Goal: Task Accomplishment & Management: Complete application form

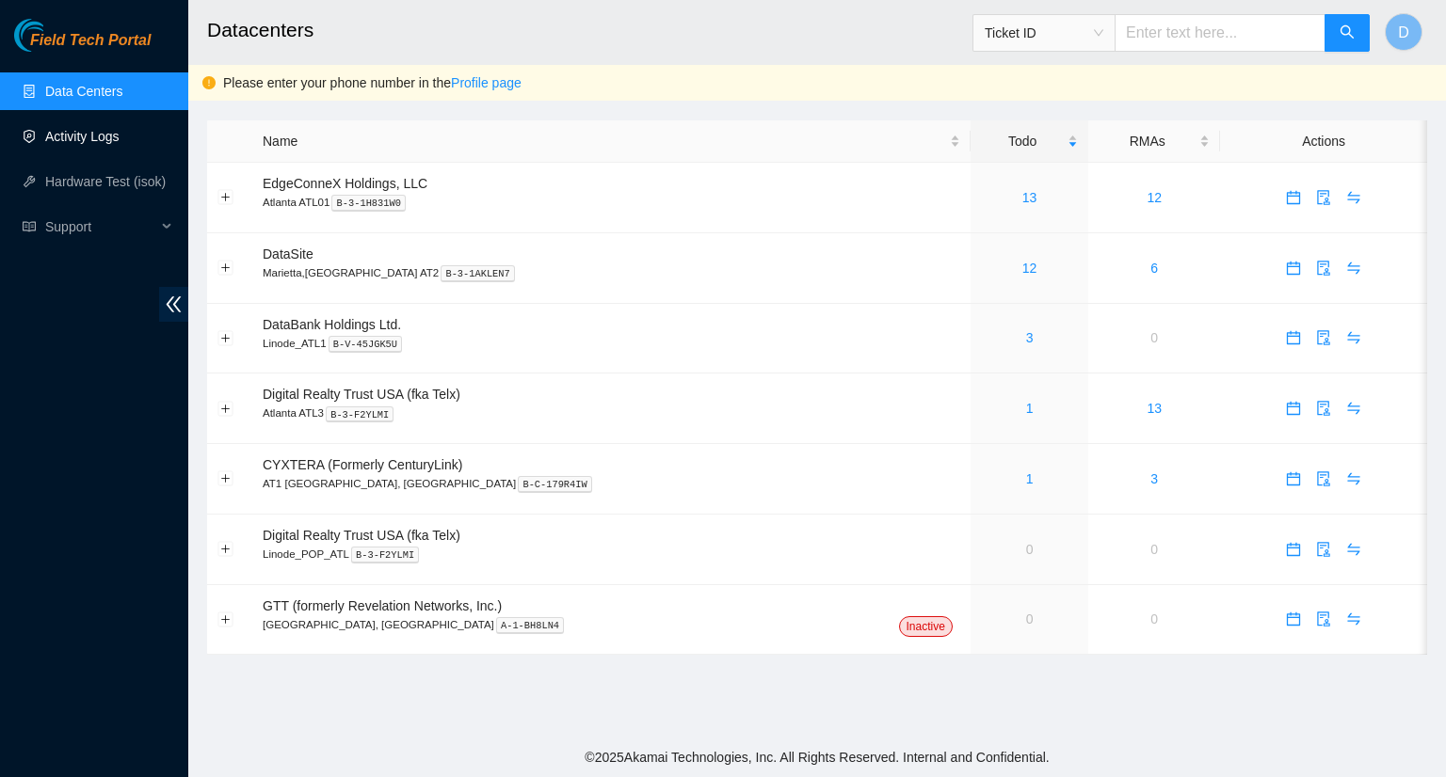
click at [100, 138] on link "Activity Logs" at bounding box center [82, 136] width 74 height 15
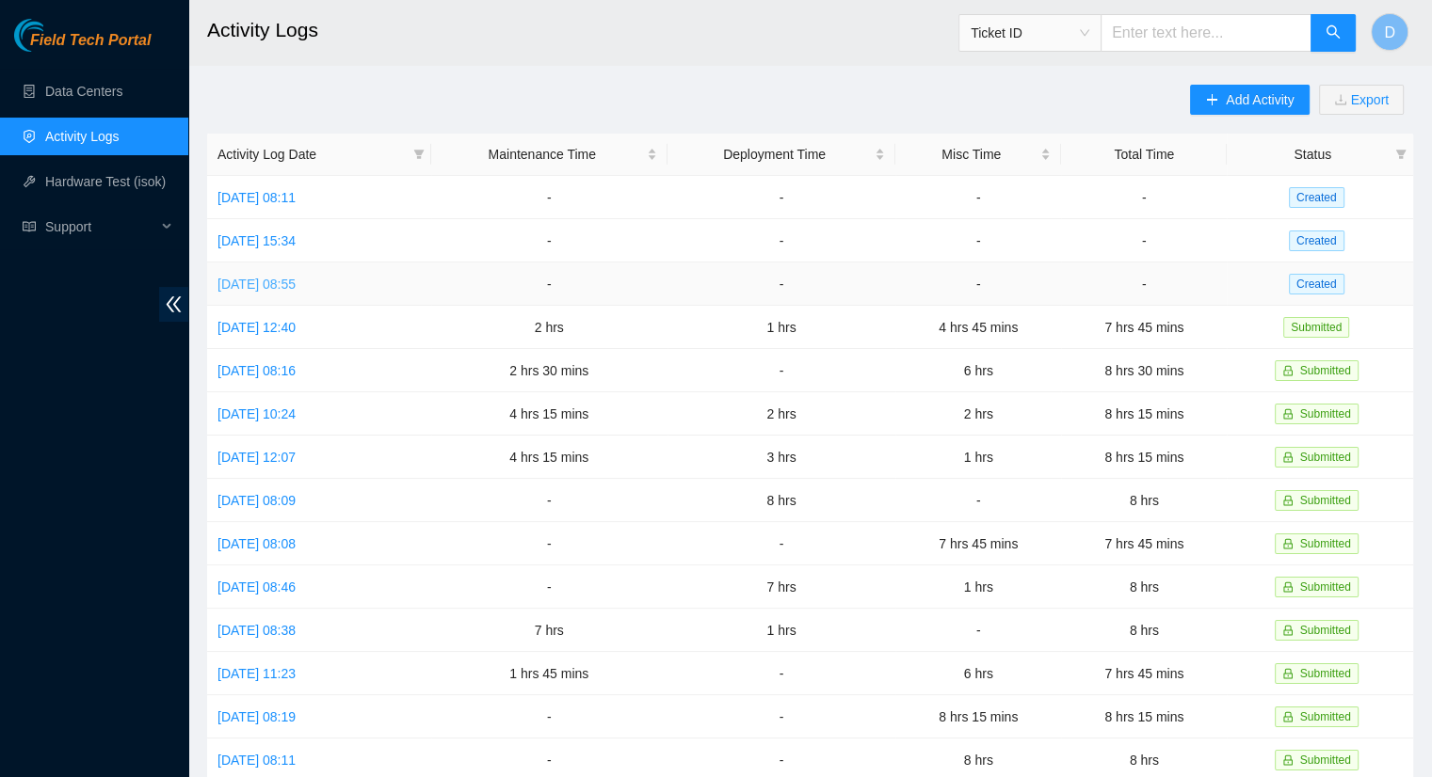
click at [296, 280] on link "Tue, 12 Aug 2025 08:55" at bounding box center [256, 284] width 78 height 15
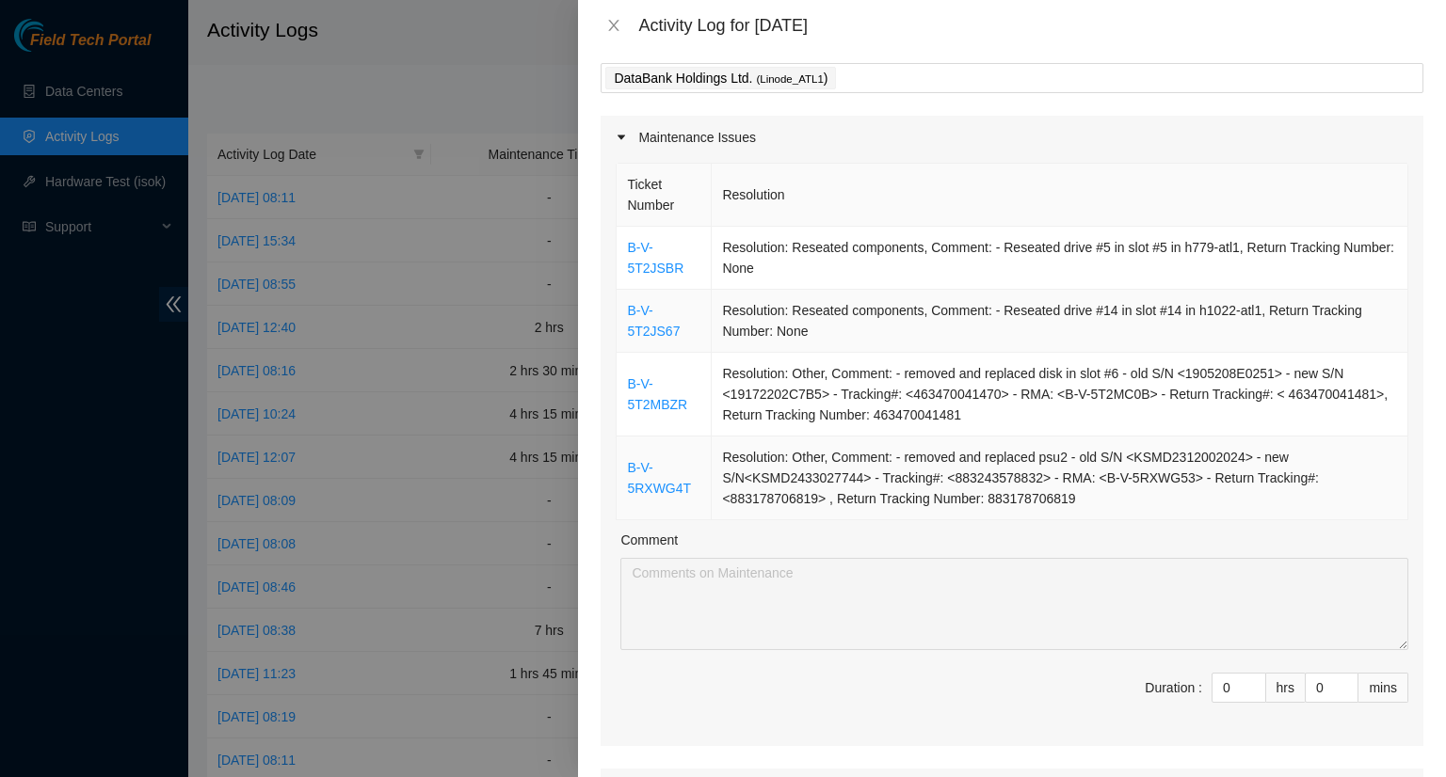
scroll to position [94, 0]
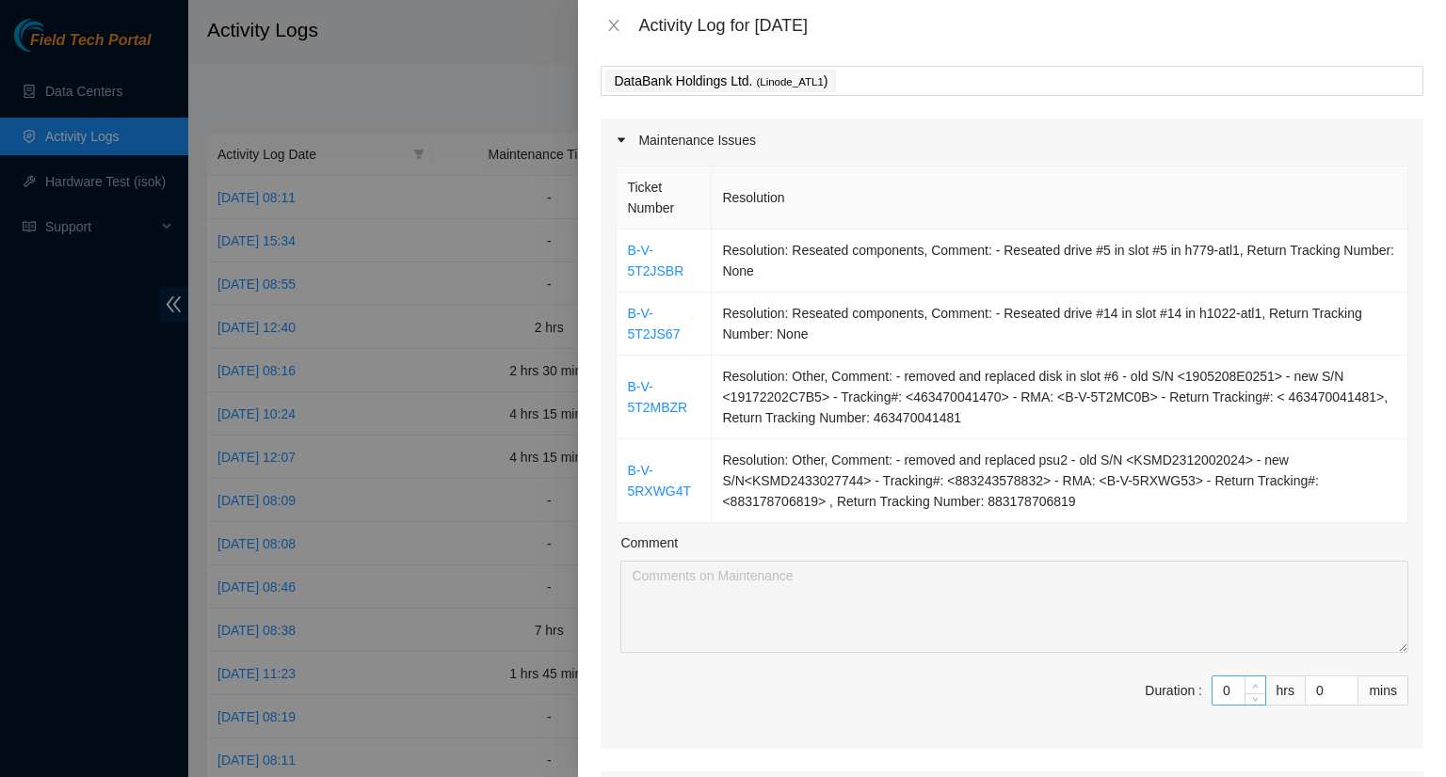
type input "1"
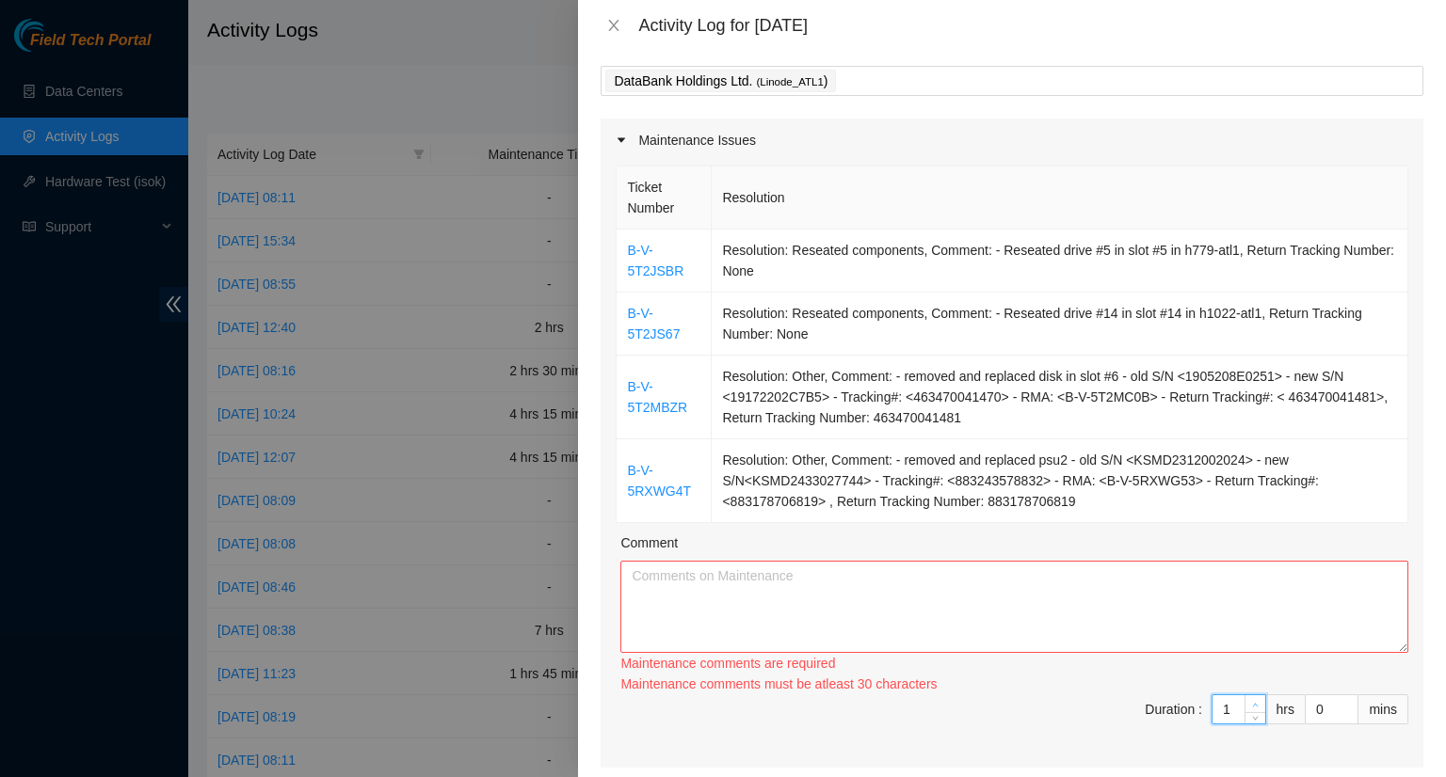
click at [1250, 699] on span "up" at bounding box center [1255, 704] width 11 height 11
type input "2"
click at [1241, 680] on div "Ticket Number Resolution B-V-5T2JSBR Resolution: Reseated components, Comment: …" at bounding box center [1011, 465] width 823 height 606
click at [1243, 680] on div "Maintenance comments must be atleast 60 characters" at bounding box center [1014, 684] width 788 height 21
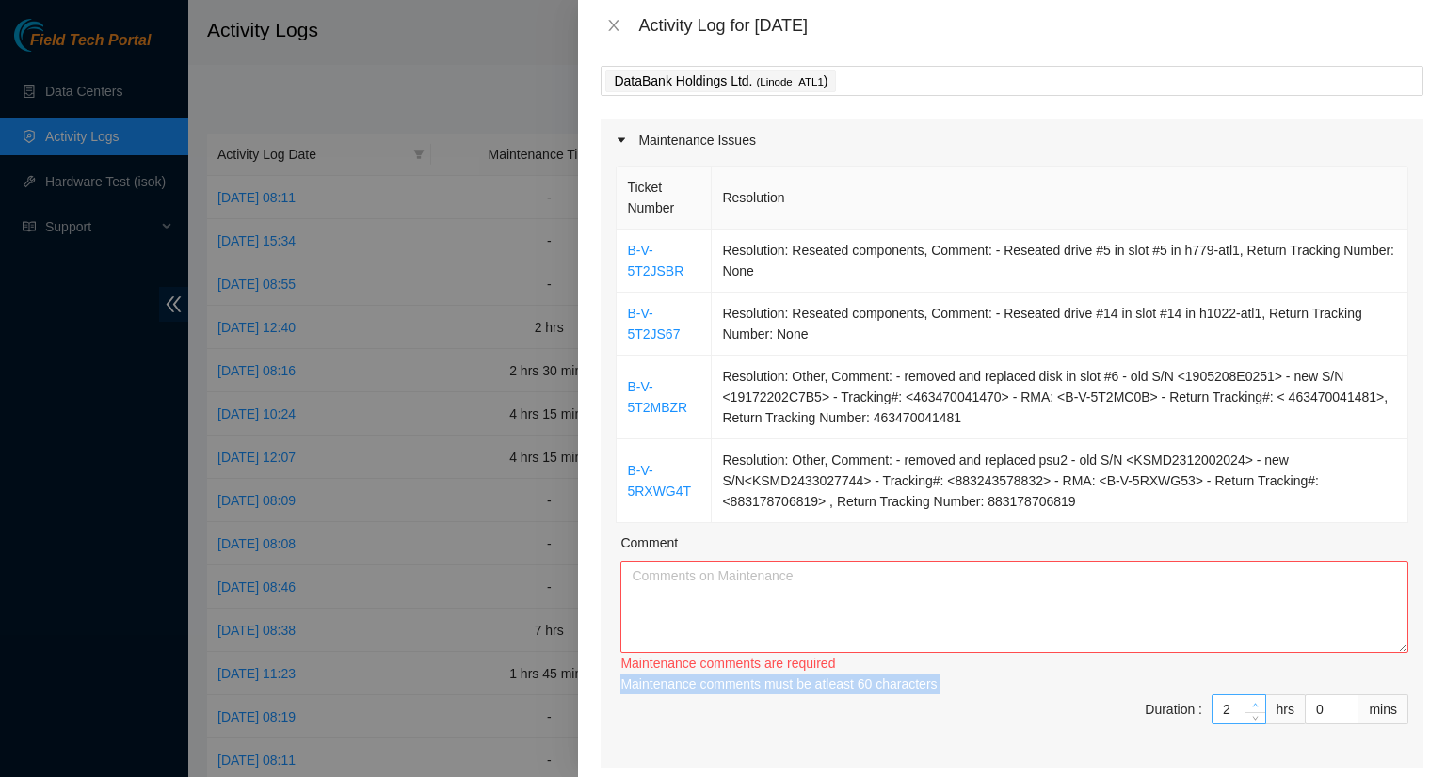
type input "3"
click at [1252, 704] on icon "up" at bounding box center [1255, 705] width 7 height 7
type input "4"
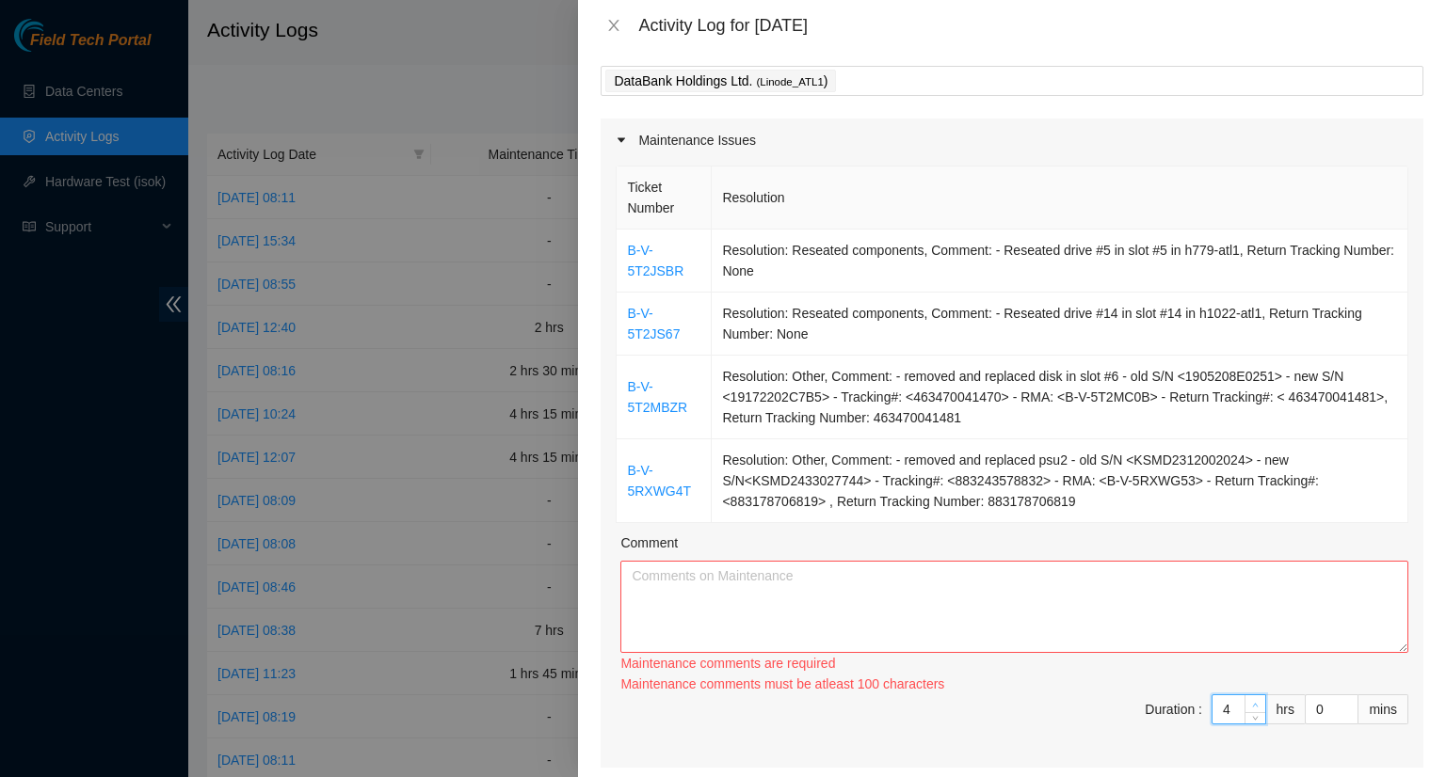
click at [1244, 704] on div at bounding box center [1254, 710] width 21 height 28
drag, startPoint x: 992, startPoint y: 249, endPoint x: 1226, endPoint y: 246, distance: 234.4
click at [1226, 246] on td "Resolution: Reseated components, Comment: - Reseated drive #5 in slot #5 in h77…" at bounding box center [1060, 261] width 696 height 63
copy td "Reseated drive #5 in slot #5 in h779-atl1"
click at [669, 593] on textarea "Comment" at bounding box center [1014, 607] width 788 height 92
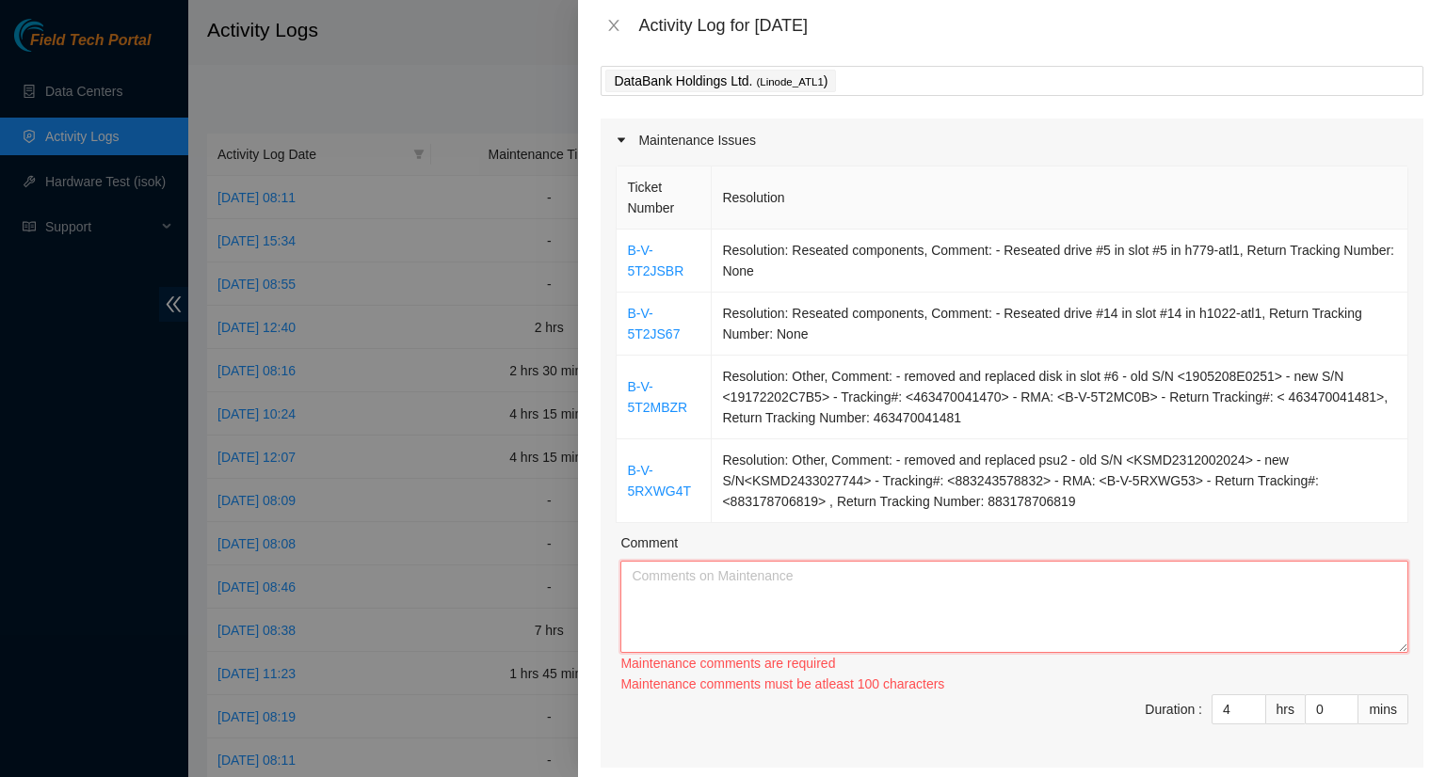
paste textarea "Reseated drive #5 in slot #5 in h779-atl1"
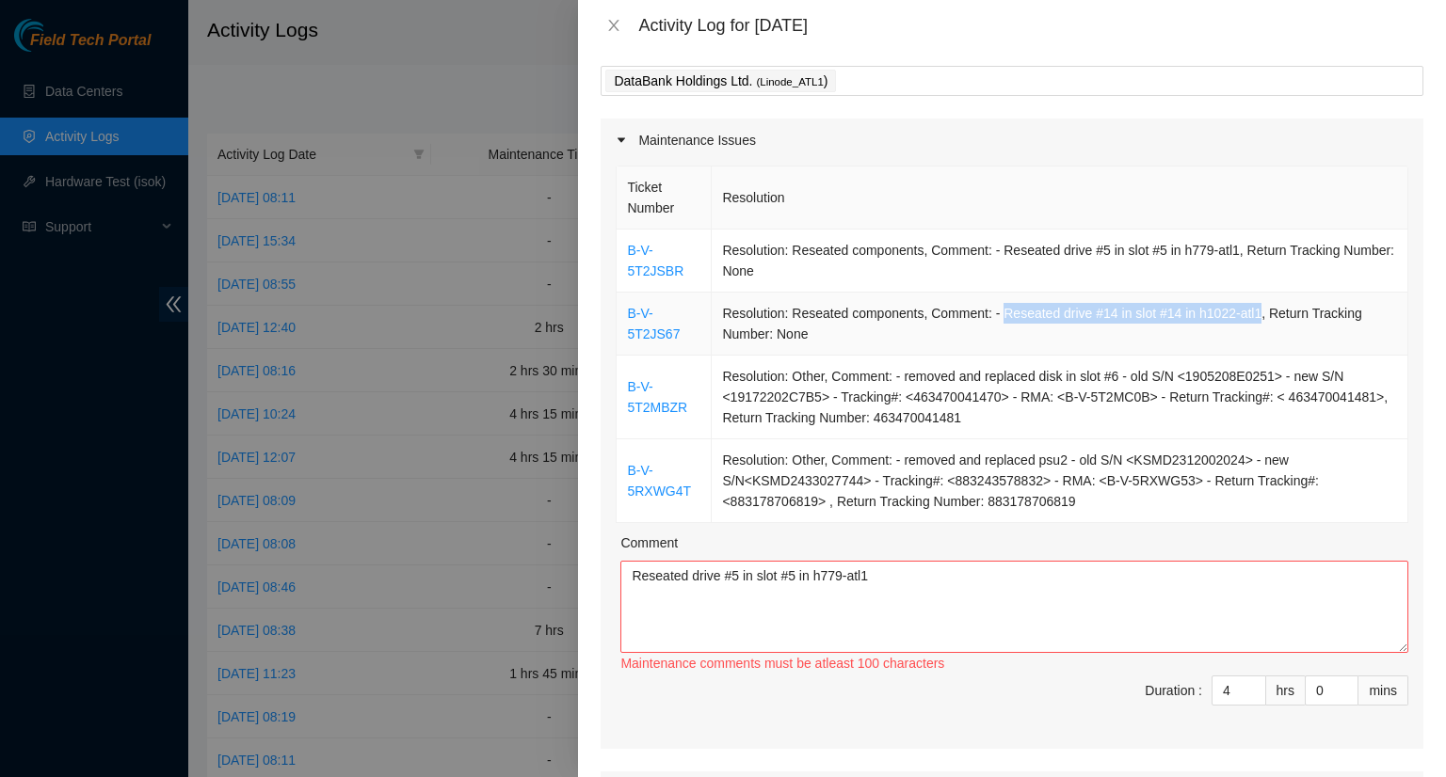
drag, startPoint x: 994, startPoint y: 314, endPoint x: 1246, endPoint y: 314, distance: 252.2
click at [1246, 317] on td "Resolution: Reseated components, Comment: - Reseated drive #14 in slot #14 in h…" at bounding box center [1060, 324] width 696 height 63
copy td "Reseated drive #14 in slot #14 in h1022-atl1"
click at [764, 607] on textarea "Reseated drive #5 in slot #5 in h779-atl1" at bounding box center [1014, 607] width 788 height 92
click at [889, 584] on textarea "Reseated drive #5 in slot #5 in h779-atl1" at bounding box center [1014, 607] width 788 height 92
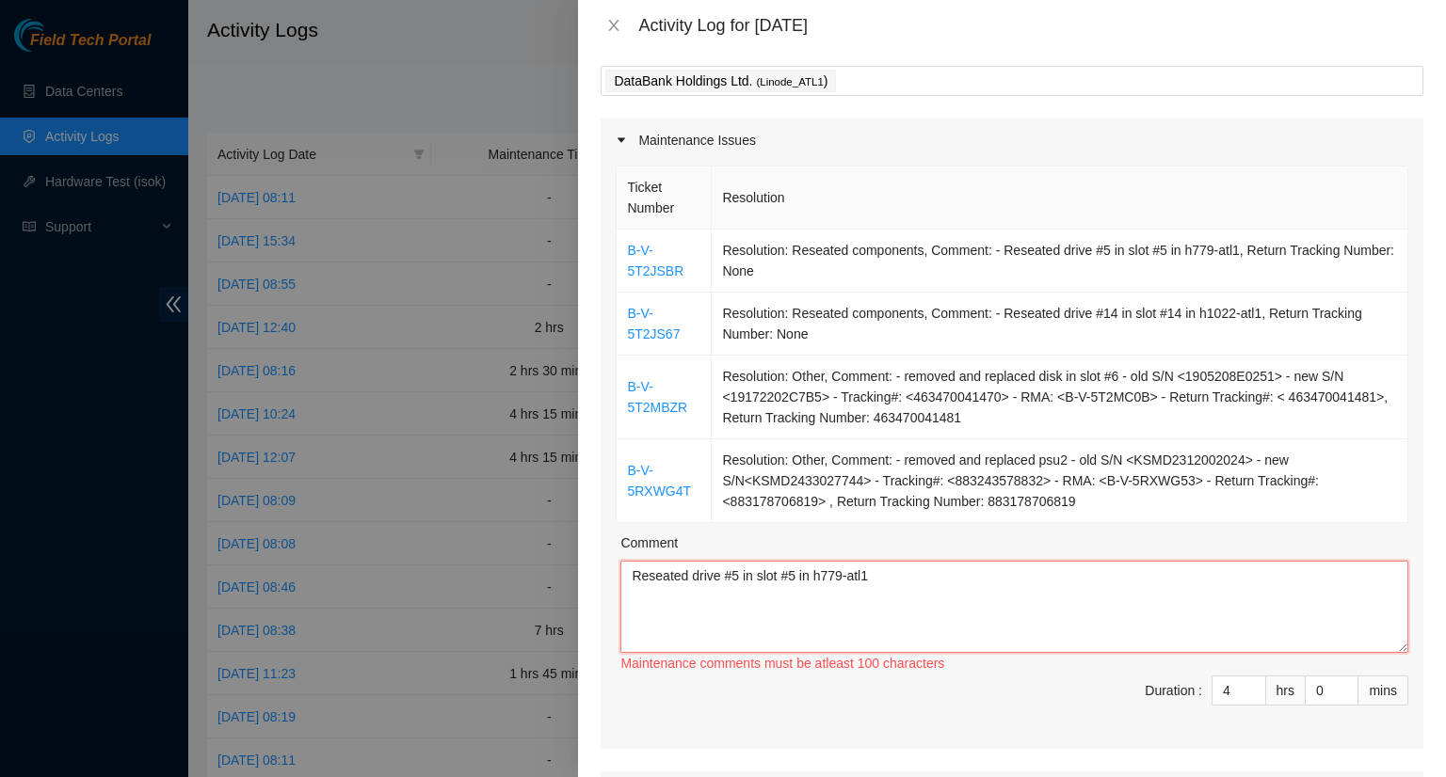
paste textarea "Reseated drive #14 in slot #14 in h1022-atl1"
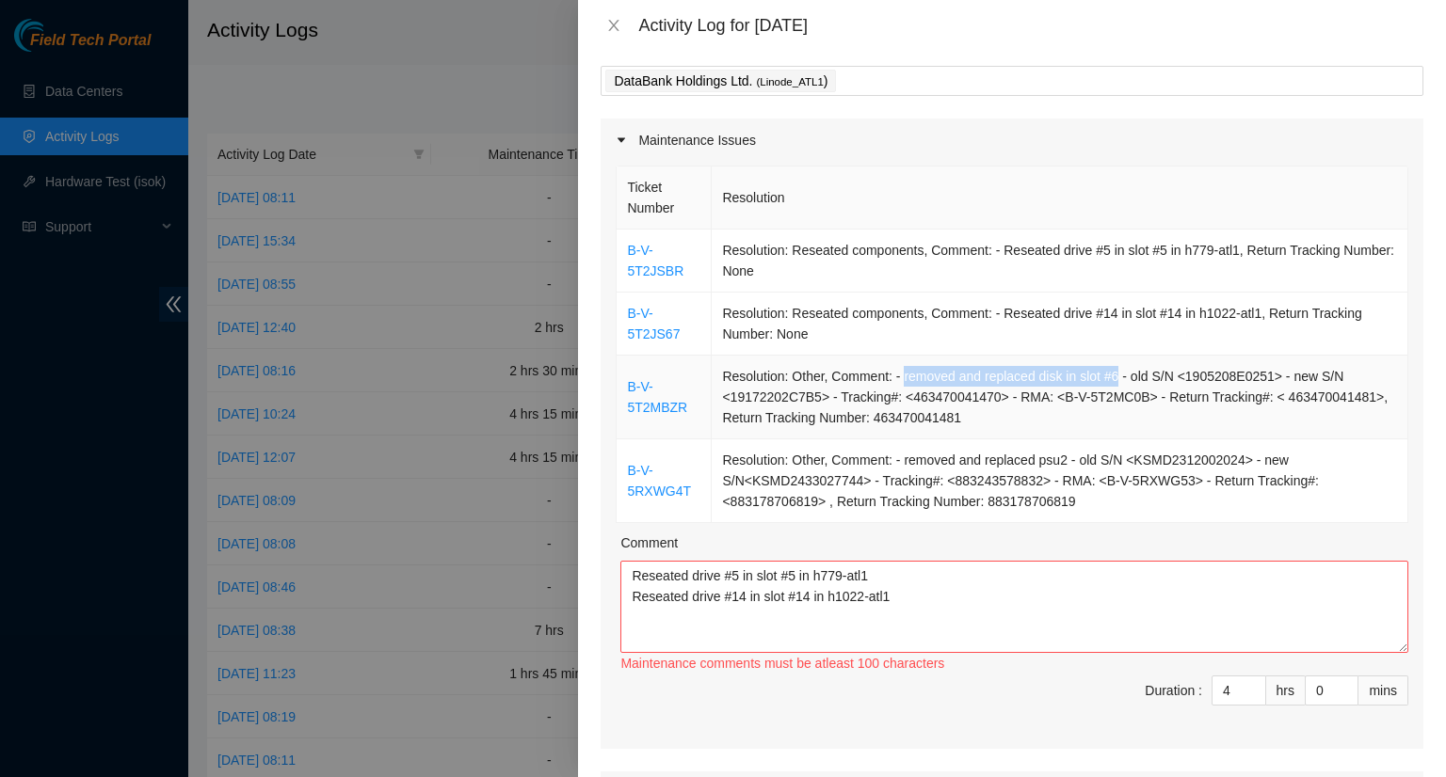
drag, startPoint x: 897, startPoint y: 376, endPoint x: 1113, endPoint y: 376, distance: 215.5
click at [1113, 376] on td "Resolution: Other, Comment: - removed and replaced disk in slot #6 - old S/N <1…" at bounding box center [1060, 398] width 696 height 84
copy td "removed and replaced disk in slot #6"
click at [939, 603] on textarea "Reseated drive #5 in slot #5 in h779-atl1 Reseated drive #14 in slot #14 in h10…" at bounding box center [1014, 607] width 788 height 92
paste textarea "removed and replaced disk in slot #6"
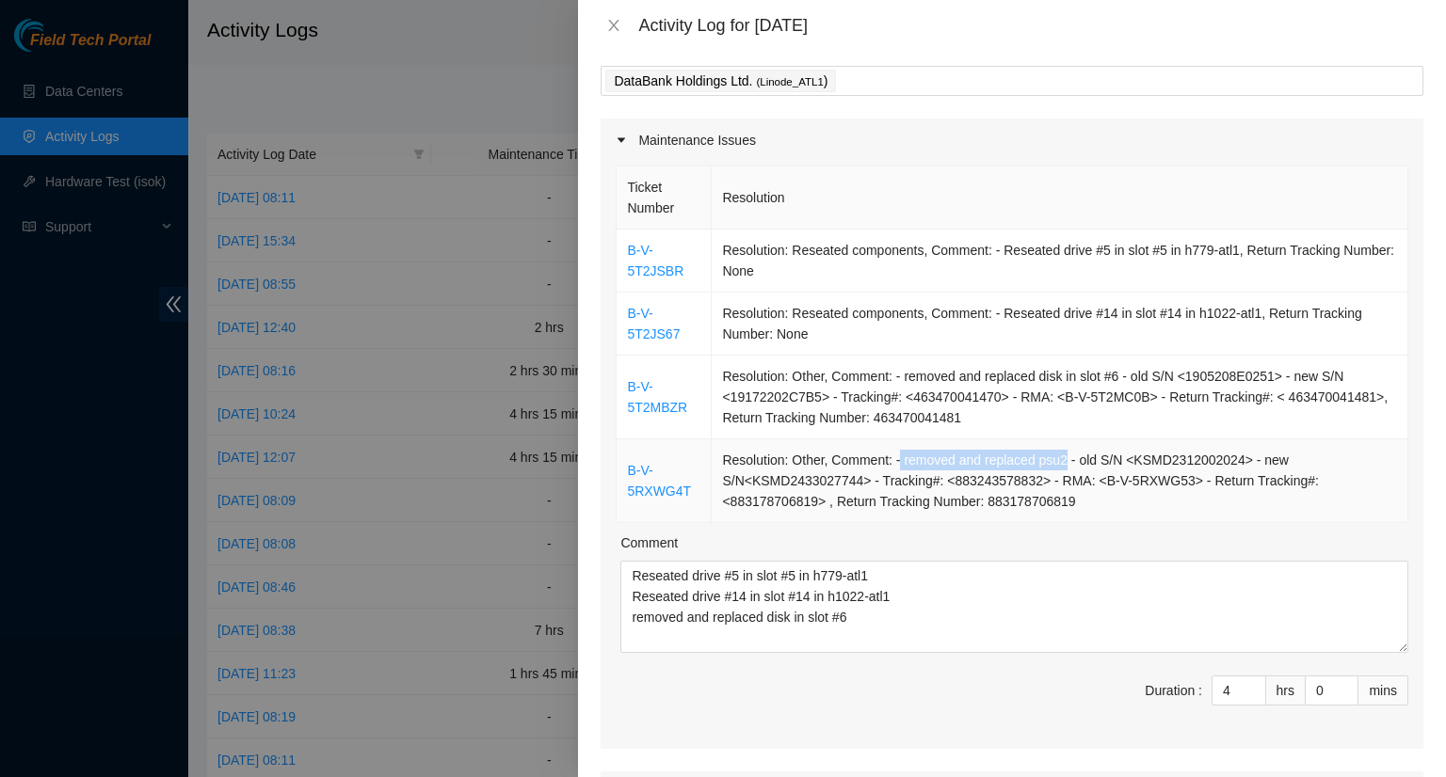
drag, startPoint x: 896, startPoint y: 460, endPoint x: 1050, endPoint y: 456, distance: 154.4
click at [1057, 458] on td "Resolution: Other, Comment: - removed and replaced psu2 - old S/N <KSMD23120020…" at bounding box center [1060, 482] width 696 height 84
copy td "removed and replaced psu2"
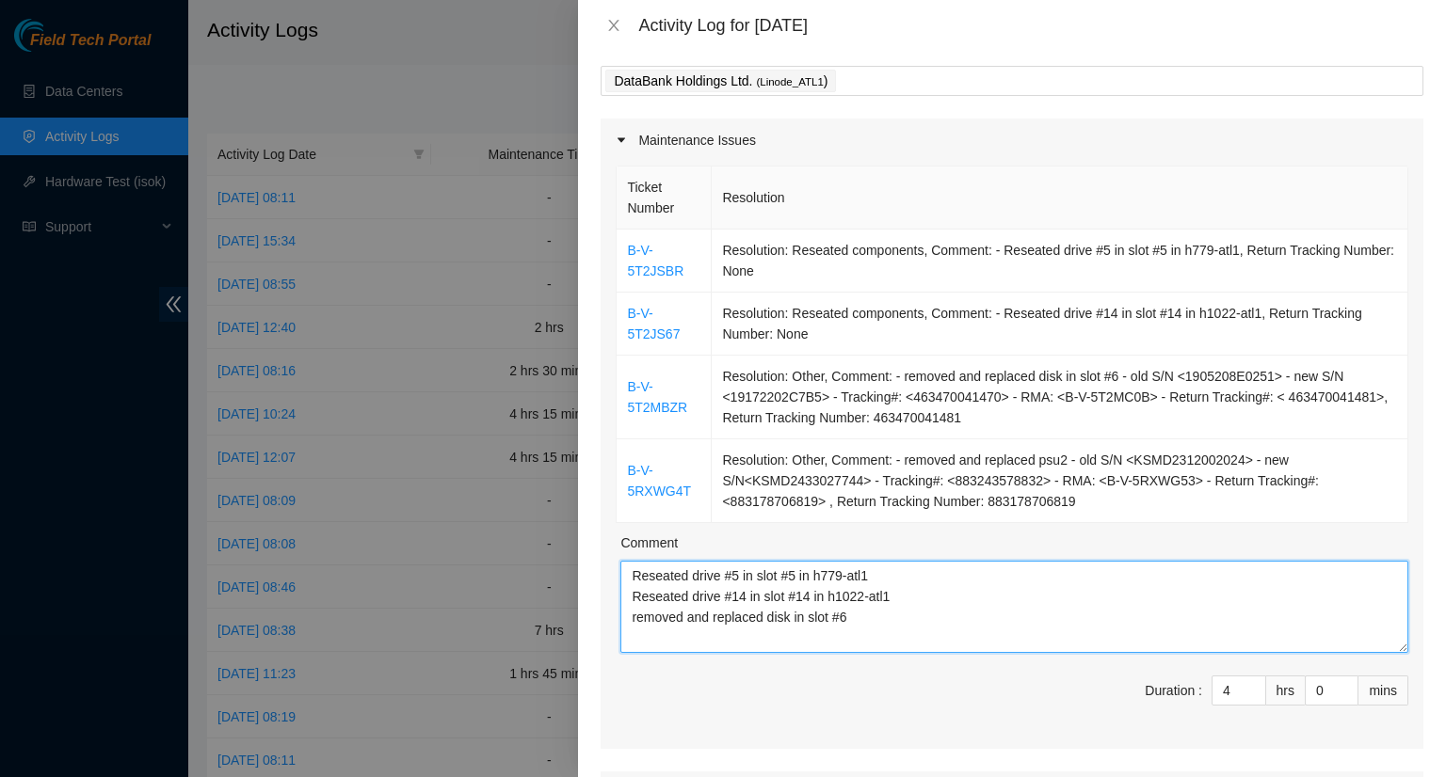
click at [889, 621] on textarea "Reseated drive #5 in slot #5 in h779-atl1 Reseated drive #14 in slot #14 in h10…" at bounding box center [1014, 607] width 788 height 92
paste textarea "removed and replaced psu2"
type textarea "Reseated drive #5 in slot #5 in h779-atl1 Reseated drive #14 in slot #14 in h10…"
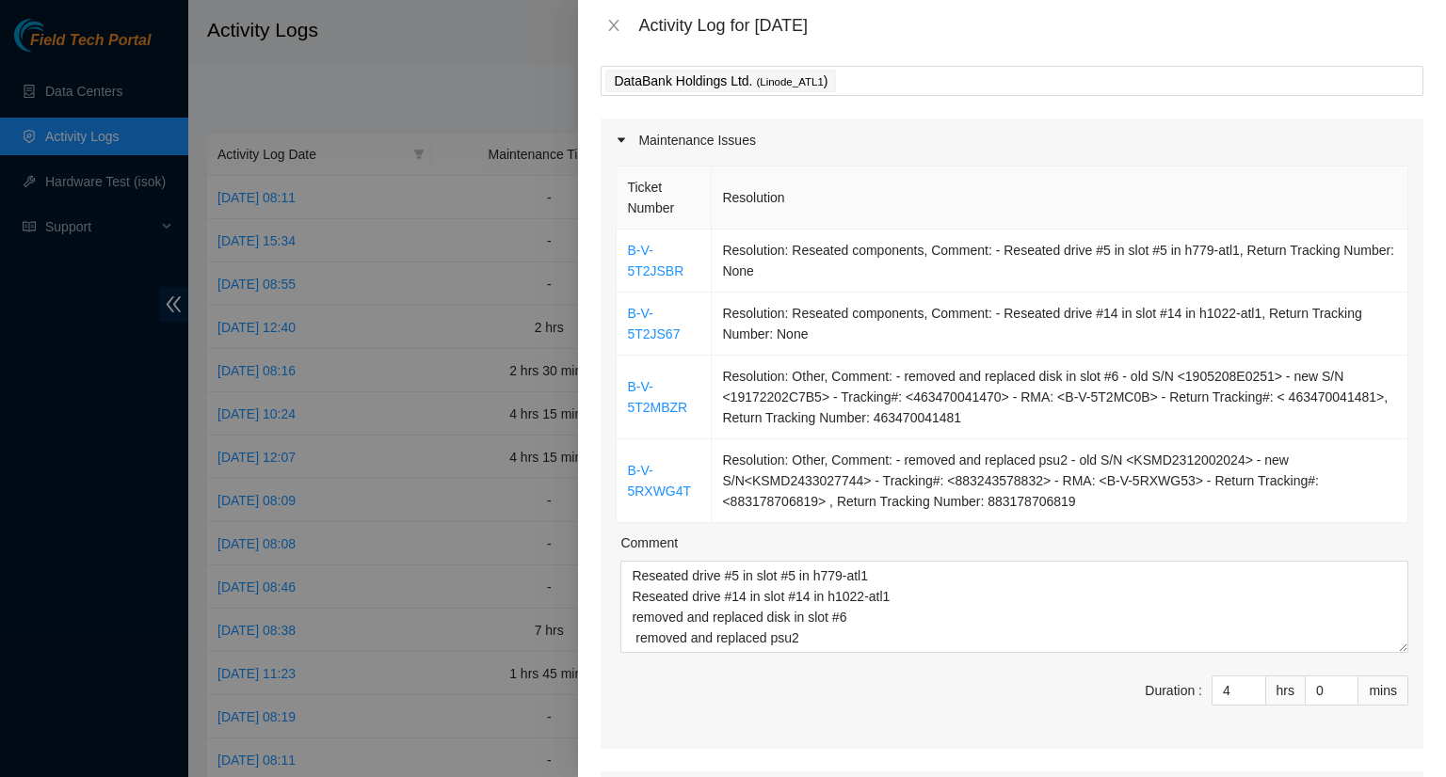
click at [1016, 681] on span "Duration : 4 hrs 0 mins" at bounding box center [1012, 702] width 793 height 53
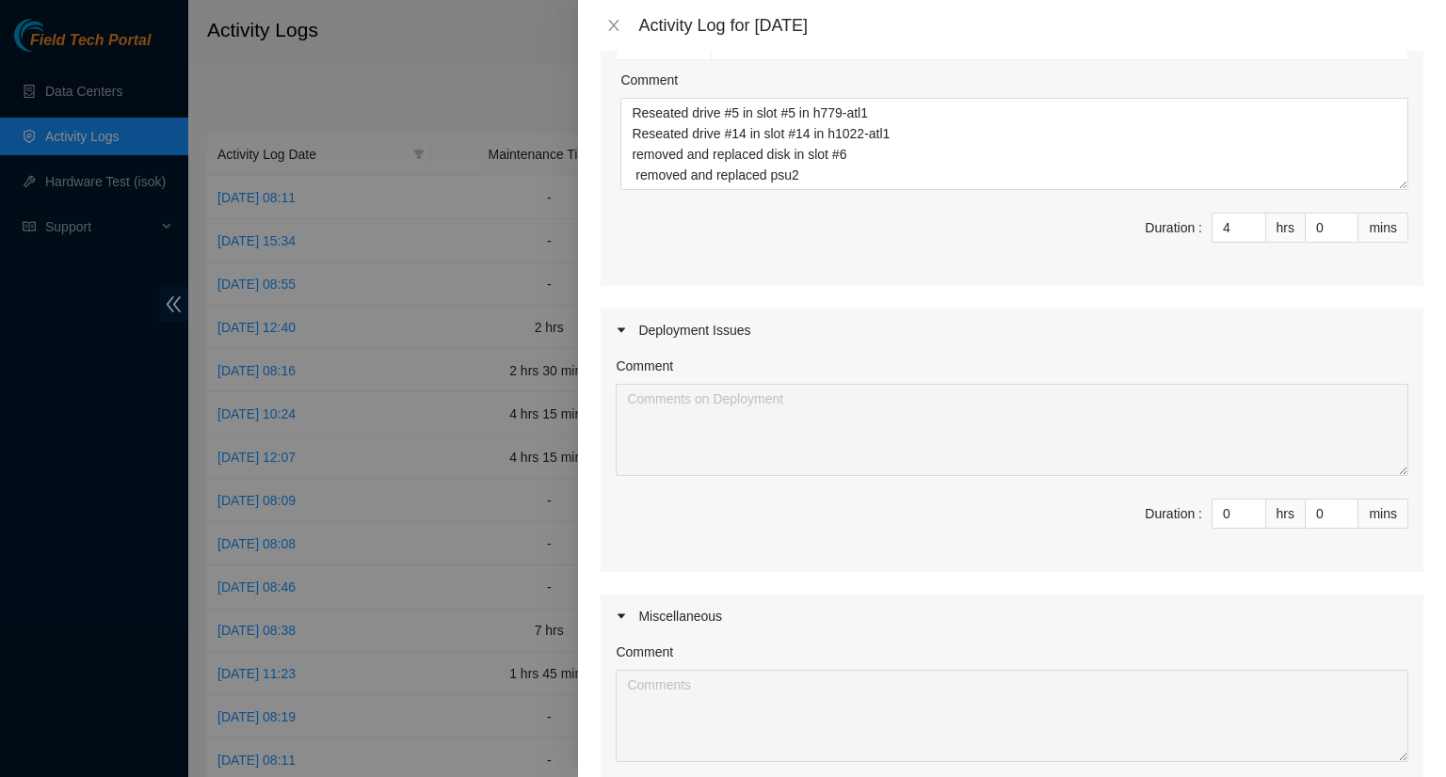
scroll to position [463, 0]
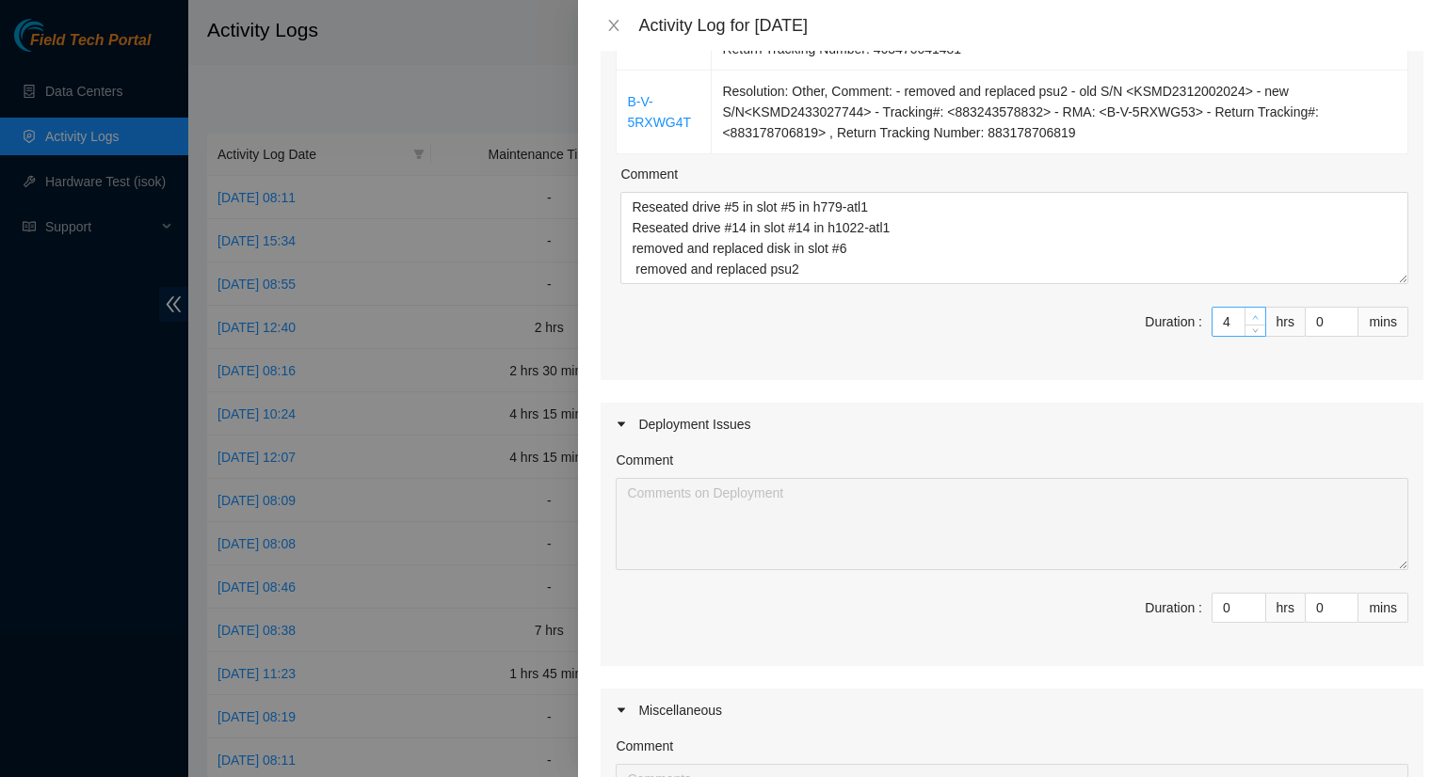
type input "5"
click at [1252, 315] on icon "up" at bounding box center [1255, 317] width 7 height 7
type input "6"
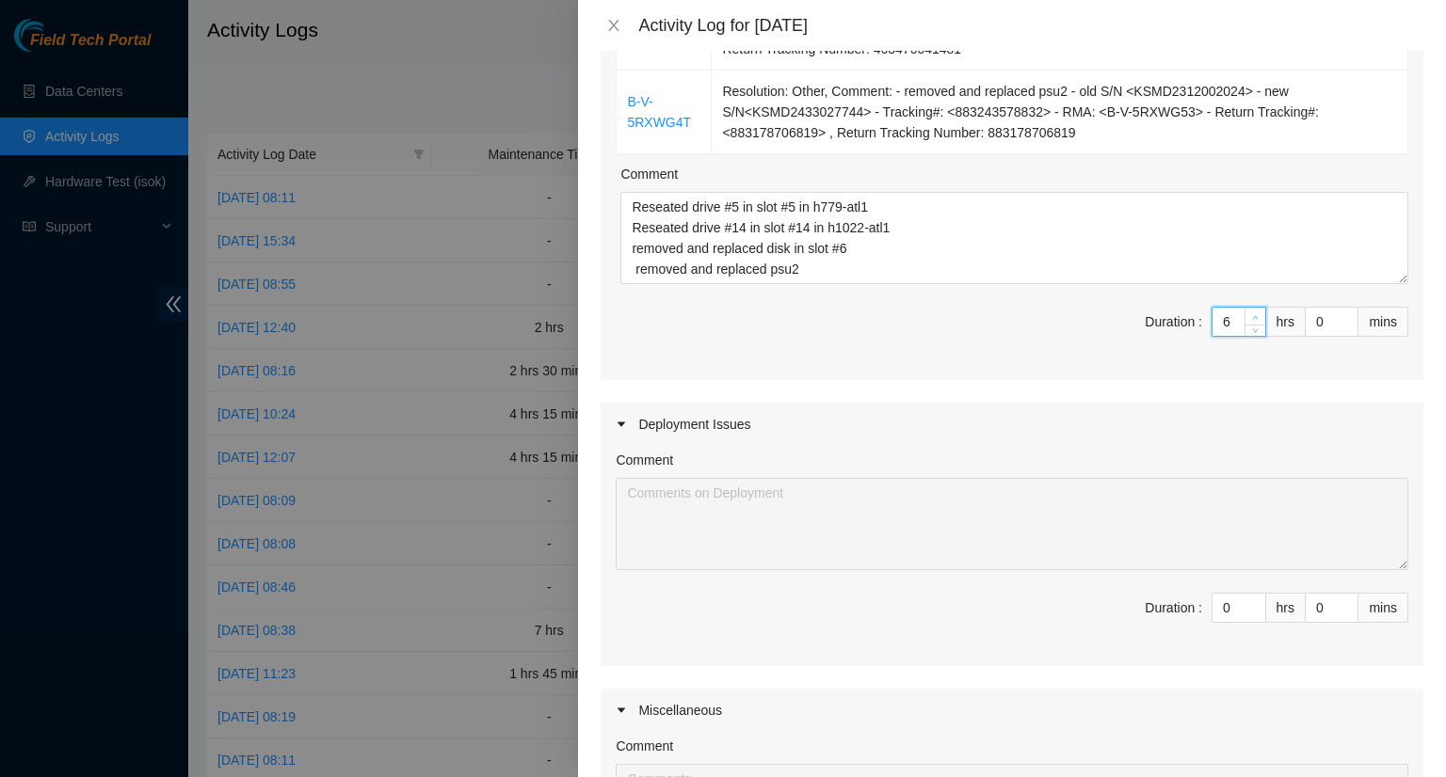
click at [1250, 314] on span "up" at bounding box center [1255, 317] width 11 height 11
type input "7"
click at [1250, 313] on span "up" at bounding box center [1255, 317] width 11 height 11
type input "1"
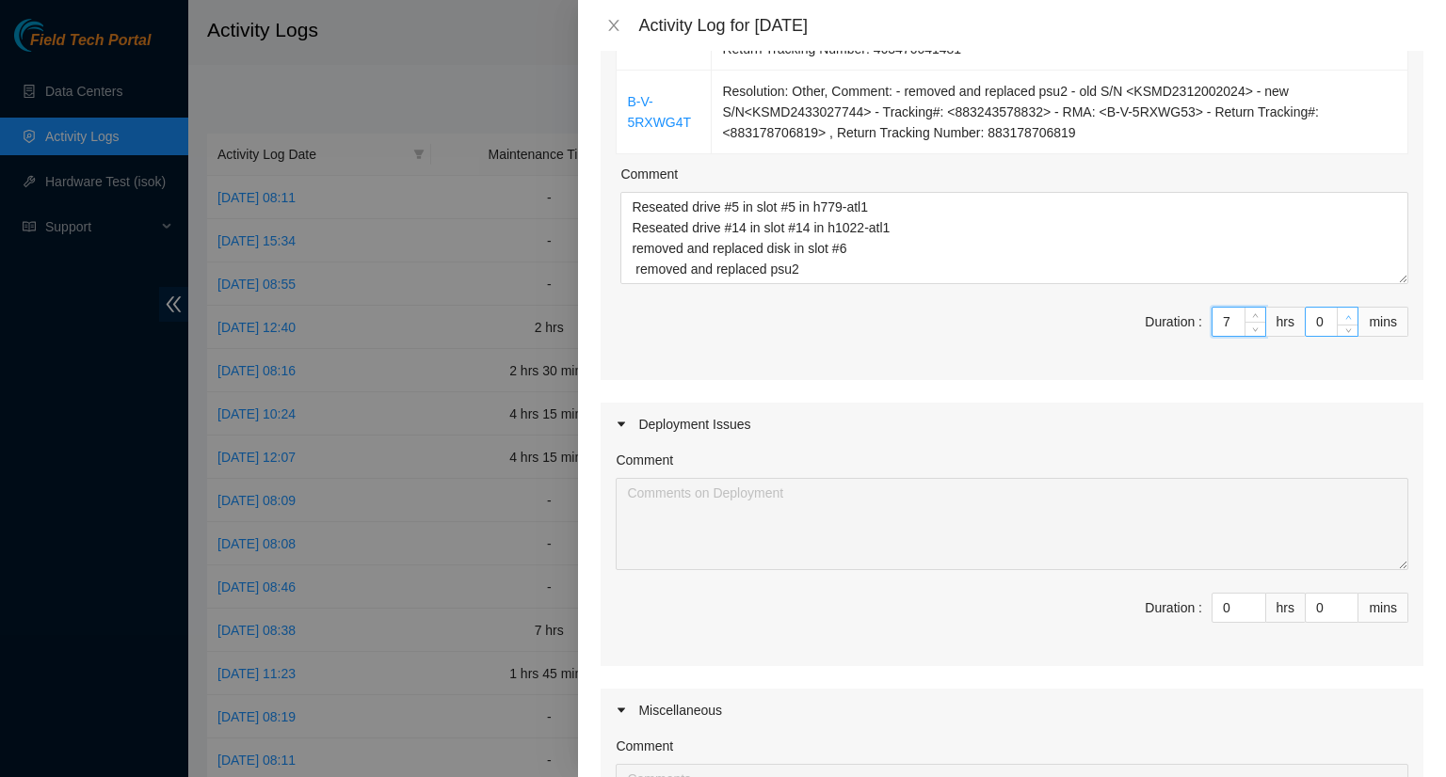
type input "1"
type input "2"
type input "3"
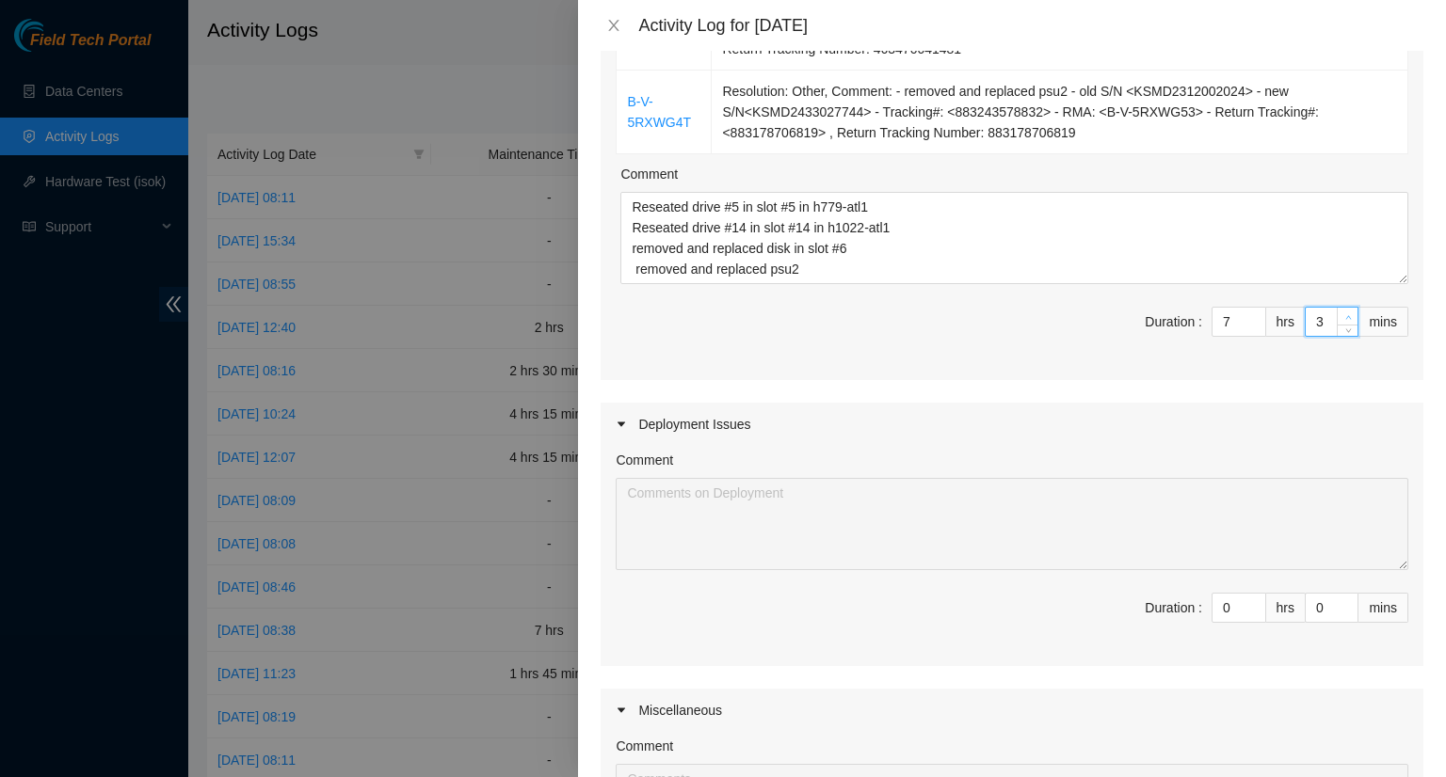
type input "4"
type input "5"
type input "6"
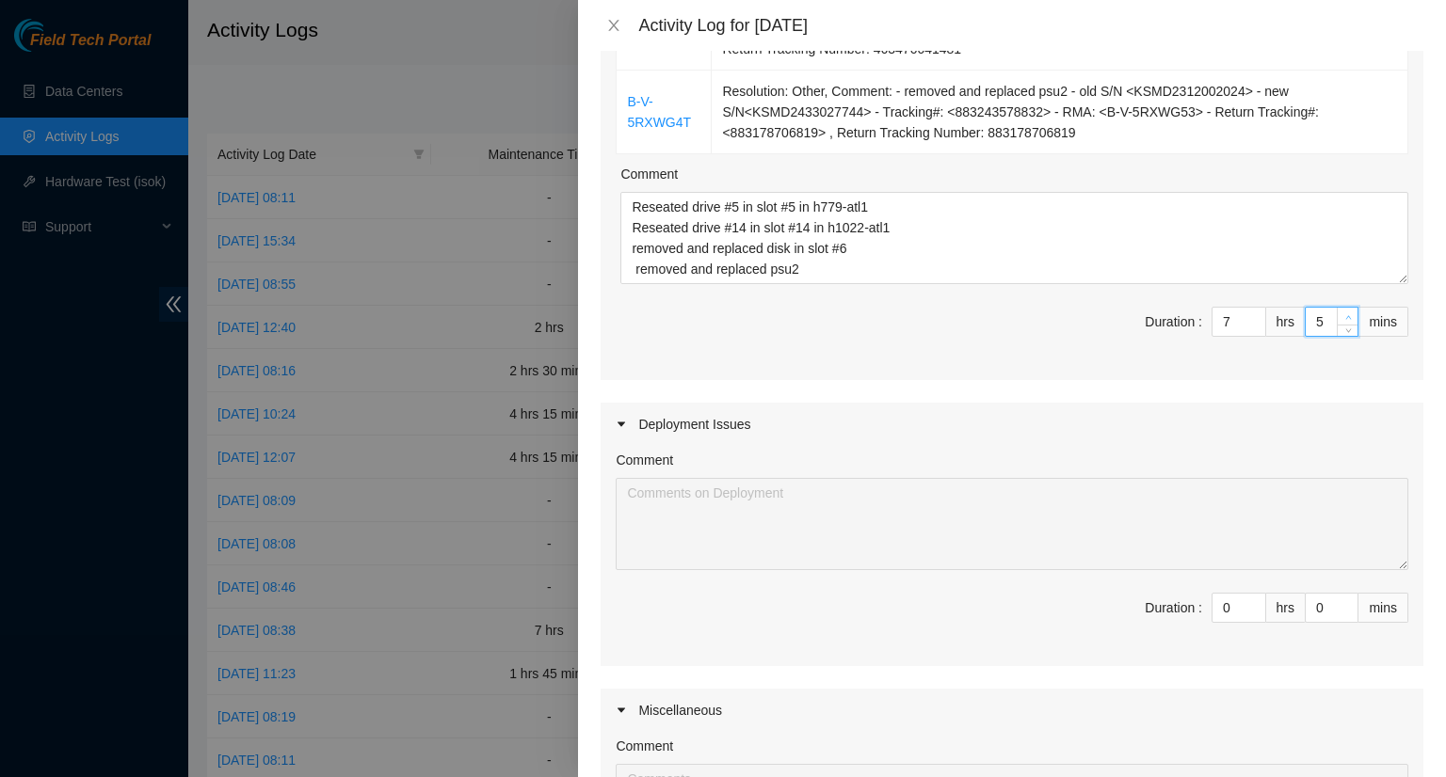
type input "6"
type input "7"
type input "8"
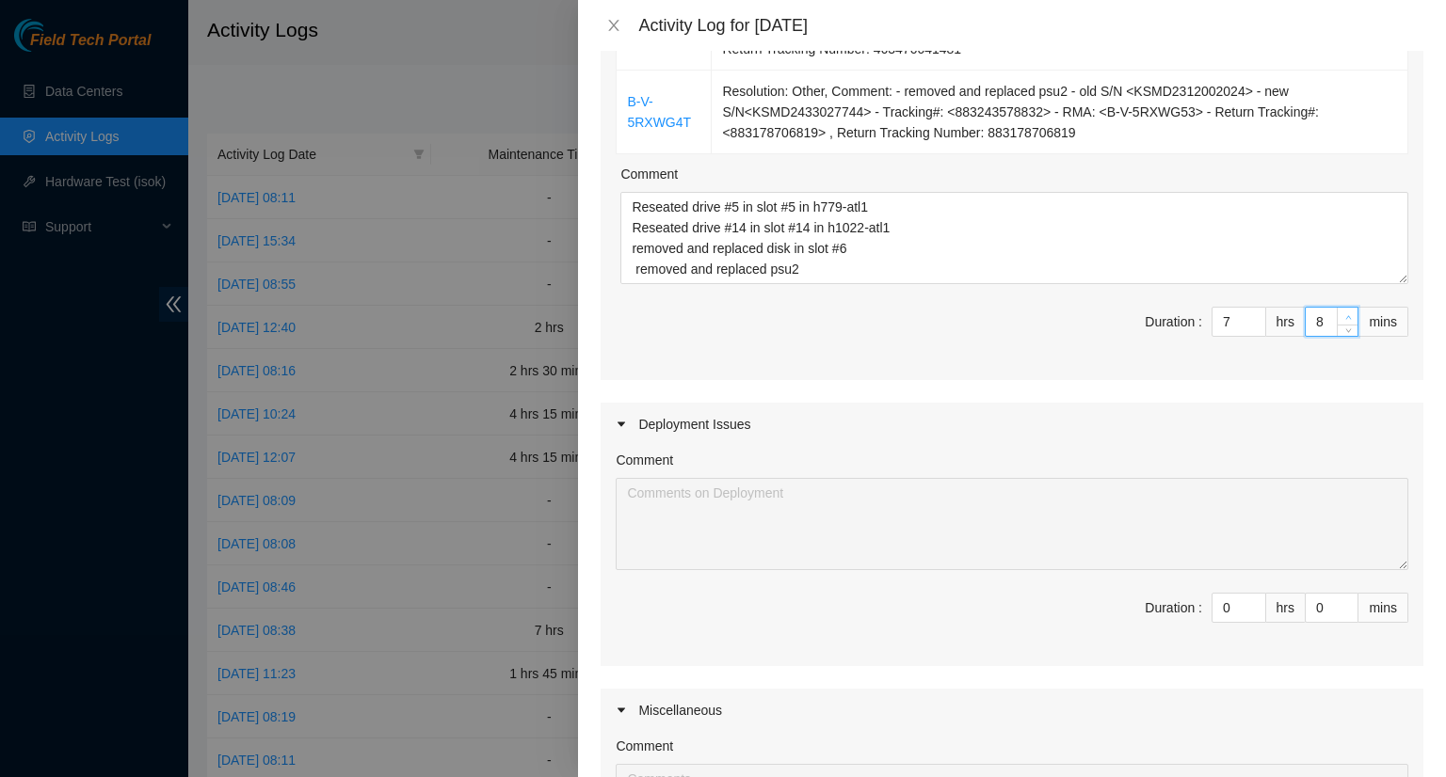
type input "9"
type input "10"
type input "11"
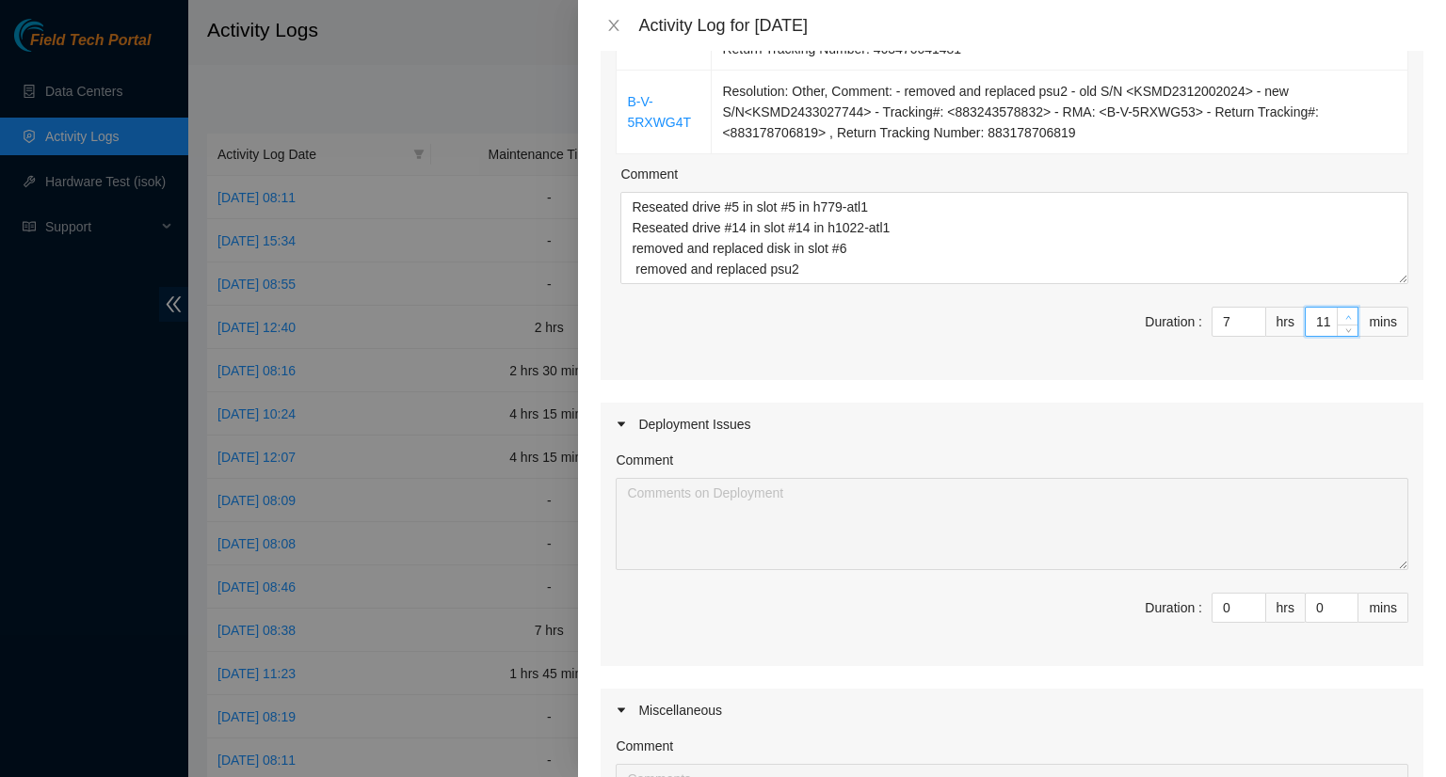
type input "11"
type input "12"
type input "13"
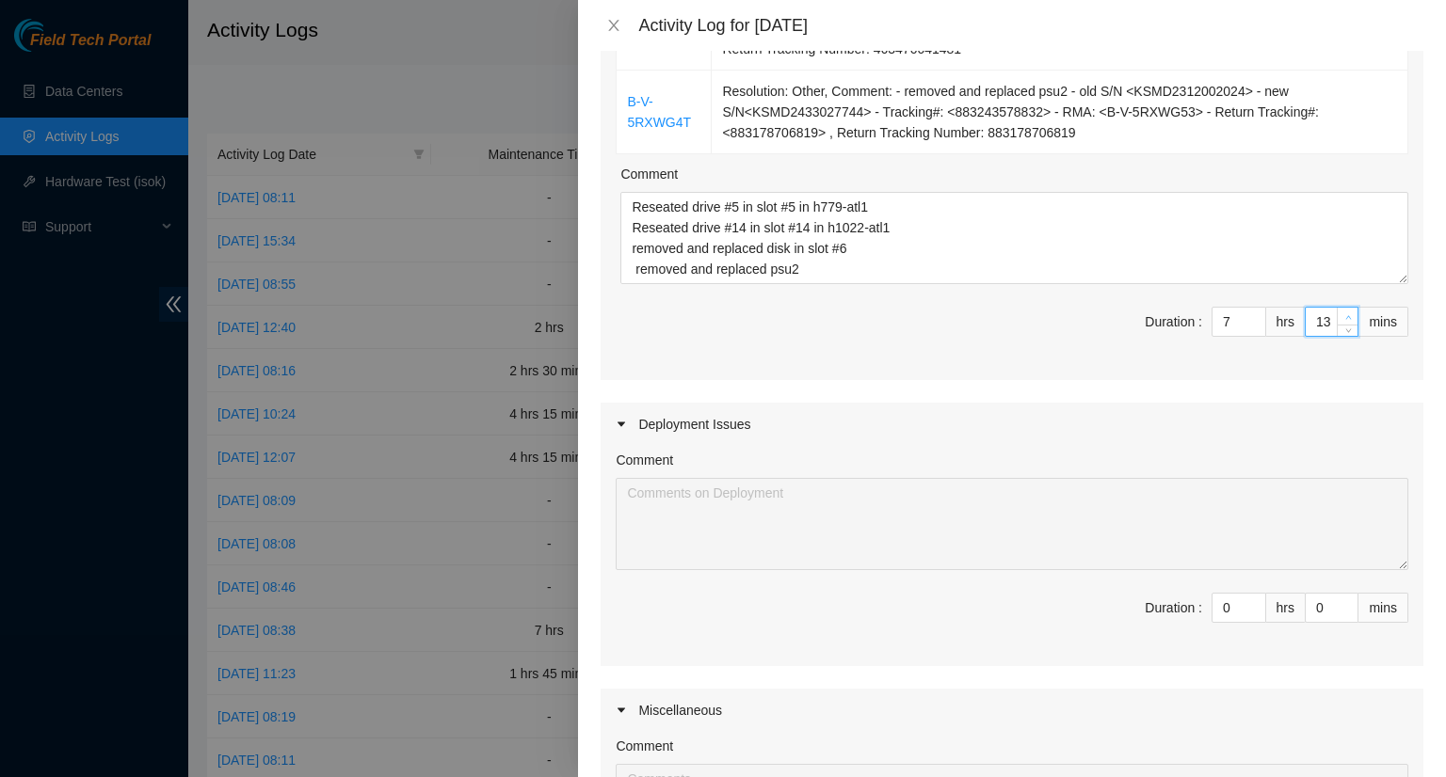
click at [1342, 313] on span "up" at bounding box center [1347, 317] width 11 height 11
type input "14"
click at [1342, 313] on span "up" at bounding box center [1347, 317] width 11 height 11
type input "15"
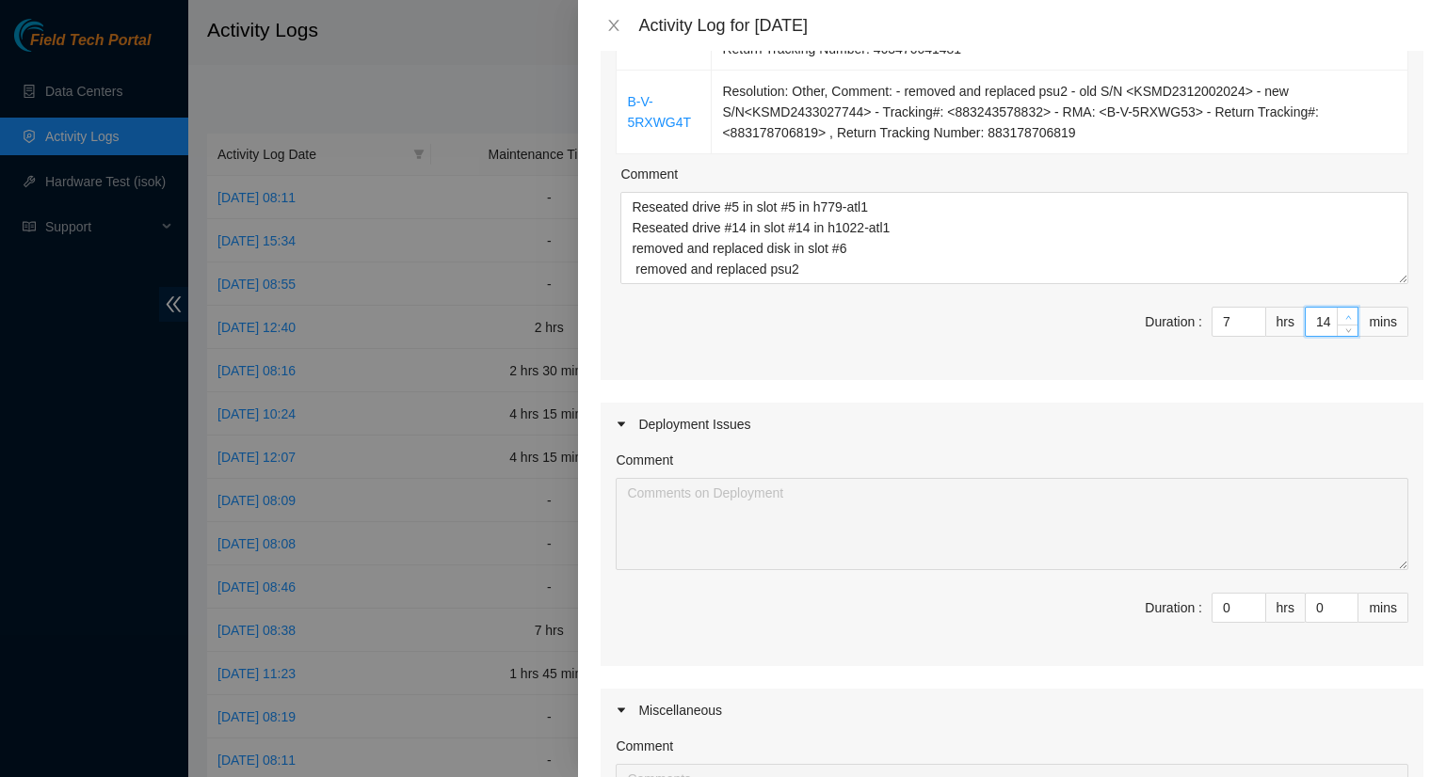
type input "15"
click at [1342, 313] on span "up" at bounding box center [1347, 317] width 11 height 11
type input "16"
click at [1342, 313] on span "up" at bounding box center [1347, 317] width 11 height 11
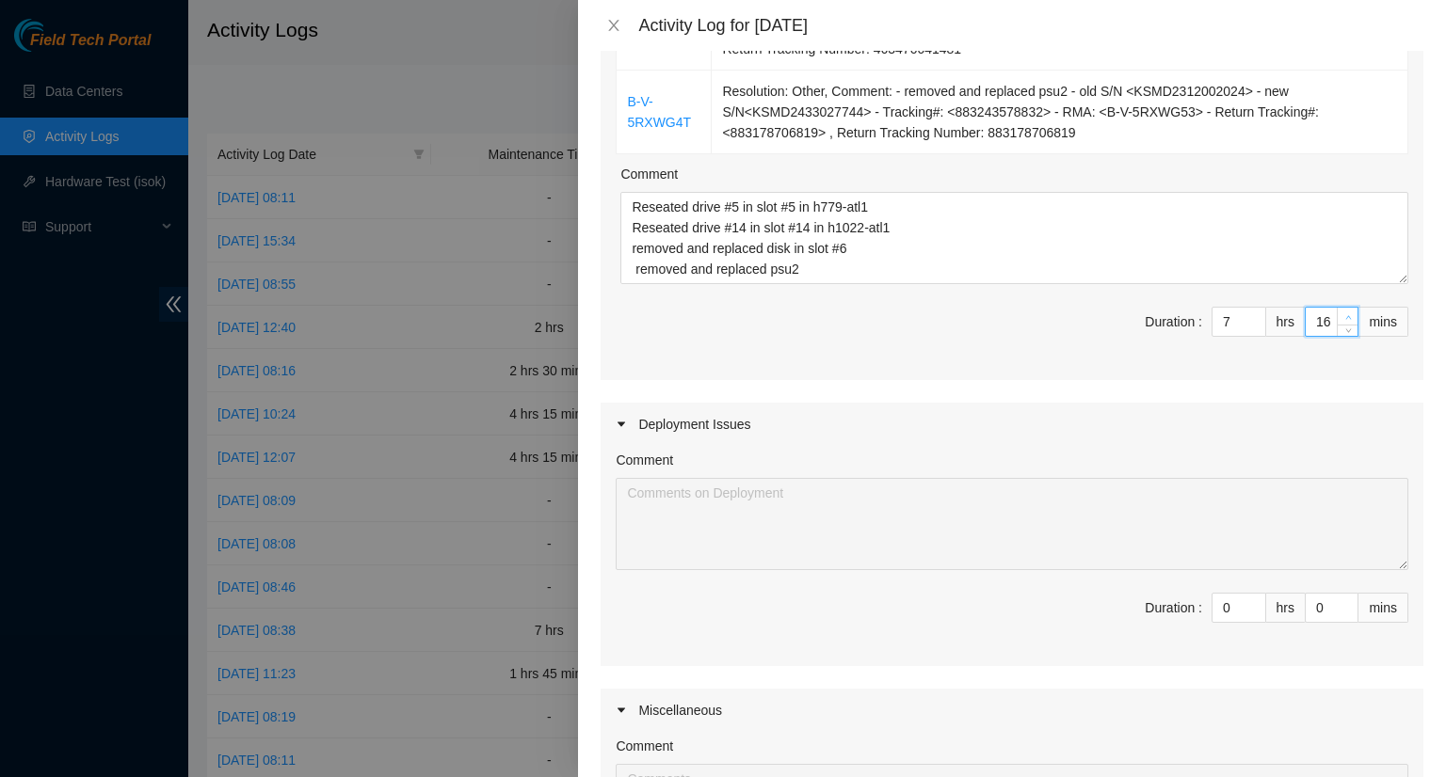
type input "17"
click at [1342, 313] on span "up" at bounding box center [1347, 317] width 11 height 11
type input "18"
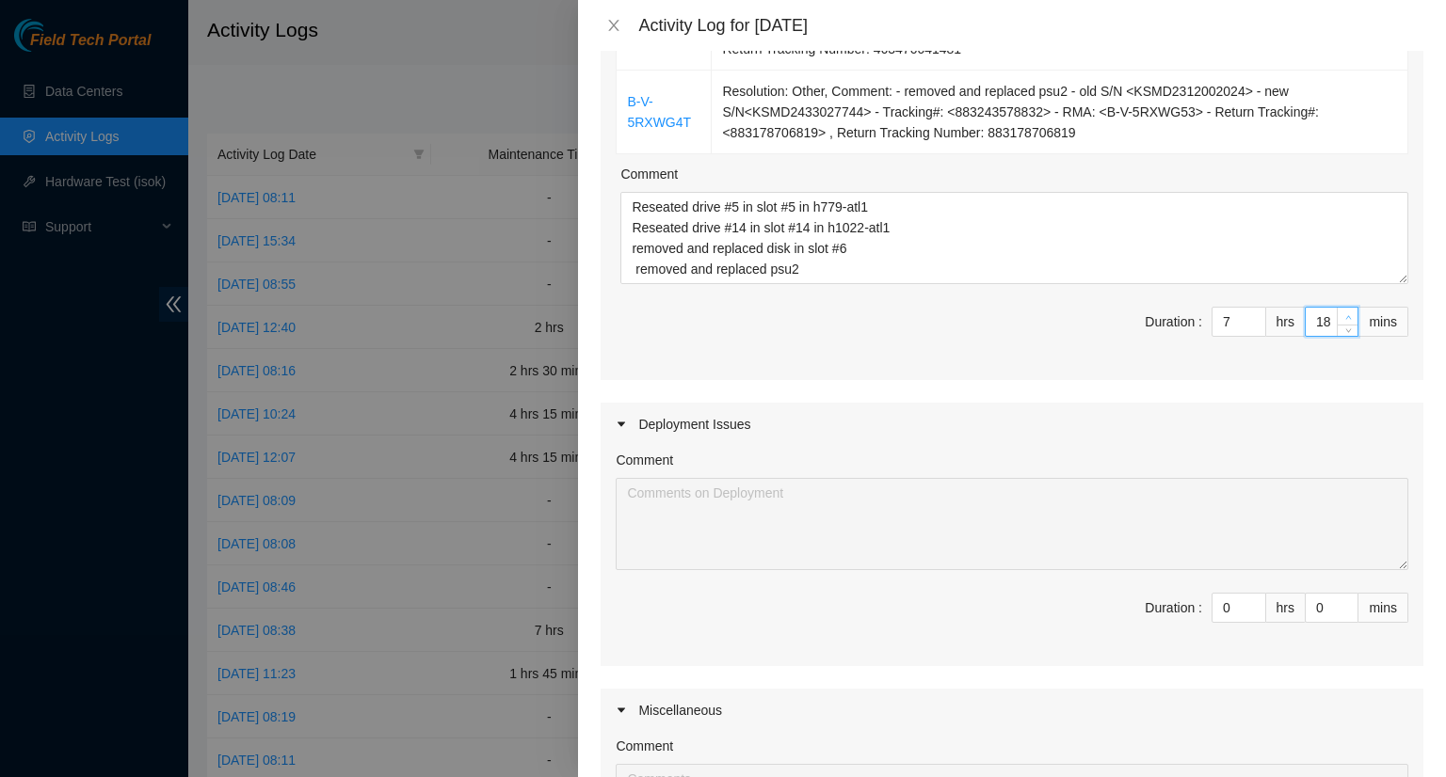
click at [1342, 313] on span "up" at bounding box center [1347, 317] width 11 height 11
type input "19"
click at [1342, 313] on span "up" at bounding box center [1347, 317] width 11 height 11
type input "20"
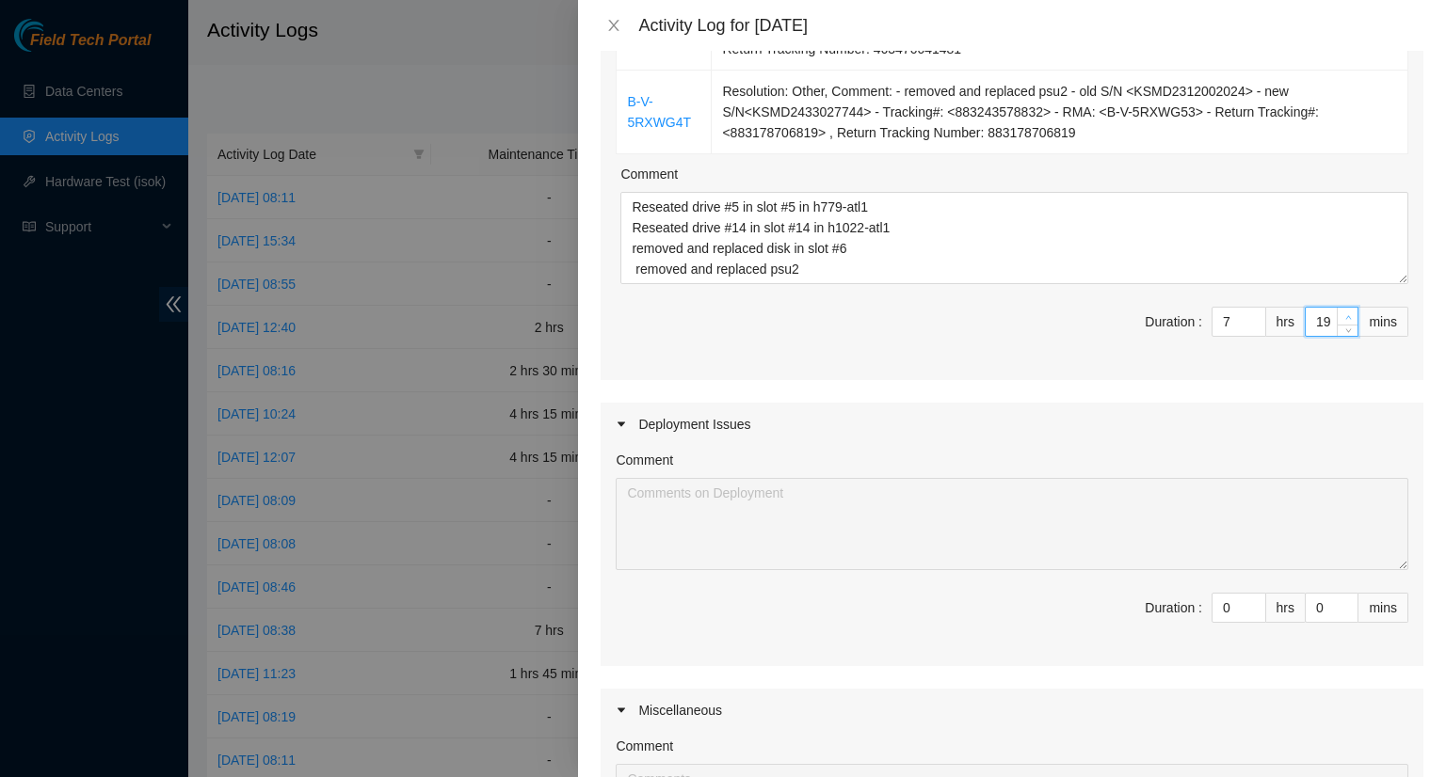
type input "20"
click at [1342, 313] on span "up" at bounding box center [1347, 317] width 11 height 11
type input "21"
click at [1342, 313] on span "up" at bounding box center [1347, 317] width 11 height 11
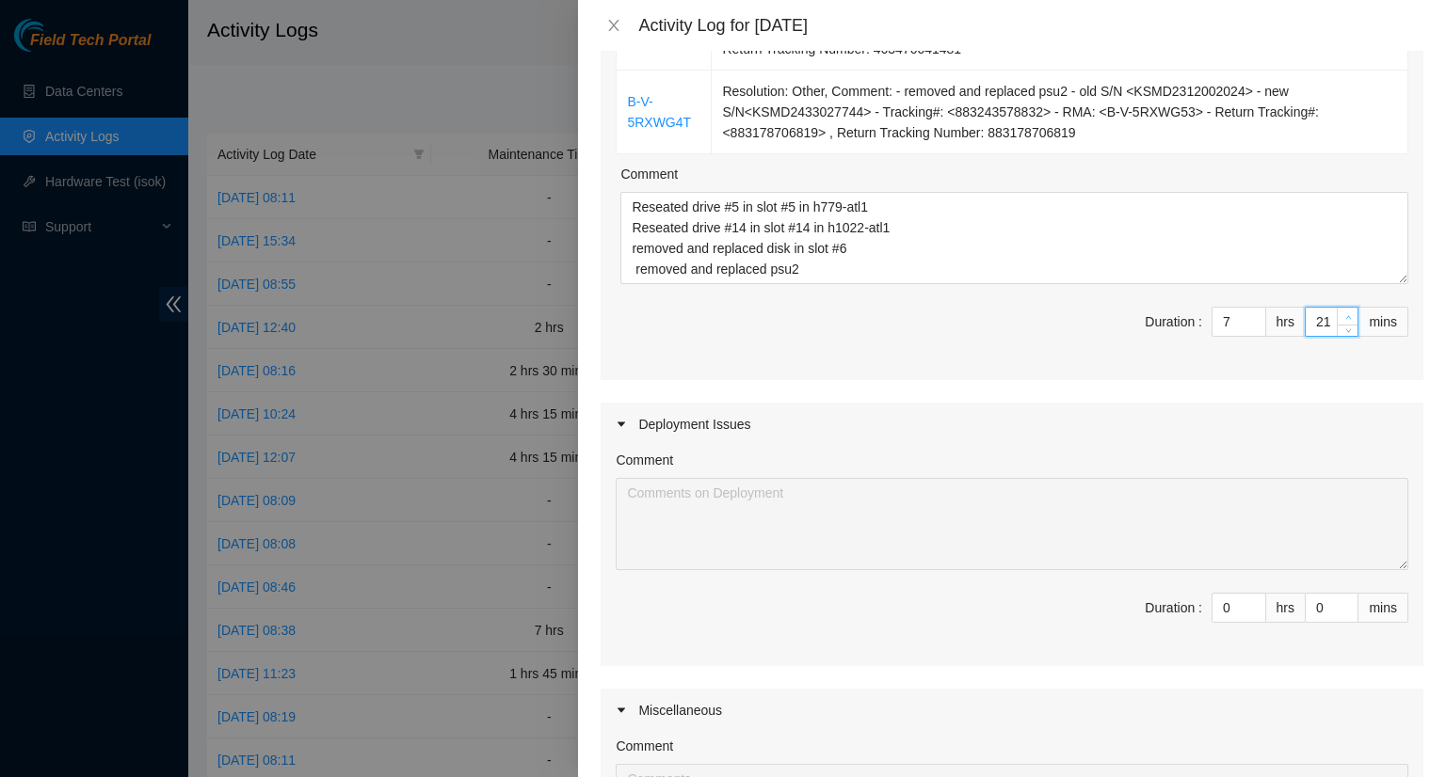
type input "22"
click at [1342, 313] on span "up" at bounding box center [1347, 317] width 11 height 11
type input "23"
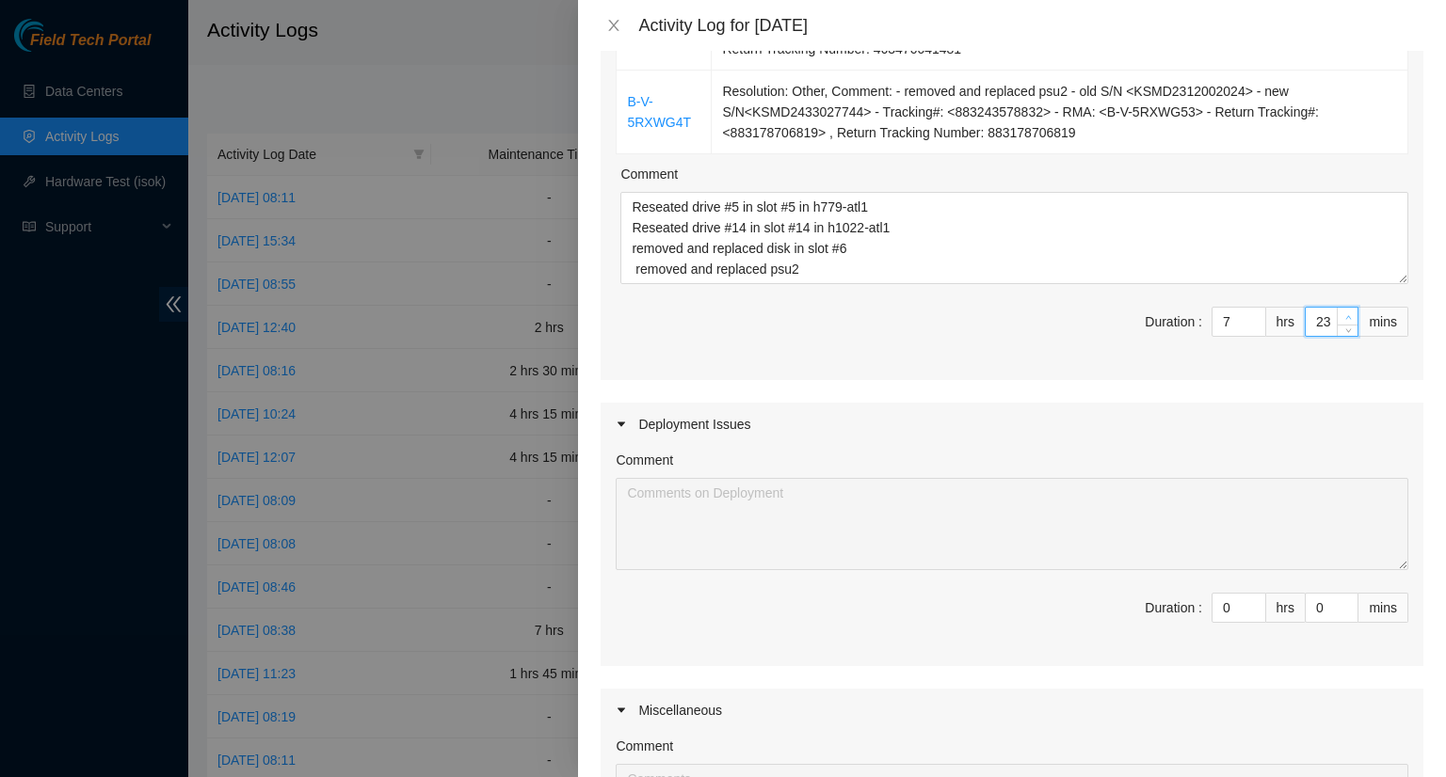
click at [1342, 313] on span "up" at bounding box center [1347, 317] width 11 height 11
type input "24"
click at [1342, 313] on span "up" at bounding box center [1347, 317] width 11 height 11
type input "25"
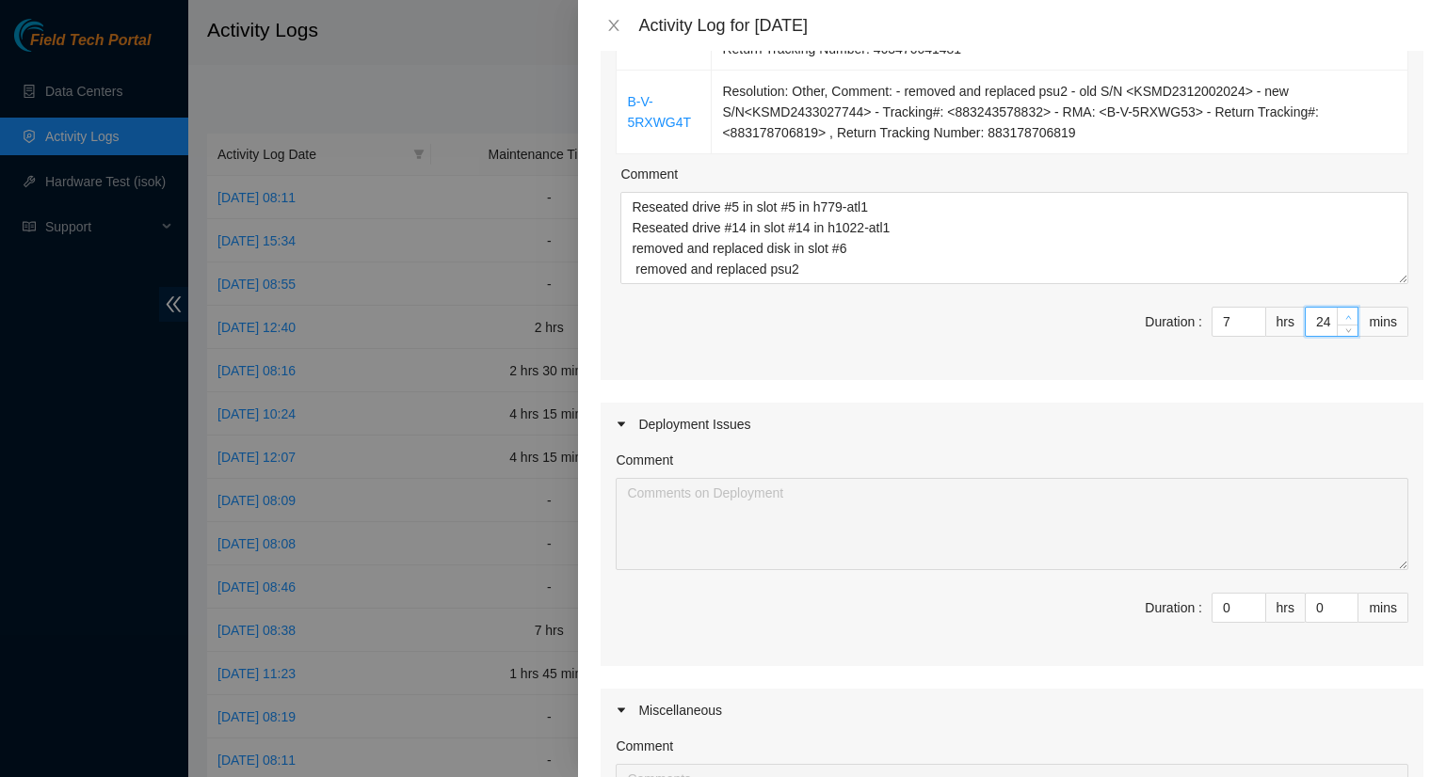
type input "25"
click at [1342, 313] on span "up" at bounding box center [1347, 317] width 11 height 11
type input "26"
click at [1345, 314] on icon "up" at bounding box center [1348, 317] width 7 height 7
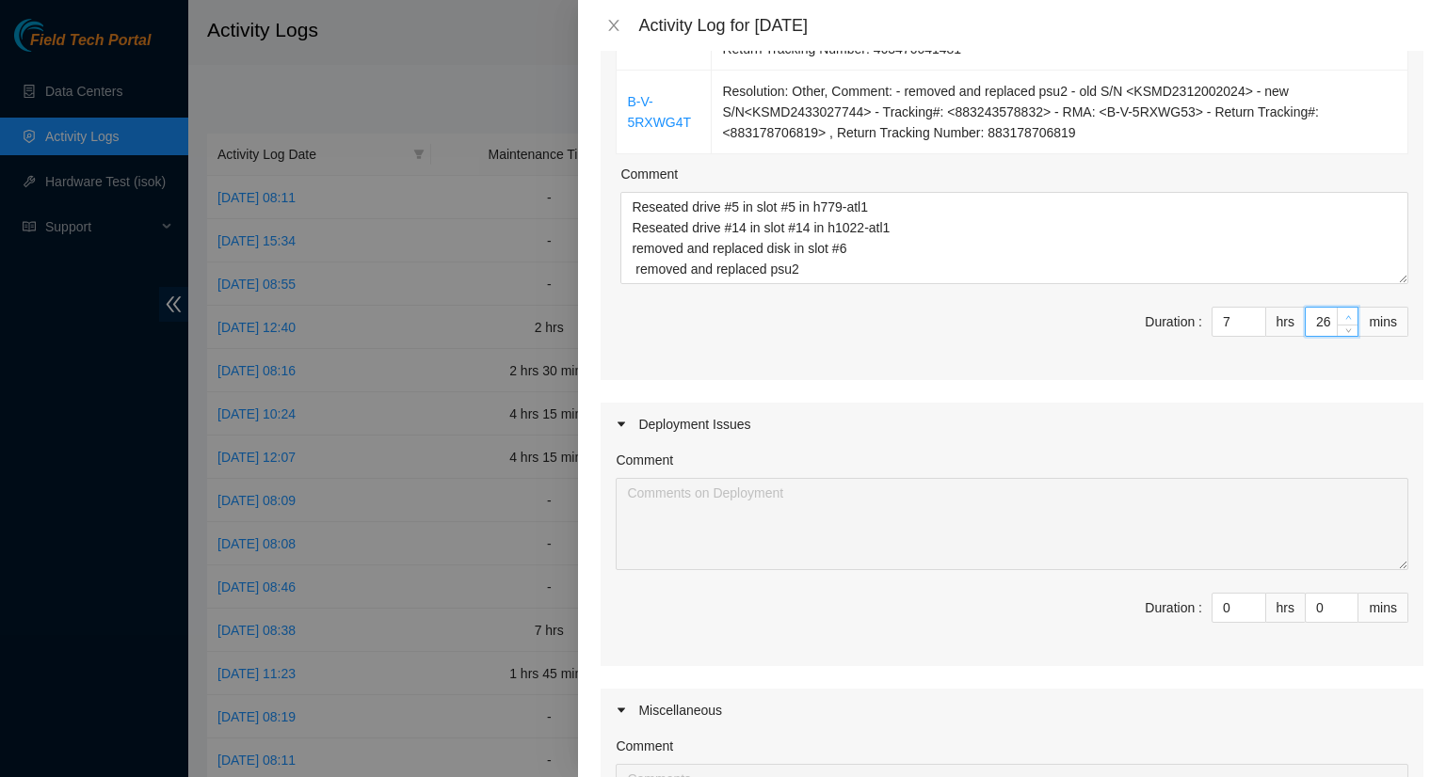
type input "27"
click at [1345, 314] on icon "up" at bounding box center [1348, 317] width 7 height 7
type input "28"
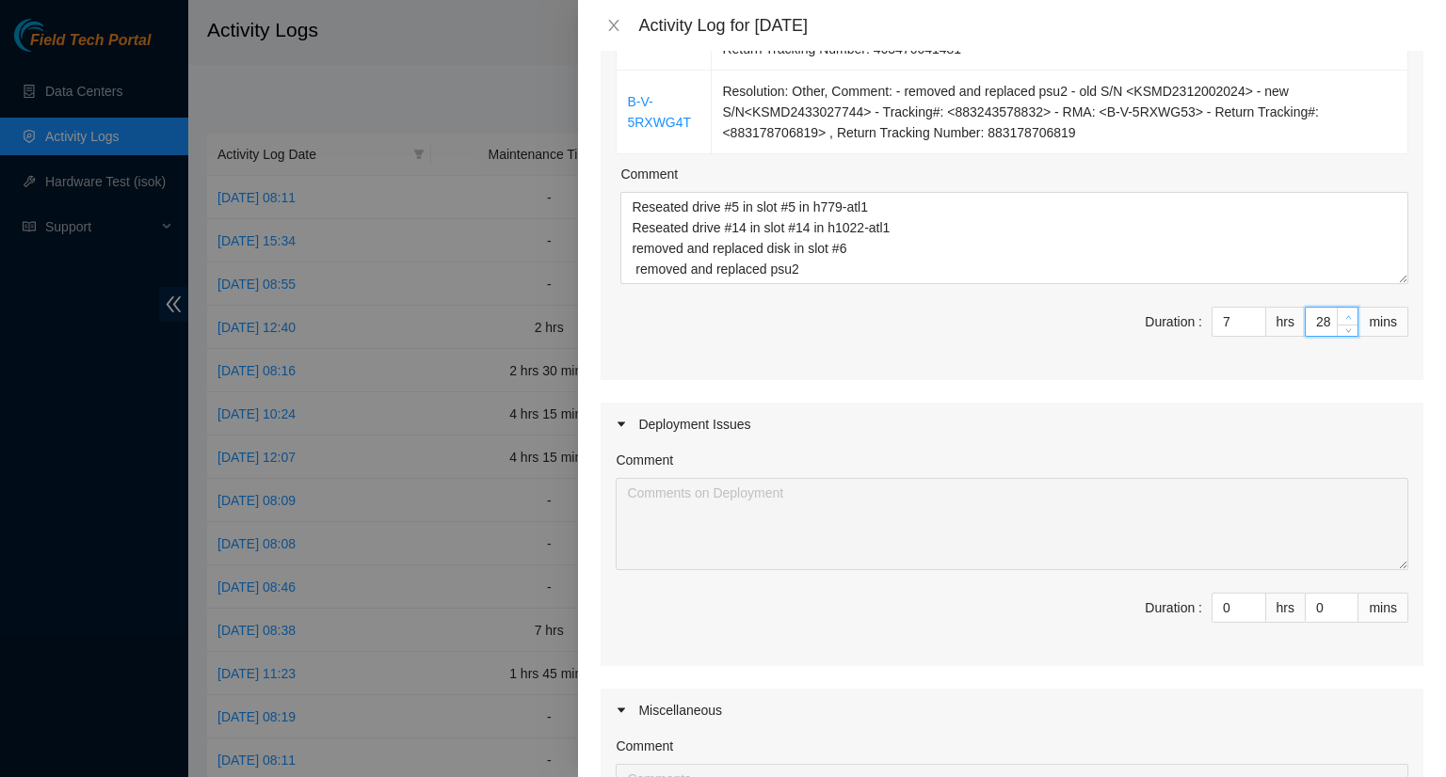
click at [1345, 314] on icon "up" at bounding box center [1348, 317] width 7 height 7
type input "29"
click at [1345, 314] on icon "up" at bounding box center [1348, 317] width 7 height 7
type input "30"
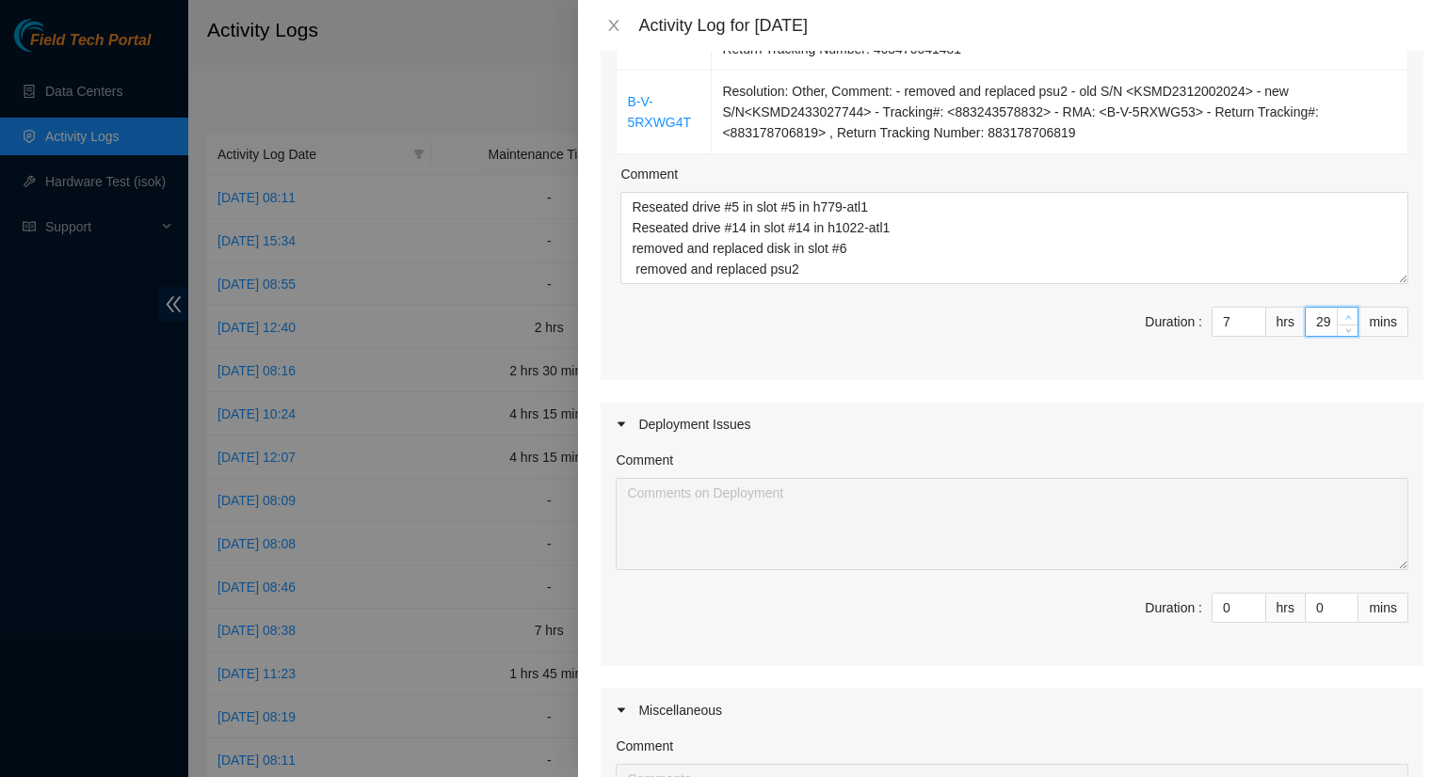
type input "30"
click at [1345, 314] on icon "up" at bounding box center [1348, 317] width 7 height 7
type input "31"
click at [1345, 314] on icon "up" at bounding box center [1348, 317] width 7 height 7
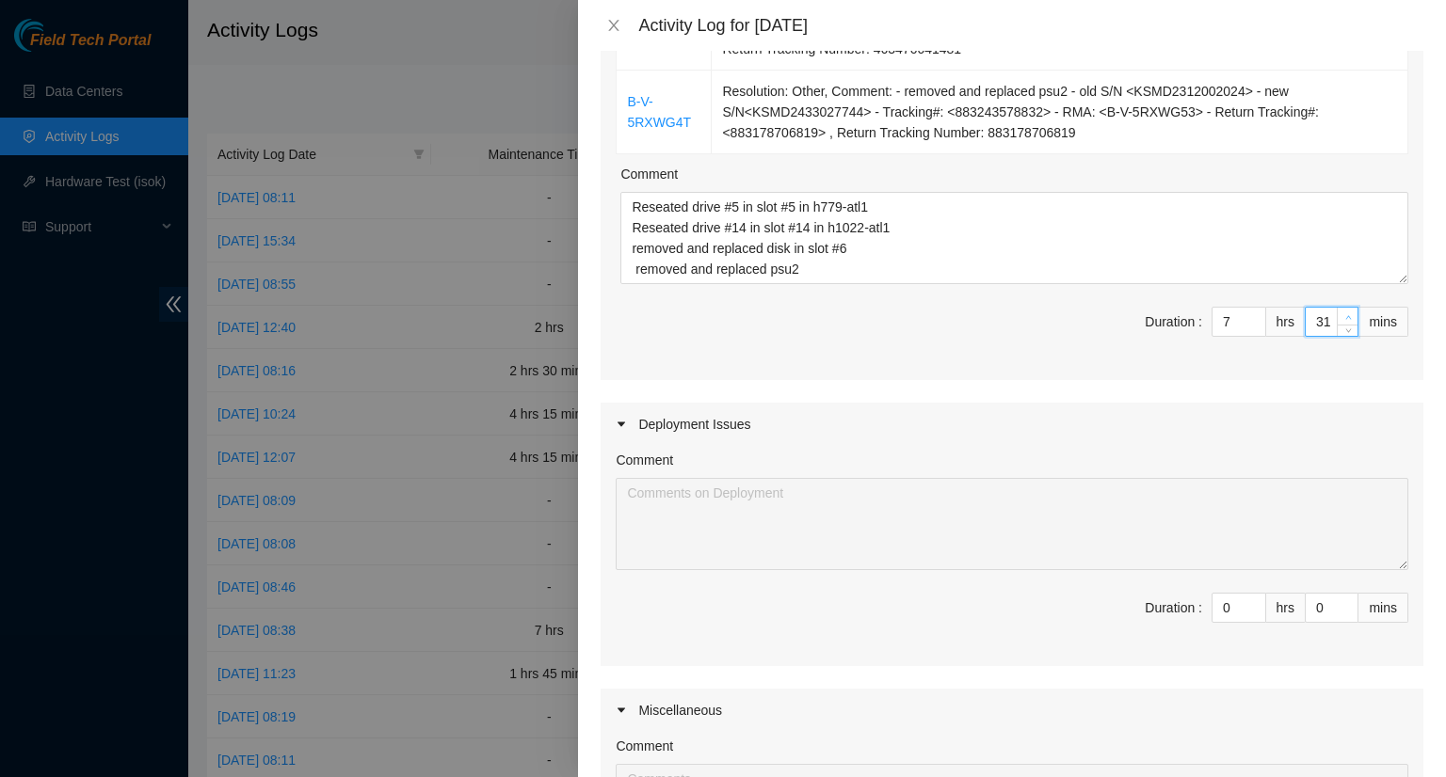
type input "32"
click at [1345, 314] on icon "up" at bounding box center [1348, 317] width 7 height 7
type input "33"
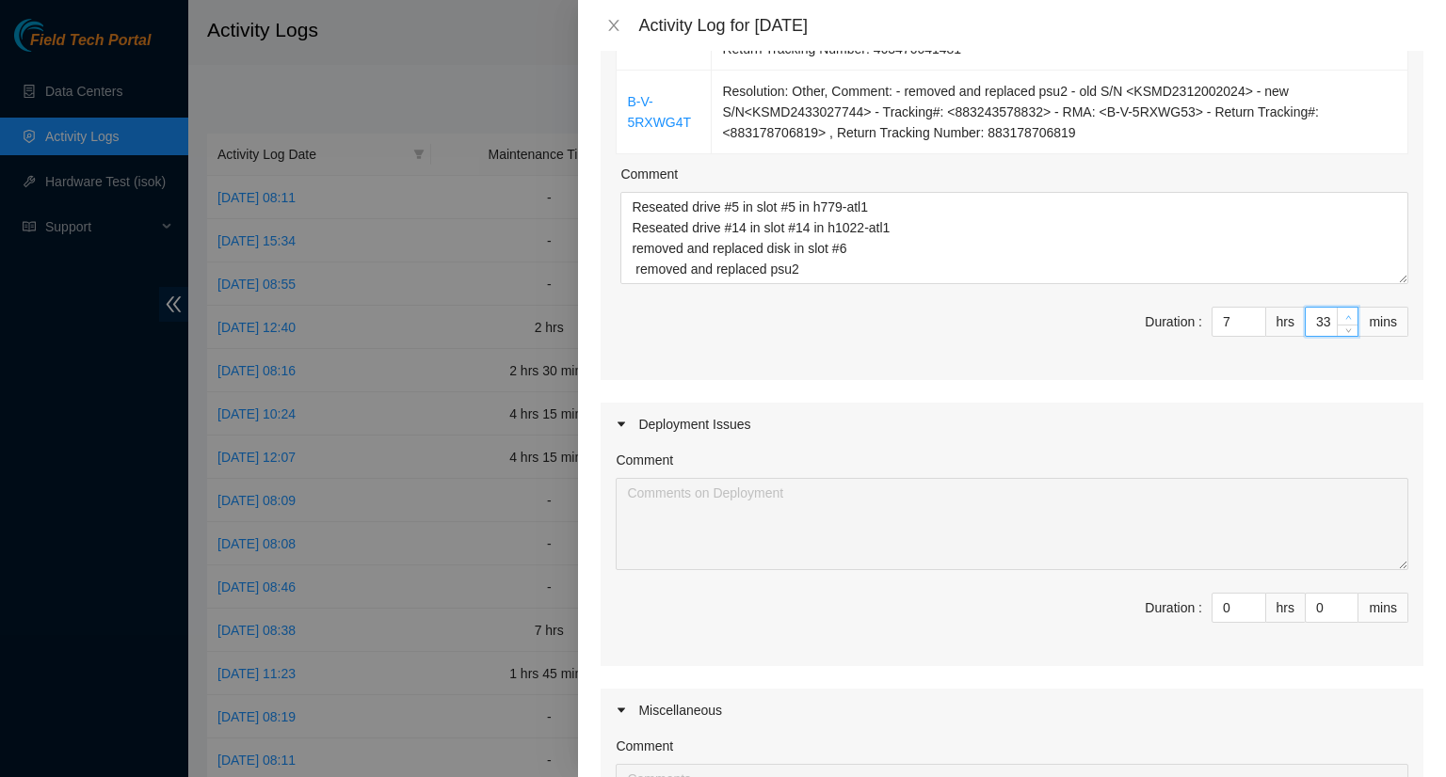
click at [1345, 314] on icon "up" at bounding box center [1348, 317] width 7 height 7
type input "34"
click at [1345, 314] on icon "up" at bounding box center [1348, 317] width 7 height 7
type input "35"
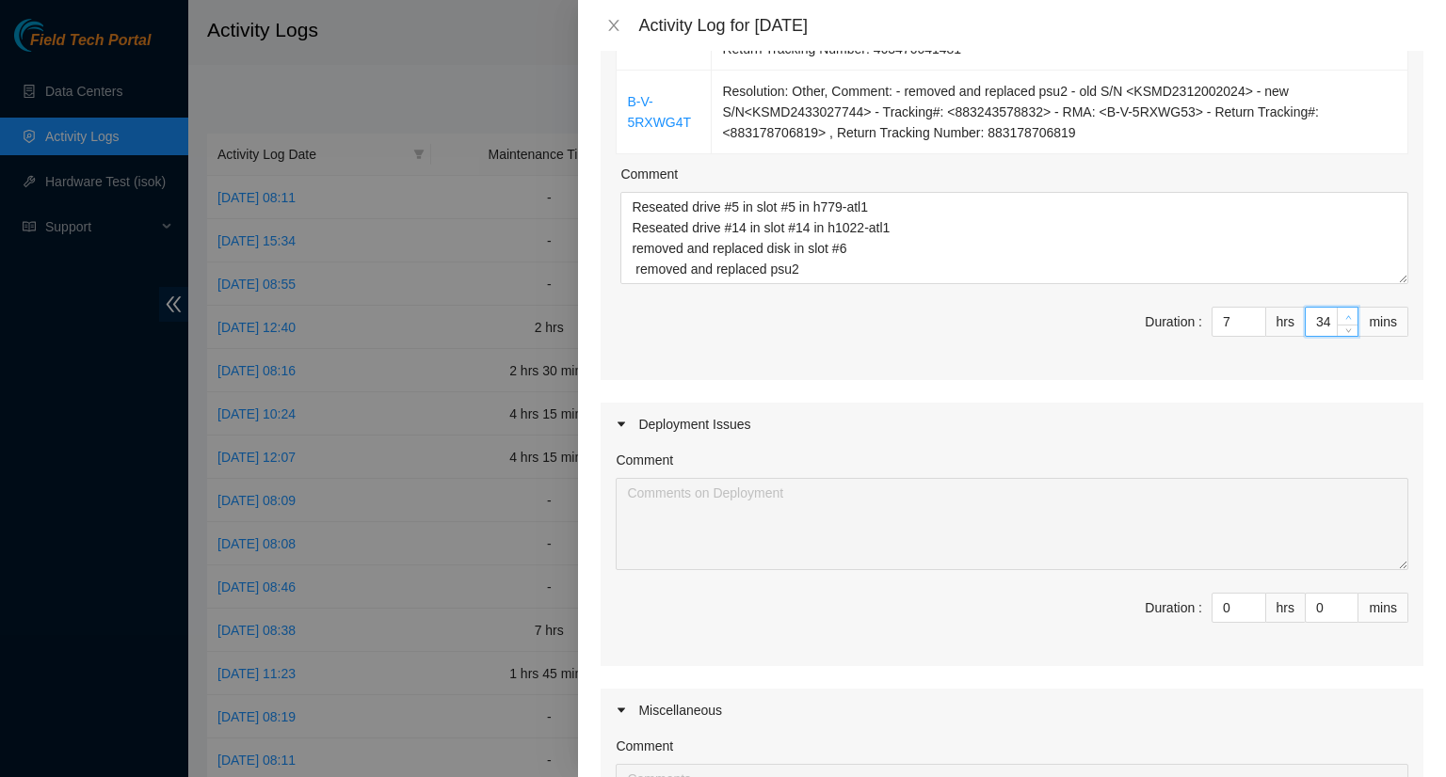
type input "35"
click at [1345, 314] on icon "up" at bounding box center [1348, 317] width 7 height 7
type input "36"
click at [1345, 314] on icon "up" at bounding box center [1348, 317] width 7 height 7
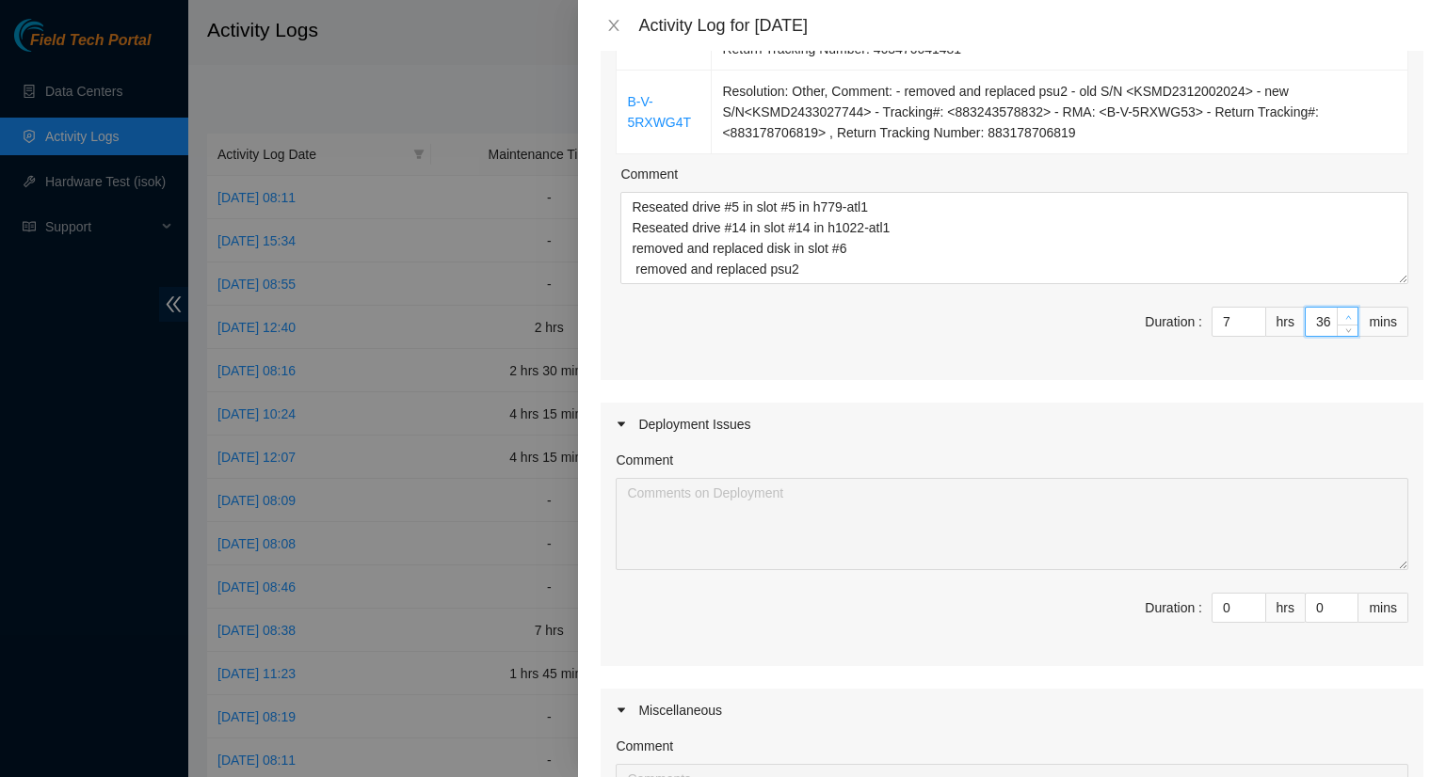
type input "37"
click at [1345, 315] on icon "up" at bounding box center [1348, 317] width 6 height 4
type input "38"
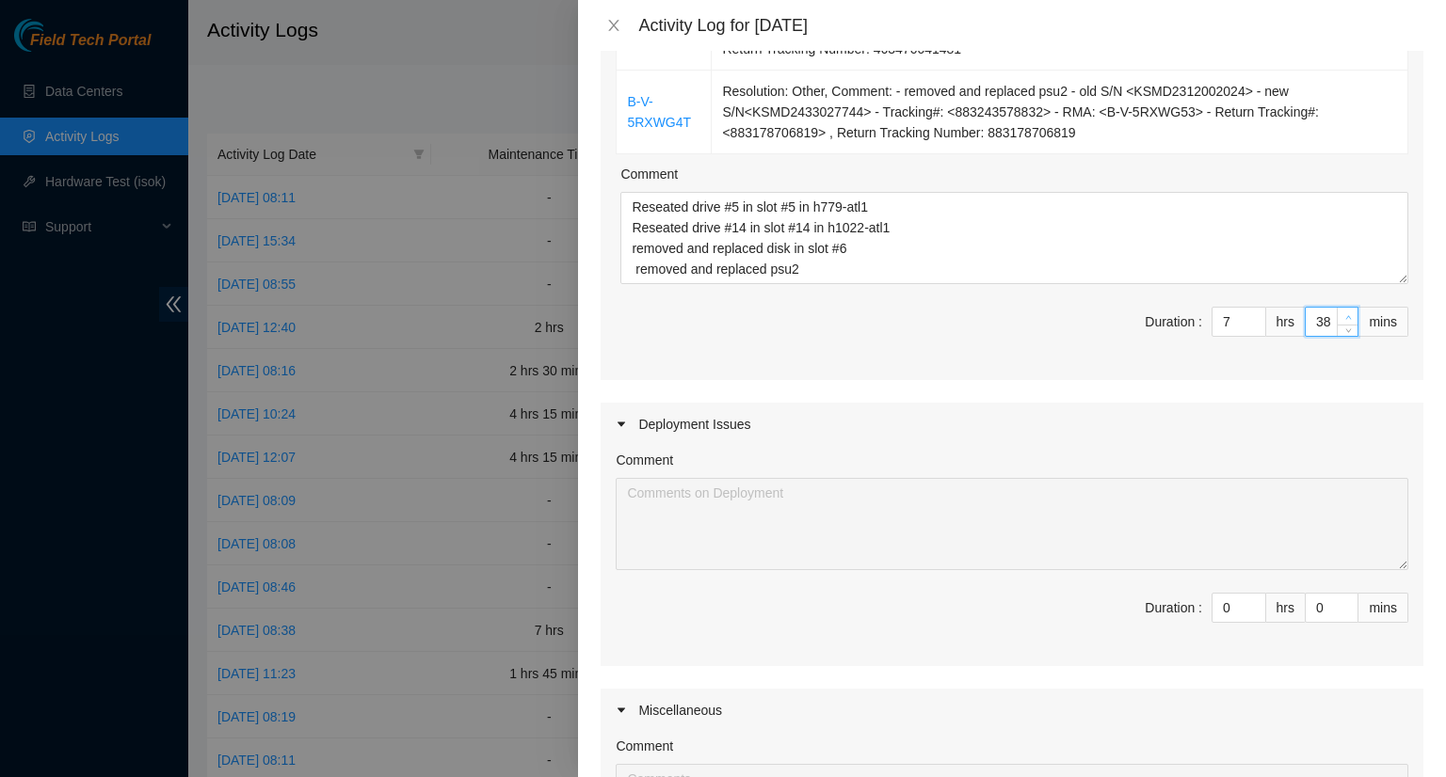
click at [1345, 315] on icon "up" at bounding box center [1348, 317] width 6 height 4
type input "39"
click at [1345, 315] on icon "up" at bounding box center [1348, 317] width 6 height 4
type input "40"
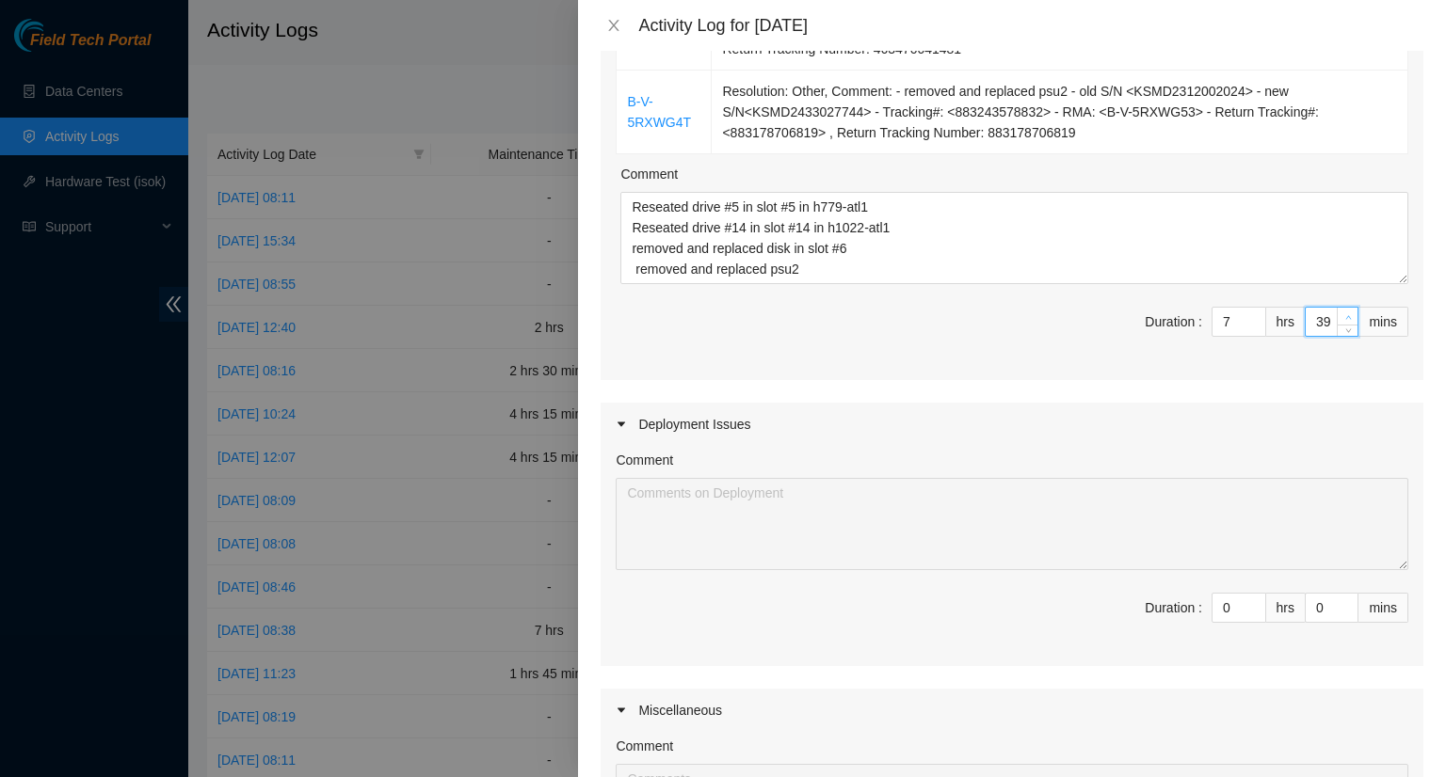
type input "40"
click at [1345, 315] on icon "up" at bounding box center [1348, 317] width 6 height 4
type input "41"
click at [1345, 315] on icon "up" at bounding box center [1348, 317] width 6 height 4
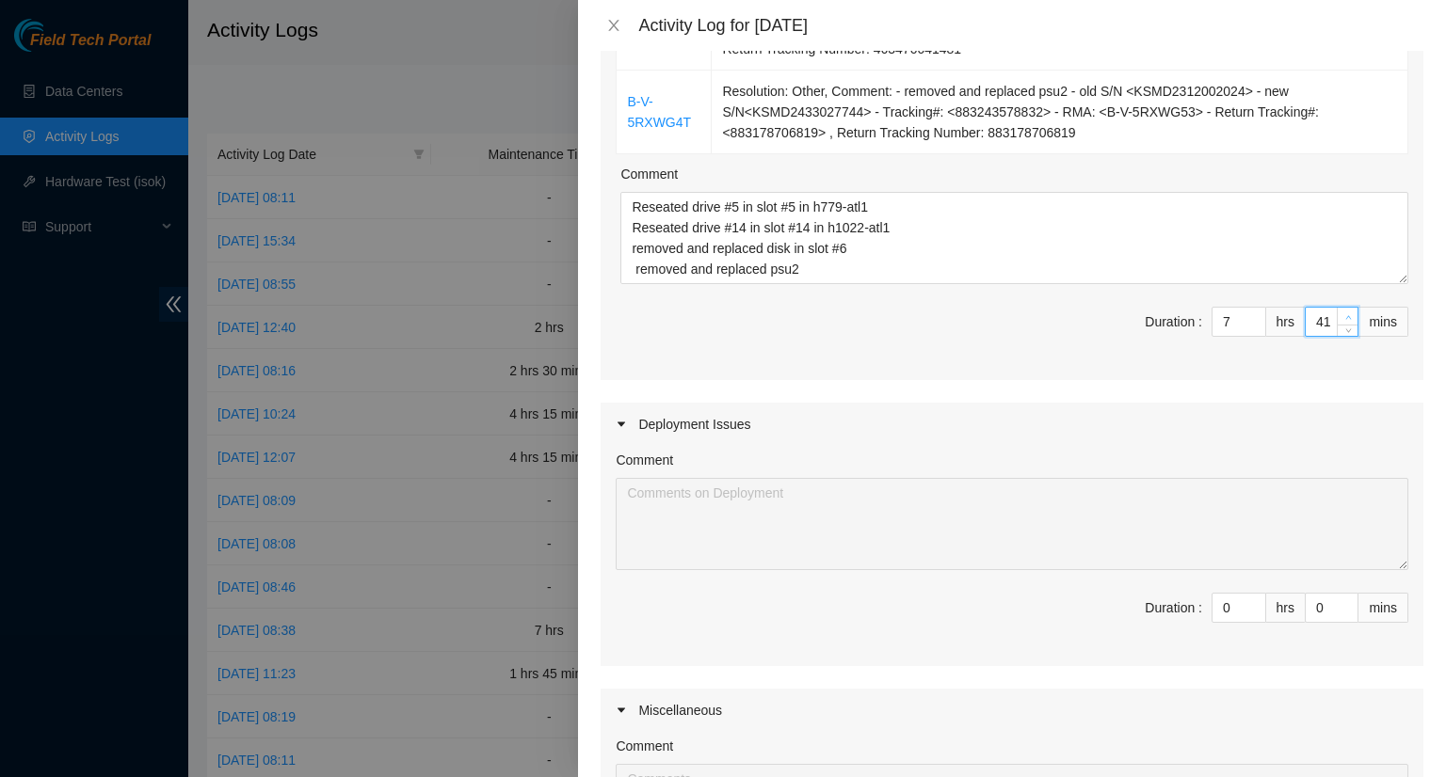
type input "42"
click at [1345, 315] on icon "up" at bounding box center [1348, 317] width 6 height 4
type input "43"
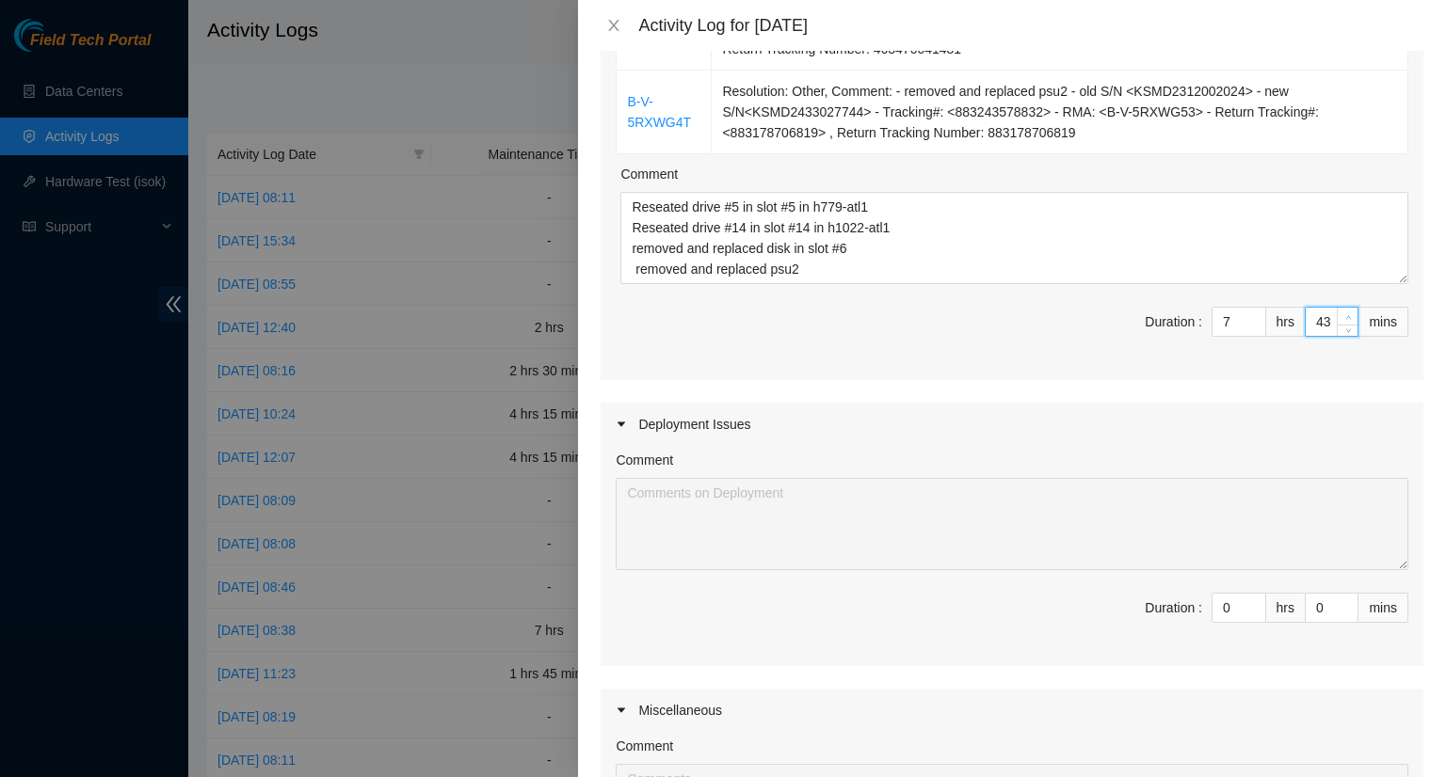
click at [1345, 315] on icon "up" at bounding box center [1348, 317] width 6 height 4
type input "44"
click at [1345, 315] on icon "up" at bounding box center [1348, 317] width 6 height 4
type input "45"
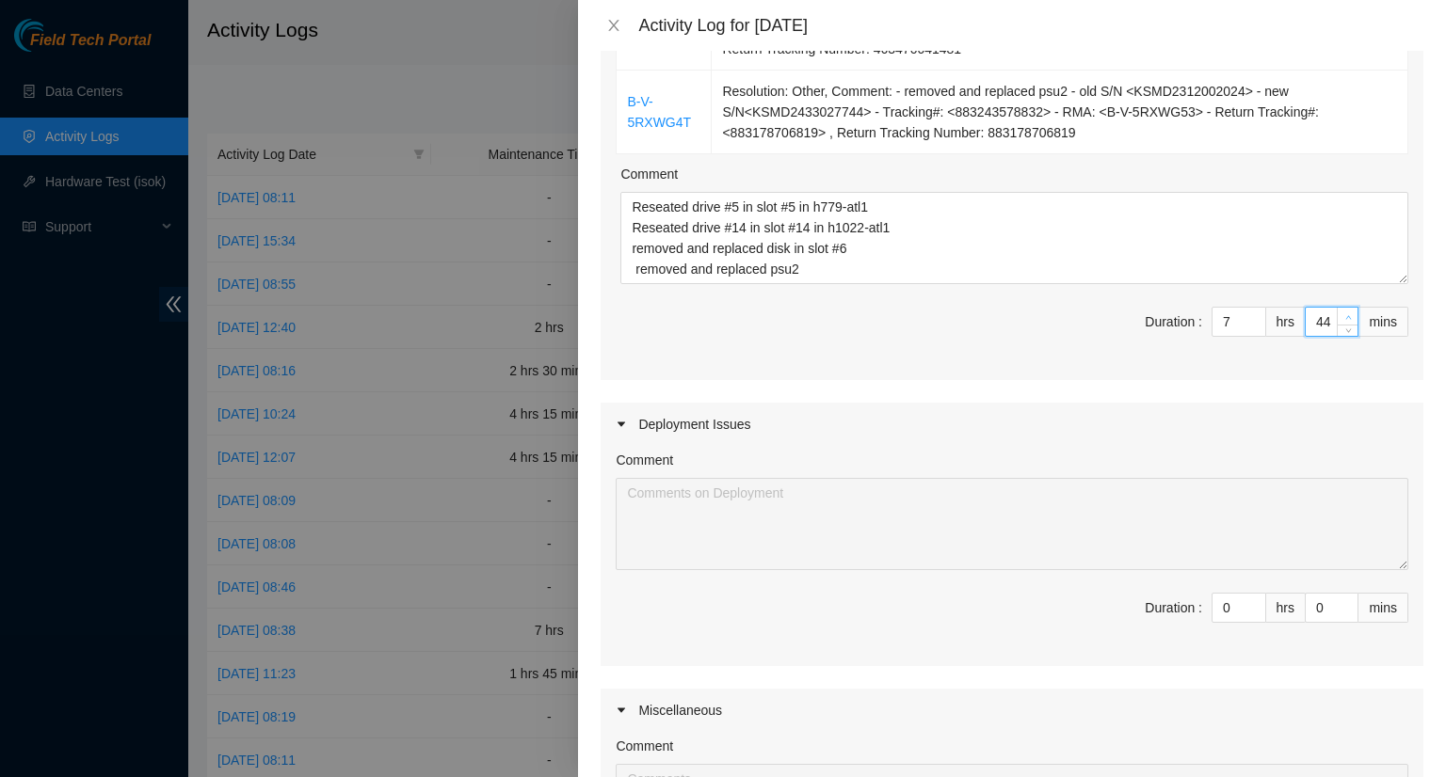
type input "45"
click at [1345, 315] on icon "up" at bounding box center [1348, 317] width 6 height 4
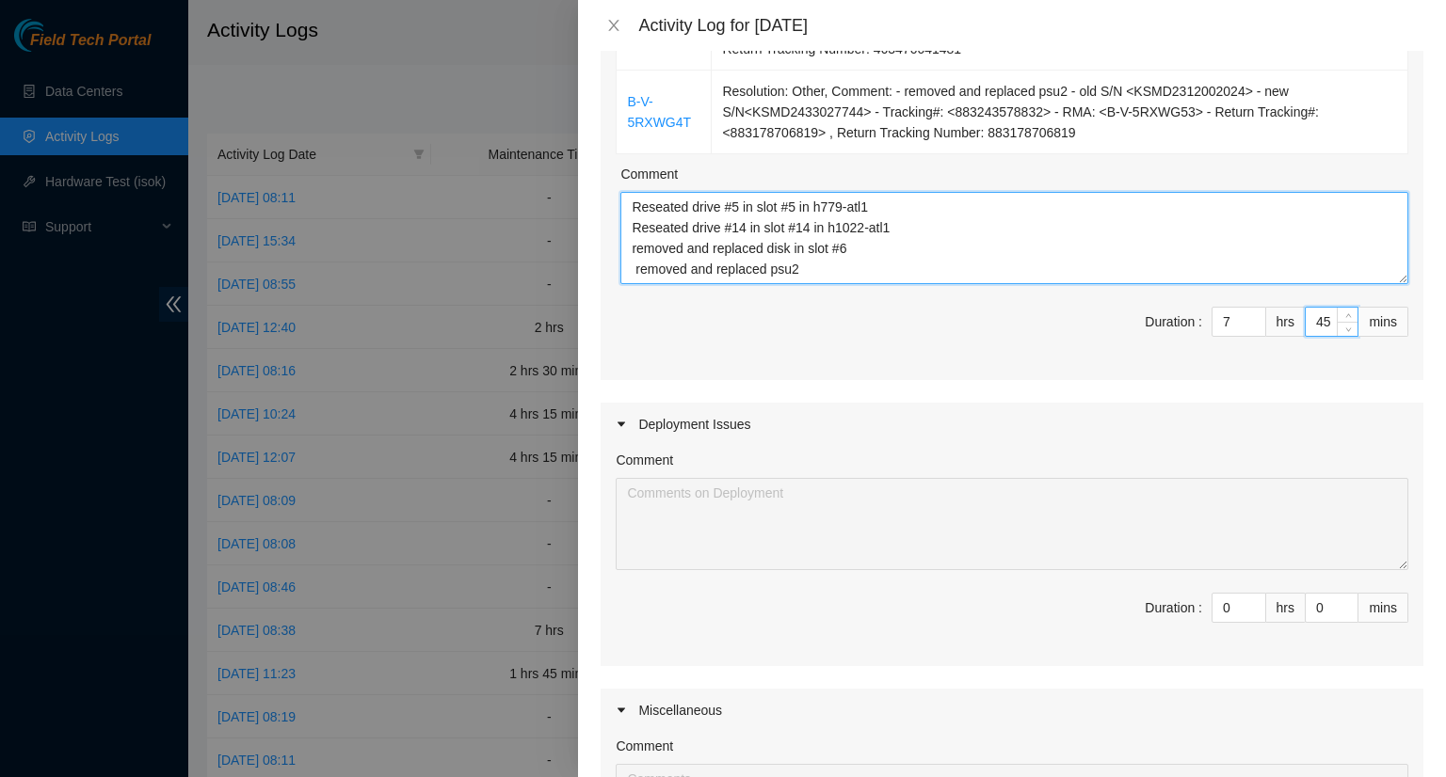
click at [822, 262] on textarea "Reseated drive #5 in slot #5 in h779-atl1 Reseated drive #14 in slot #14 in h10…" at bounding box center [1014, 238] width 788 height 92
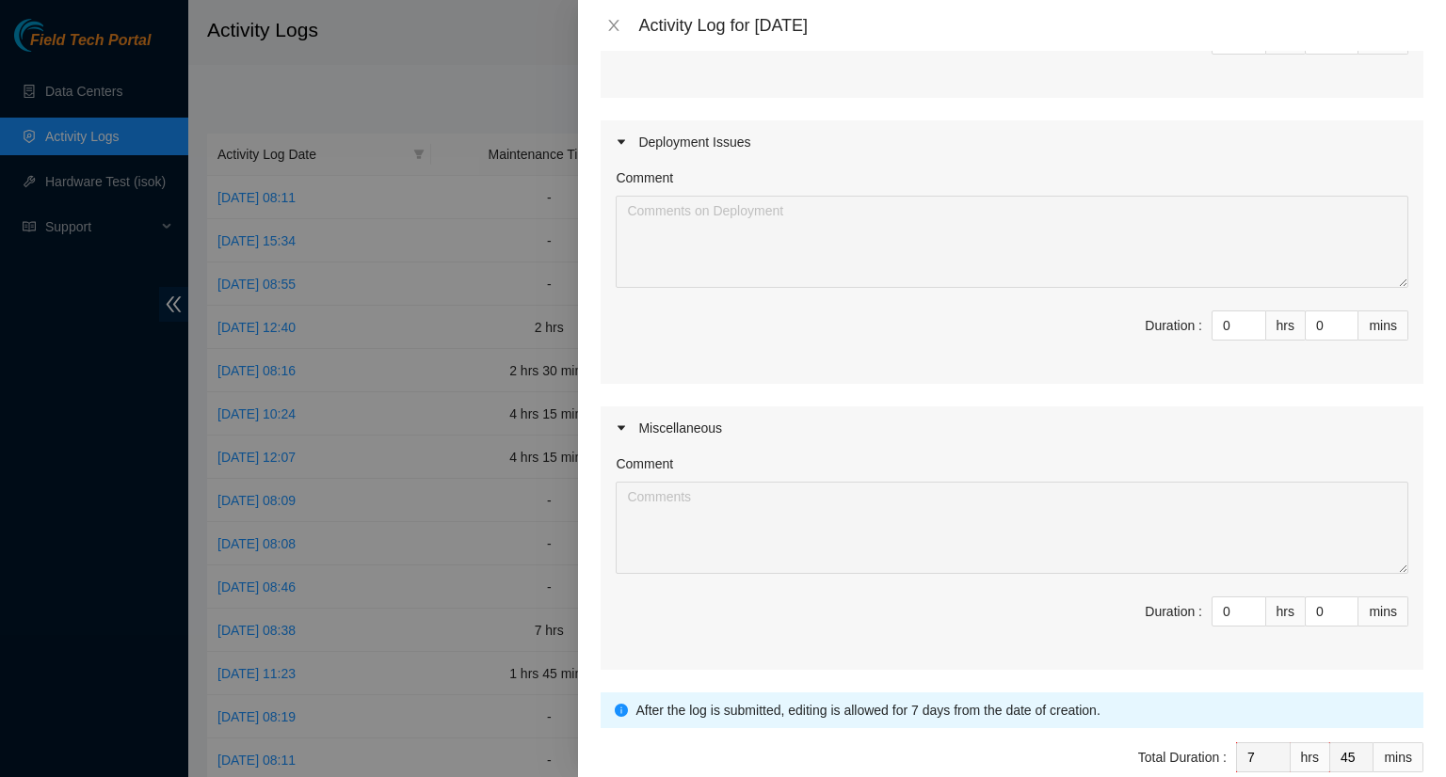
scroll to position [839, 0]
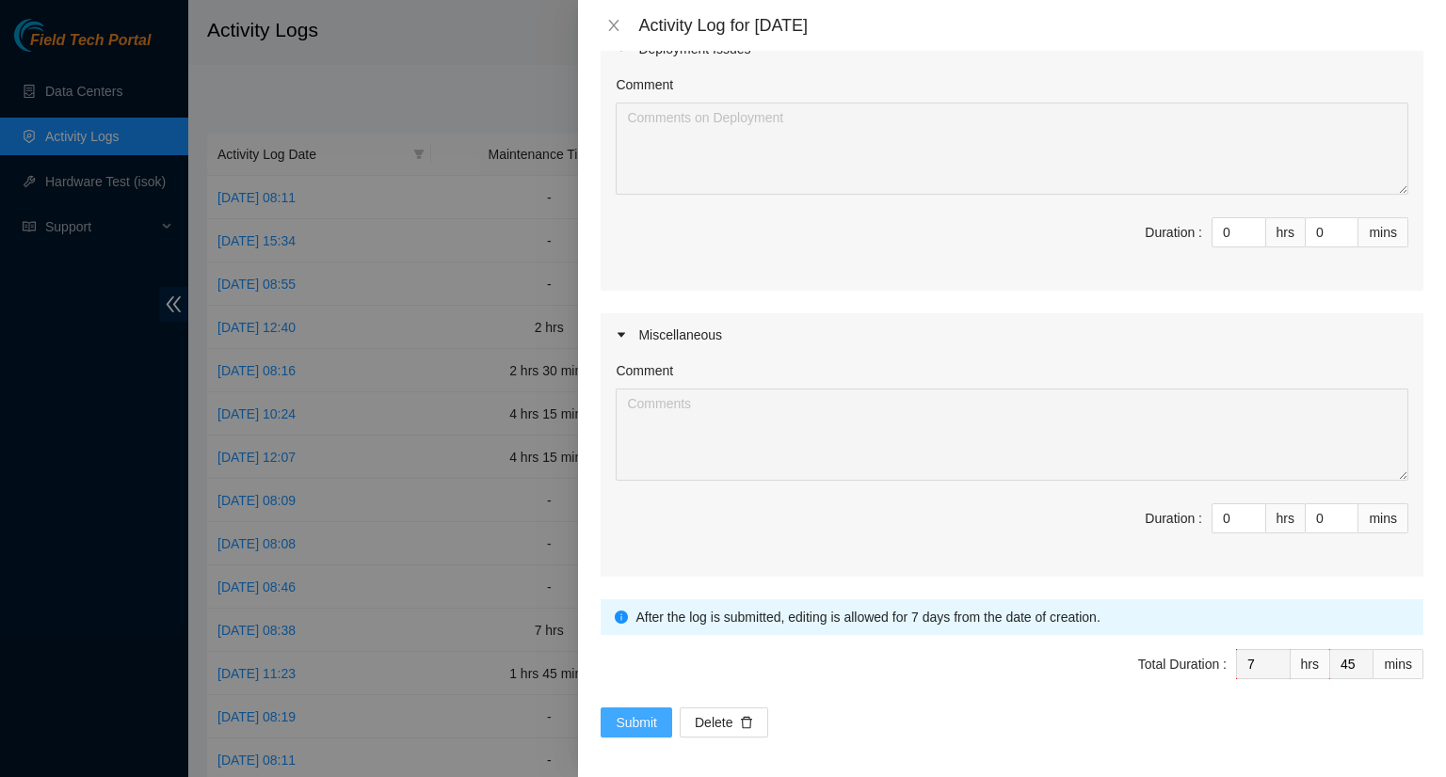
type textarea "- Reseated drive #5 in slot #5 in h779-atl1 - Reseated drive #14 in slot #14 in…"
click at [628, 718] on span "Submit" at bounding box center [636, 722] width 41 height 21
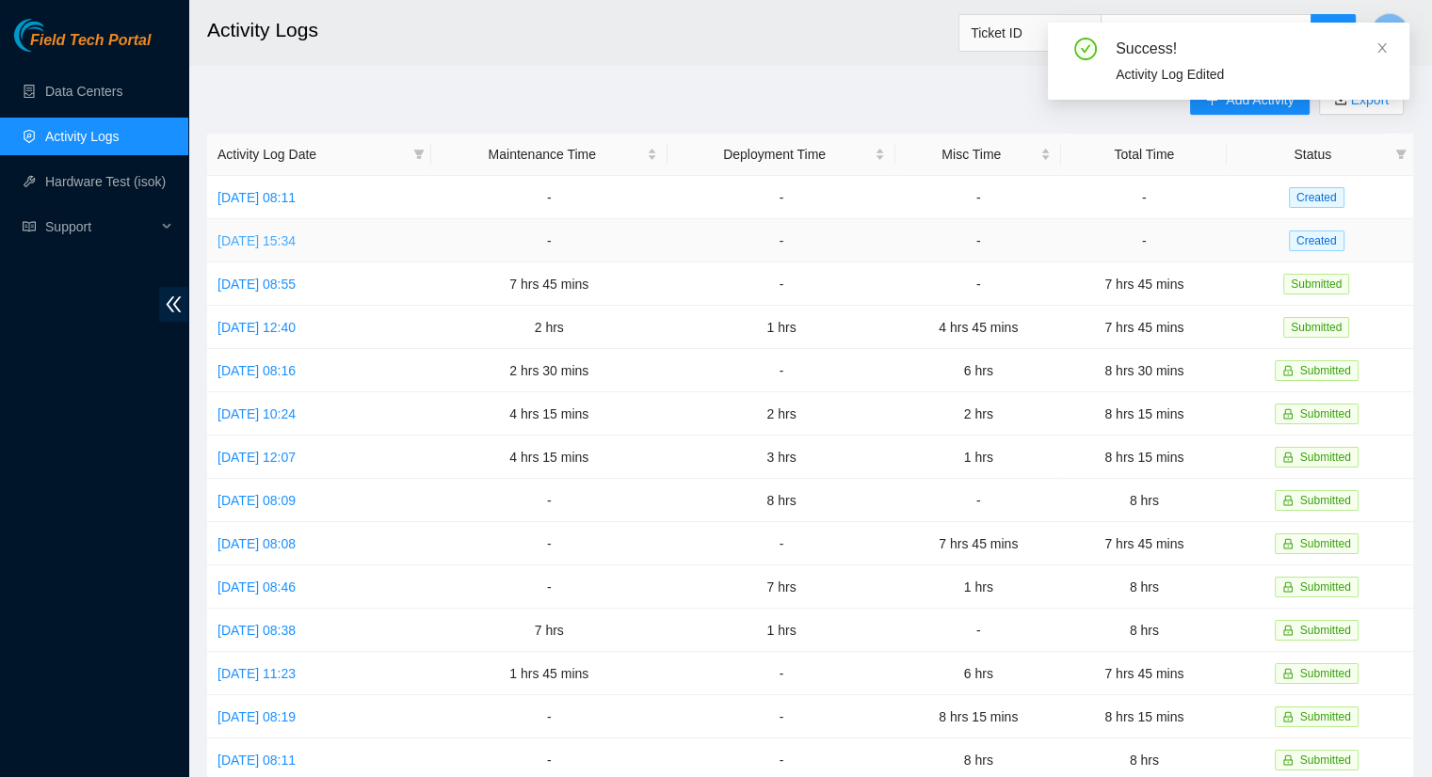
click at [296, 242] on link "Wed, 13 Aug 2025 15:34" at bounding box center [256, 240] width 78 height 15
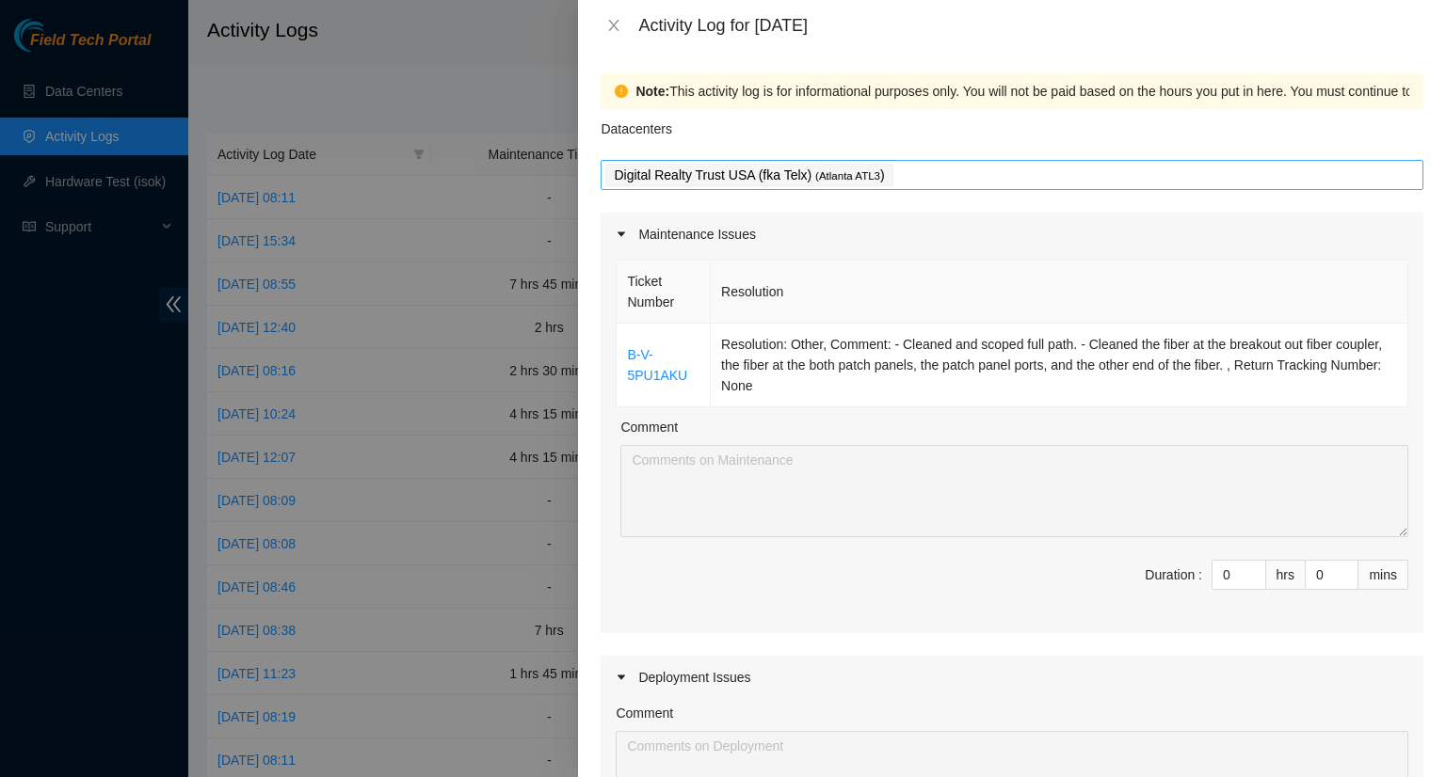
click at [935, 171] on div "Digital Realty Trust USA (fka Telx) ( Atlanta ATL3 )" at bounding box center [1011, 175] width 813 height 26
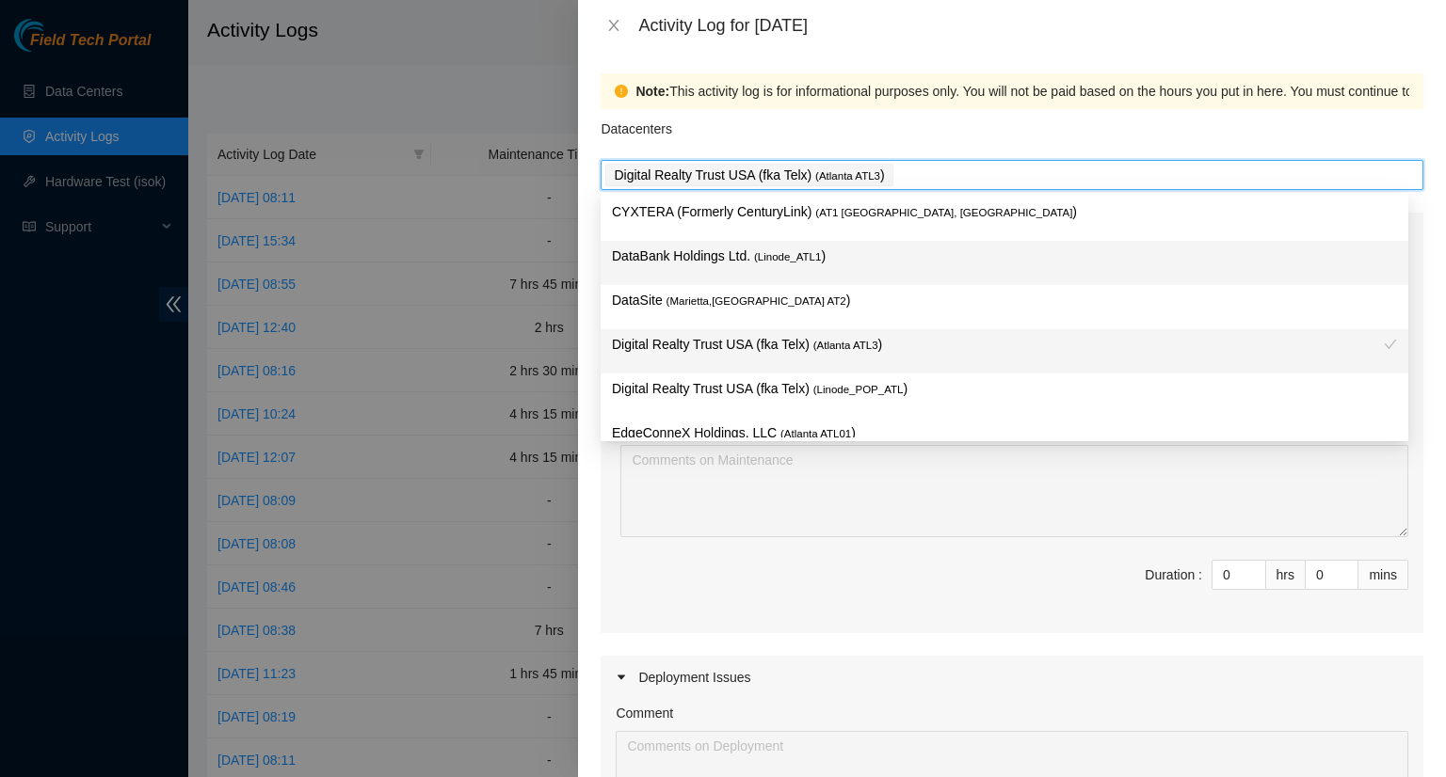
click at [862, 260] on p "DataBank Holdings Ltd. ( Linode_ATL1 )" at bounding box center [1004, 257] width 785 height 22
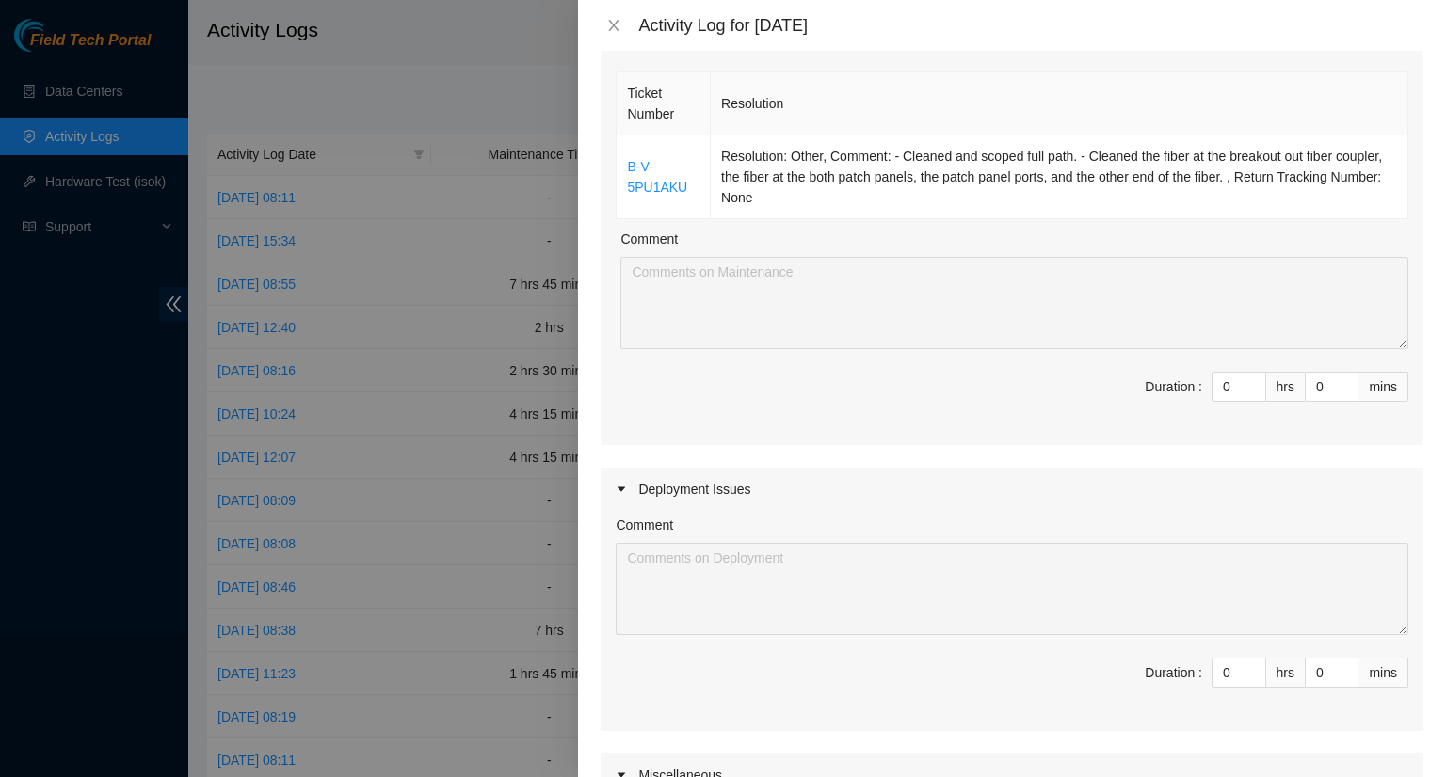
scroll to position [0, 0]
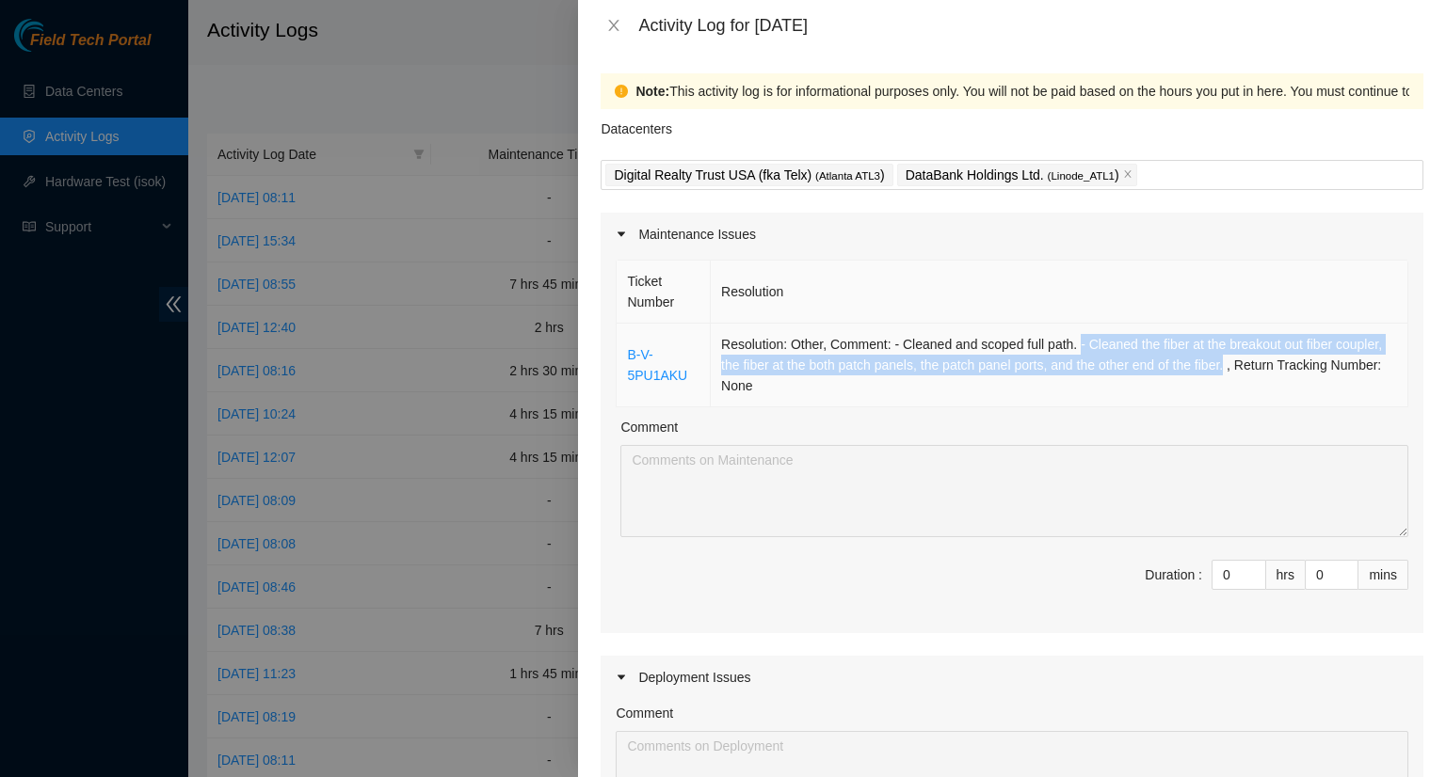
drag, startPoint x: 1076, startPoint y: 344, endPoint x: 1224, endPoint y: 369, distance: 149.8
click at [1227, 370] on td "Resolution: Other, Comment: - Cleaned and scoped full path. - Cleaned the fiber…" at bounding box center [1059, 366] width 697 height 84
copy td "- Cleaned the fiber at the breakout out fiber coupler, the fiber at the both pa…"
type input "1"
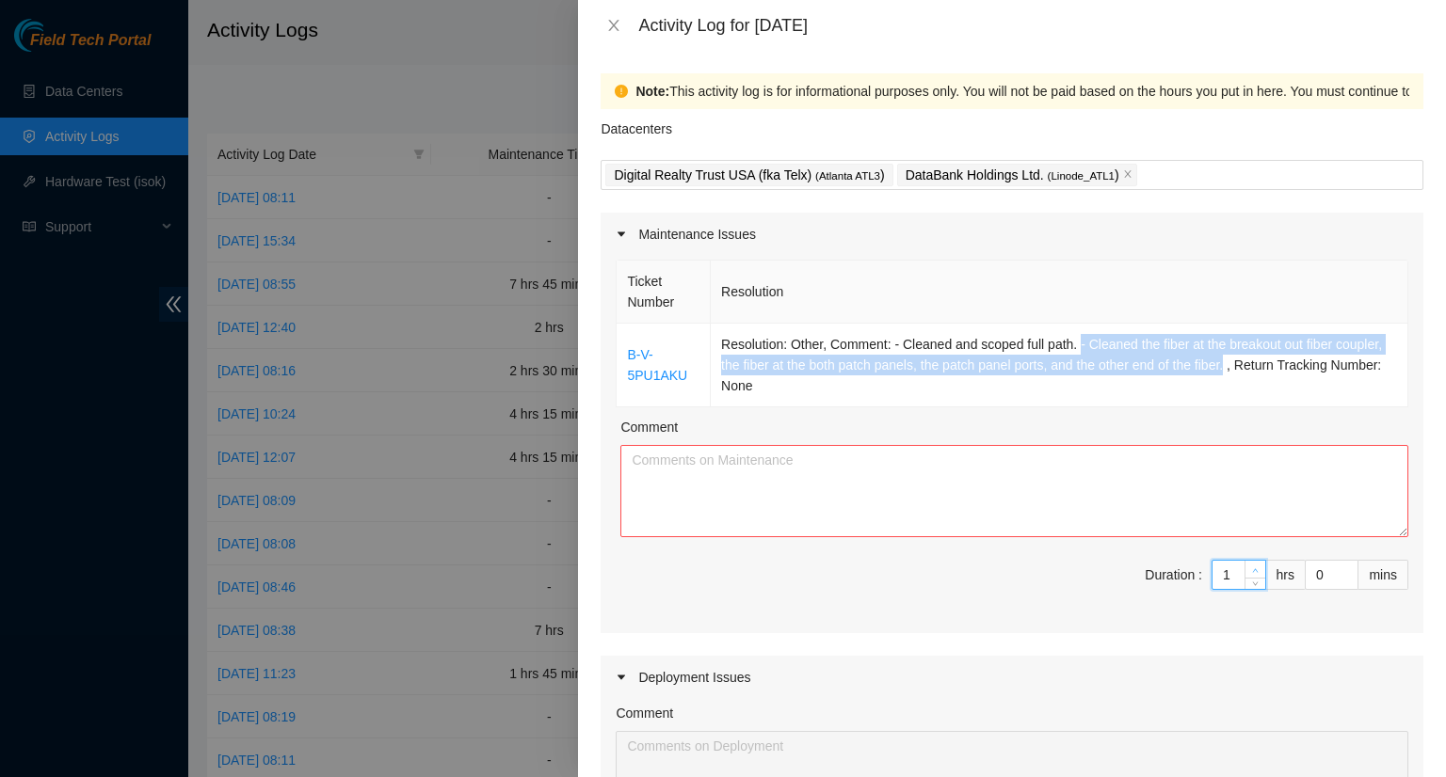
click at [1252, 569] on icon "up" at bounding box center [1255, 571] width 7 height 7
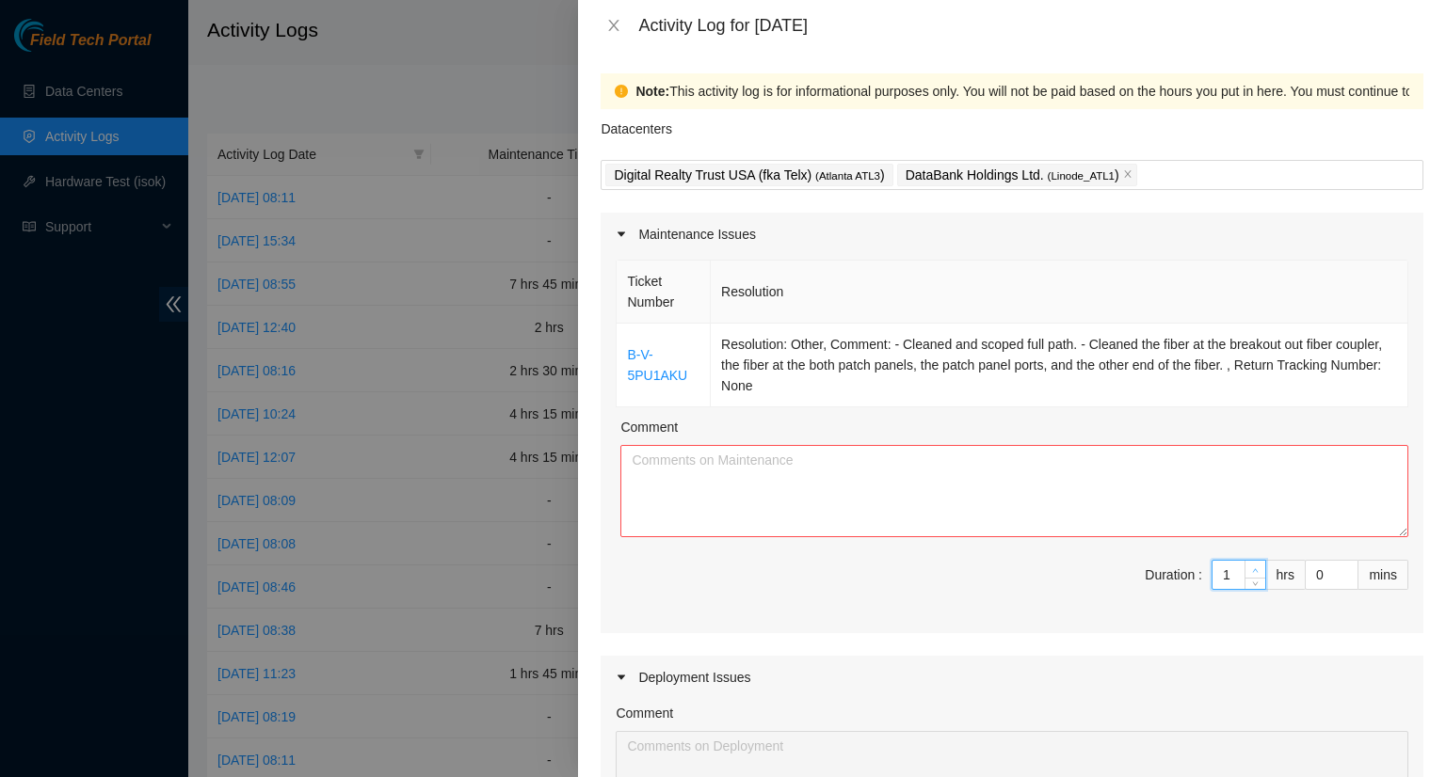
type input "2"
click at [1252, 568] on icon "up" at bounding box center [1255, 571] width 7 height 7
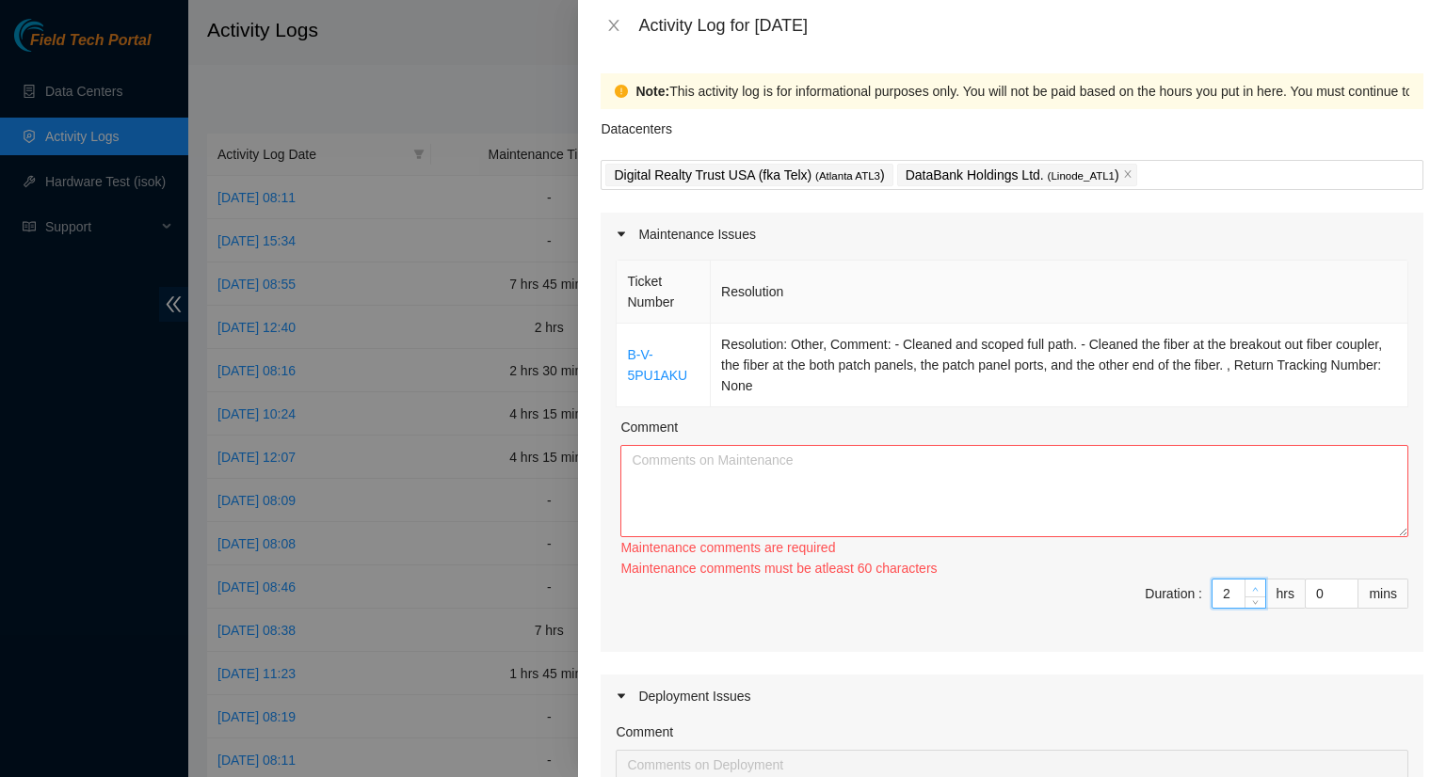
type input "3"
click at [1242, 579] on div "3 hrs" at bounding box center [1258, 594] width 94 height 30
type input "4"
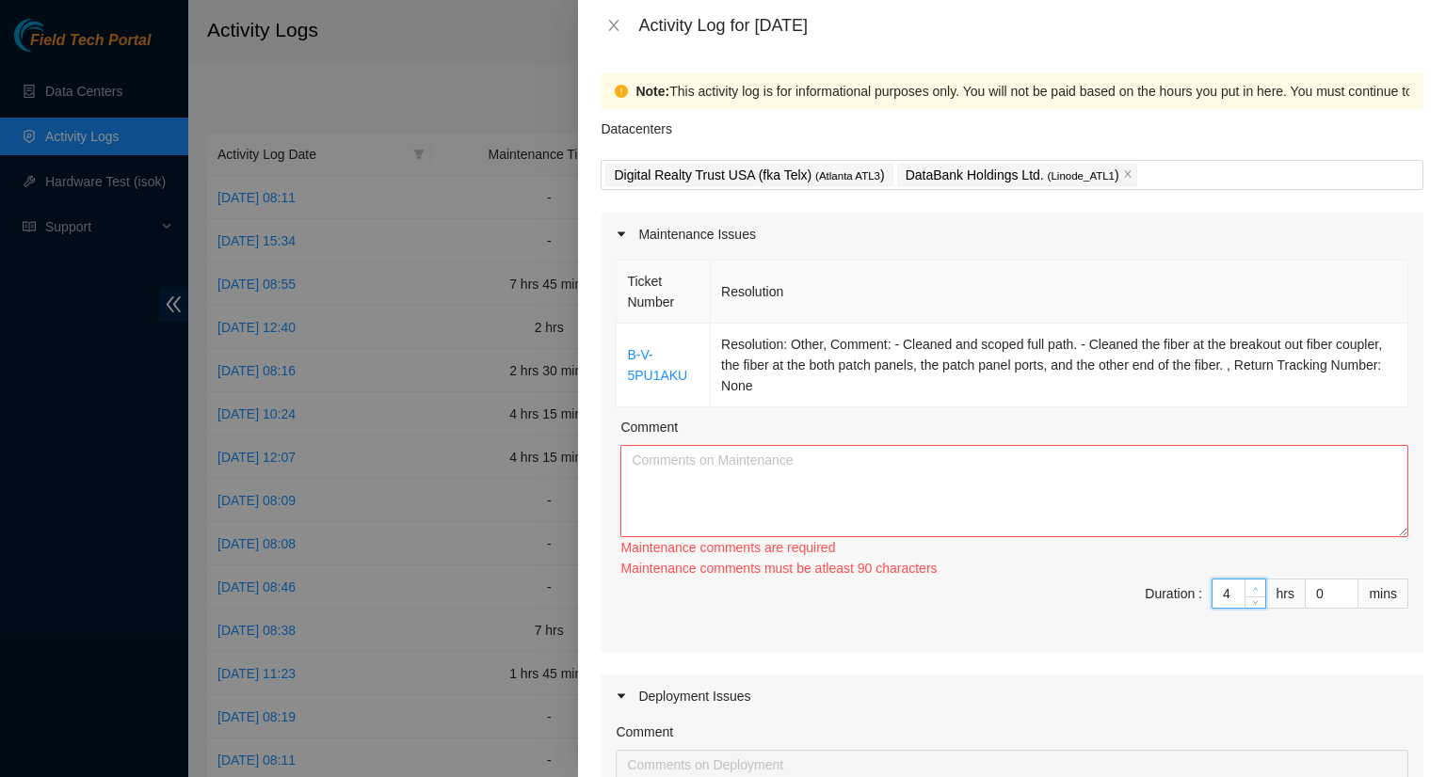
click at [1250, 584] on span "up" at bounding box center [1255, 589] width 11 height 11
click at [747, 497] on textarea "Comment" at bounding box center [1014, 491] width 788 height 92
paste textarea "- Cleaned the fiber at the breakout out fiber coupler, the fiber at the both pa…"
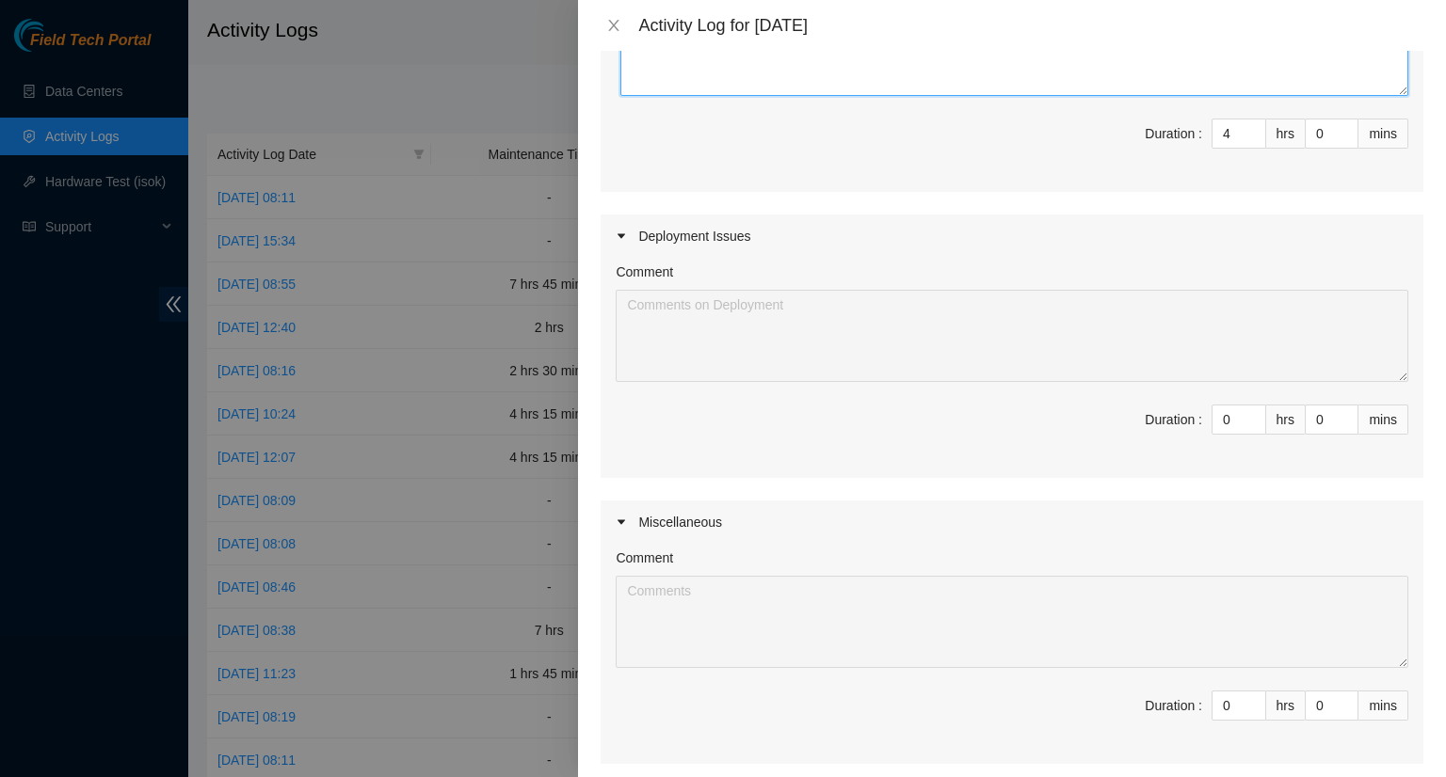
scroll to position [471, 0]
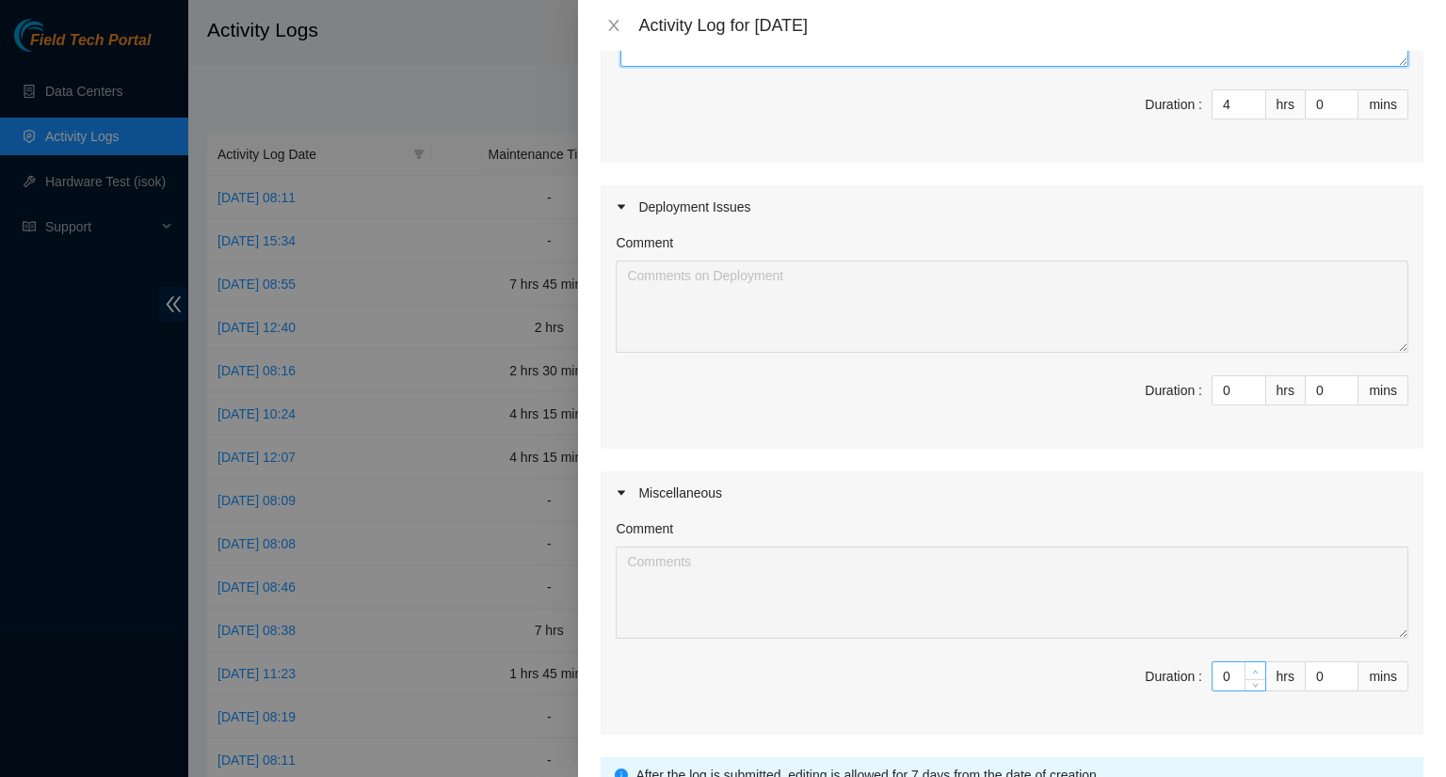
type textarea "- Cleaned the fiber at the breakout out fiber coupler, the fiber at the both pa…"
type input "1"
type input "5"
click at [1252, 669] on icon "up" at bounding box center [1255, 672] width 7 height 7
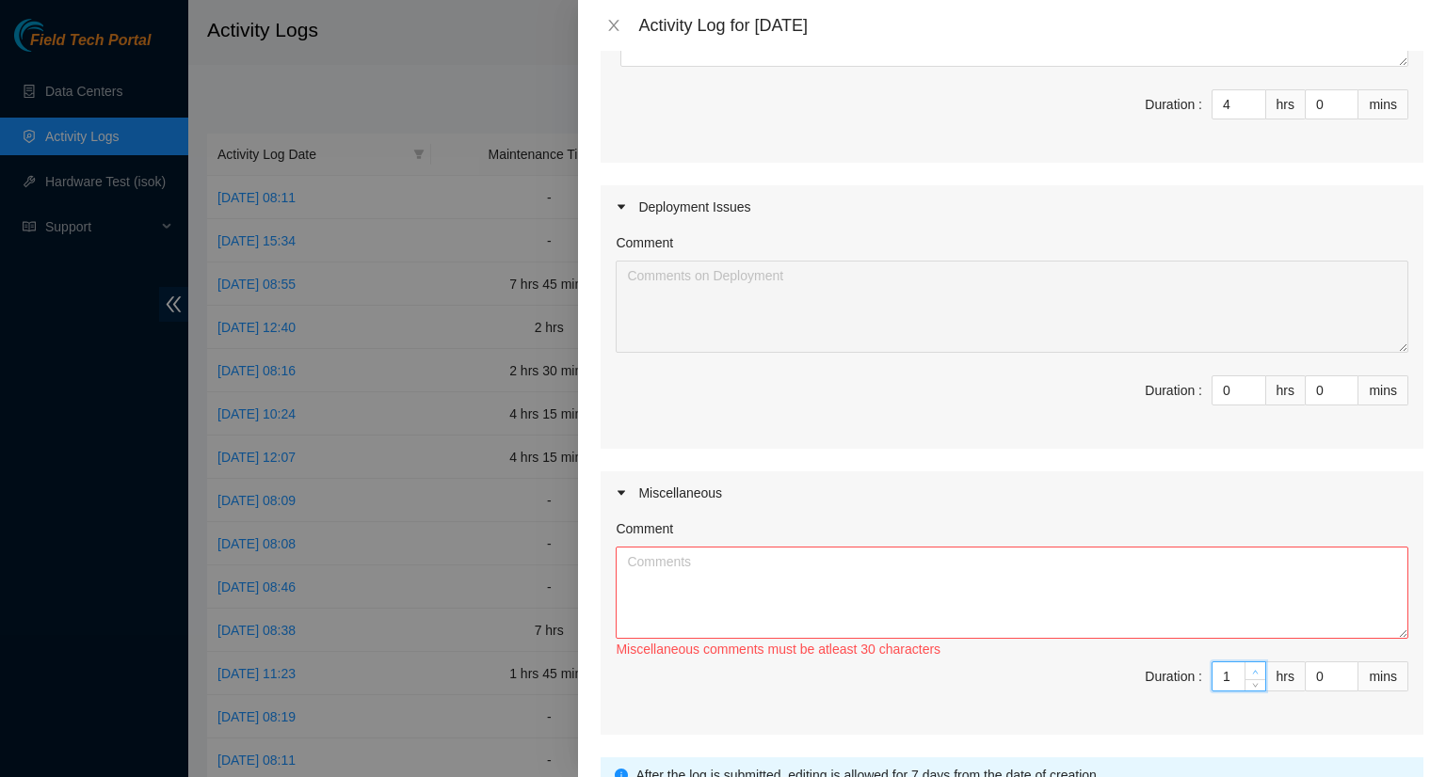
type input "2"
type input "6"
click at [1252, 669] on icon "up" at bounding box center [1255, 672] width 7 height 7
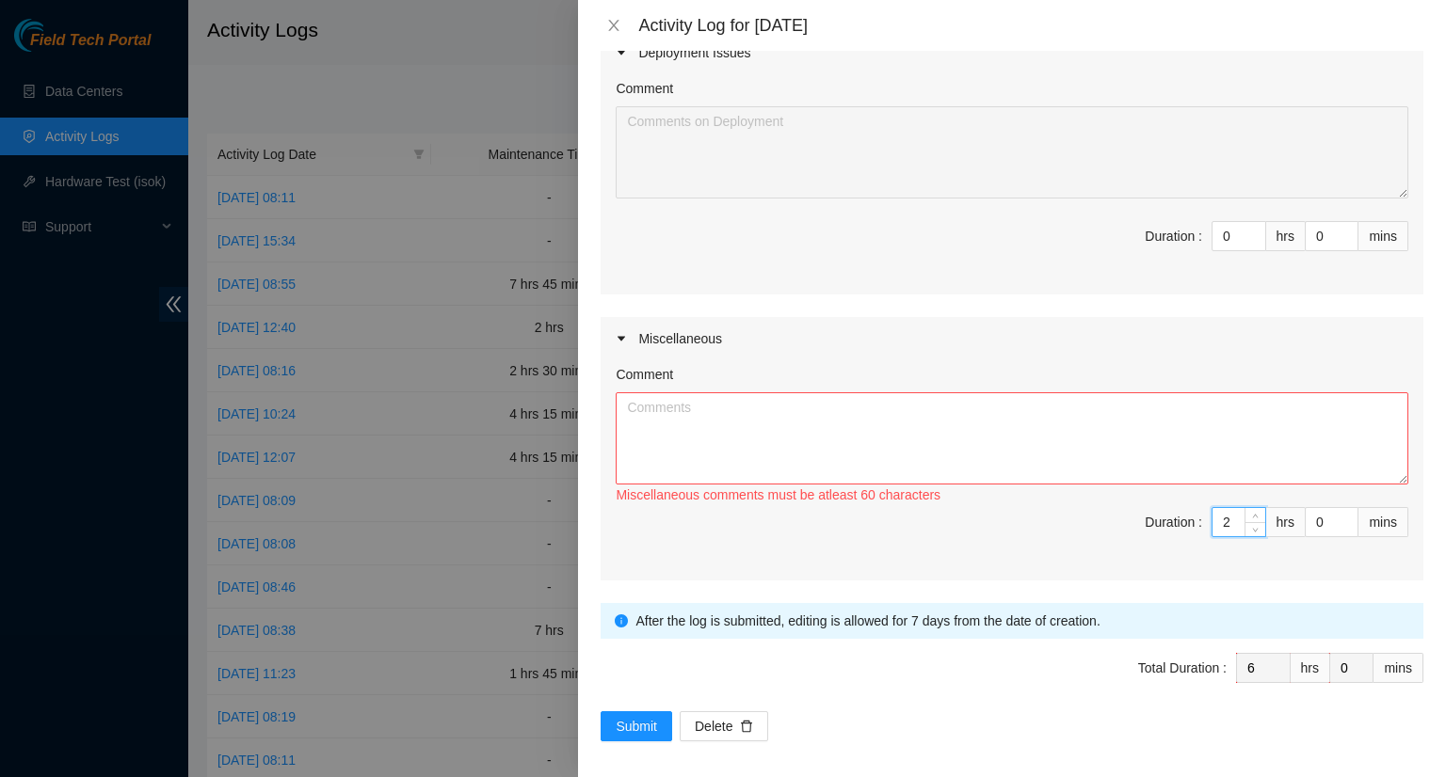
scroll to position [629, 0]
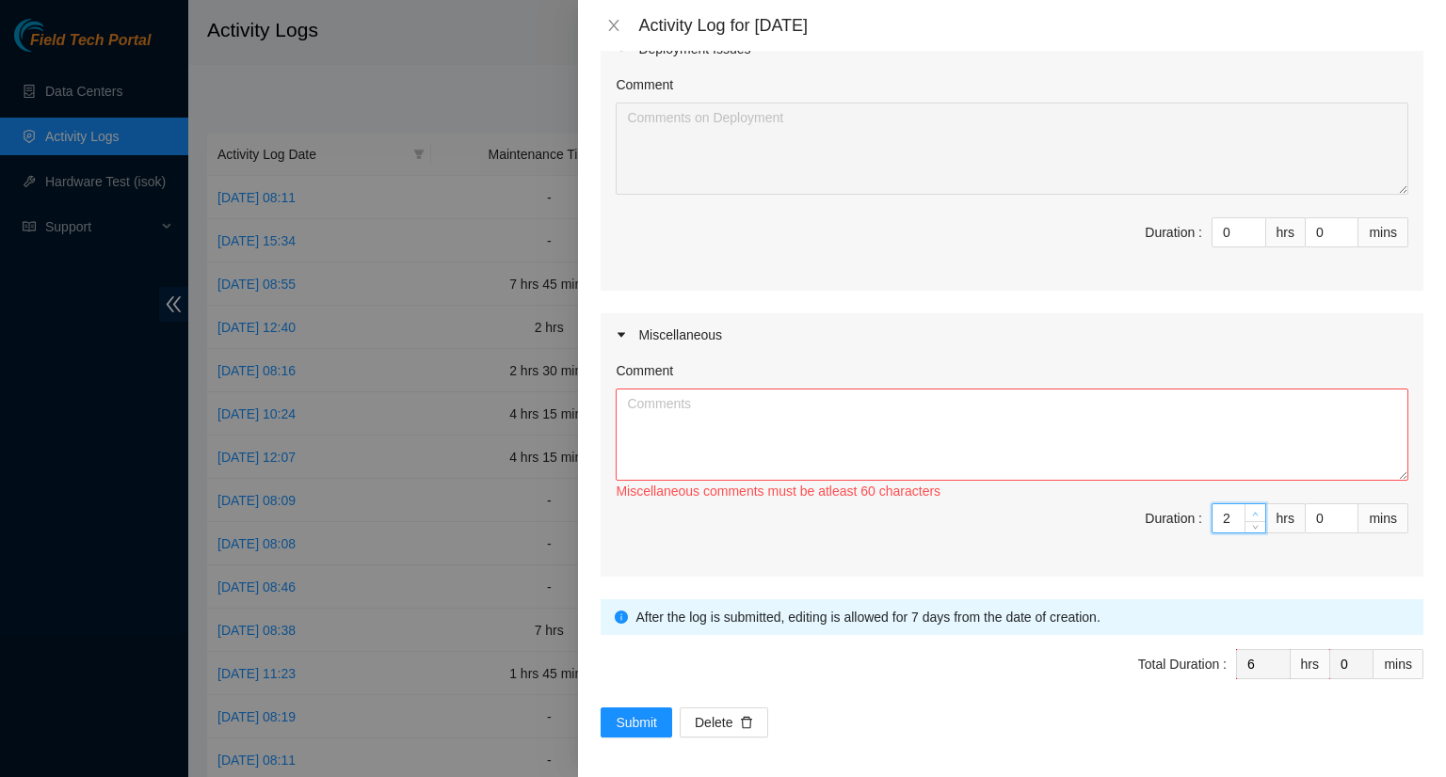
type input "3"
type input "7"
click at [1250, 508] on span "up" at bounding box center [1255, 513] width 11 height 11
type input "4"
type input "8"
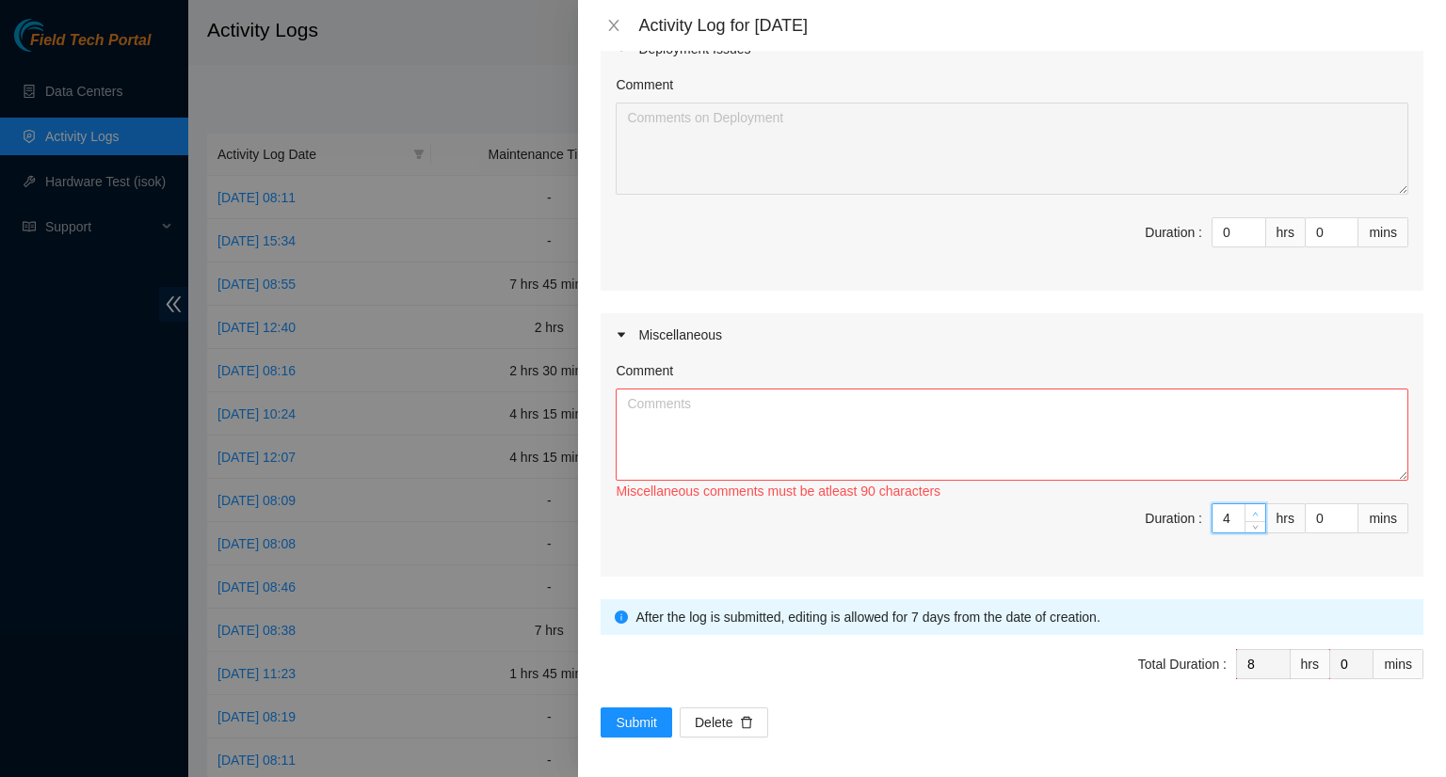
click at [1252, 511] on icon "up" at bounding box center [1255, 514] width 7 height 7
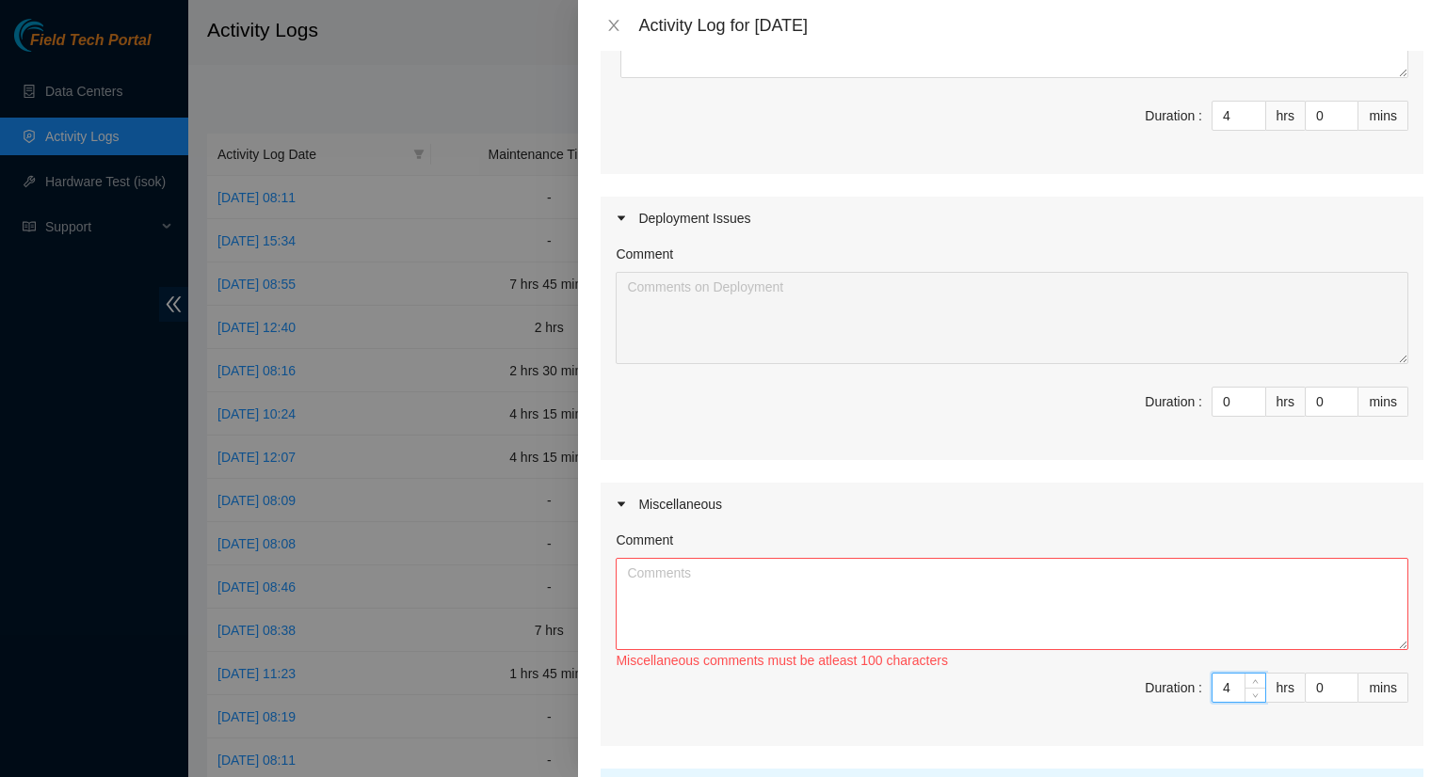
scroll to position [535, 0]
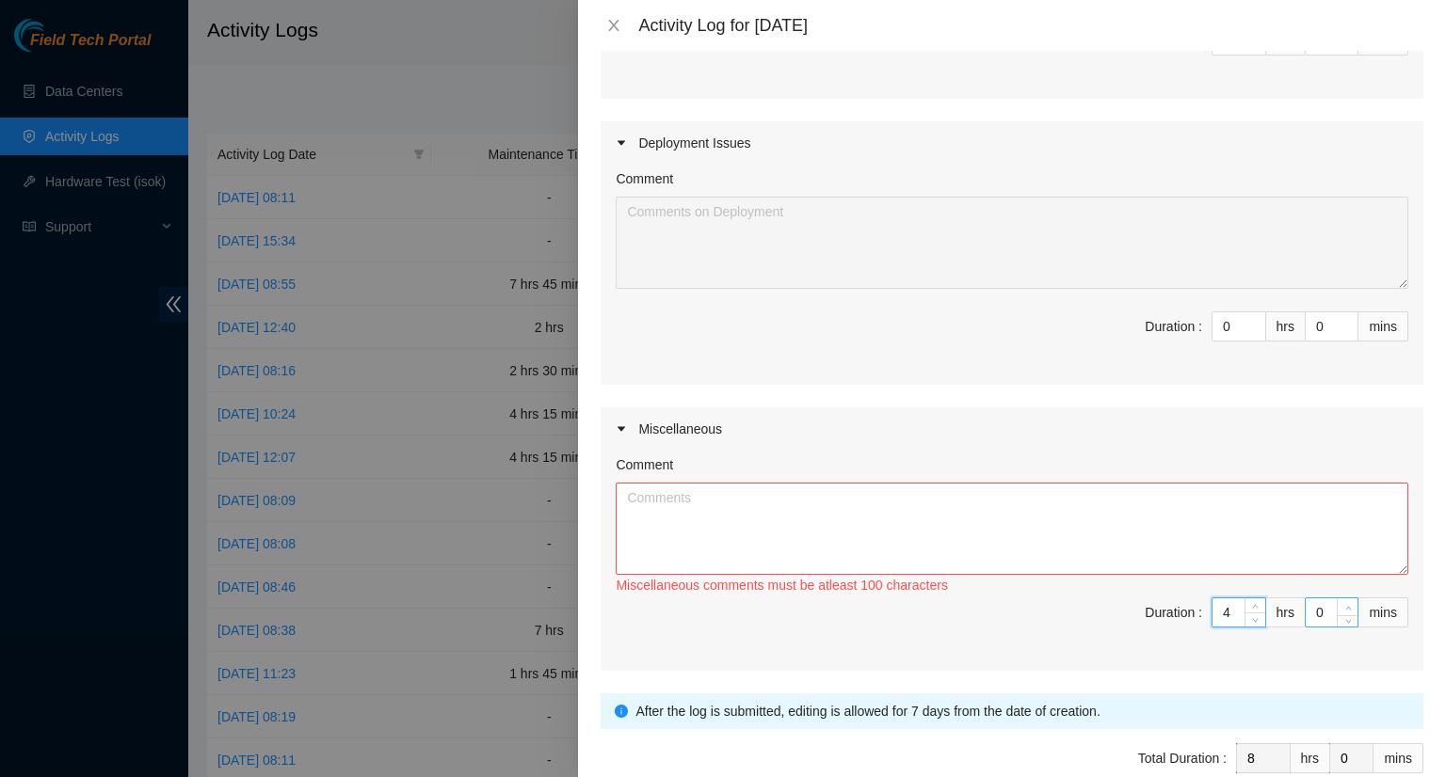
type input "1"
type input "2"
click at [1345, 605] on icon "up" at bounding box center [1348, 608] width 7 height 7
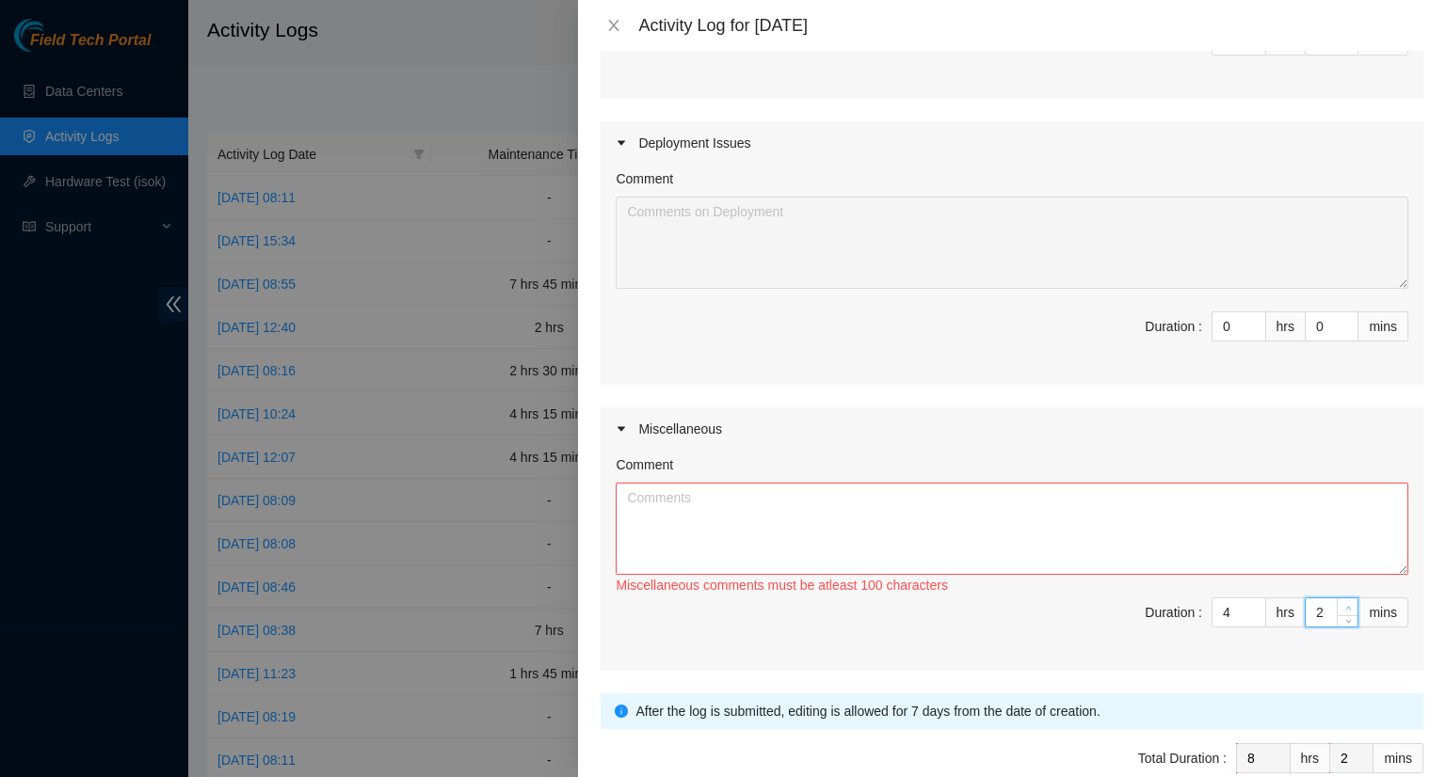
type input "3"
type input "4"
click at [1345, 605] on icon "up" at bounding box center [1348, 608] width 7 height 7
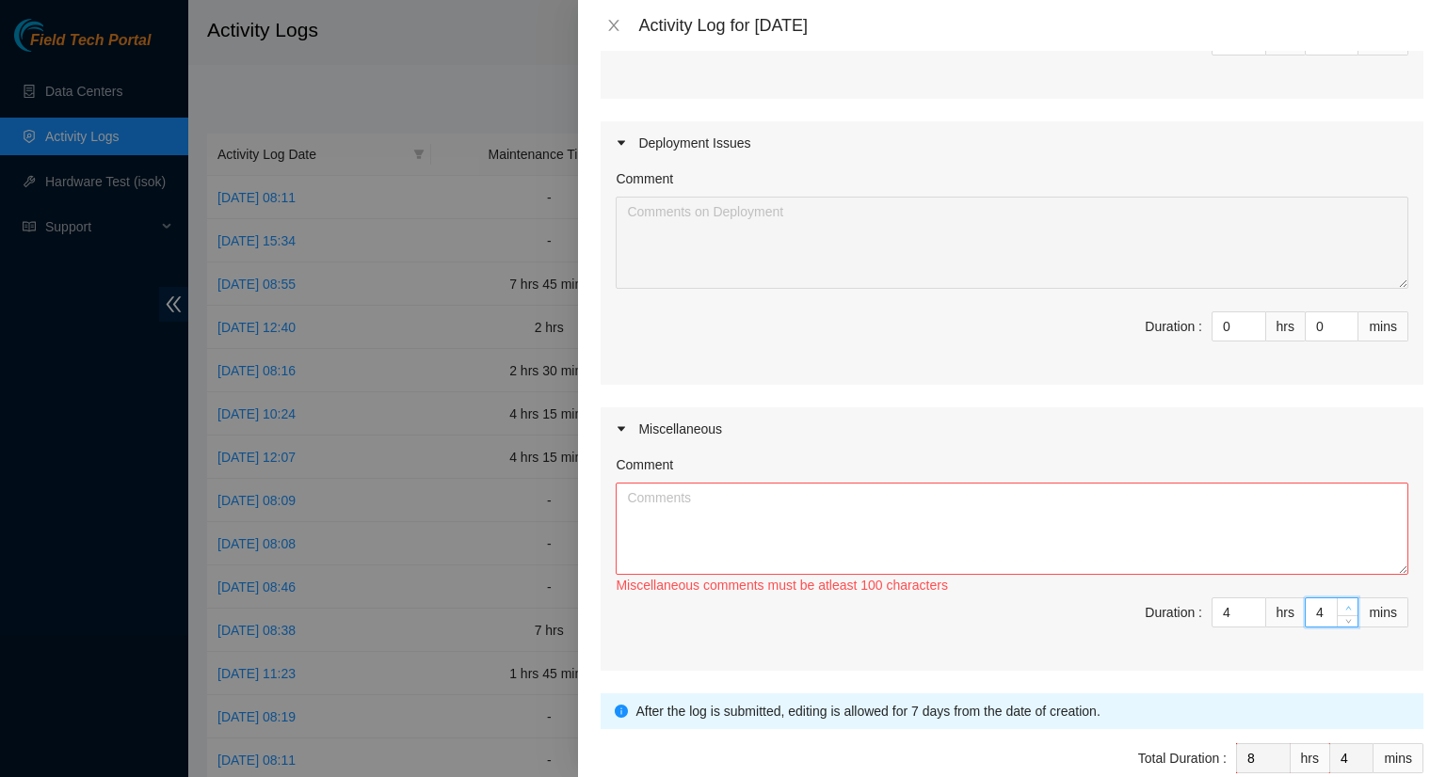
type input "5"
click at [1345, 605] on icon "up" at bounding box center [1348, 608] width 7 height 7
type input "6"
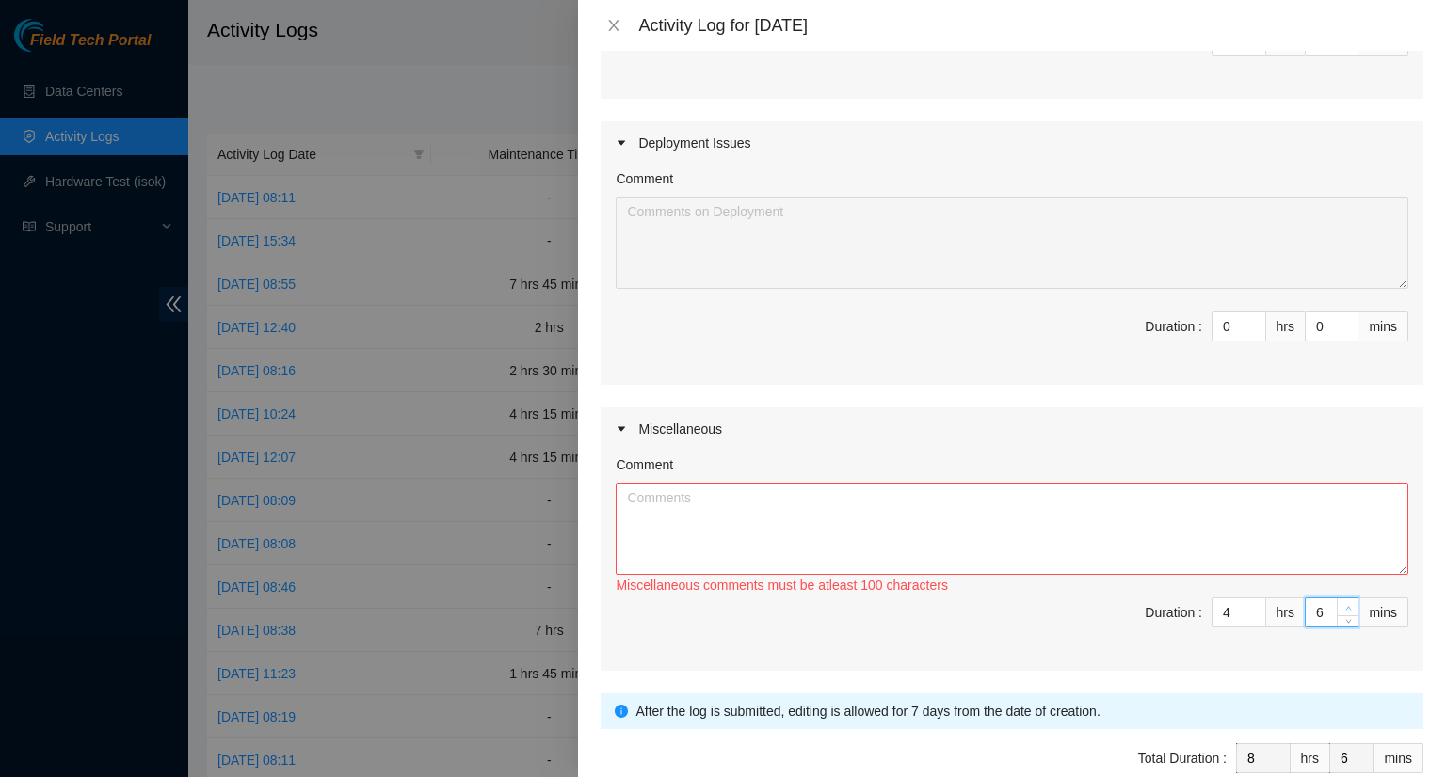
click at [1345, 605] on icon "up" at bounding box center [1348, 608] width 7 height 7
type input "7"
click at [1345, 605] on icon "up" at bounding box center [1348, 608] width 7 height 7
type input "8"
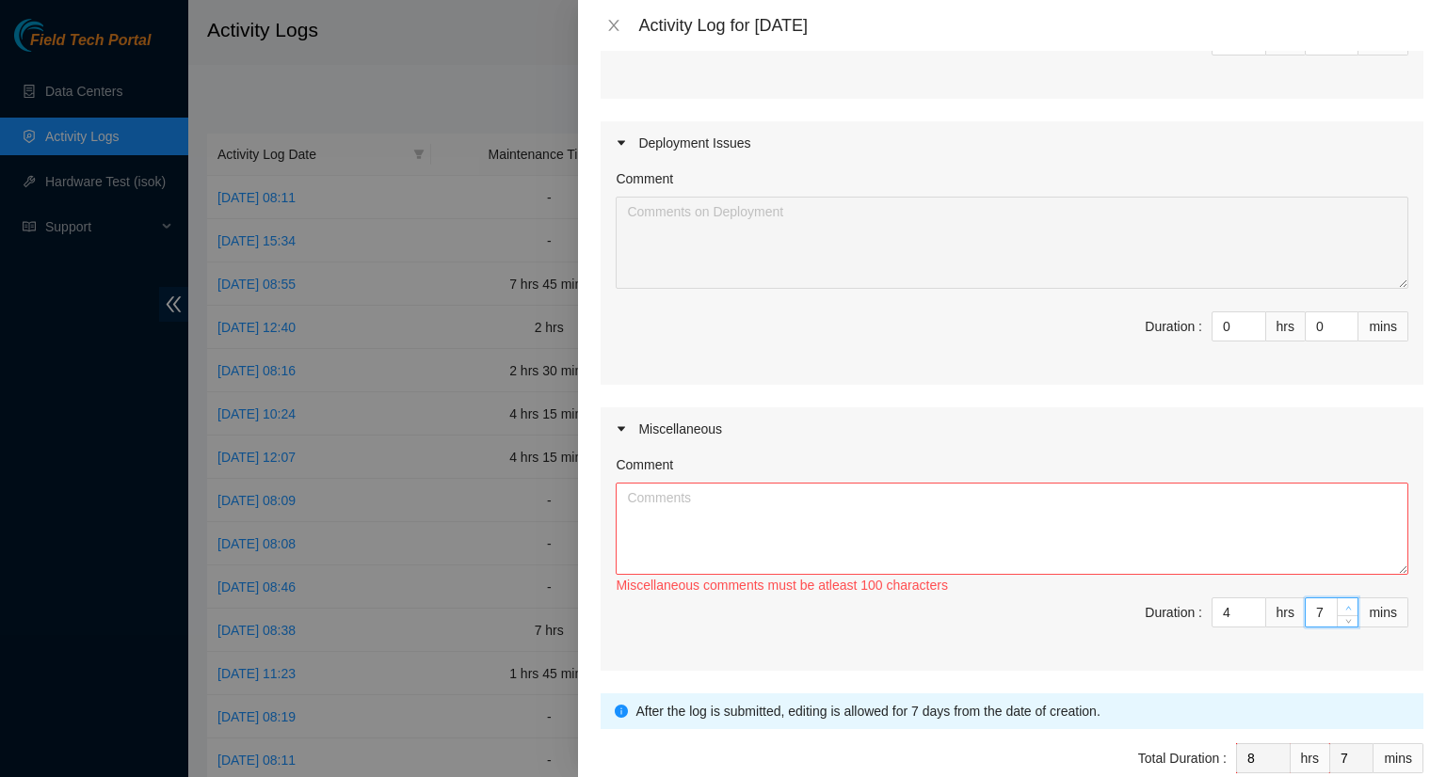
type input "8"
click at [1345, 605] on icon "up" at bounding box center [1348, 608] width 7 height 7
type input "9"
click at [1345, 605] on icon "up" at bounding box center [1348, 608] width 7 height 7
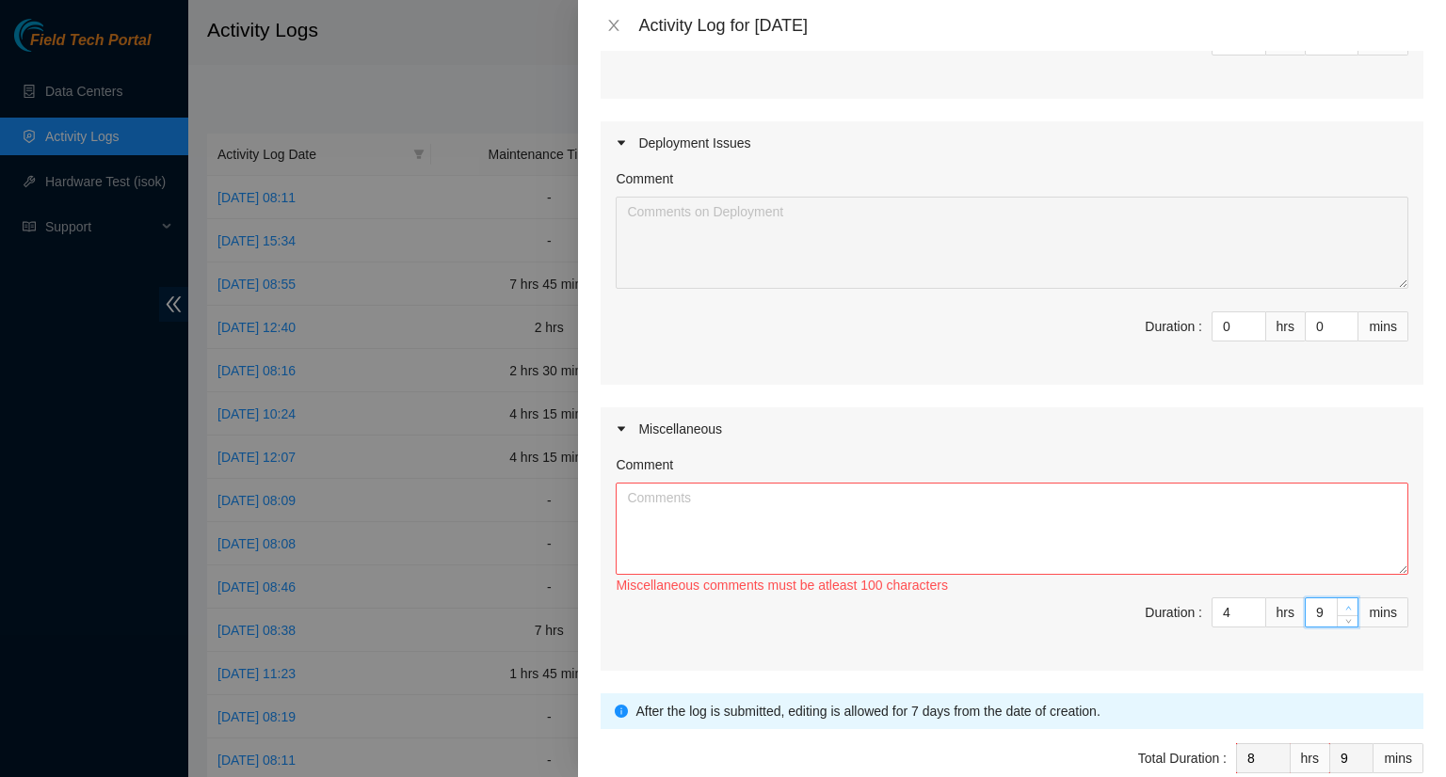
type input "10"
click at [1345, 605] on icon "up" at bounding box center [1348, 608] width 7 height 7
type input "11"
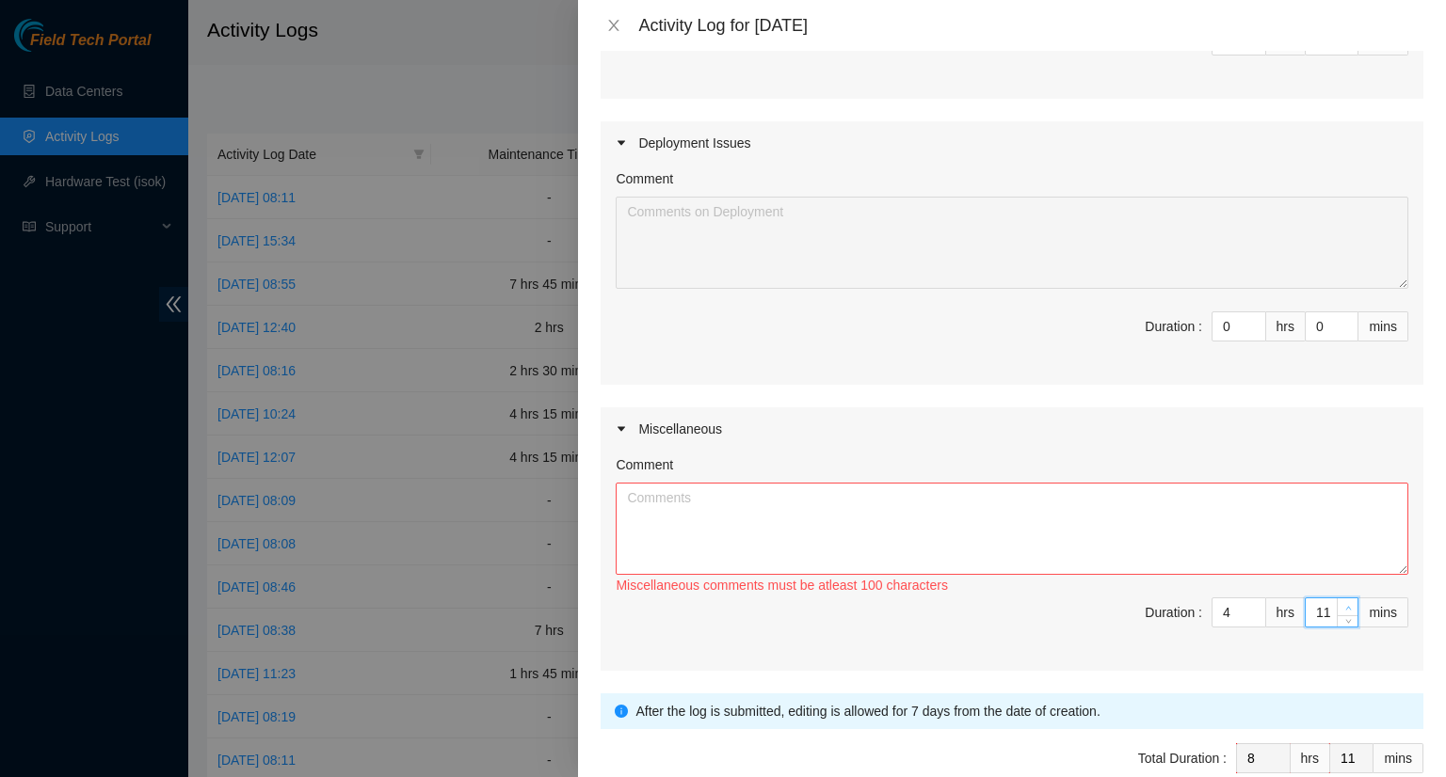
click at [1345, 605] on icon "up" at bounding box center [1348, 608] width 7 height 7
type input "12"
click at [1345, 605] on icon "up" at bounding box center [1348, 608] width 7 height 7
type input "13"
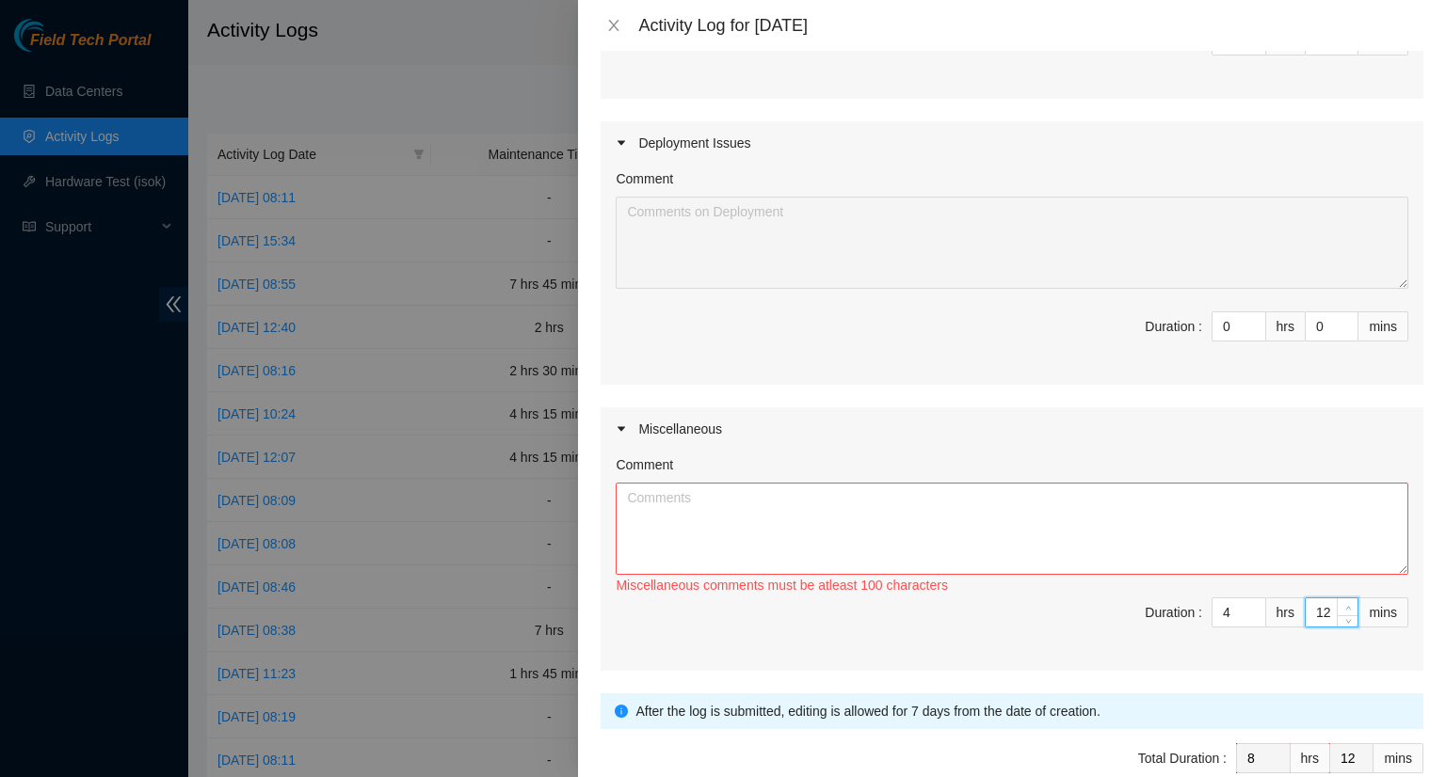
type input "13"
click at [1345, 605] on icon "up" at bounding box center [1348, 608] width 7 height 7
type input "14"
click at [1345, 605] on icon "up" at bounding box center [1348, 608] width 7 height 7
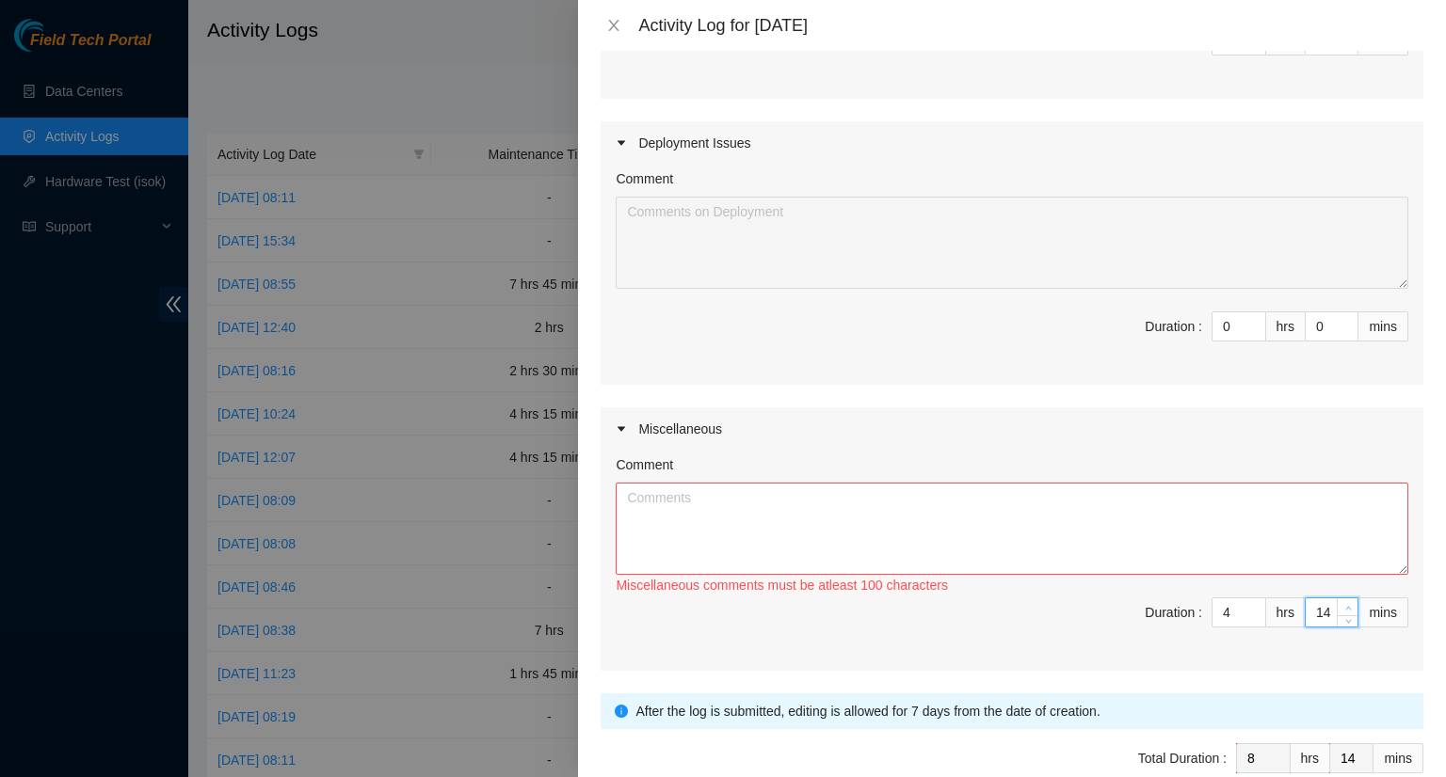
type input "15"
click at [1345, 605] on icon "up" at bounding box center [1348, 608] width 7 height 7
type input "16"
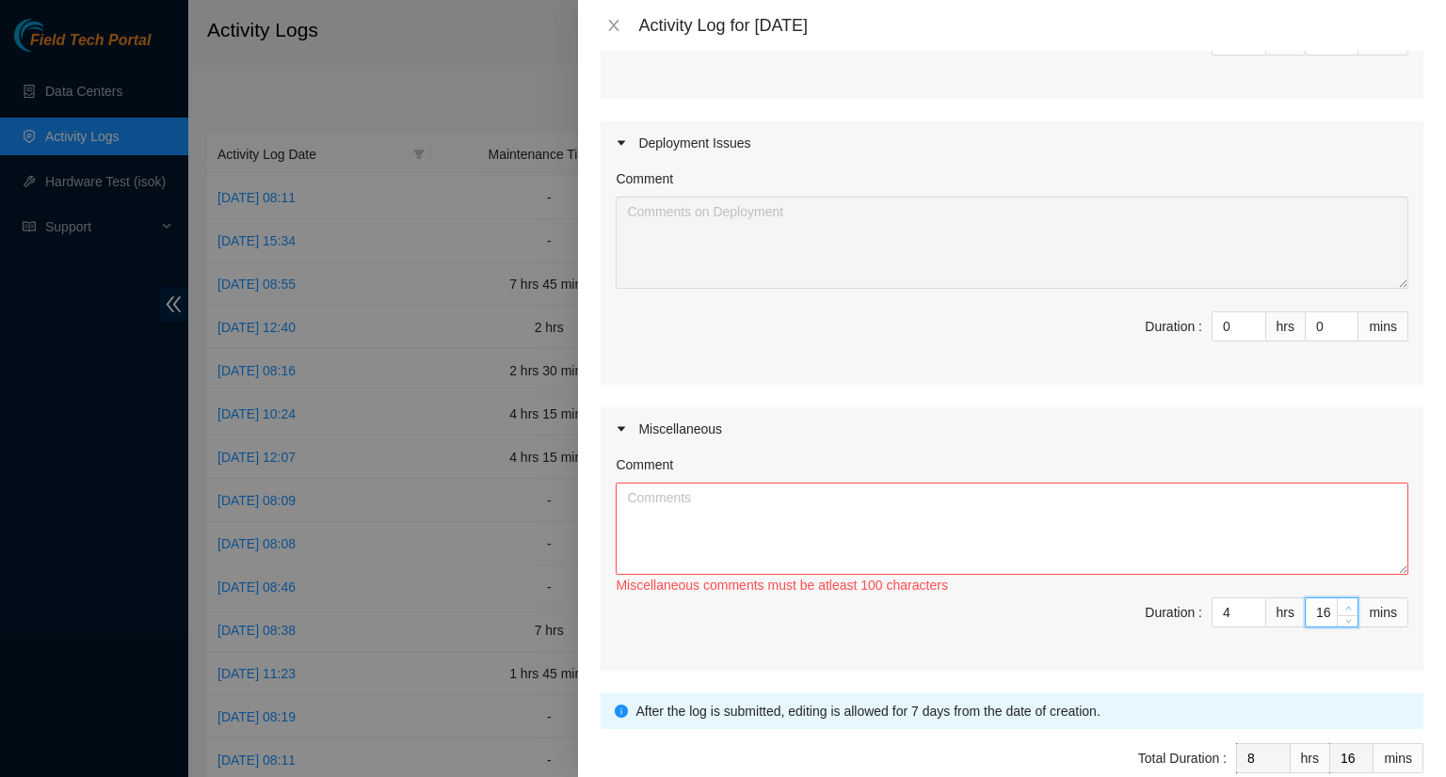
click at [1345, 605] on icon "up" at bounding box center [1348, 608] width 7 height 7
type input "17"
click at [1345, 605] on icon "up" at bounding box center [1348, 608] width 7 height 7
type input "18"
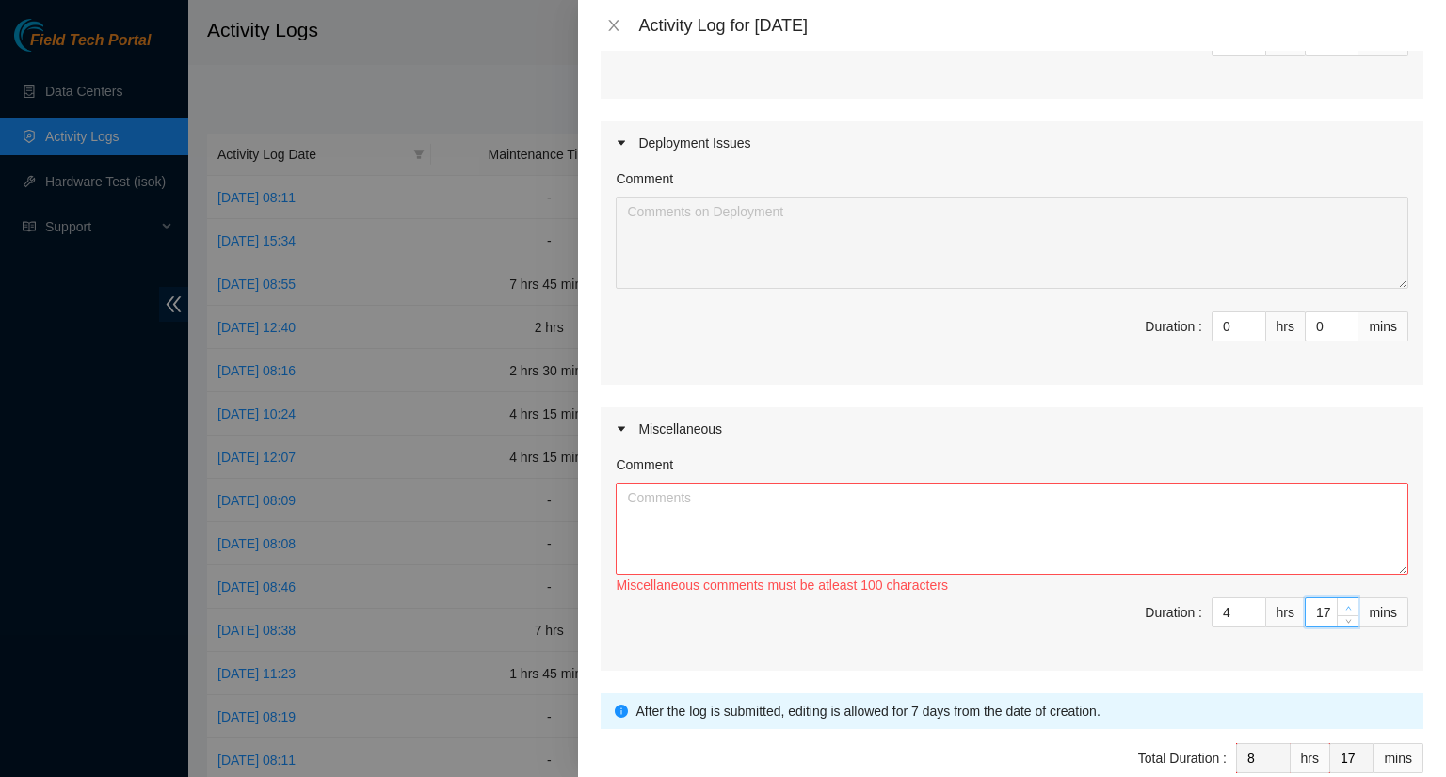
type input "18"
click at [1345, 605] on icon "up" at bounding box center [1348, 608] width 7 height 7
type input "19"
click at [1345, 605] on icon "up" at bounding box center [1348, 608] width 7 height 7
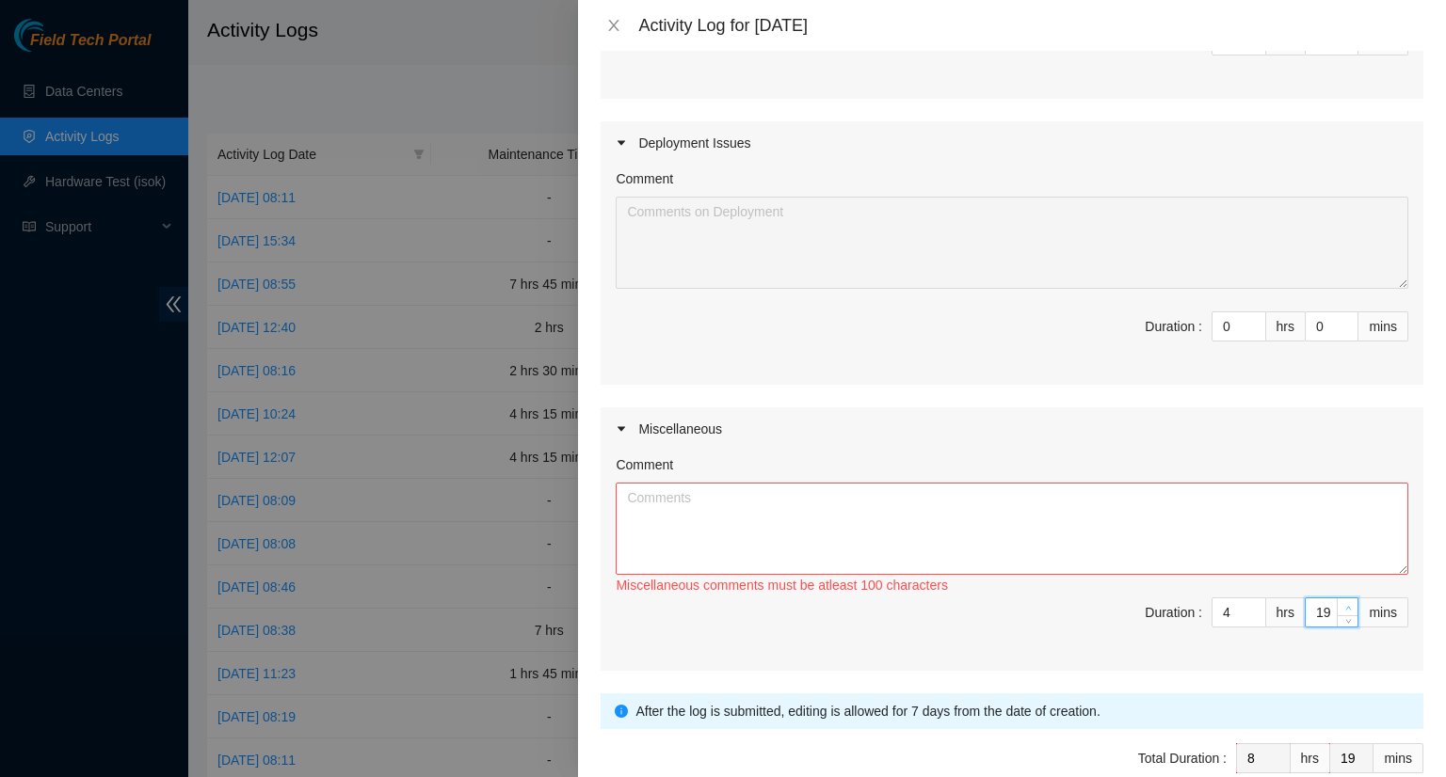
type input "20"
click at [1345, 605] on icon "up" at bounding box center [1348, 608] width 7 height 7
type input "21"
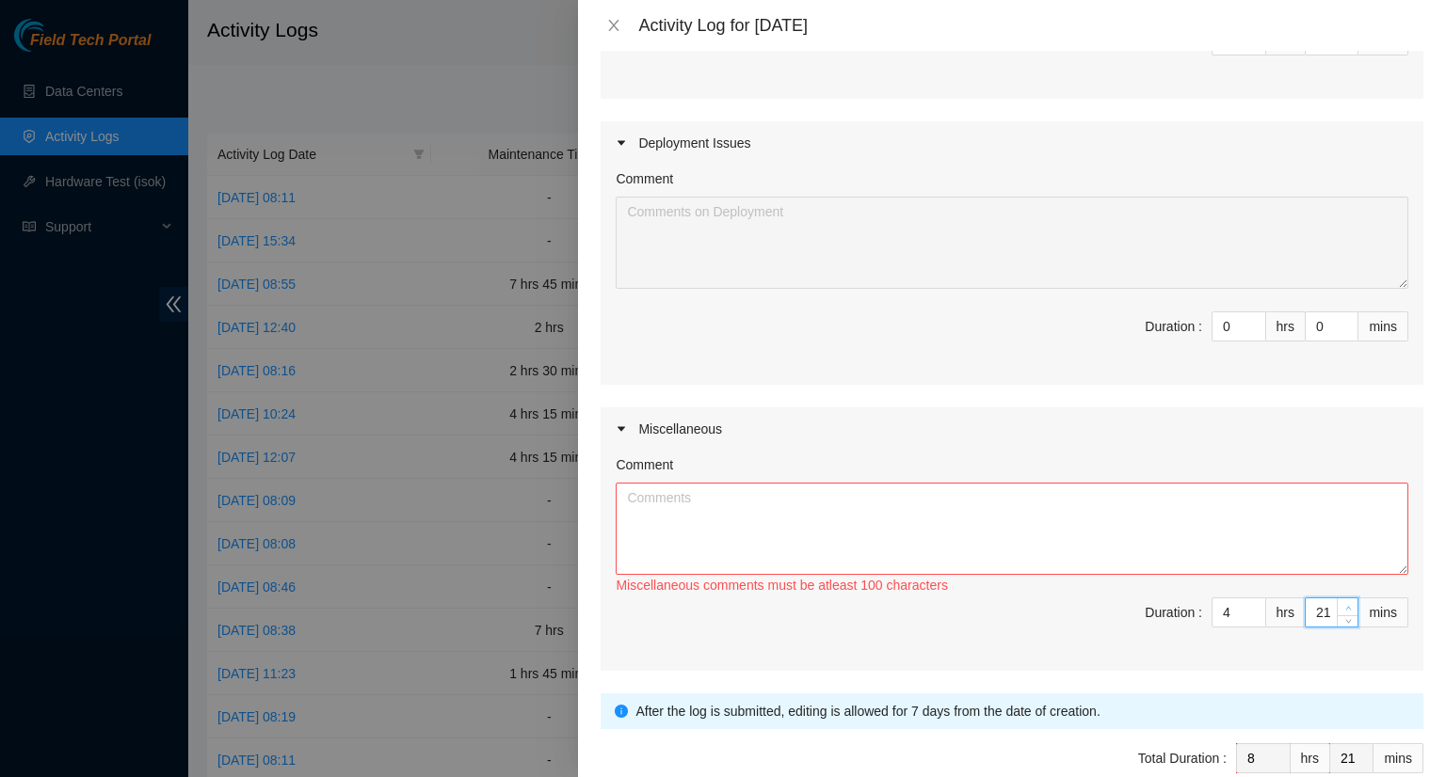
click at [1345, 605] on icon "up" at bounding box center [1348, 608] width 7 height 7
type input "22"
click at [1345, 605] on icon "up" at bounding box center [1348, 608] width 7 height 7
type input "23"
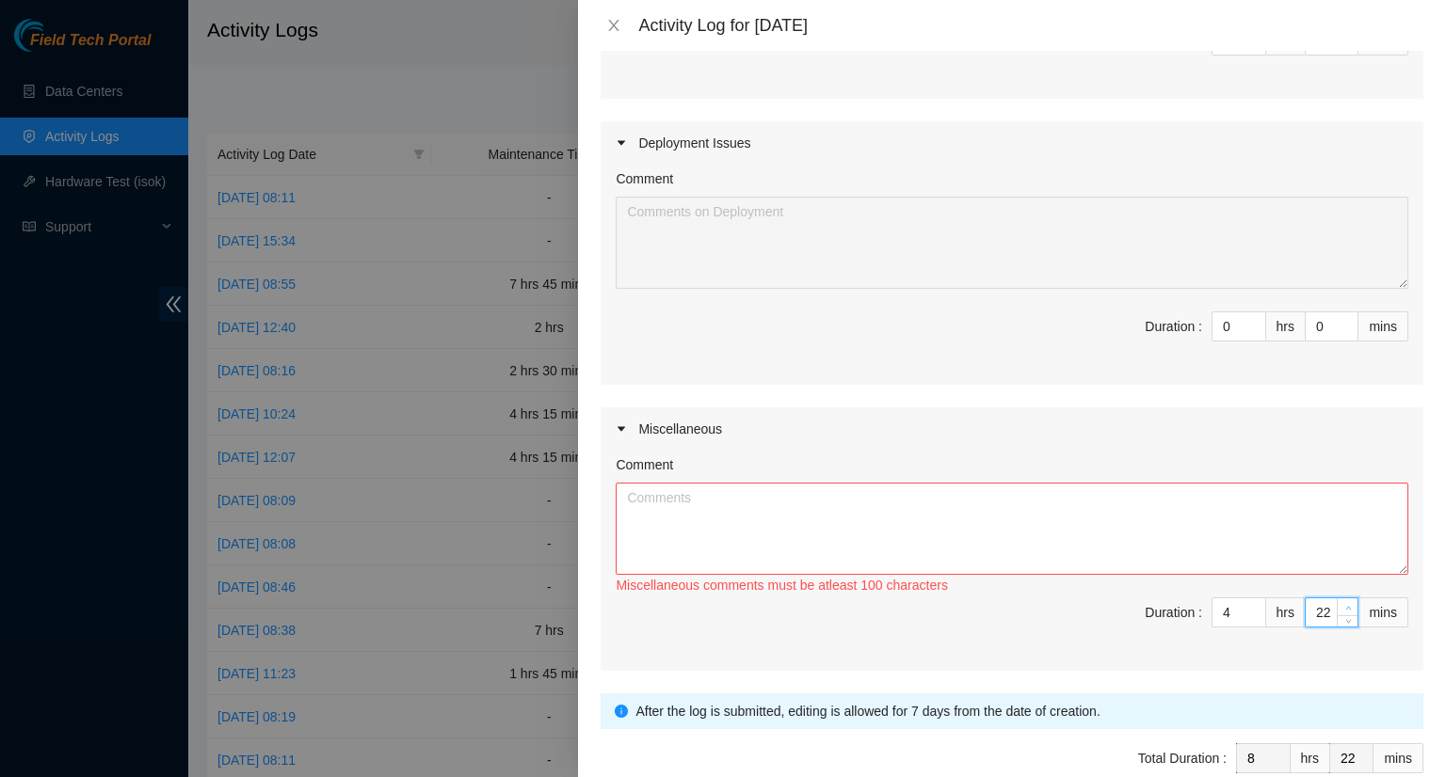
type input "23"
click at [1345, 605] on icon "up" at bounding box center [1348, 608] width 7 height 7
type input "24"
click at [1345, 605] on icon "up" at bounding box center [1348, 608] width 7 height 7
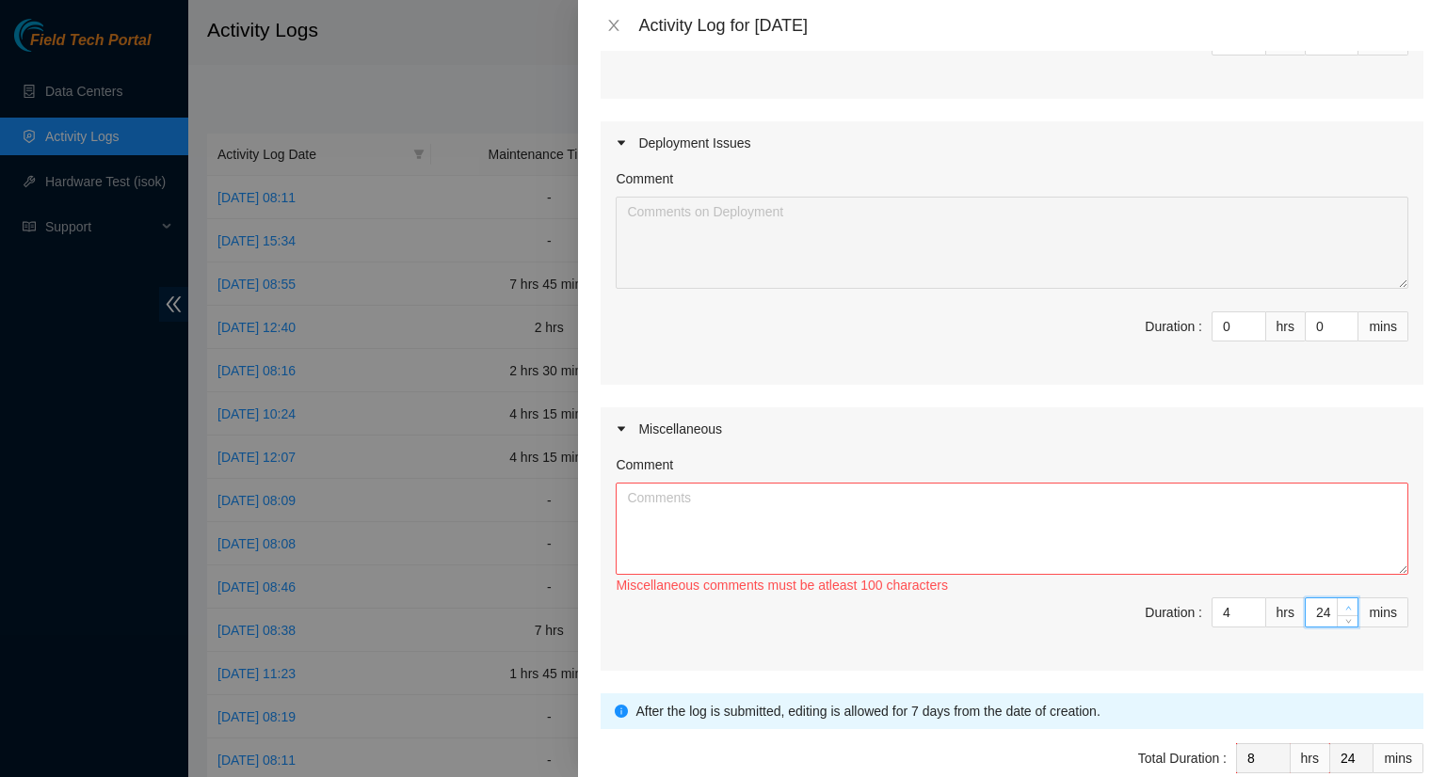
type input "25"
click at [1345, 605] on icon "up" at bounding box center [1348, 608] width 7 height 7
type input "26"
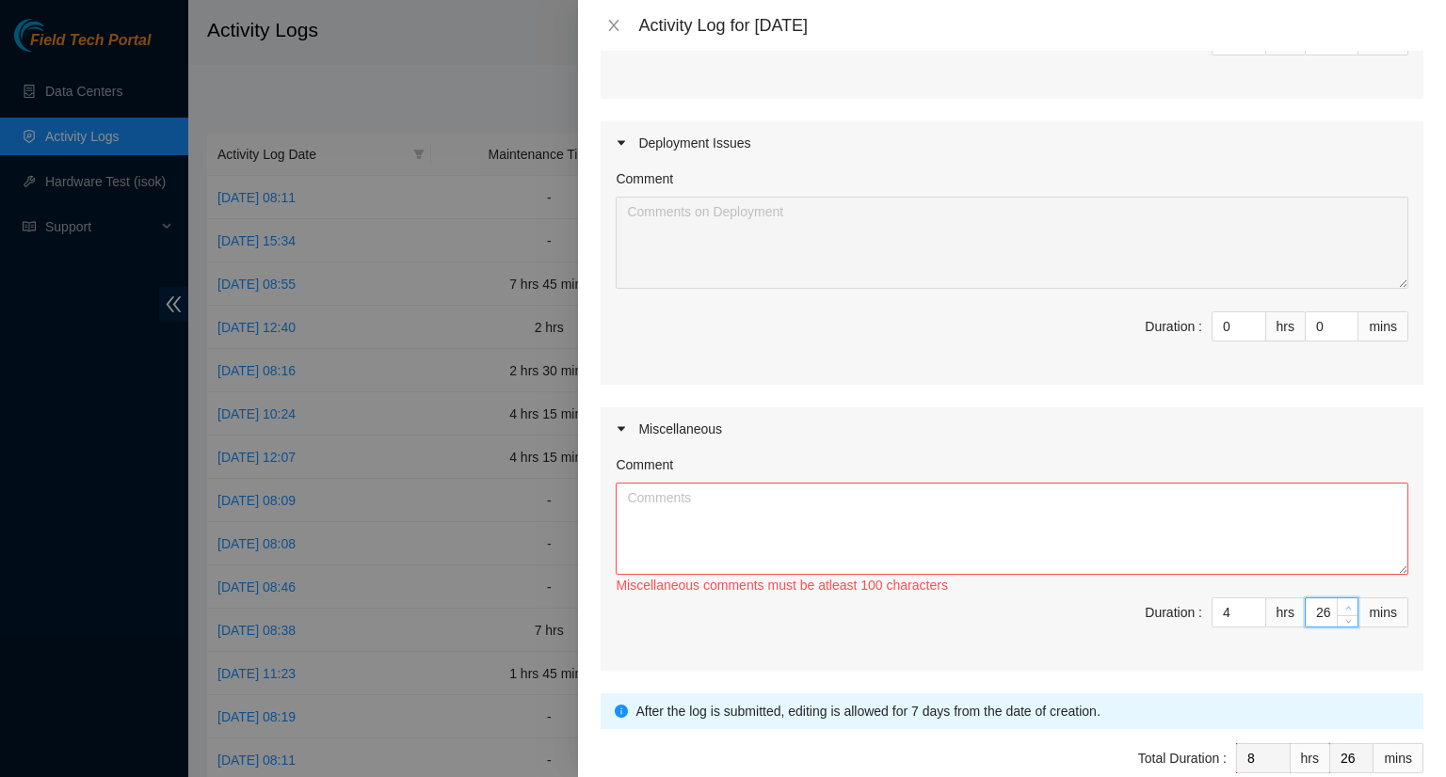
click at [1345, 605] on icon "up" at bounding box center [1348, 608] width 7 height 7
type input "27"
click at [1345, 605] on icon "up" at bounding box center [1348, 608] width 7 height 7
type input "28"
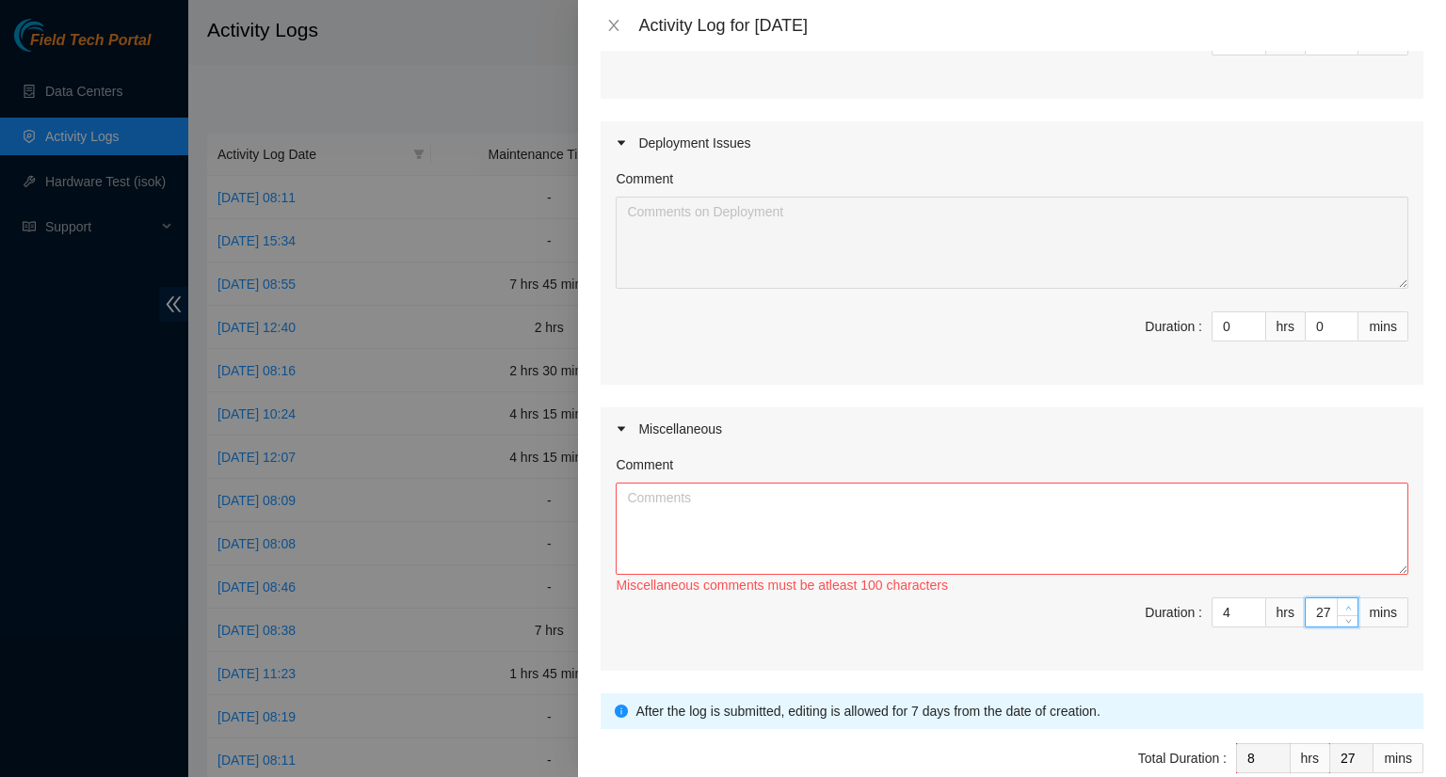
type input "28"
click at [1345, 605] on icon "up" at bounding box center [1348, 608] width 7 height 7
type input "29"
click at [1345, 605] on icon "up" at bounding box center [1348, 608] width 7 height 7
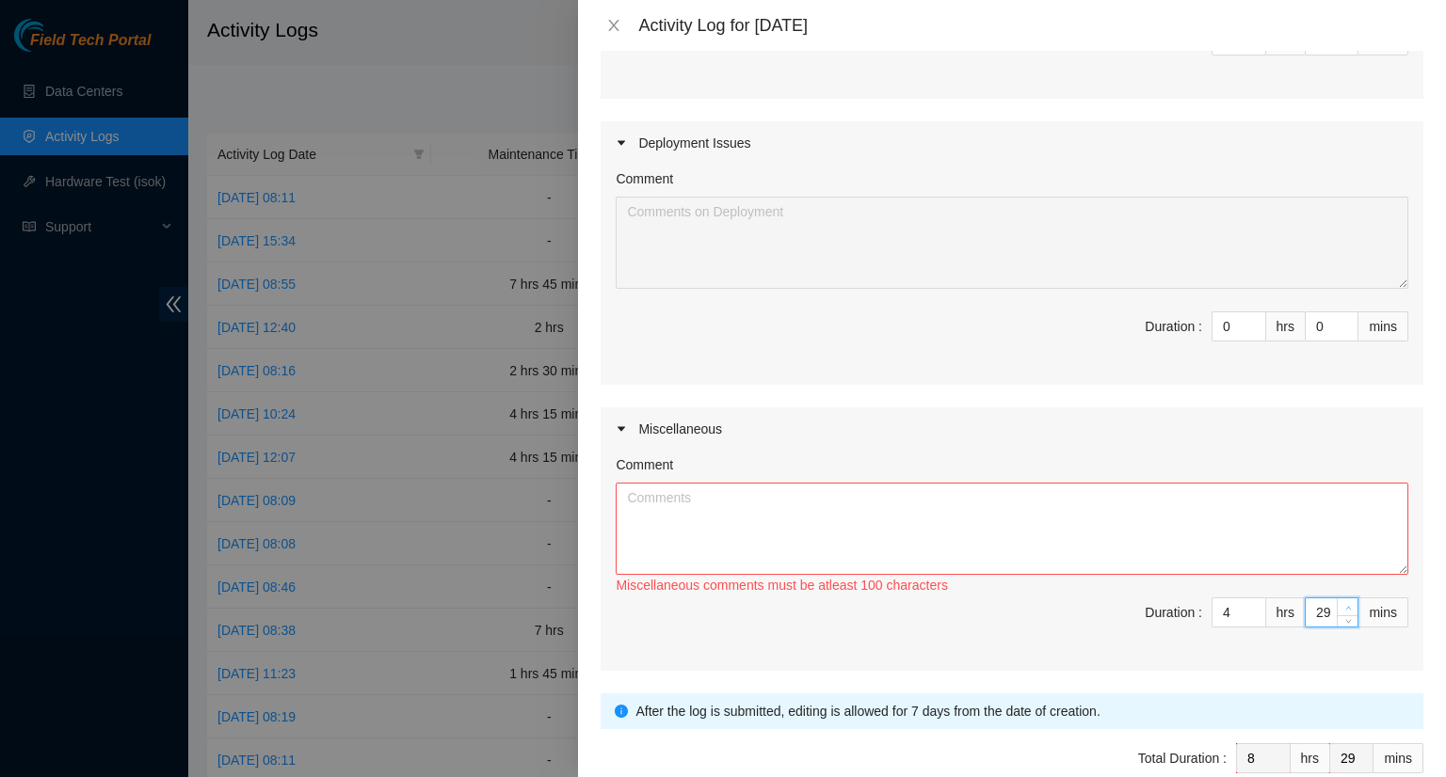
click at [1345, 605] on icon "up" at bounding box center [1348, 608] width 7 height 7
type input "30"
click at [820, 494] on textarea "Comment" at bounding box center [1012, 529] width 793 height 92
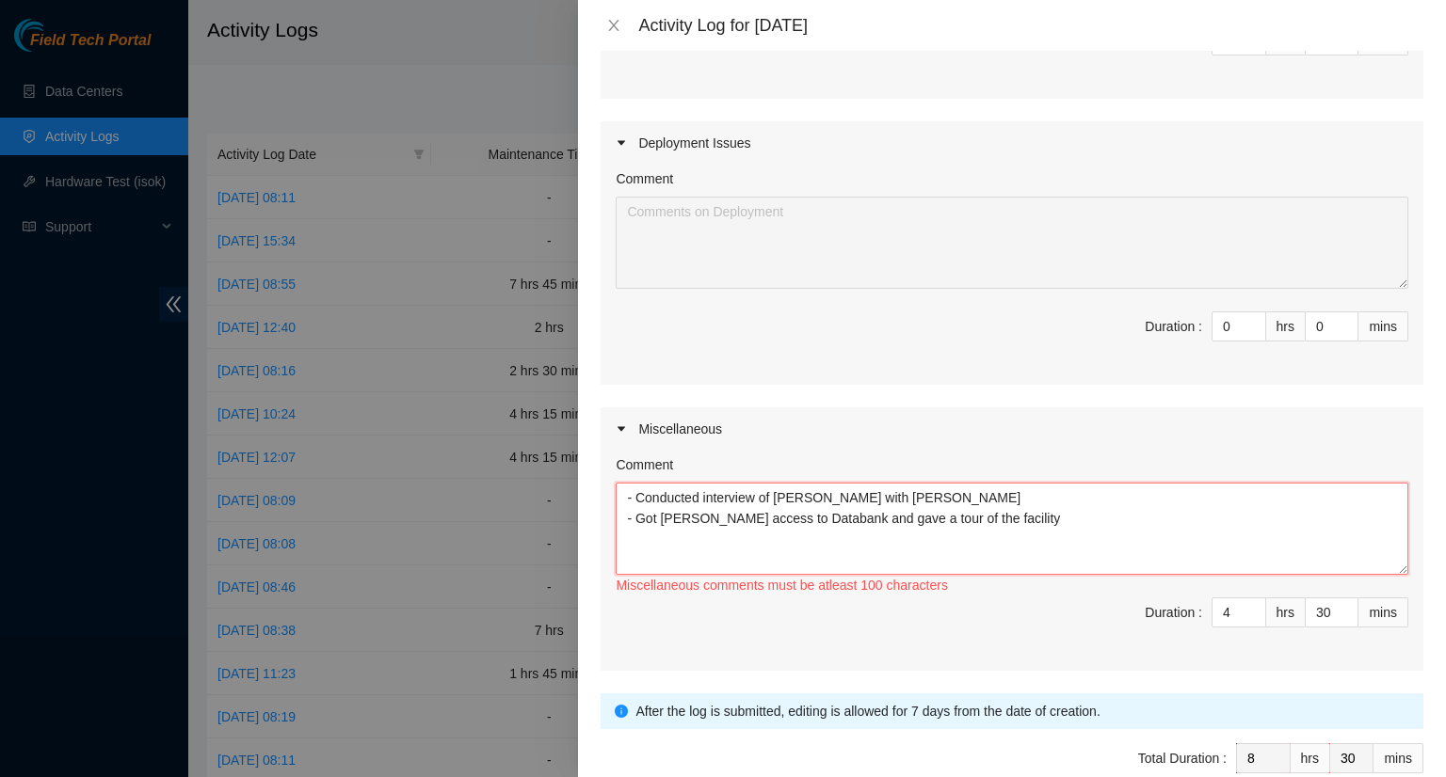
click at [969, 495] on textarea "- Conducted interview of Jiang Jong with Scottie Wilson - Got Billy access to D…" at bounding box center [1012, 529] width 793 height 92
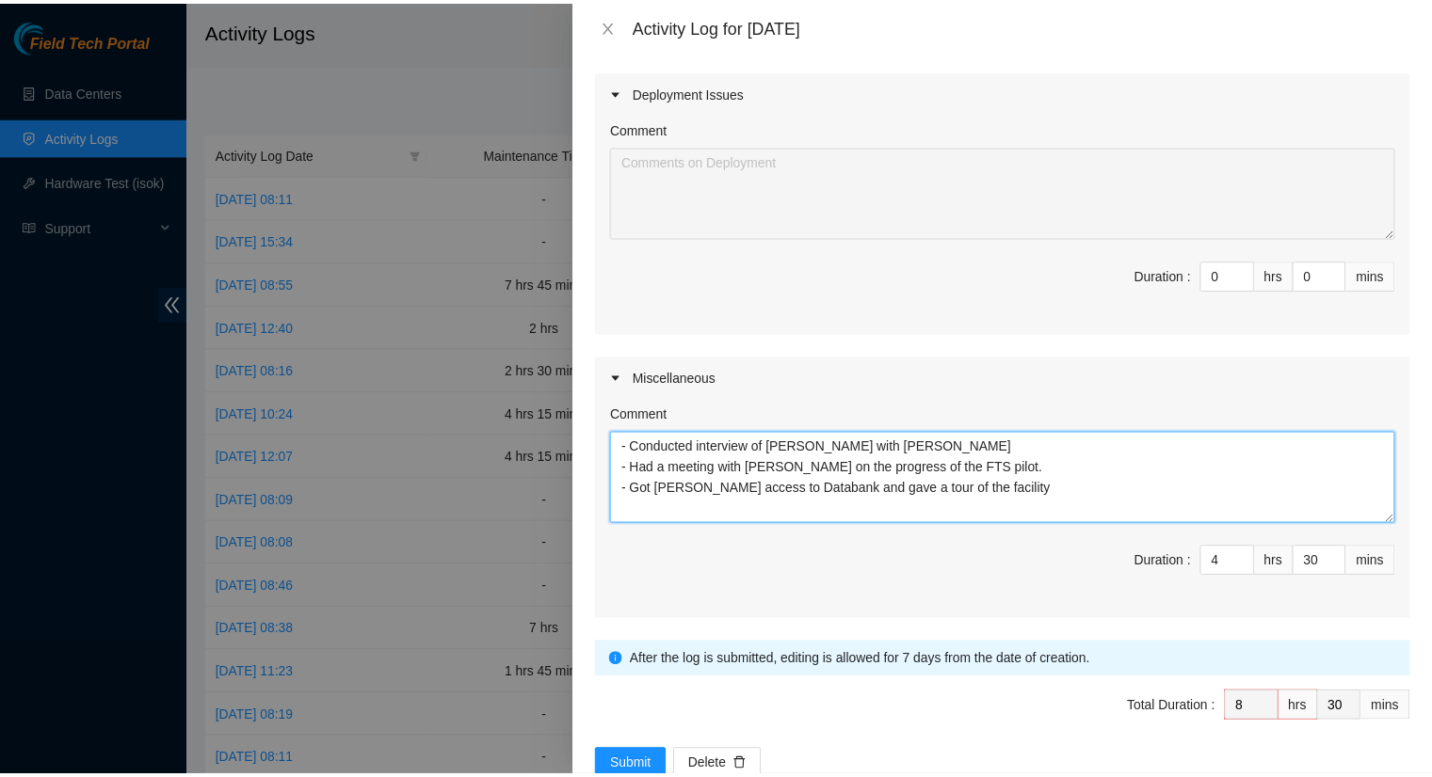
scroll to position [629, 0]
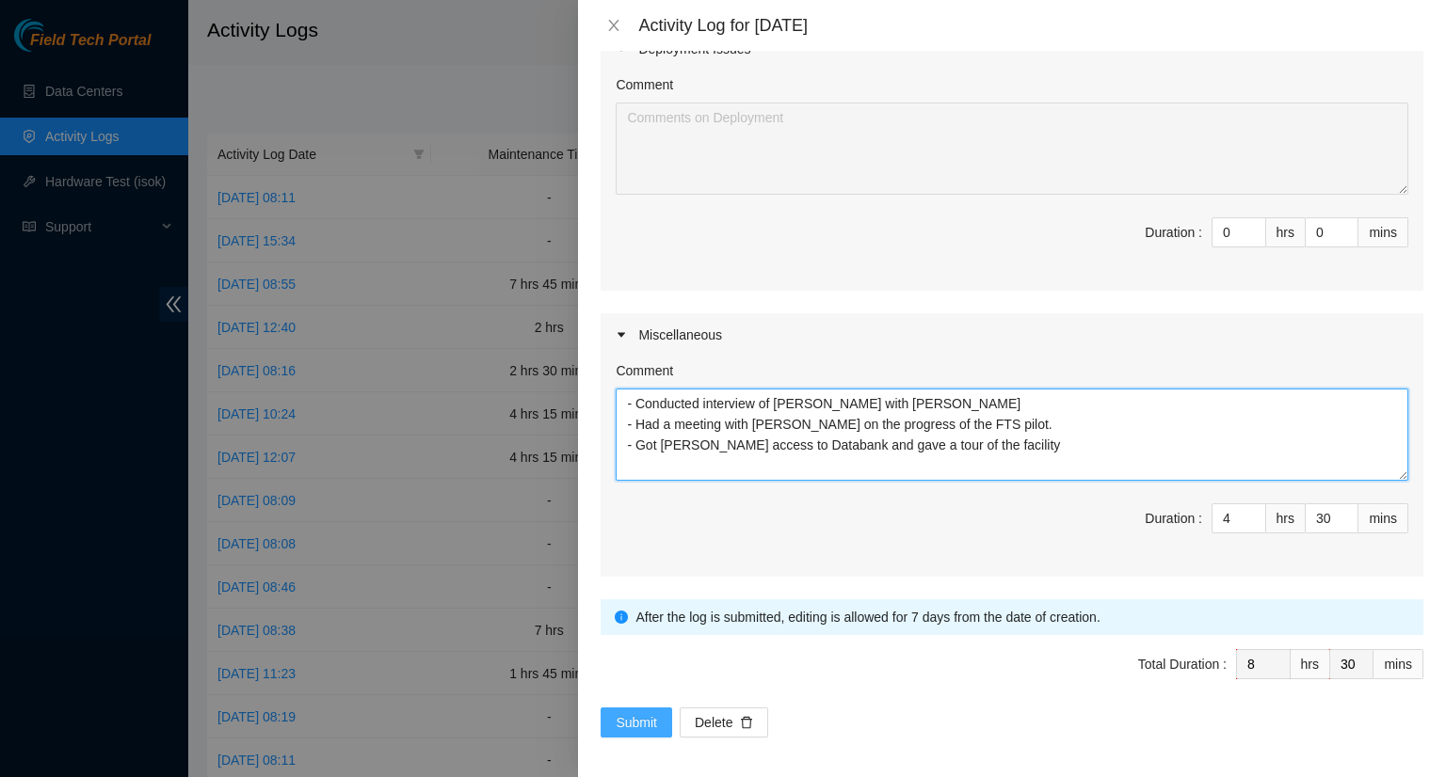
type textarea "- Conducted interview of Jiang Jong with Scottie Wilson - Had a meeting with Sc…"
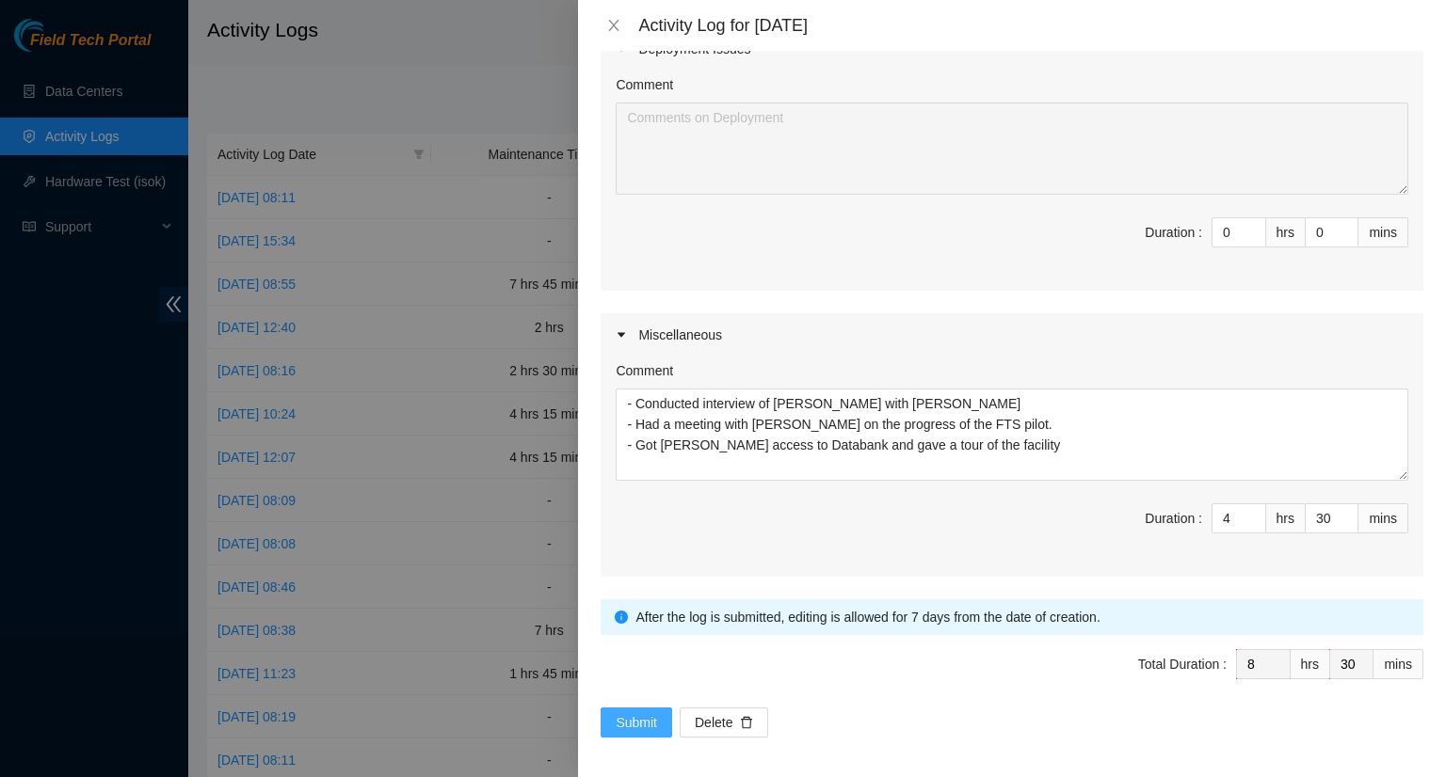
click at [644, 712] on span "Submit" at bounding box center [636, 722] width 41 height 21
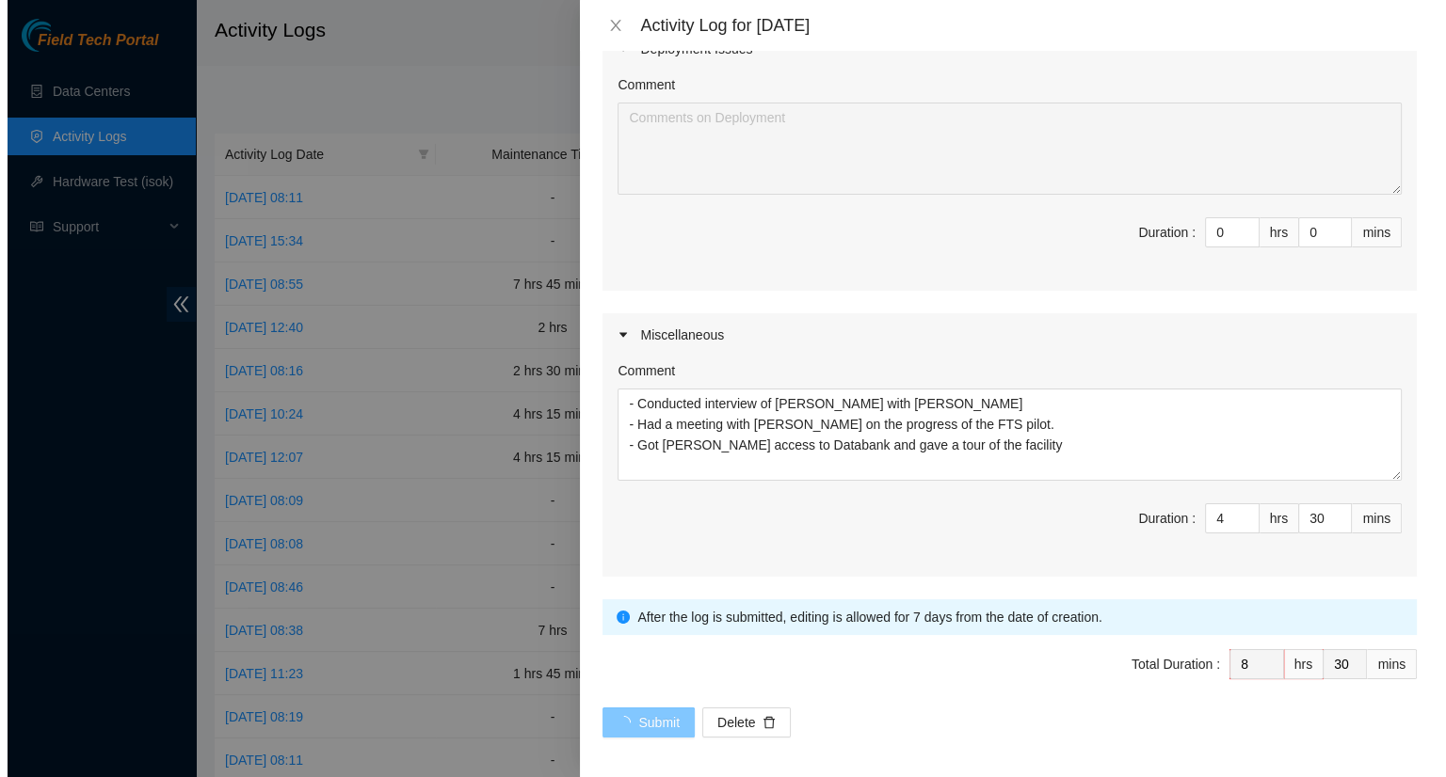
scroll to position [0, 0]
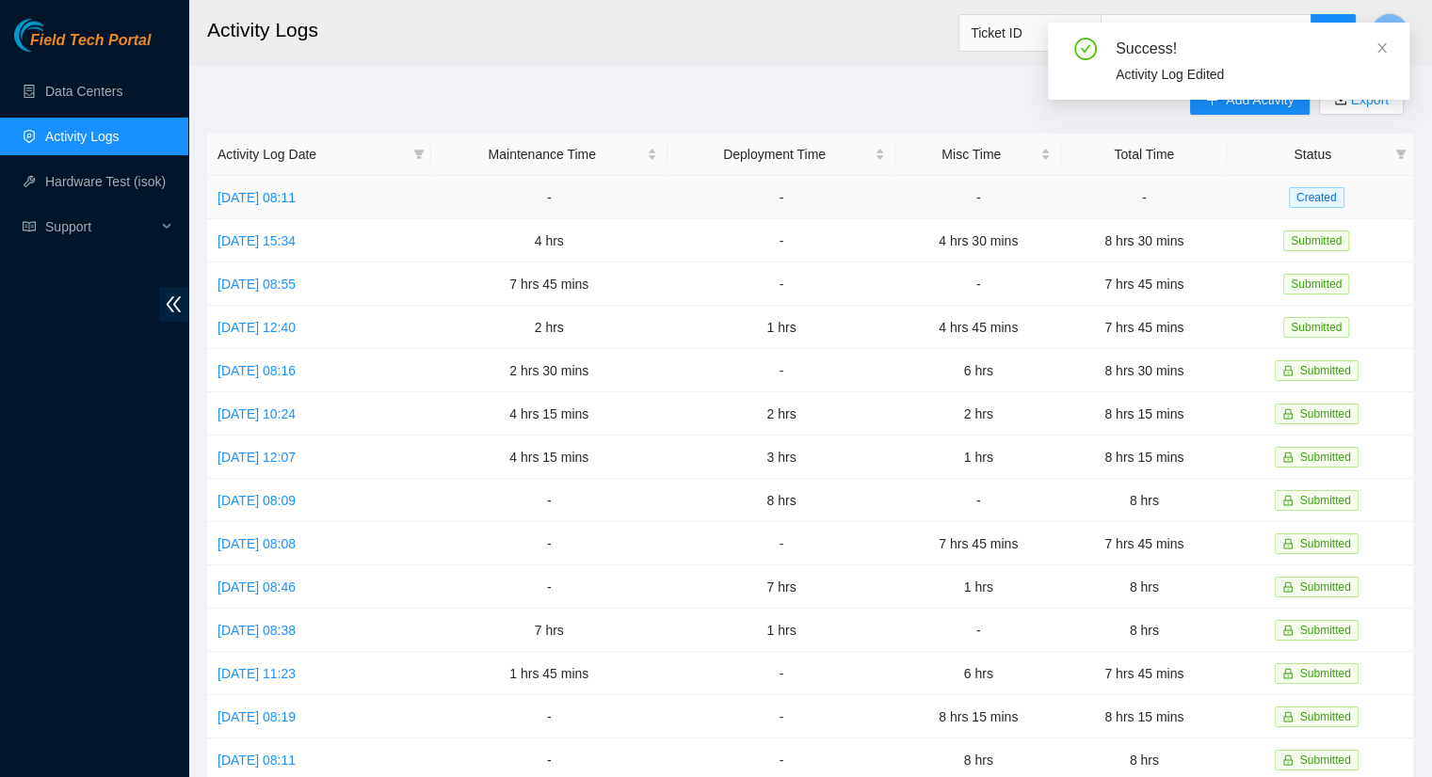
click at [380, 199] on td "Thu, 14 Aug 2025 08:11" at bounding box center [319, 197] width 224 height 43
click at [296, 201] on link "Thu, 14 Aug 2025 08:11" at bounding box center [256, 197] width 78 height 15
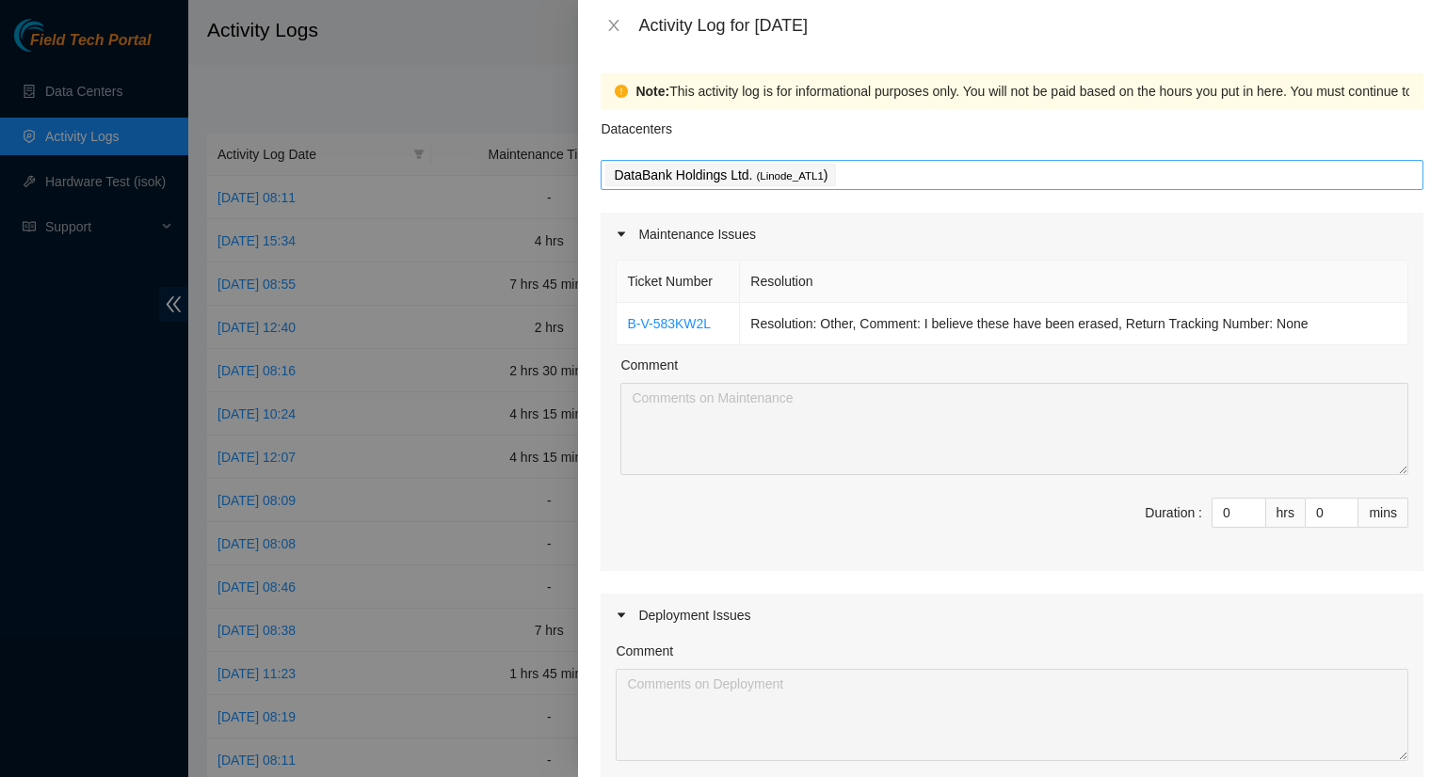
click at [885, 176] on div "DataBank Holdings Ltd. ( Linode_ATL1 )" at bounding box center [1011, 175] width 813 height 26
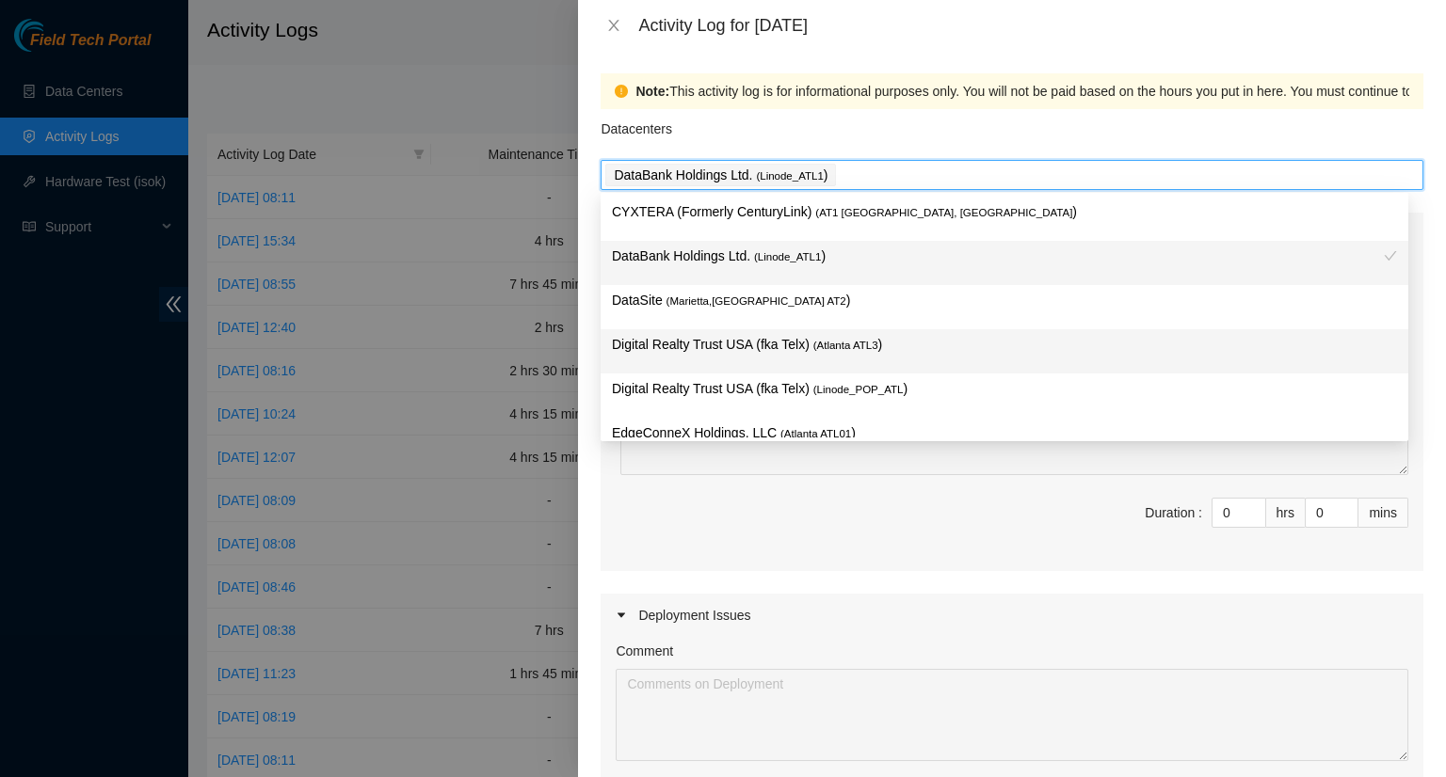
click at [731, 355] on p "Digital Realty Trust USA (fka Telx) ( Atlanta ATL3 )" at bounding box center [1004, 345] width 785 height 22
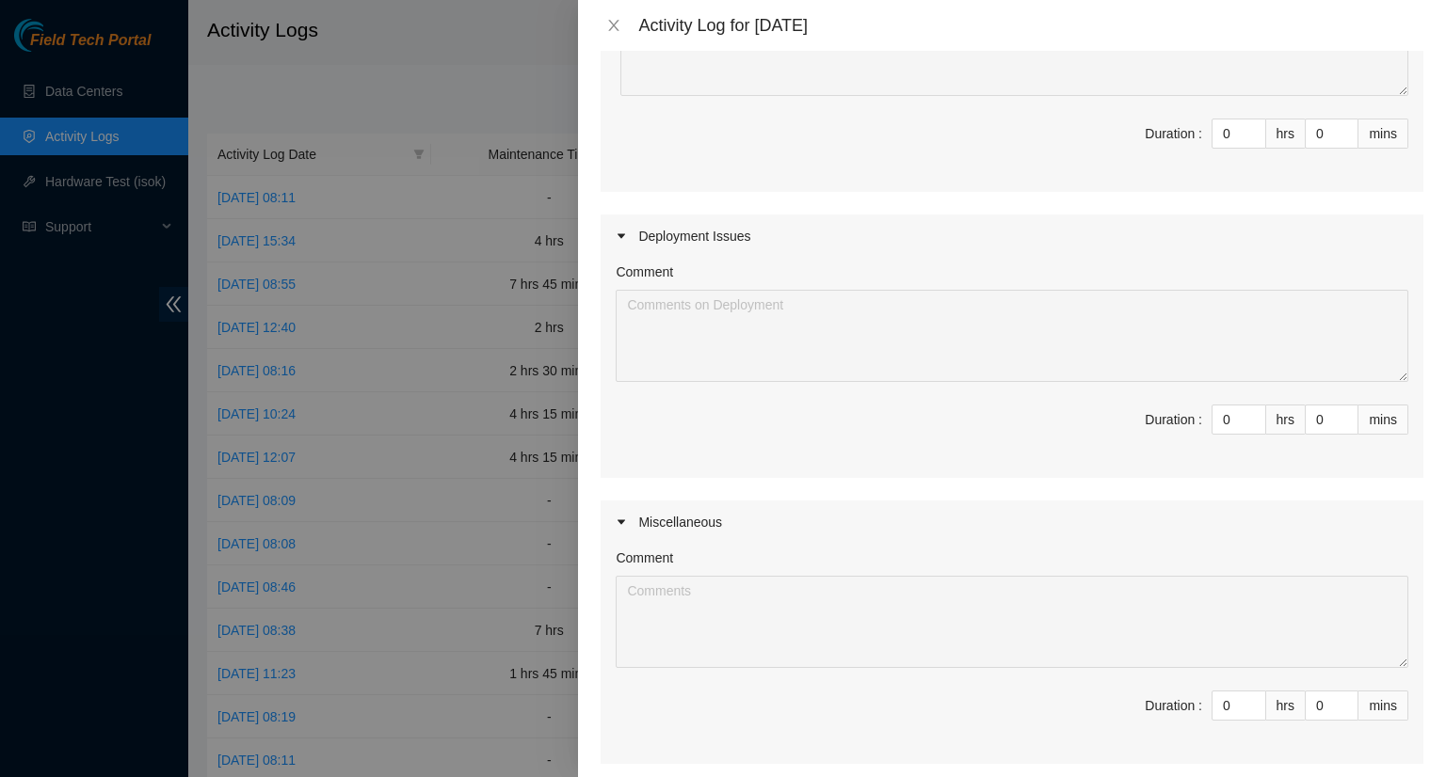
scroll to position [473, 0]
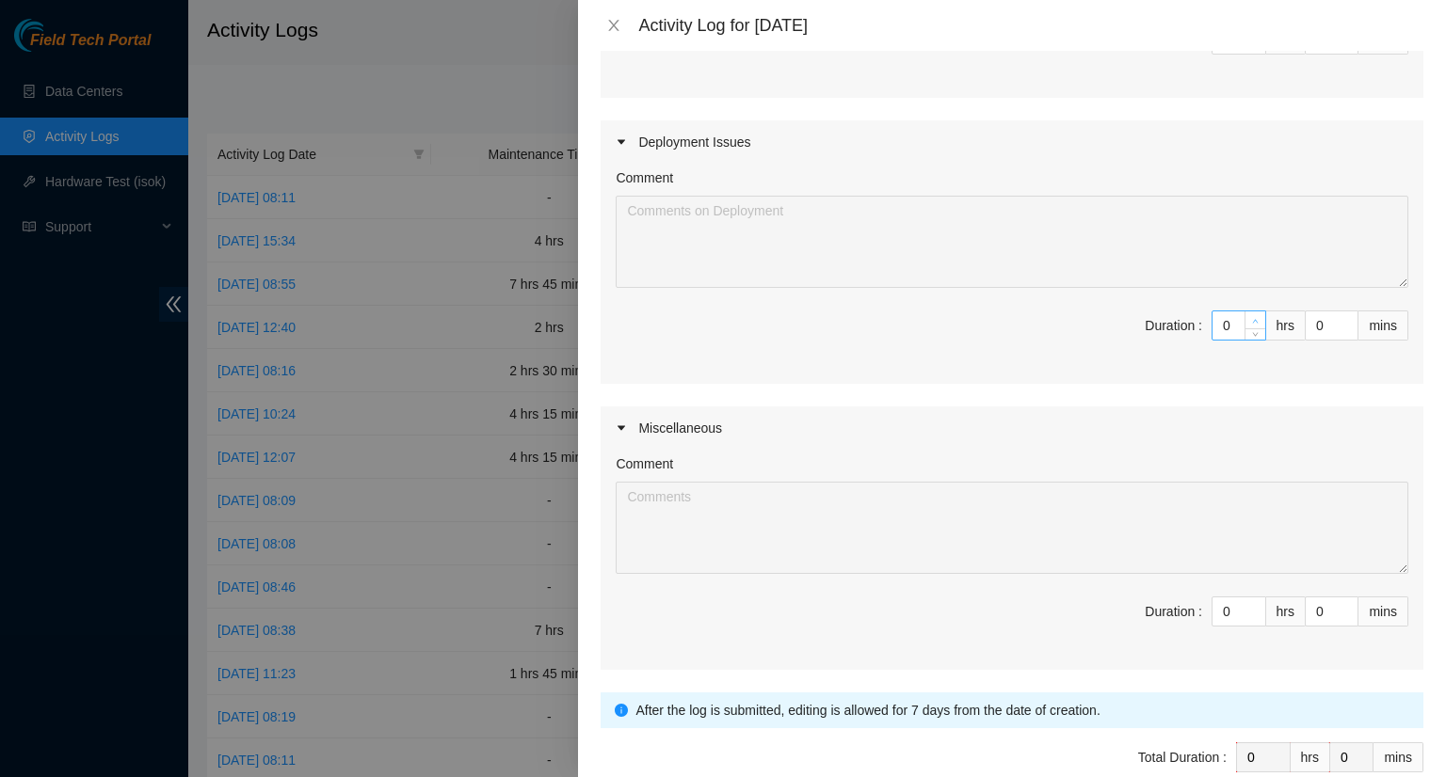
type input "1"
click at [1250, 324] on span "up" at bounding box center [1255, 320] width 11 height 11
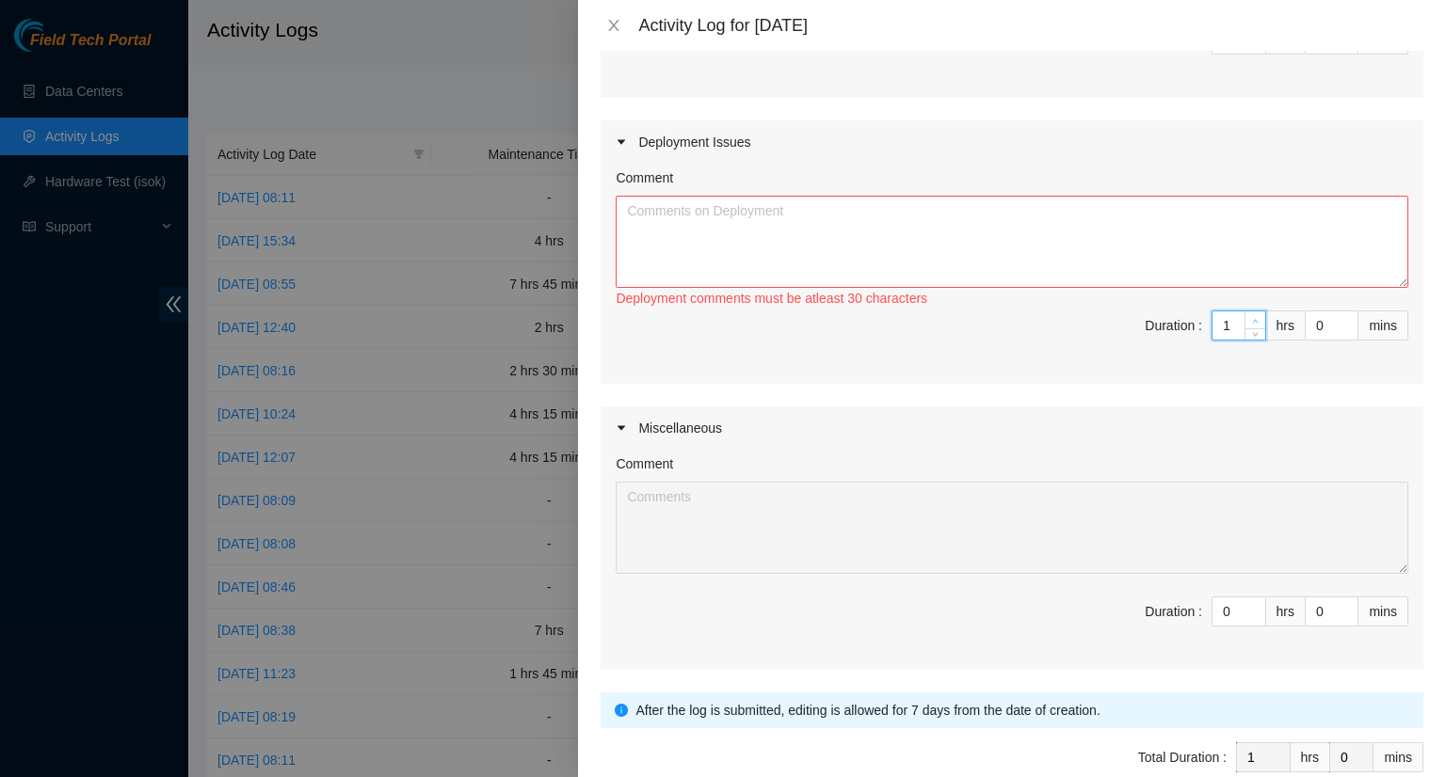
type input "2"
click at [1250, 324] on span "up" at bounding box center [1255, 320] width 11 height 11
type input "3"
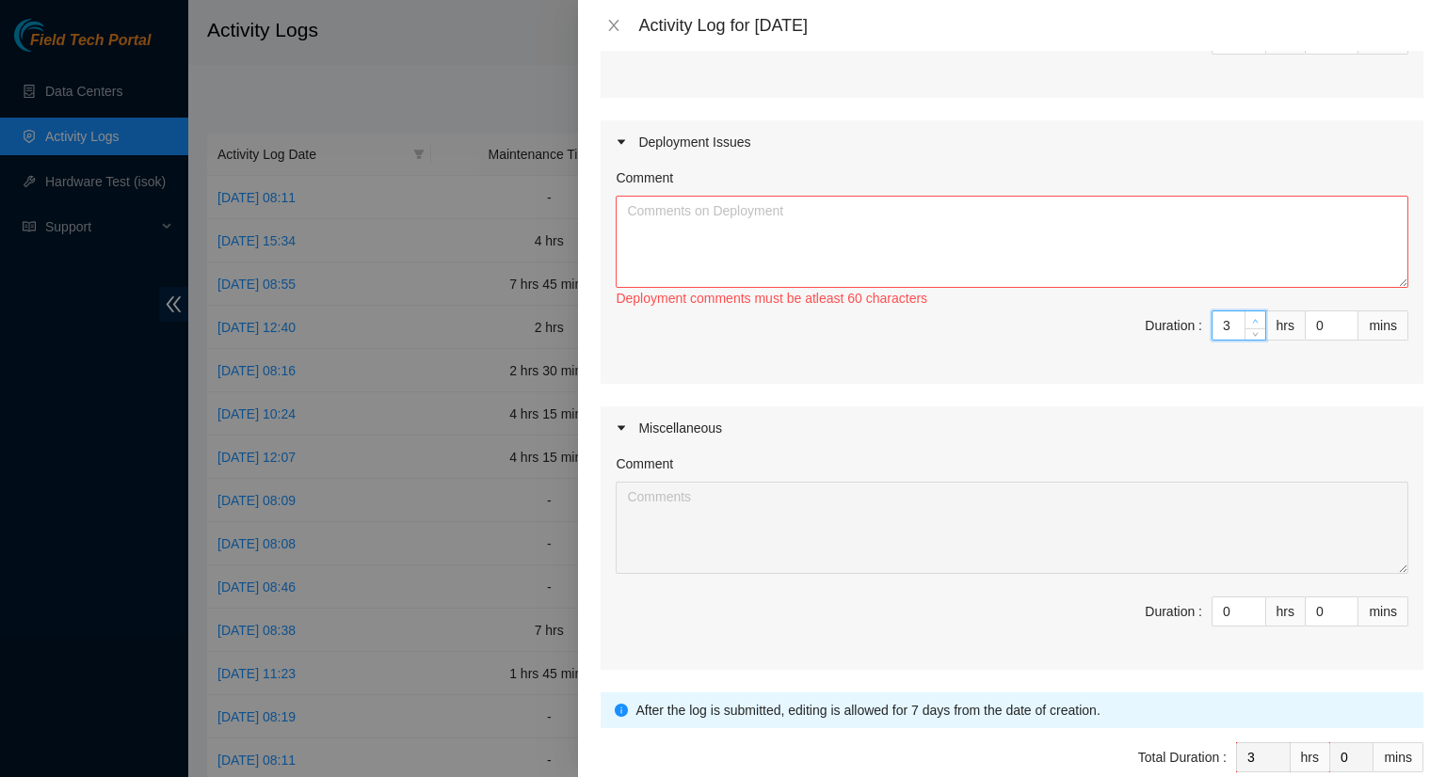
click at [1250, 324] on span "up" at bounding box center [1255, 320] width 11 height 11
type input "4"
click at [1250, 324] on span "up" at bounding box center [1255, 320] width 11 height 11
click at [611, 216] on div "Comment Deployment comments must be atleast 100 characters Duration : 4 hrs 0 m…" at bounding box center [1011, 274] width 823 height 220
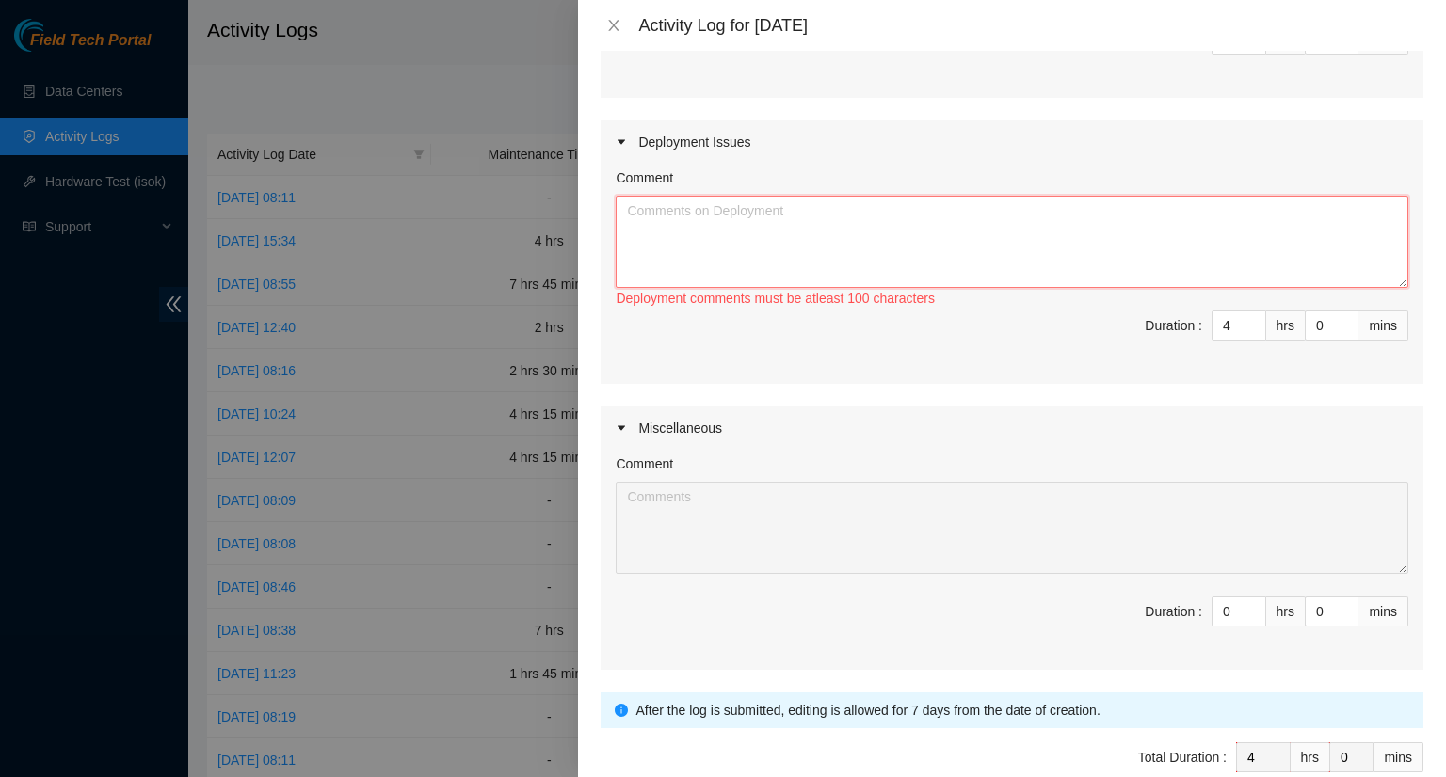
click at [643, 214] on textarea "Comment" at bounding box center [1012, 242] width 793 height 92
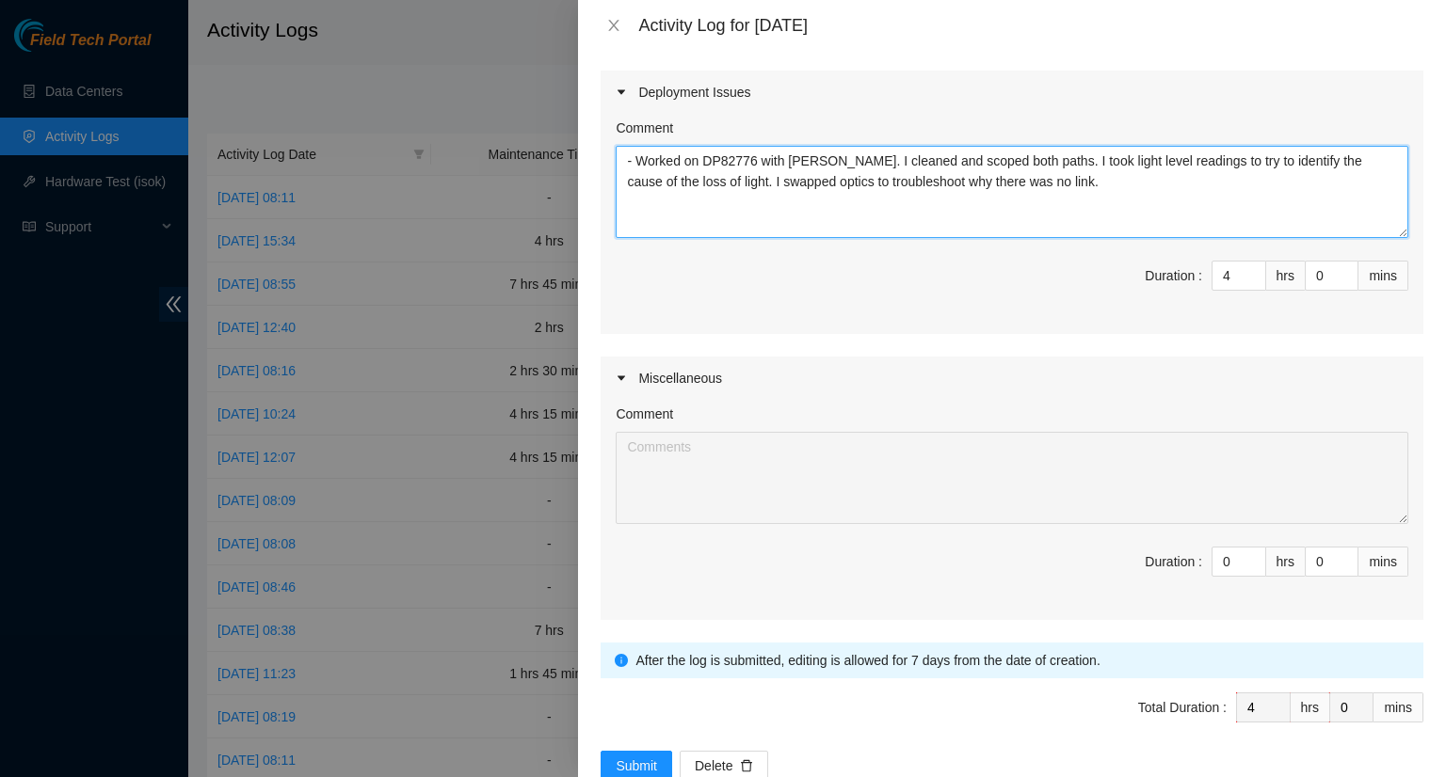
scroll to position [568, 0]
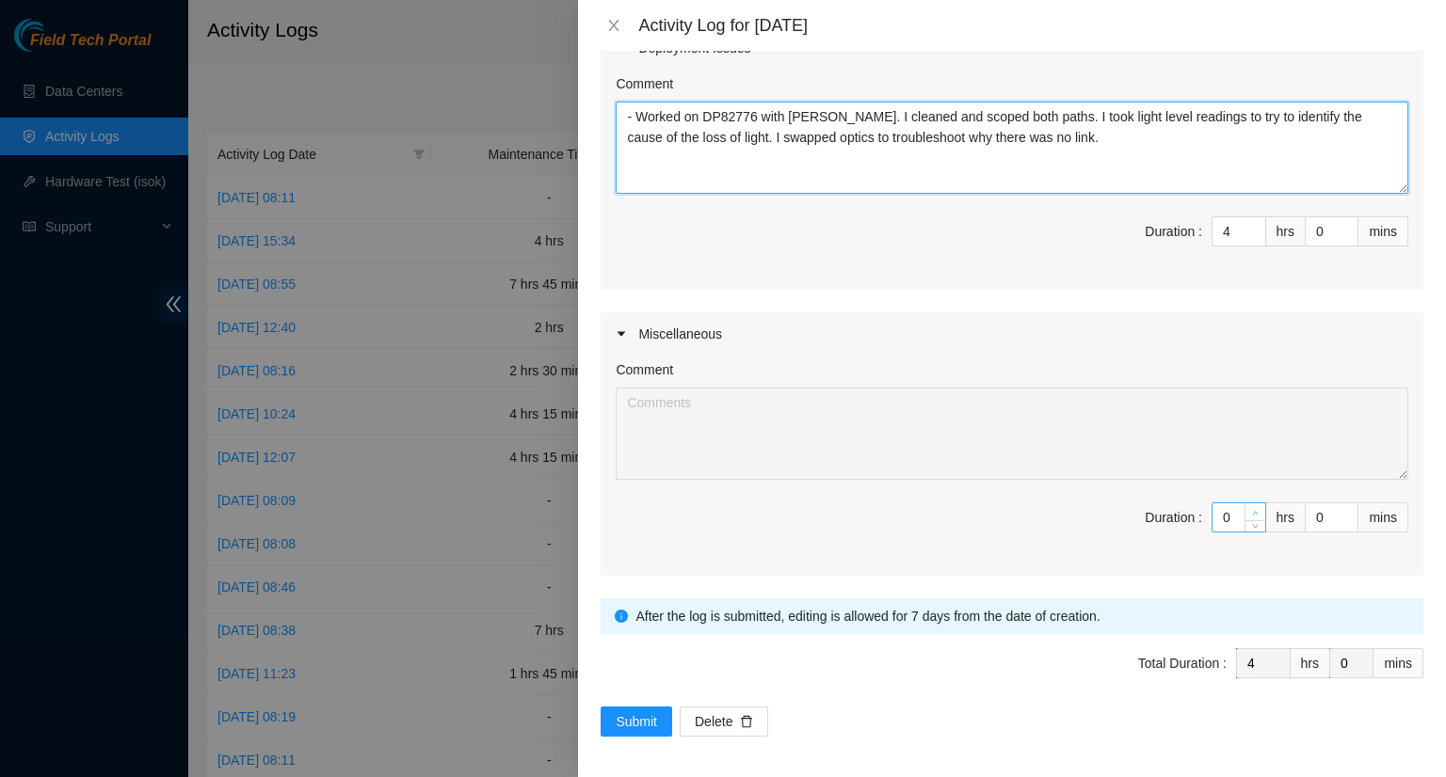
type textarea "- Worked on DP82776 with Richard. I cleaned and scoped both paths. I took light…"
type input "1"
type input "5"
click at [1252, 510] on icon "up" at bounding box center [1255, 513] width 7 height 7
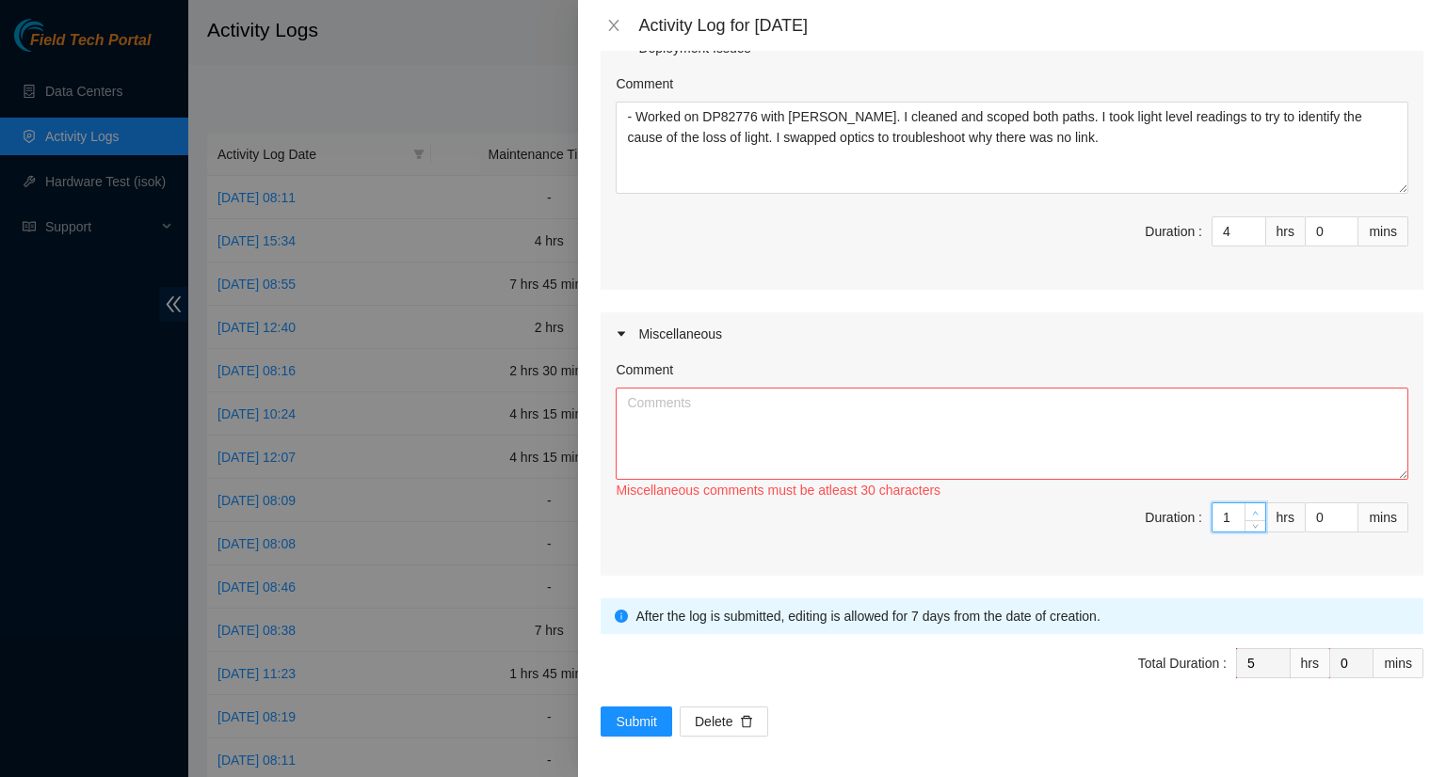
type input "2"
type input "6"
click at [1252, 510] on icon "up" at bounding box center [1255, 513] width 7 height 7
type input "3"
type input "7"
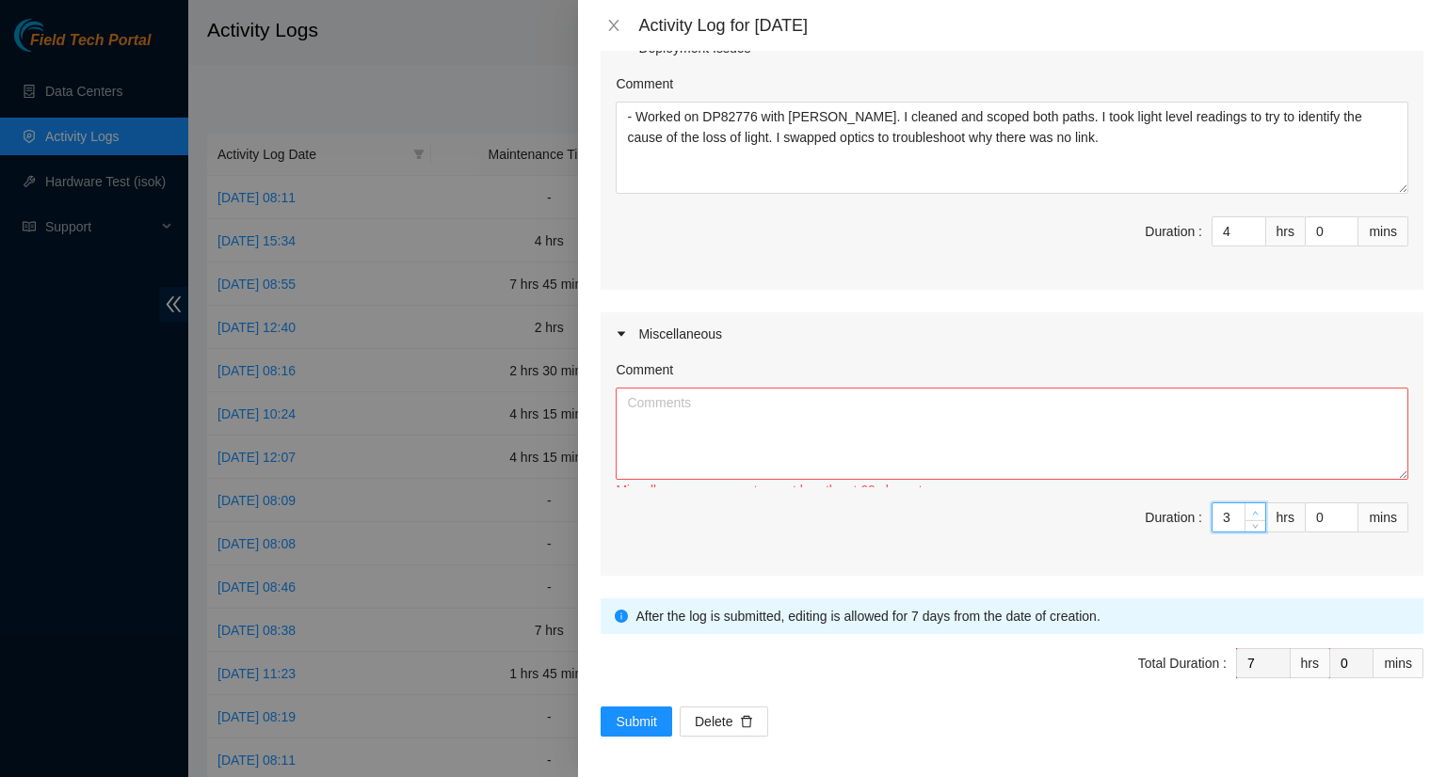
click at [1252, 510] on icon "up" at bounding box center [1255, 513] width 7 height 7
type input "4"
click at [1252, 510] on icon "up" at bounding box center [1255, 513] width 7 height 7
click at [1345, 224] on icon "up" at bounding box center [1348, 227] width 7 height 7
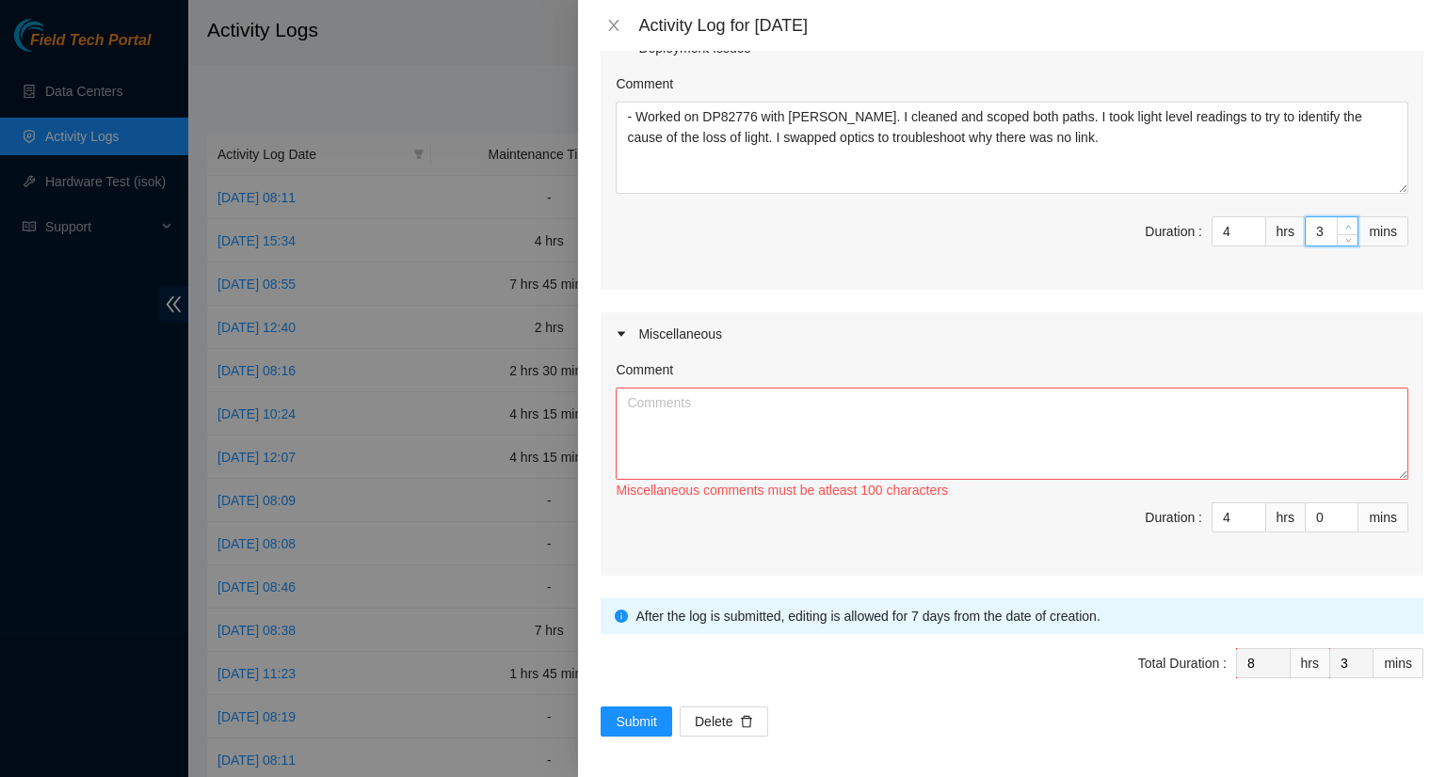
click at [1345, 224] on icon "up" at bounding box center [1348, 227] width 7 height 7
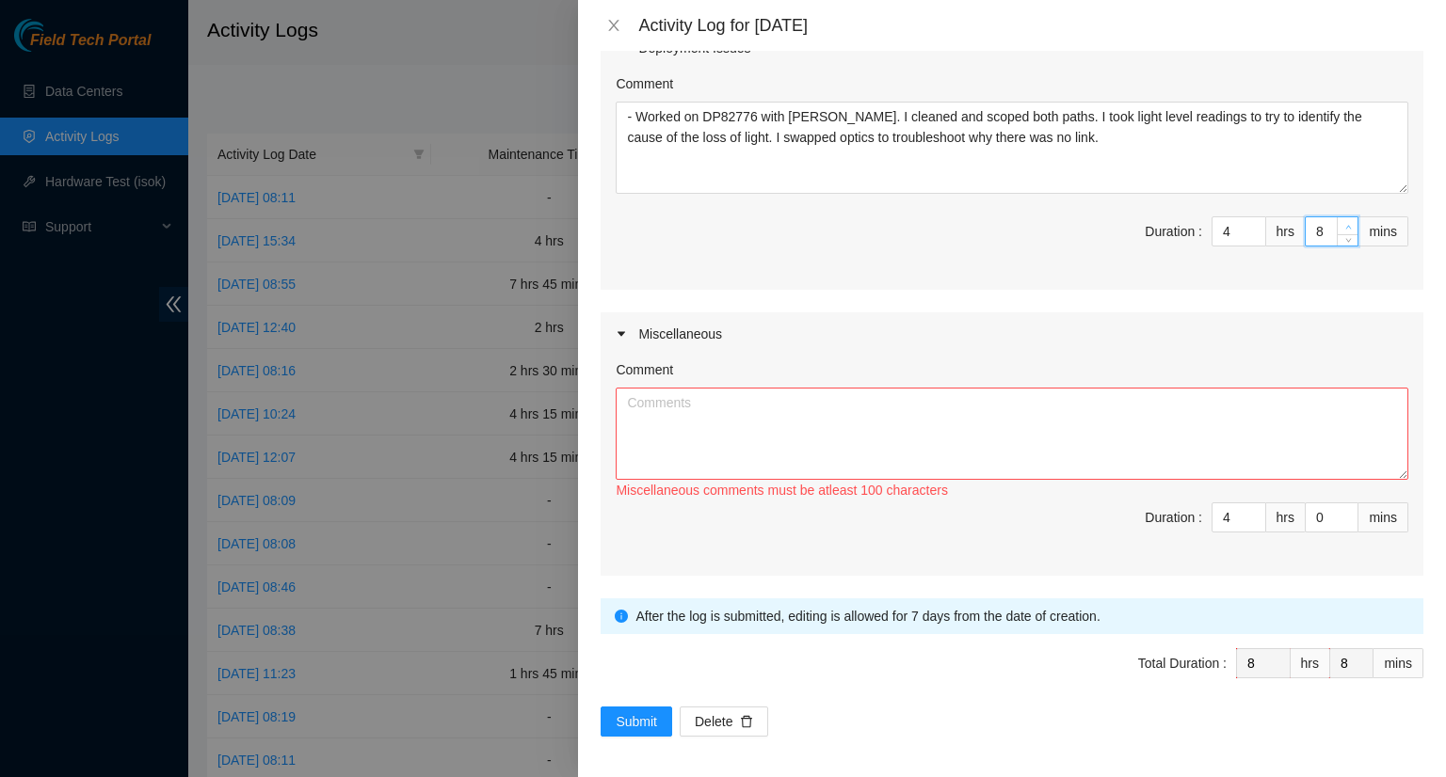
click at [1345, 224] on icon "up" at bounding box center [1348, 227] width 7 height 7
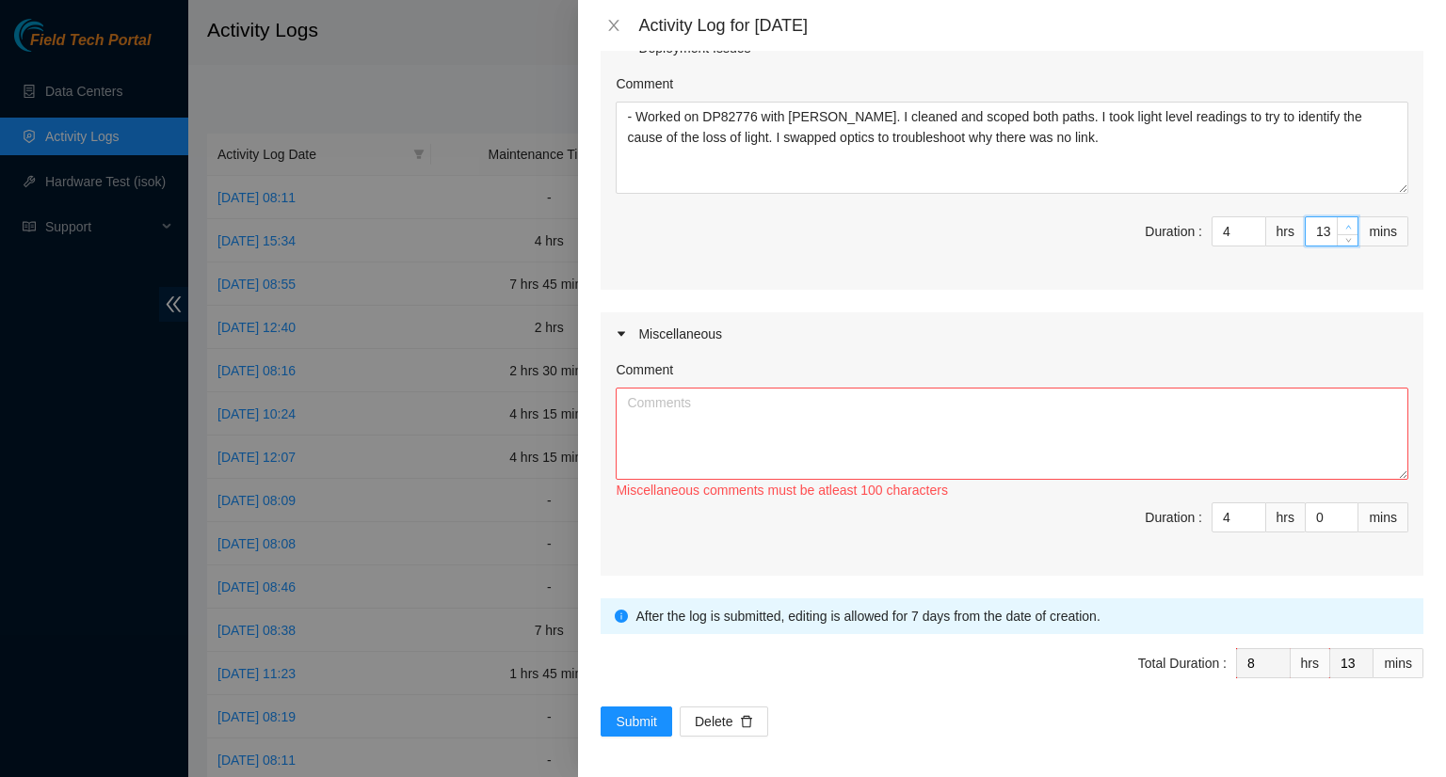
click at [1345, 224] on icon "up" at bounding box center [1348, 227] width 7 height 7
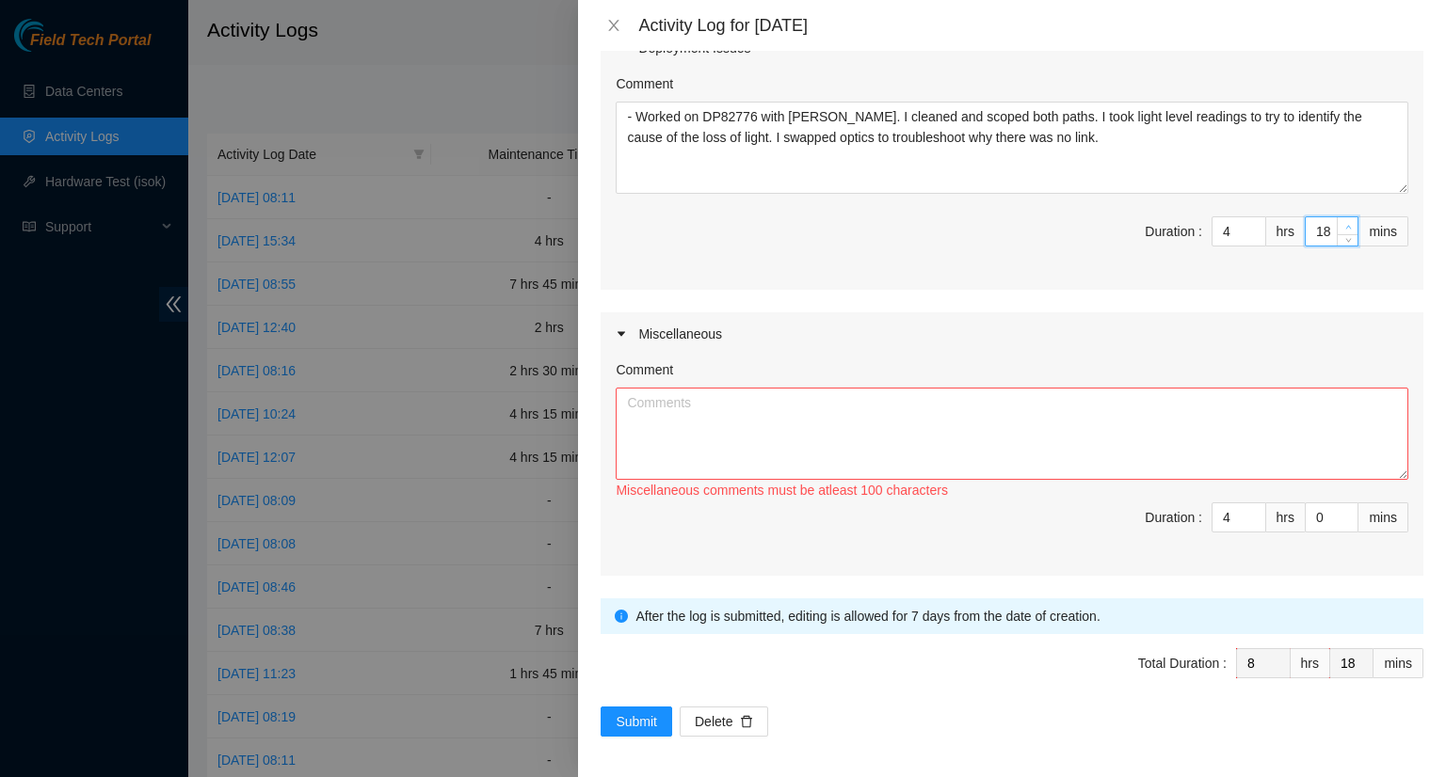
click at [1345, 224] on icon "up" at bounding box center [1348, 227] width 7 height 7
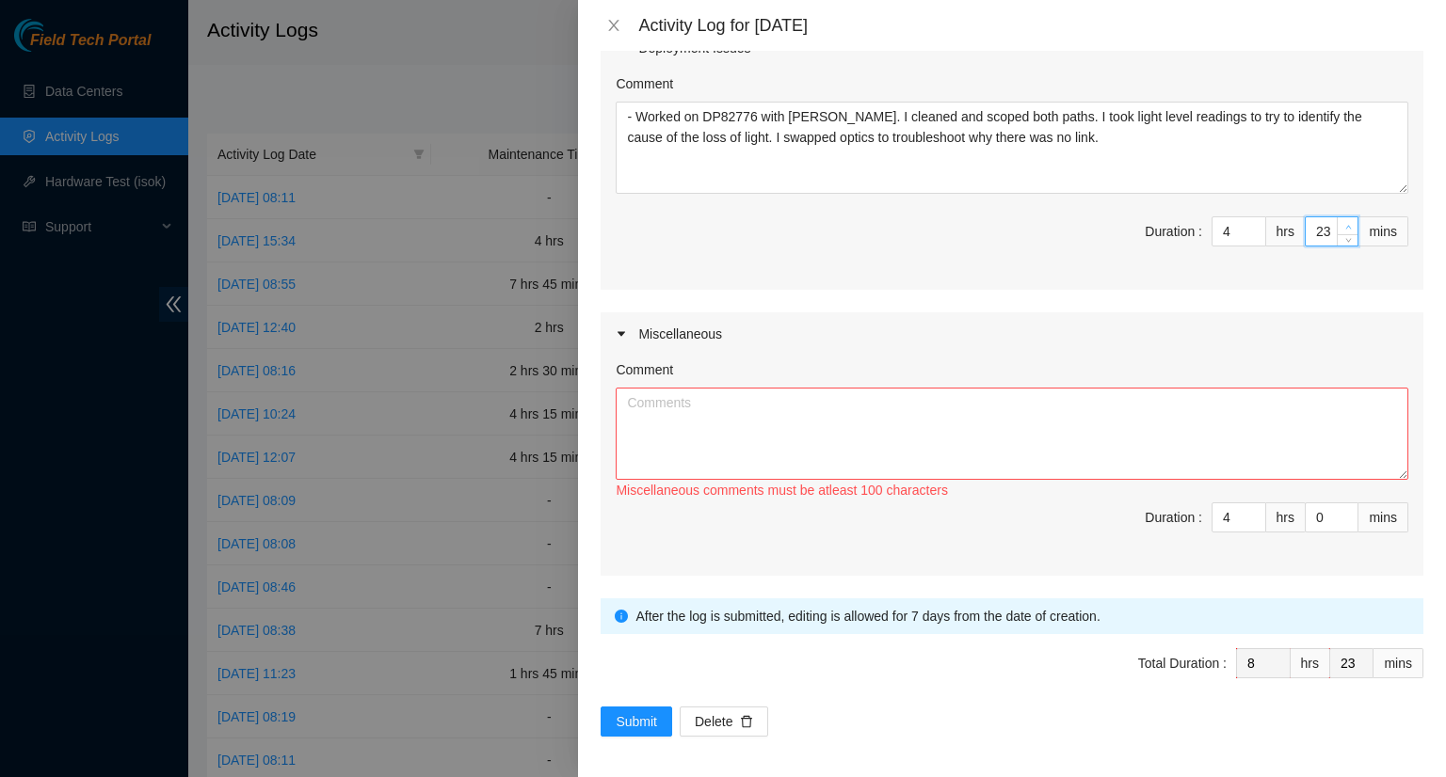
click at [1345, 224] on icon "up" at bounding box center [1348, 227] width 7 height 7
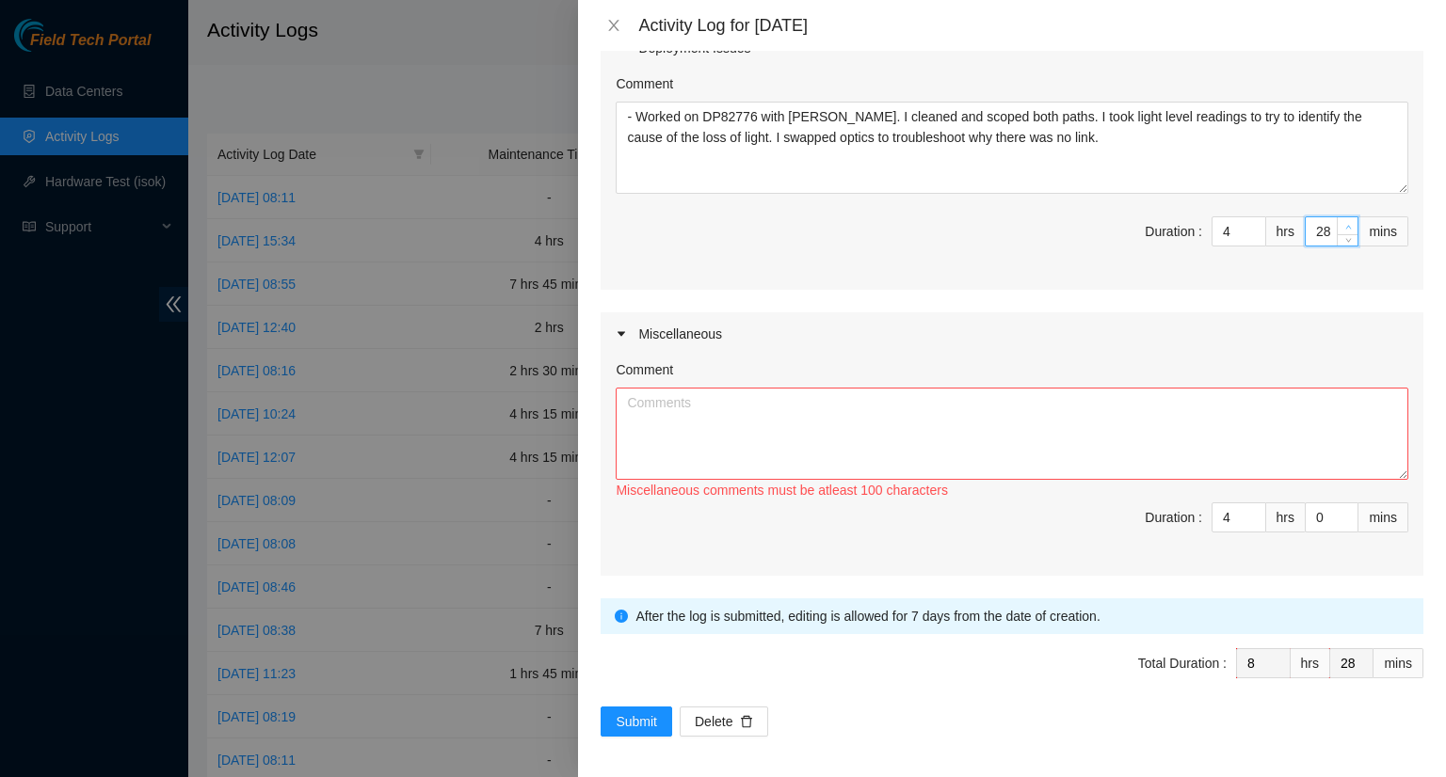
click at [1345, 225] on icon "up" at bounding box center [1348, 227] width 6 height 4
click at [1345, 224] on icon "up" at bounding box center [1348, 227] width 7 height 7
click at [993, 444] on textarea "Comment" at bounding box center [1012, 434] width 793 height 92
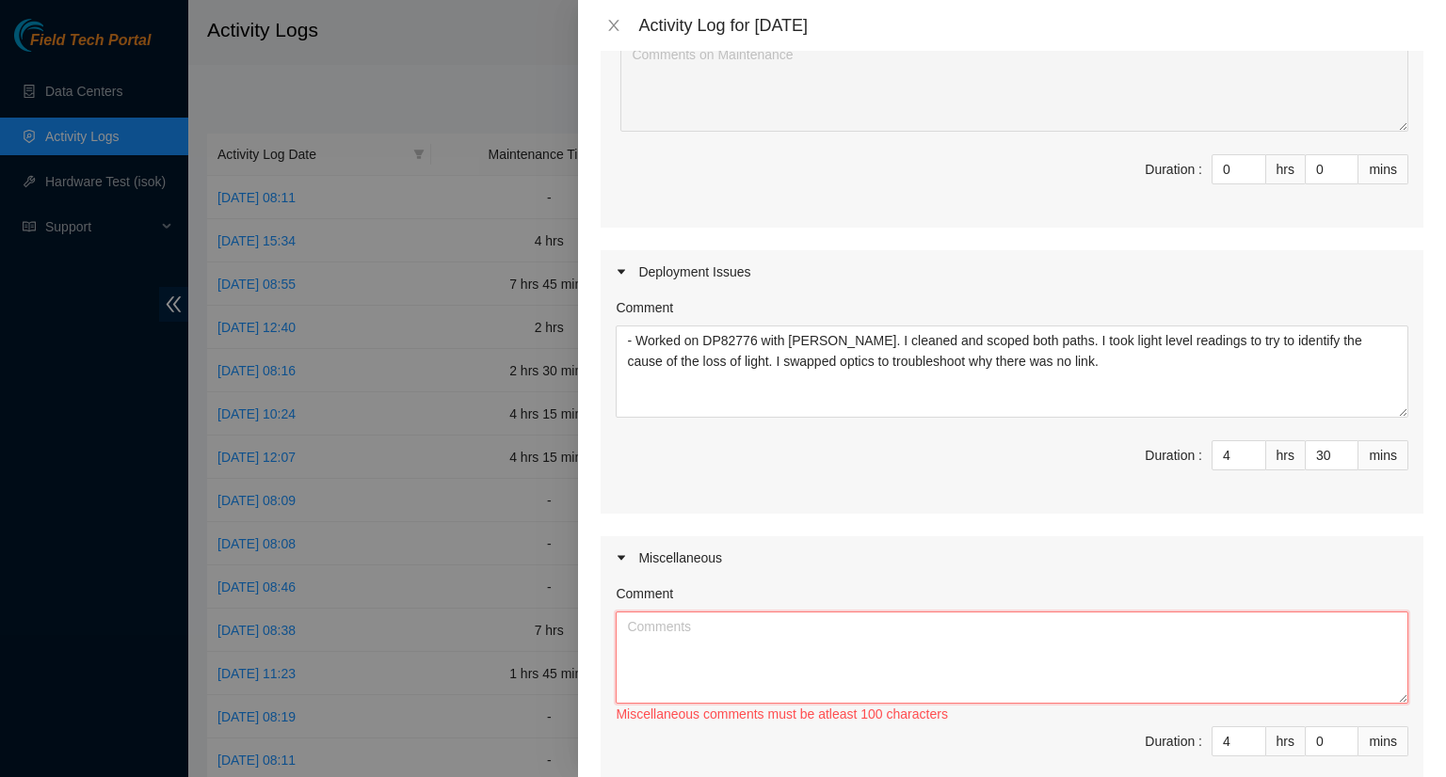
scroll to position [376, 0]
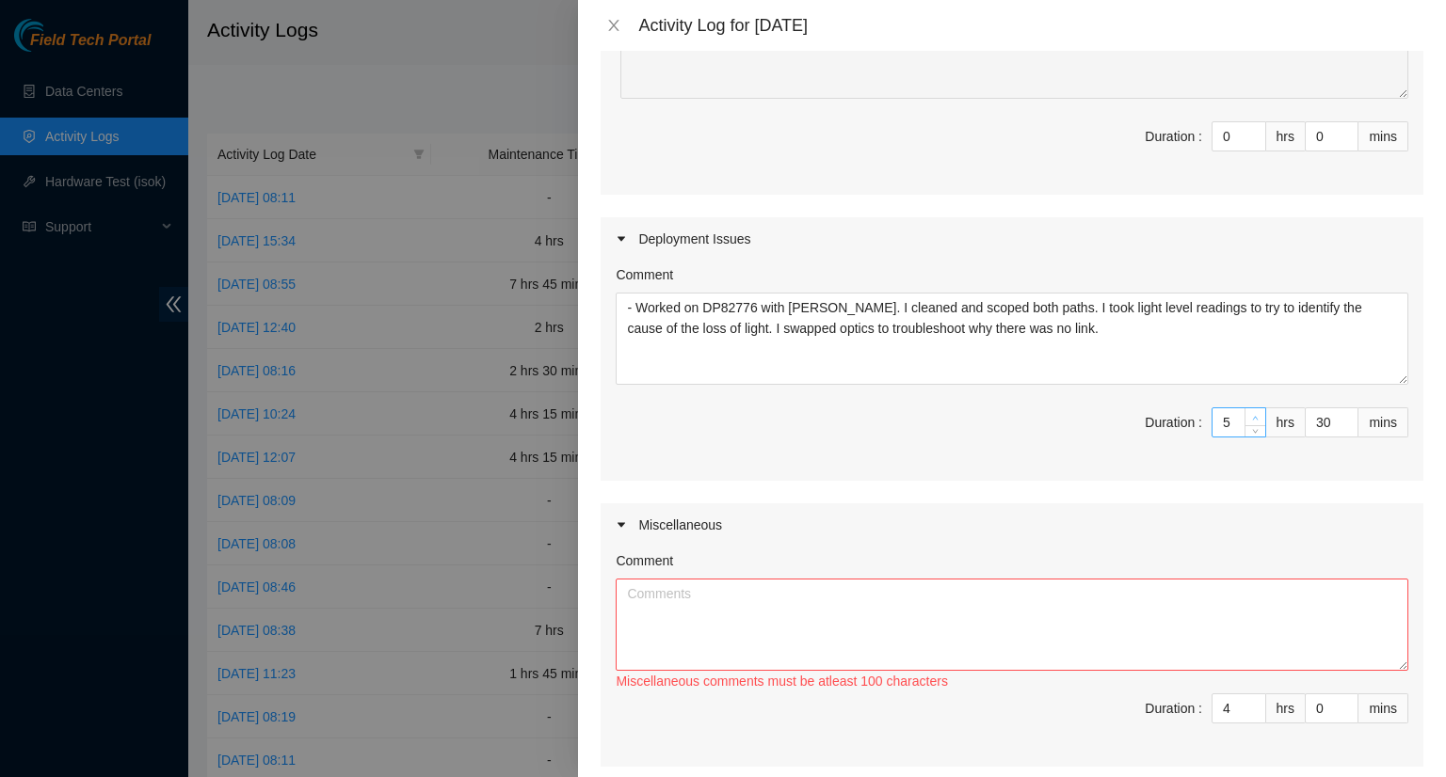
click at [1252, 415] on icon "up" at bounding box center [1255, 418] width 7 height 7
click at [1250, 712] on span "down" at bounding box center [1255, 715] width 11 height 11
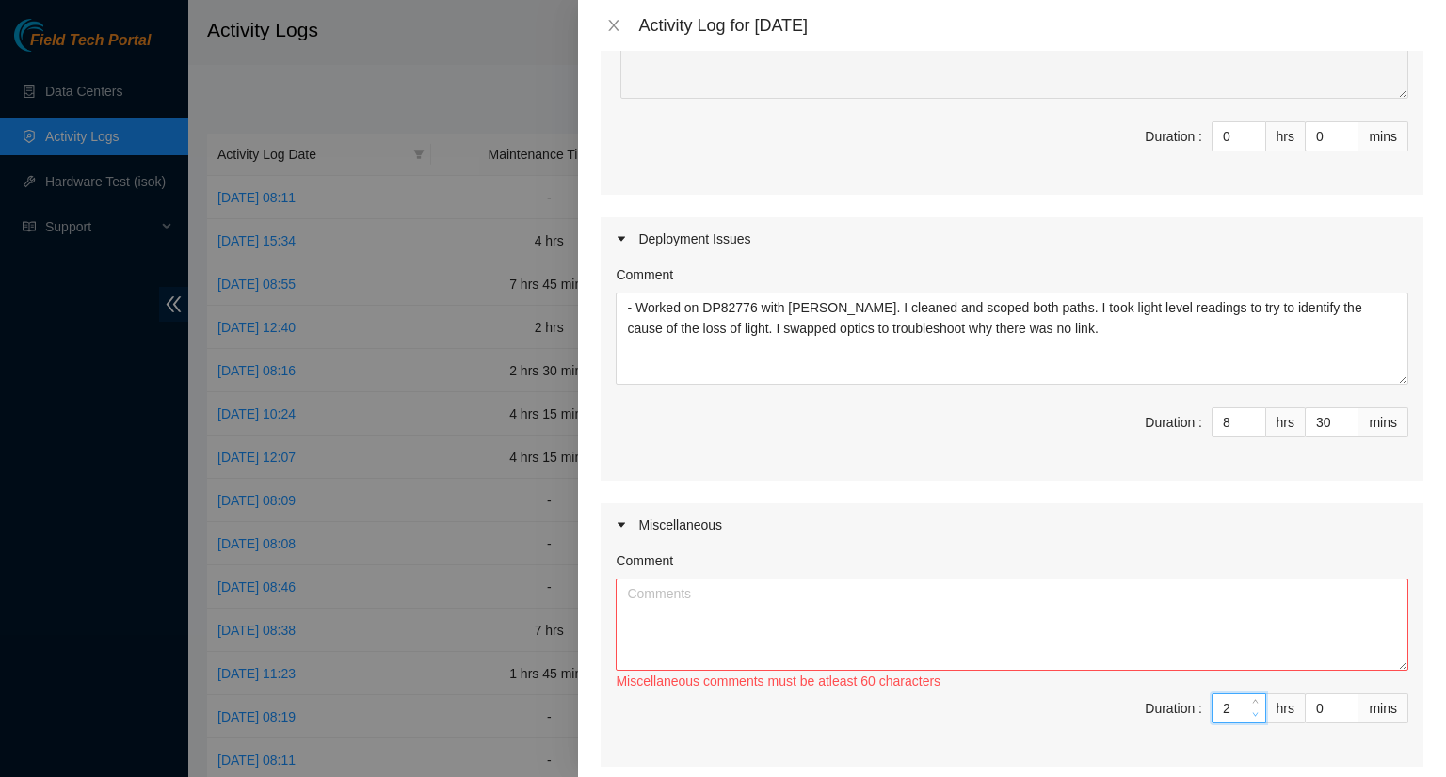
click at [1250, 712] on span "down" at bounding box center [1255, 715] width 11 height 11
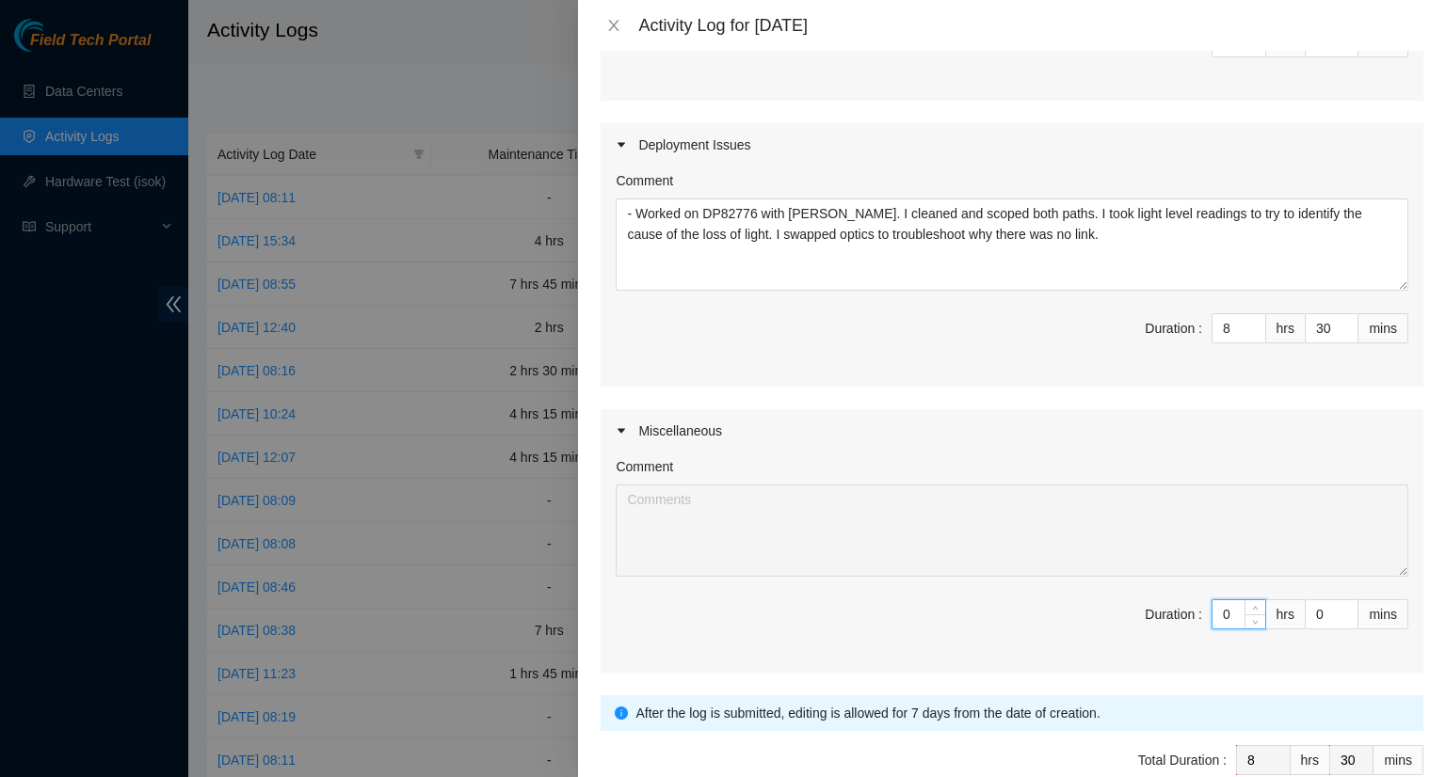
scroll to position [565, 0]
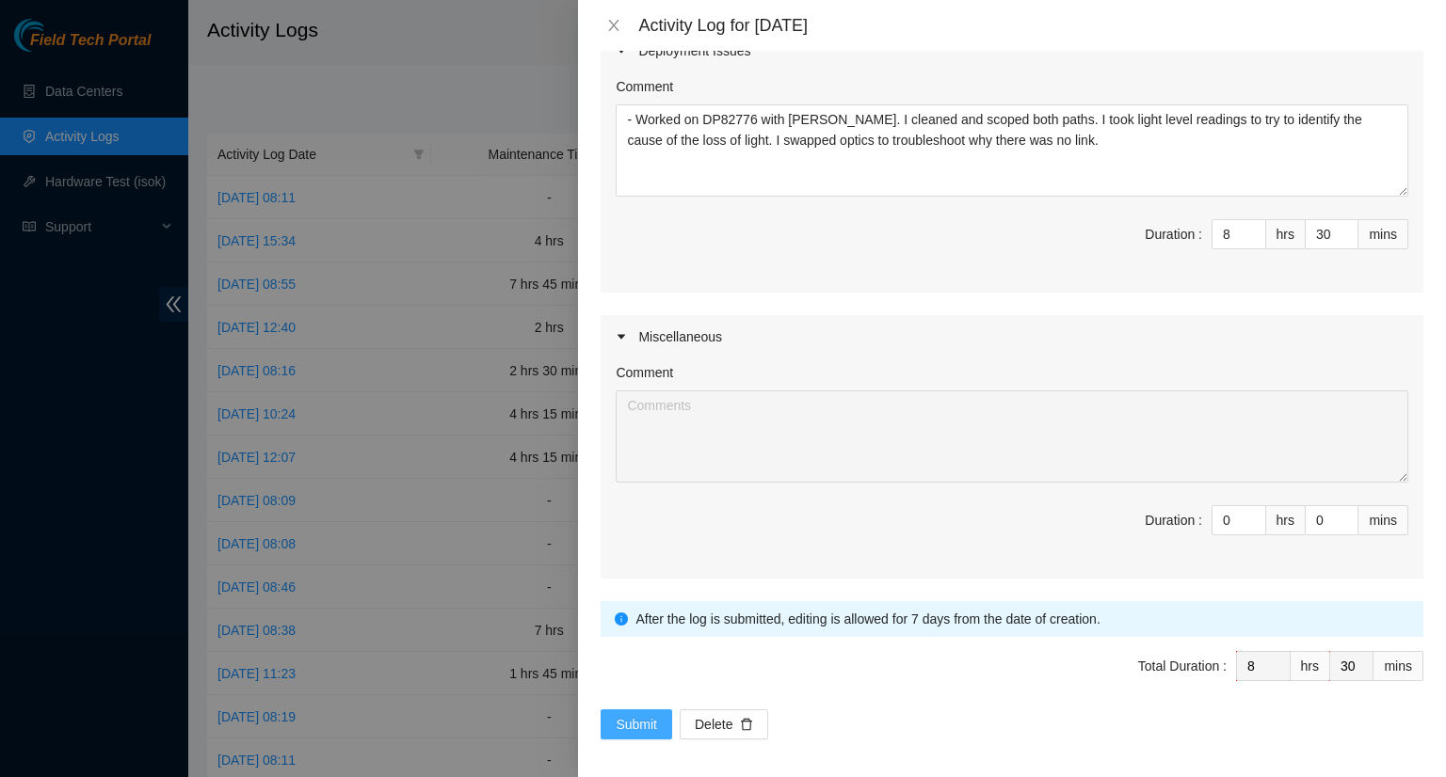
click at [619, 720] on span "Submit" at bounding box center [636, 724] width 41 height 21
click at [636, 718] on span "Submit" at bounding box center [636, 724] width 41 height 21
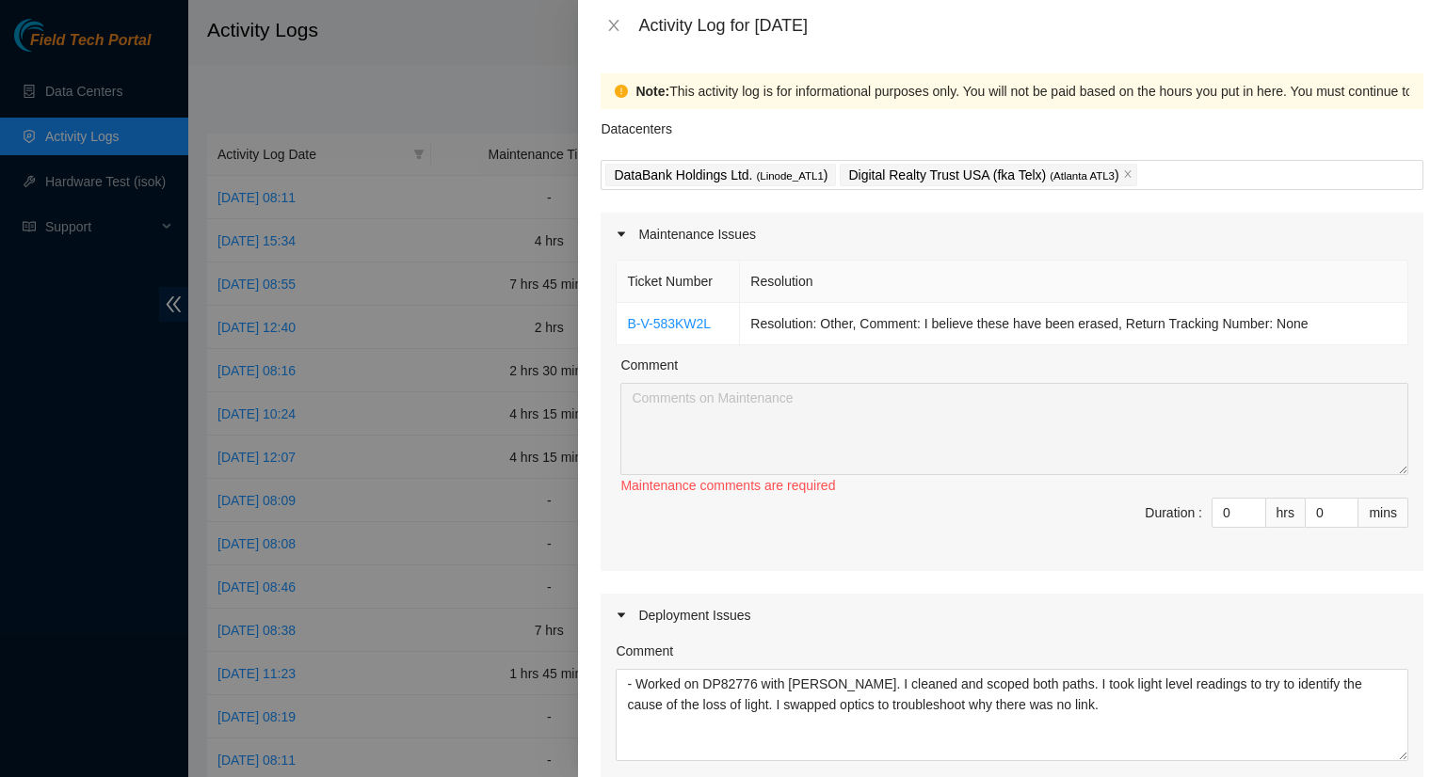
scroll to position [0, 0]
click at [1252, 520] on icon "down" at bounding box center [1255, 519] width 7 height 7
click at [1345, 506] on icon "up" at bounding box center [1348, 508] width 7 height 7
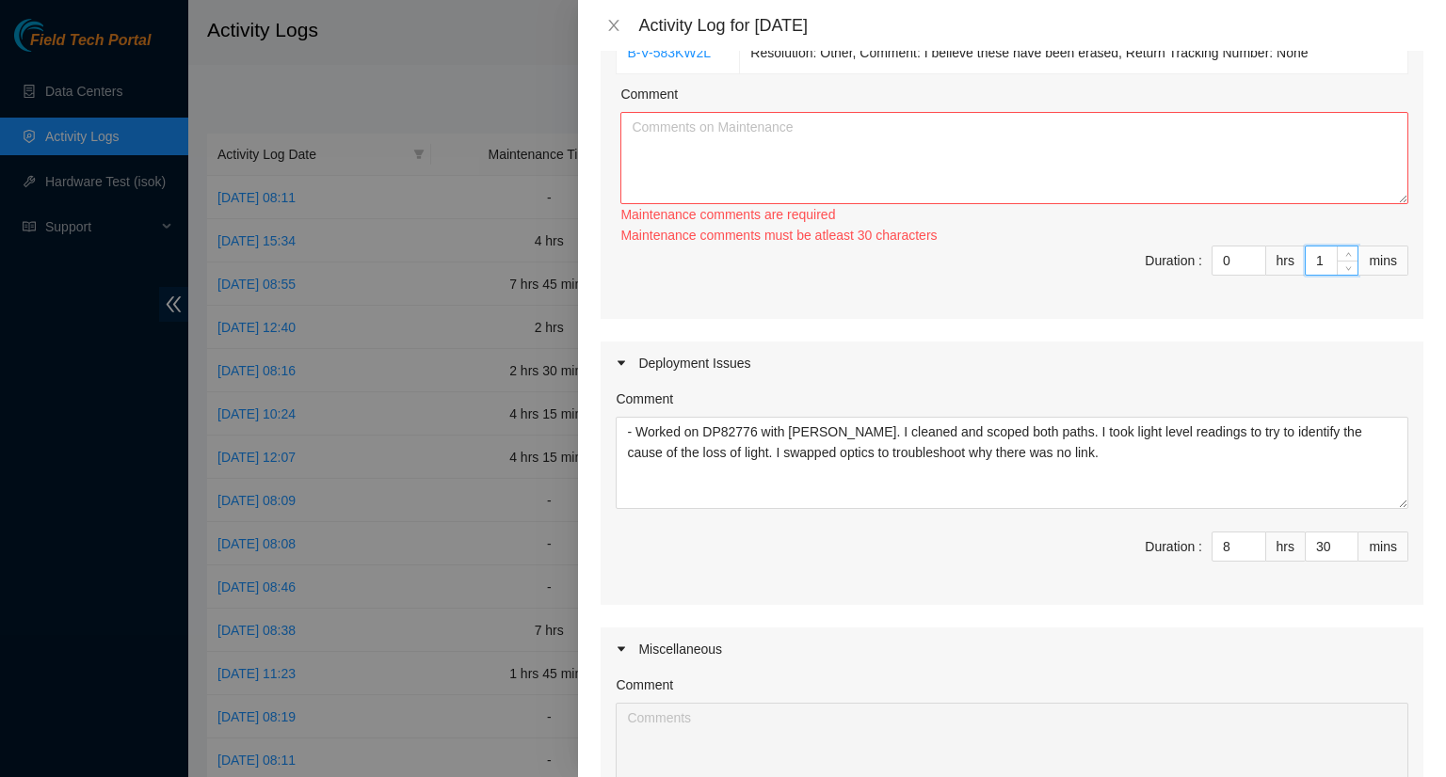
scroll to position [282, 0]
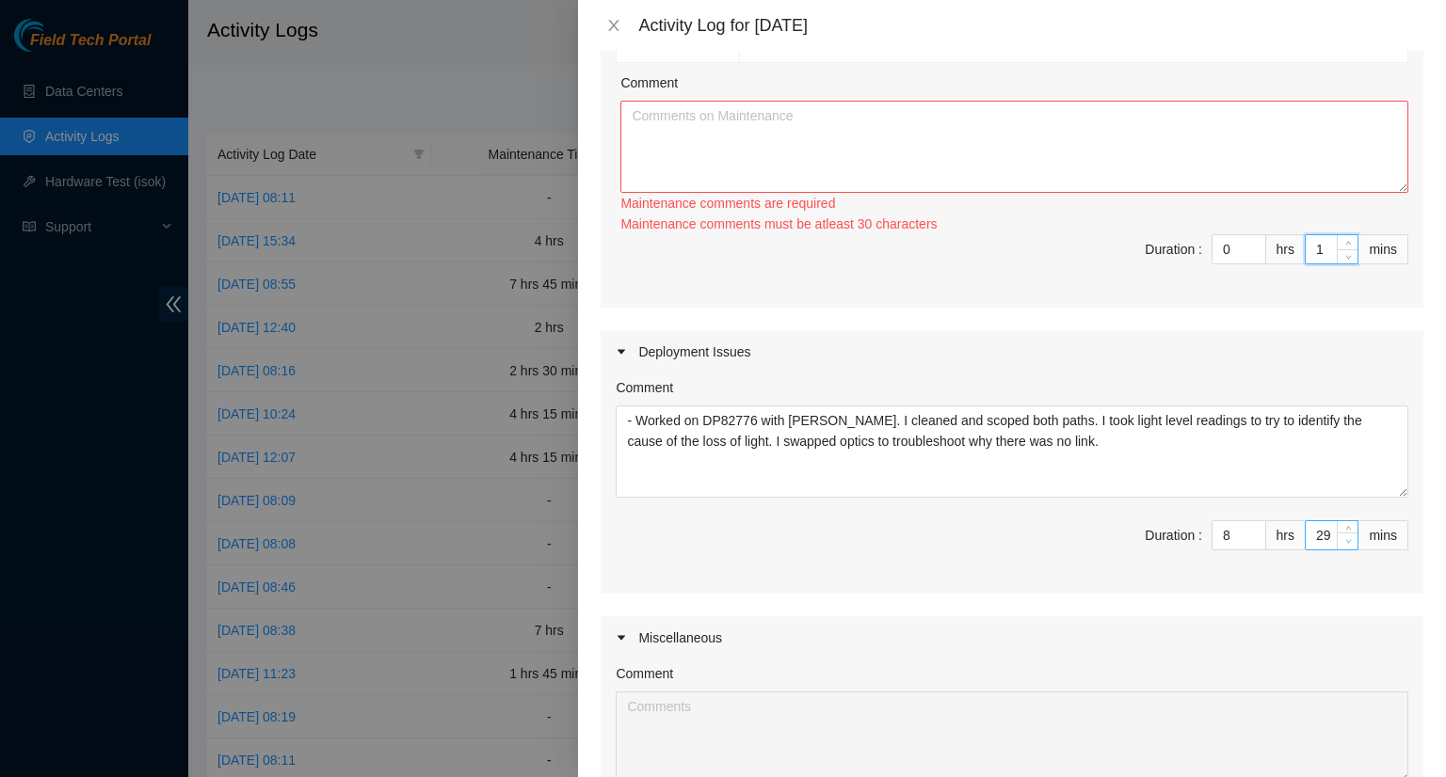
click at [1345, 539] on icon "down" at bounding box center [1348, 541] width 7 height 7
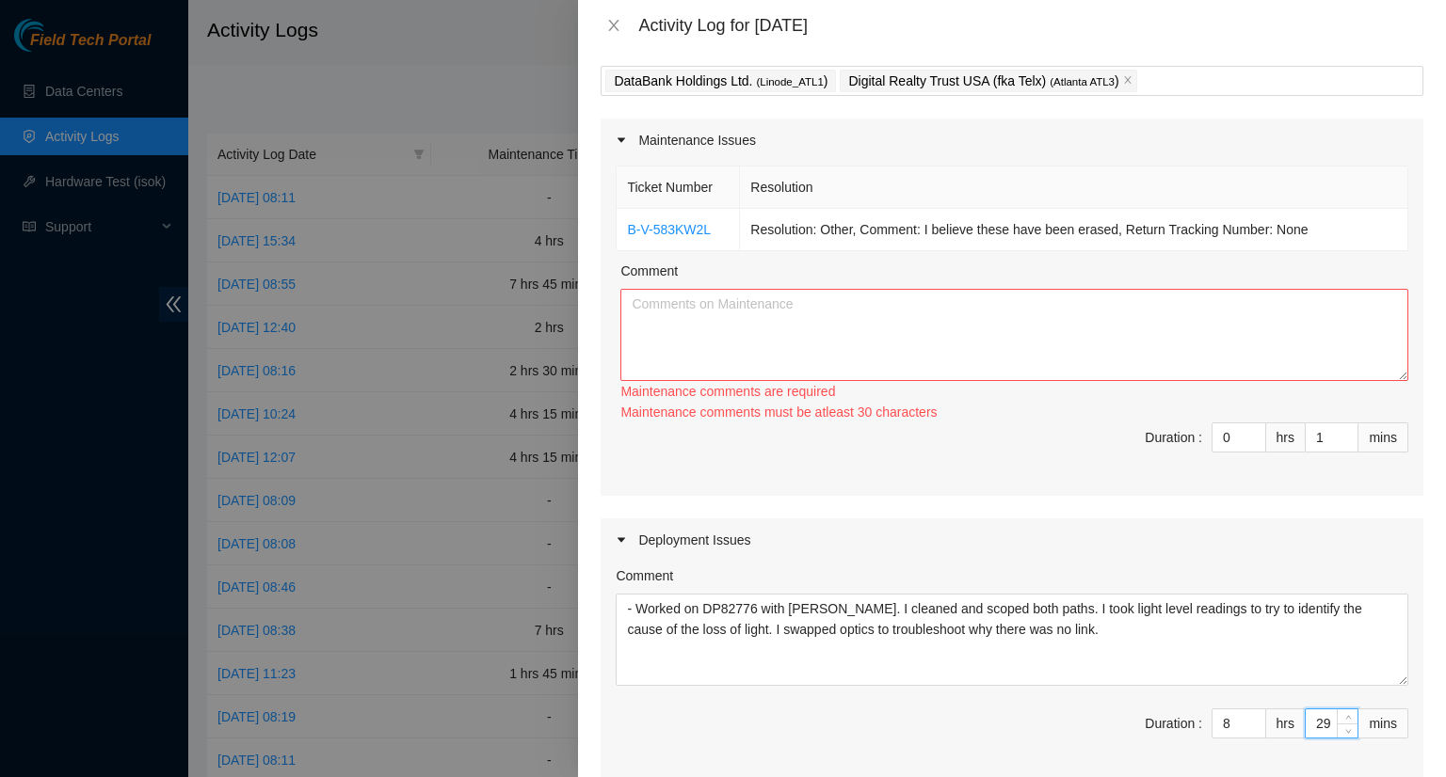
scroll to position [94, 0]
click at [642, 322] on textarea "Comment" at bounding box center [1014, 335] width 788 height 92
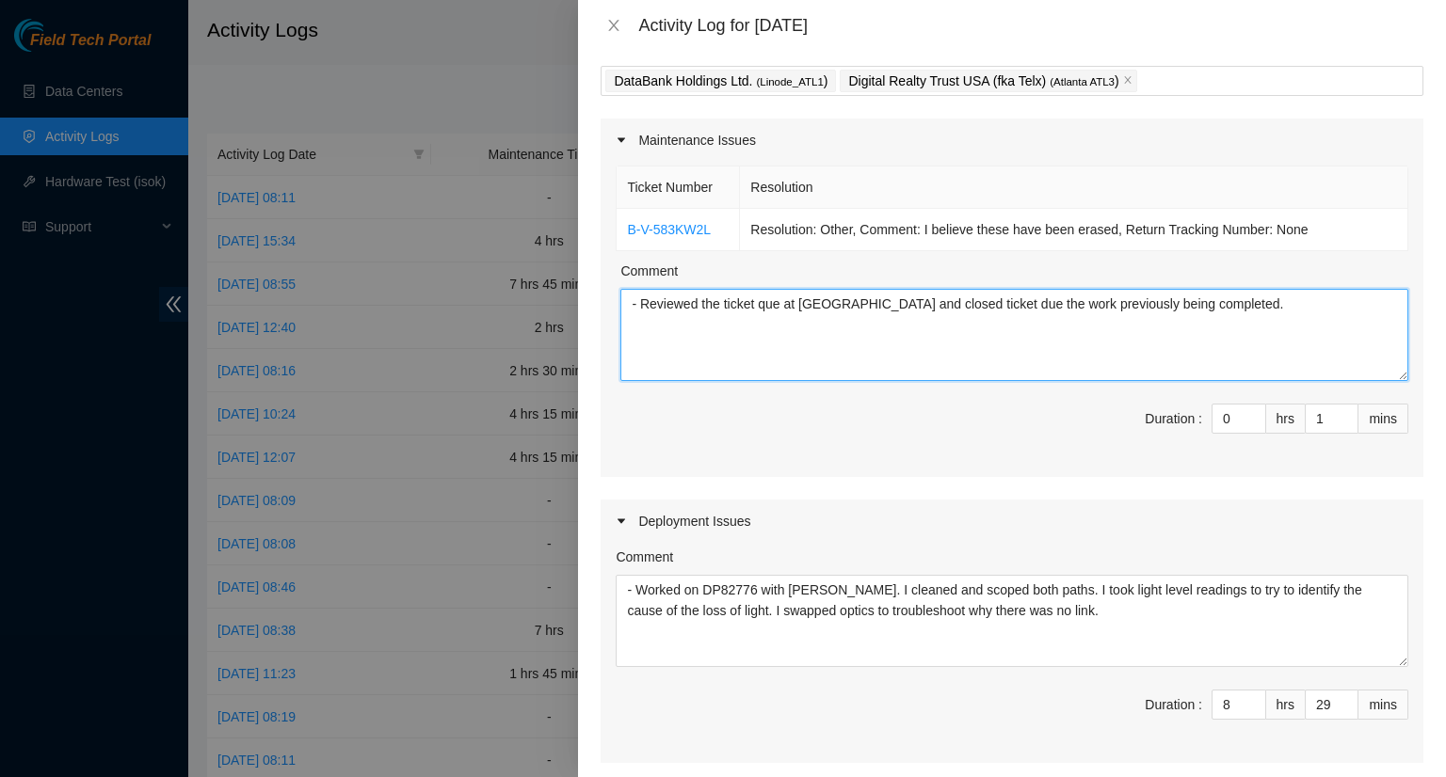
drag, startPoint x: 922, startPoint y: 305, endPoint x: 946, endPoint y: 336, distance: 39.0
click at [921, 303] on textarea "- Reviewed the ticket que at Databank and closed ticket due the work previously…" at bounding box center [1014, 335] width 788 height 92
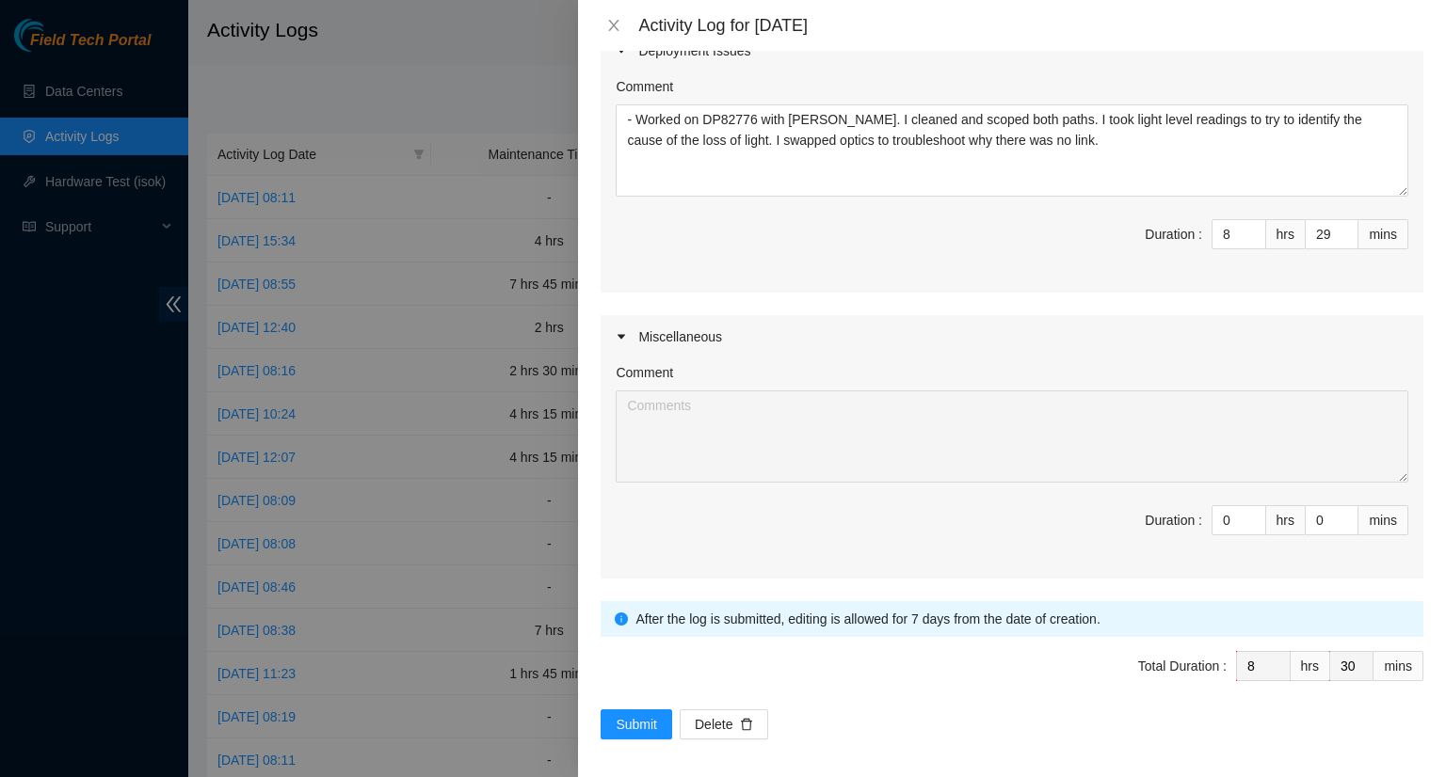
scroll to position [568, 0]
click at [628, 717] on span "Submit" at bounding box center [636, 722] width 41 height 21
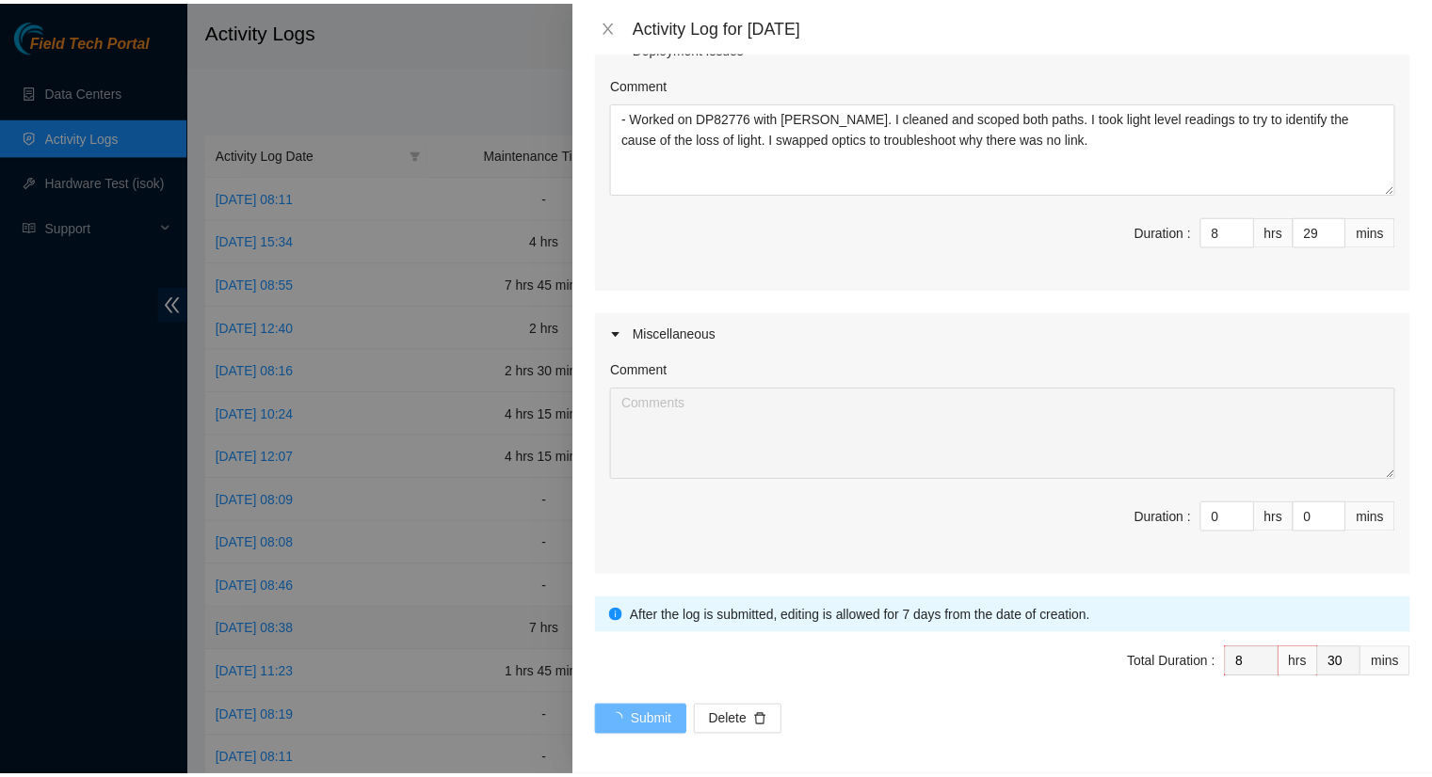
scroll to position [0, 0]
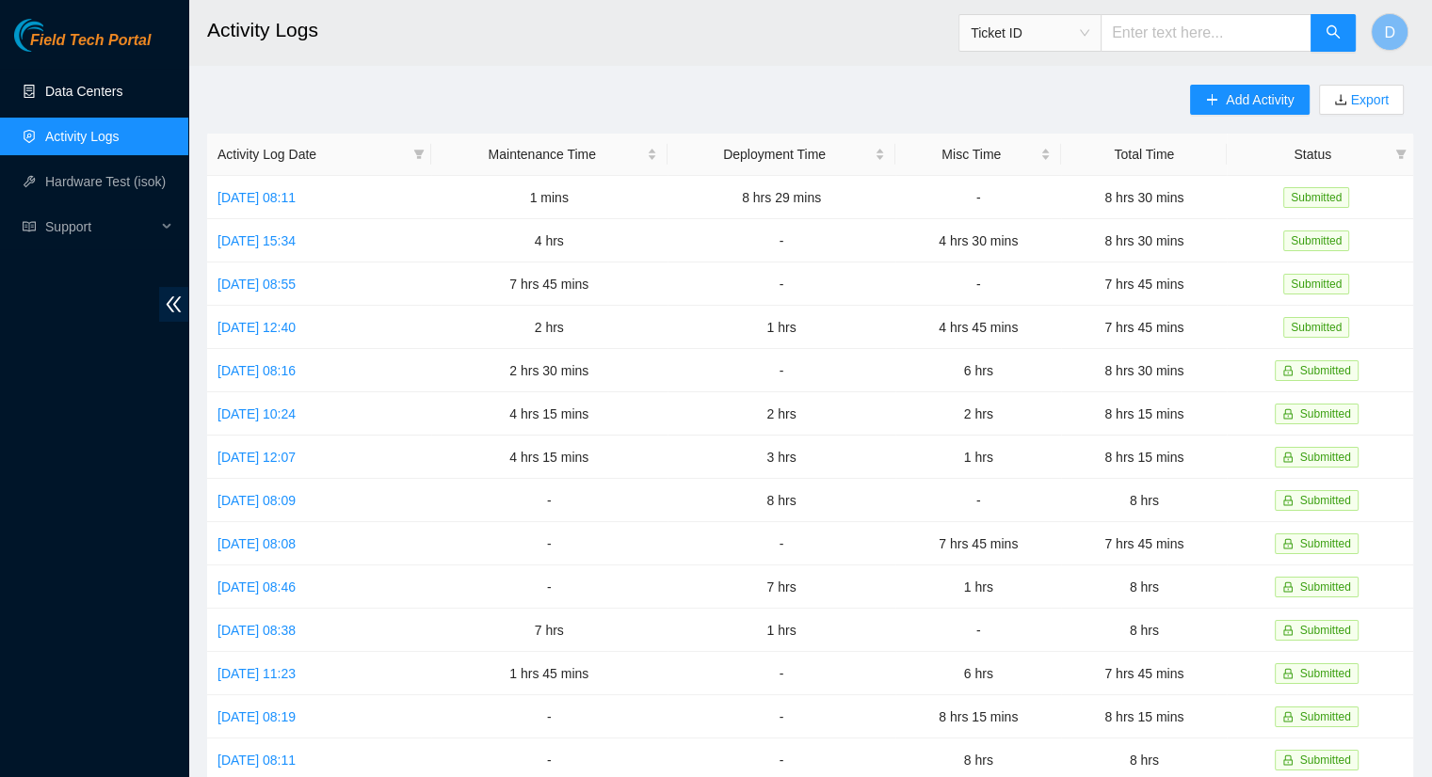
click at [83, 84] on link "Data Centers" at bounding box center [83, 91] width 77 height 15
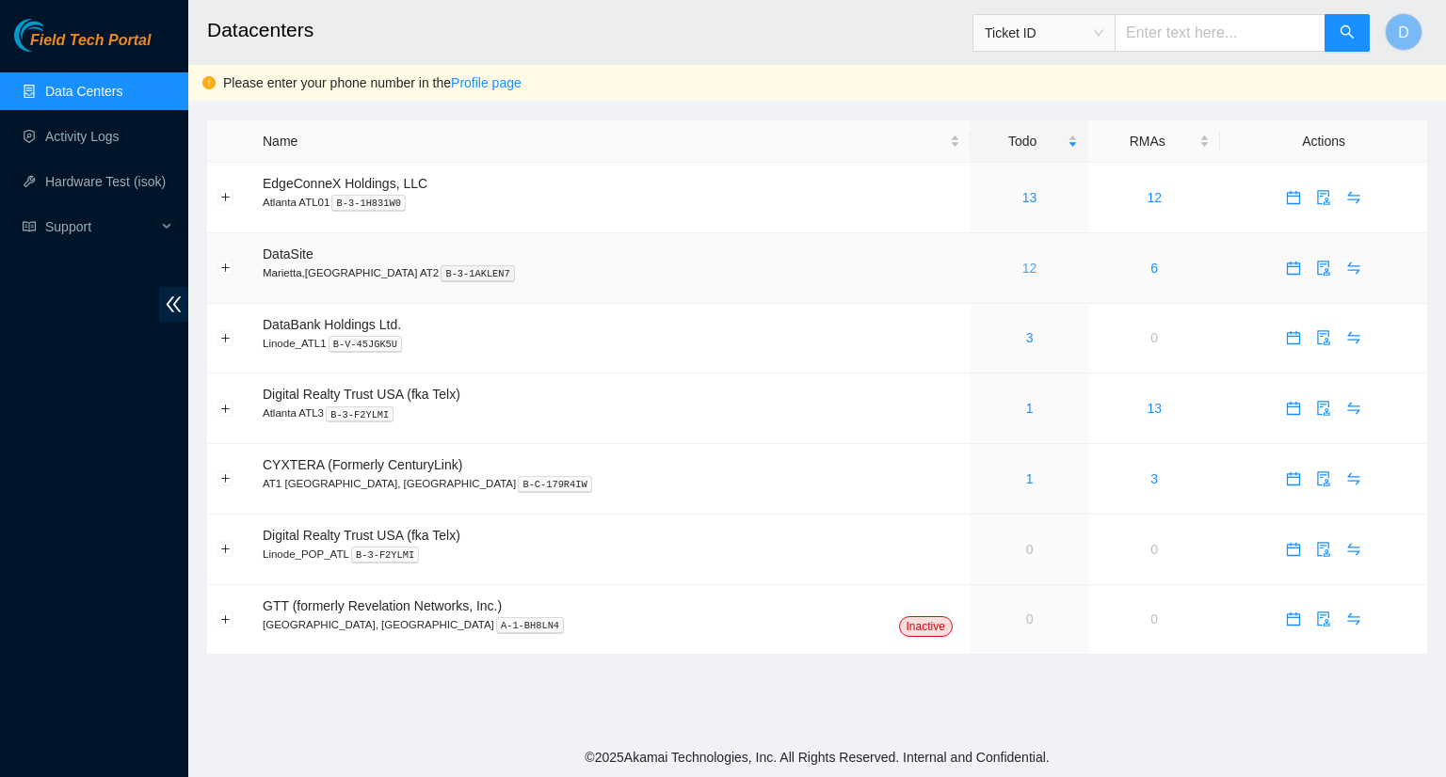
click at [1022, 266] on link "12" at bounding box center [1029, 268] width 15 height 15
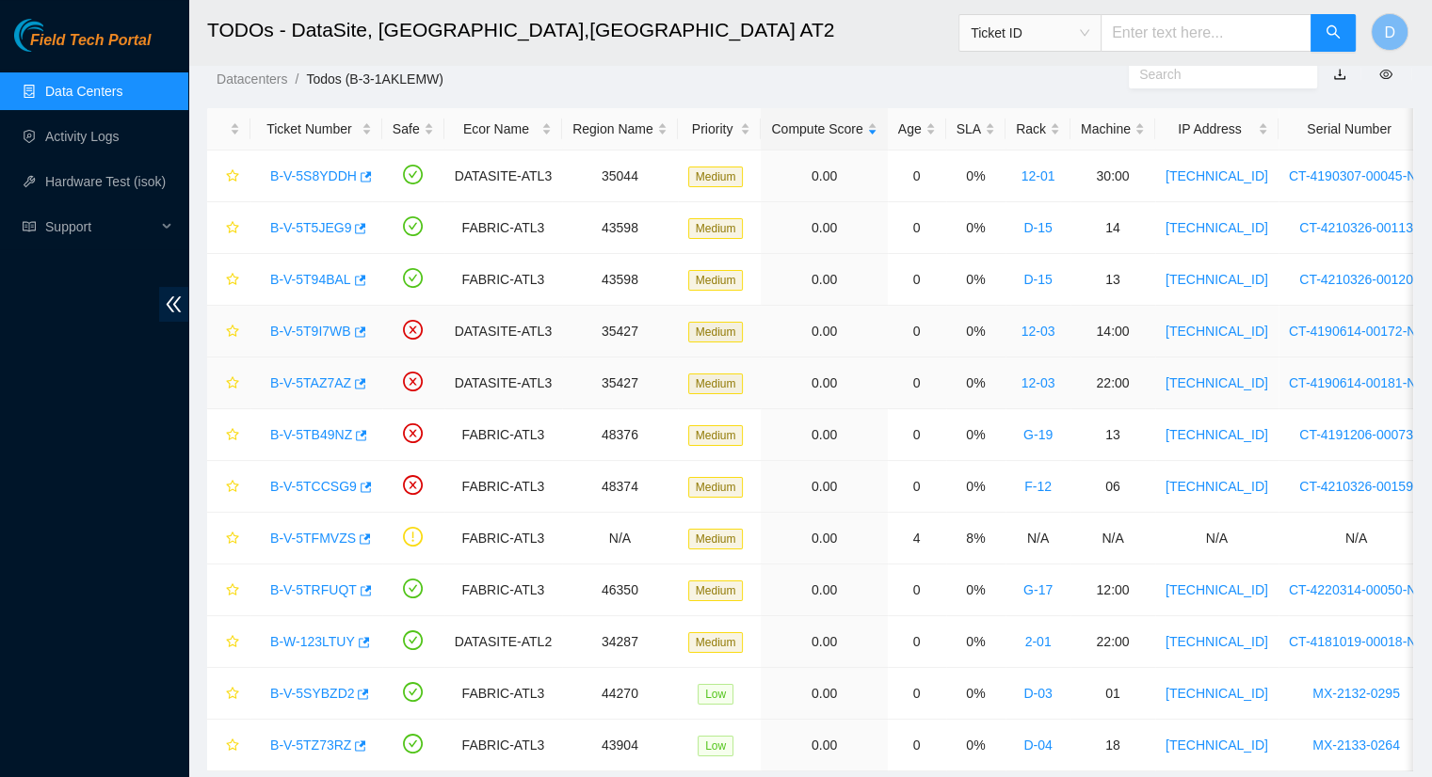
scroll to position [23, 0]
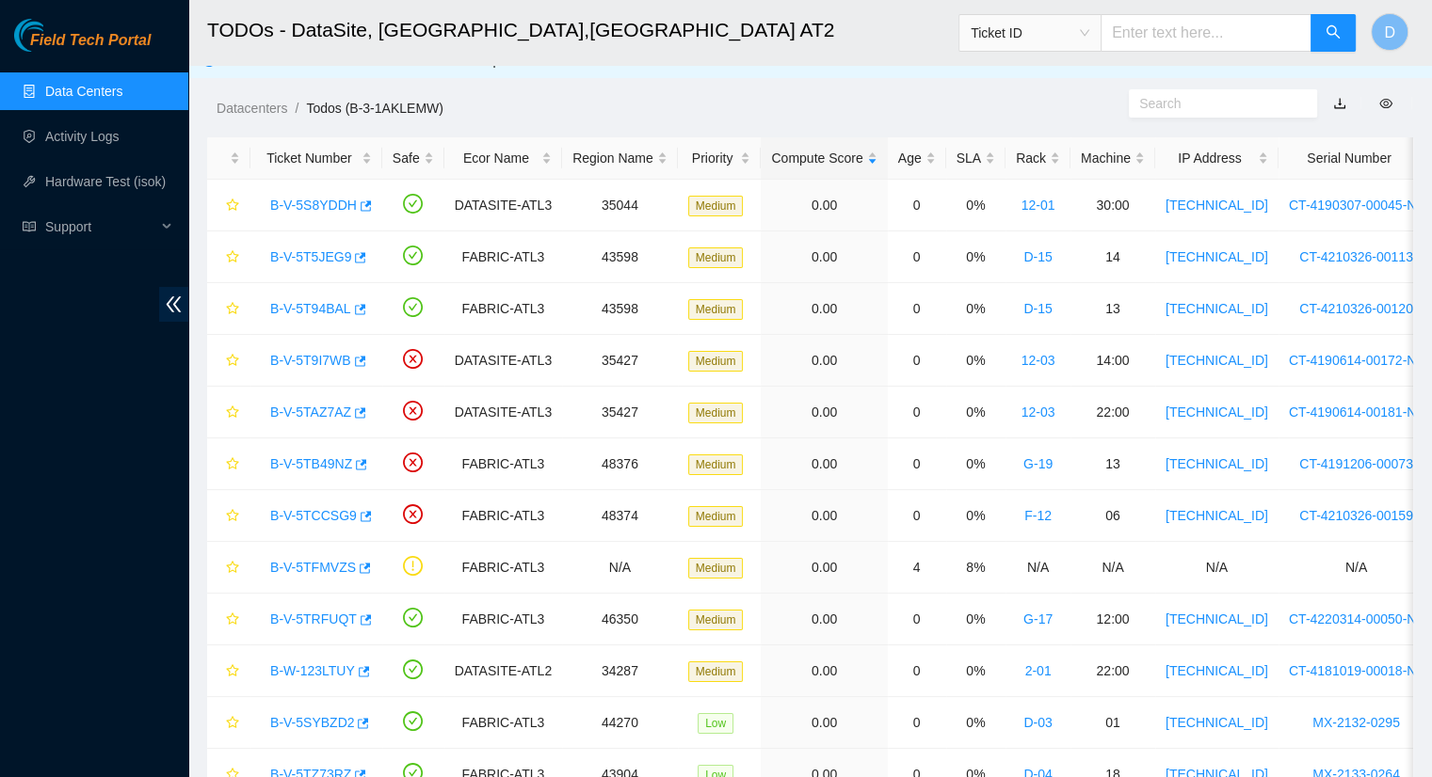
click at [57, 91] on link "Data Centers" at bounding box center [83, 91] width 77 height 15
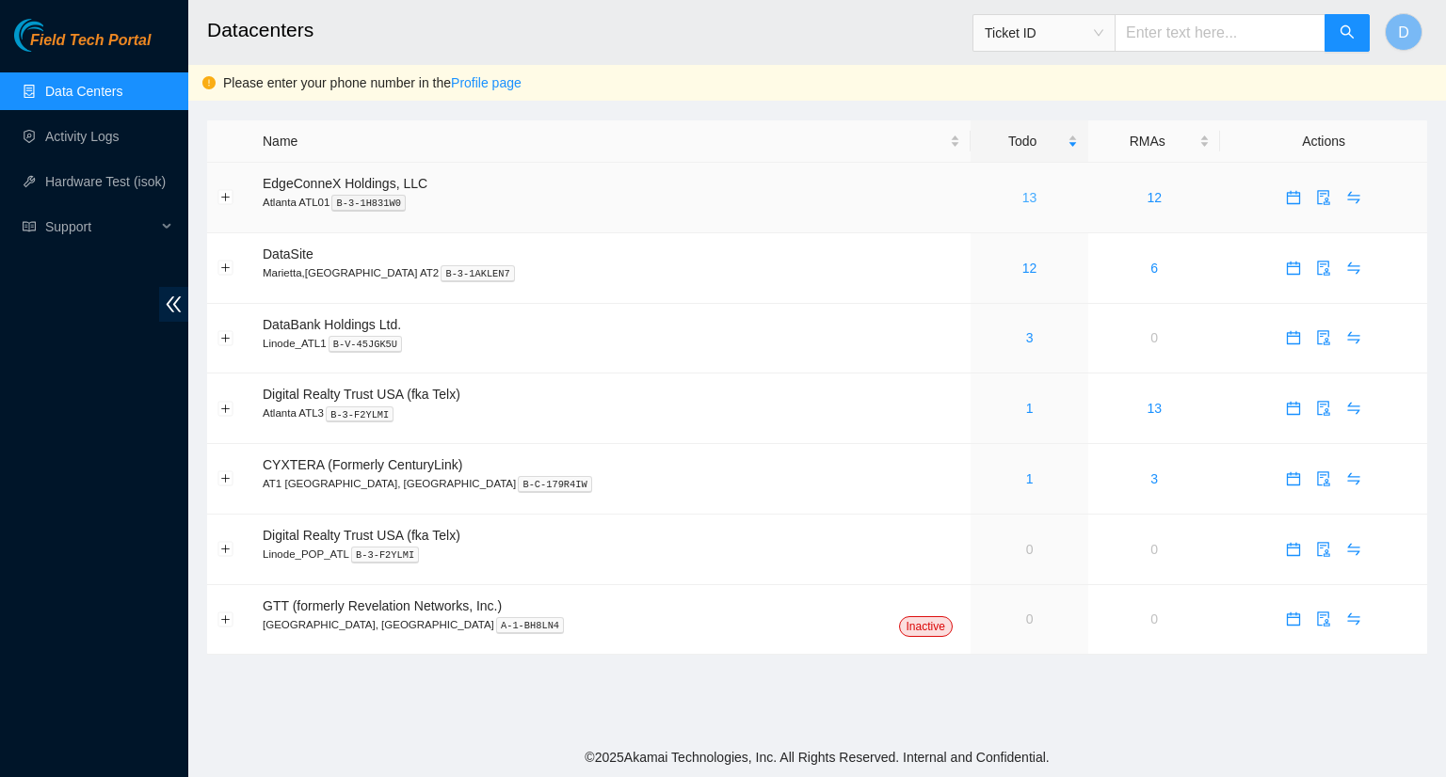
click at [1022, 200] on link "13" at bounding box center [1029, 197] width 15 height 15
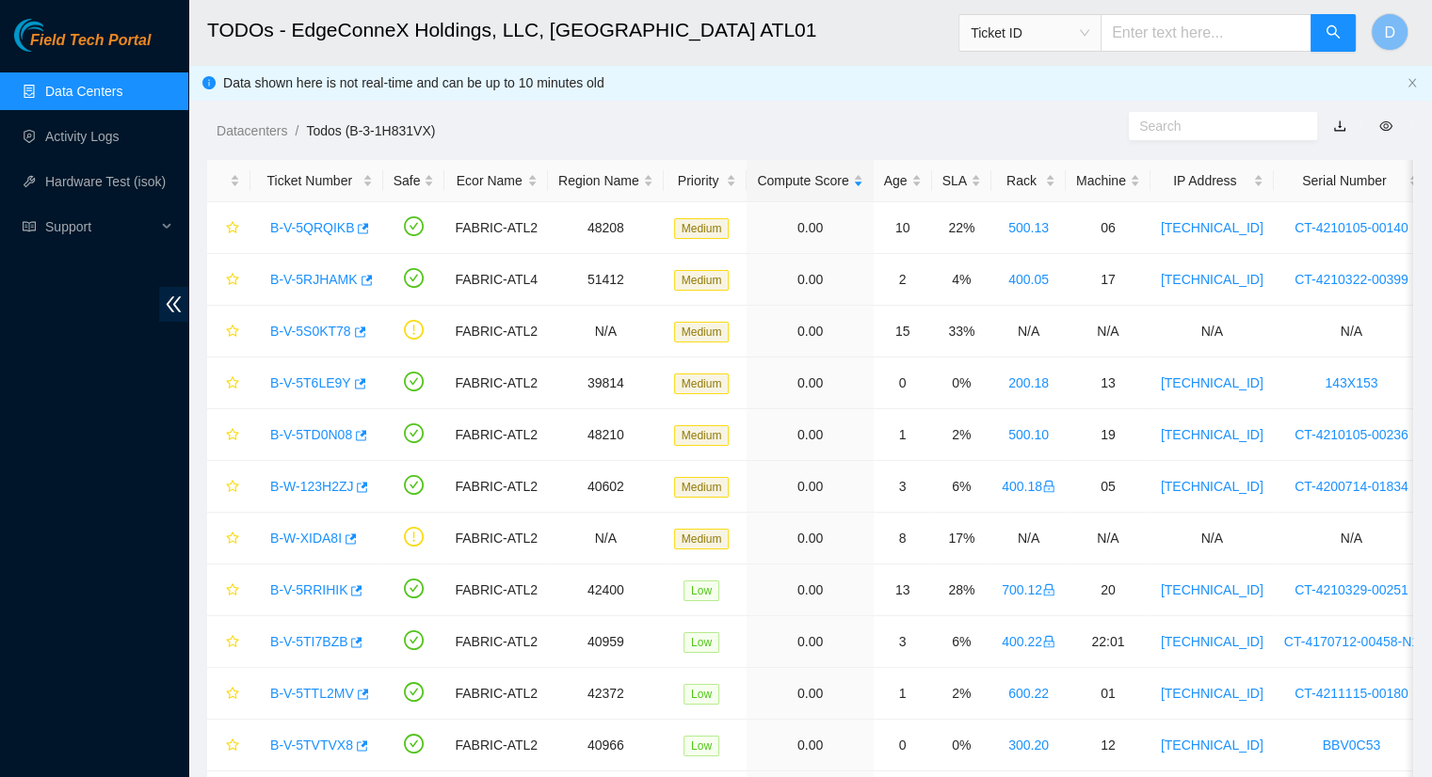
click at [108, 98] on link "Data Centers" at bounding box center [83, 91] width 77 height 15
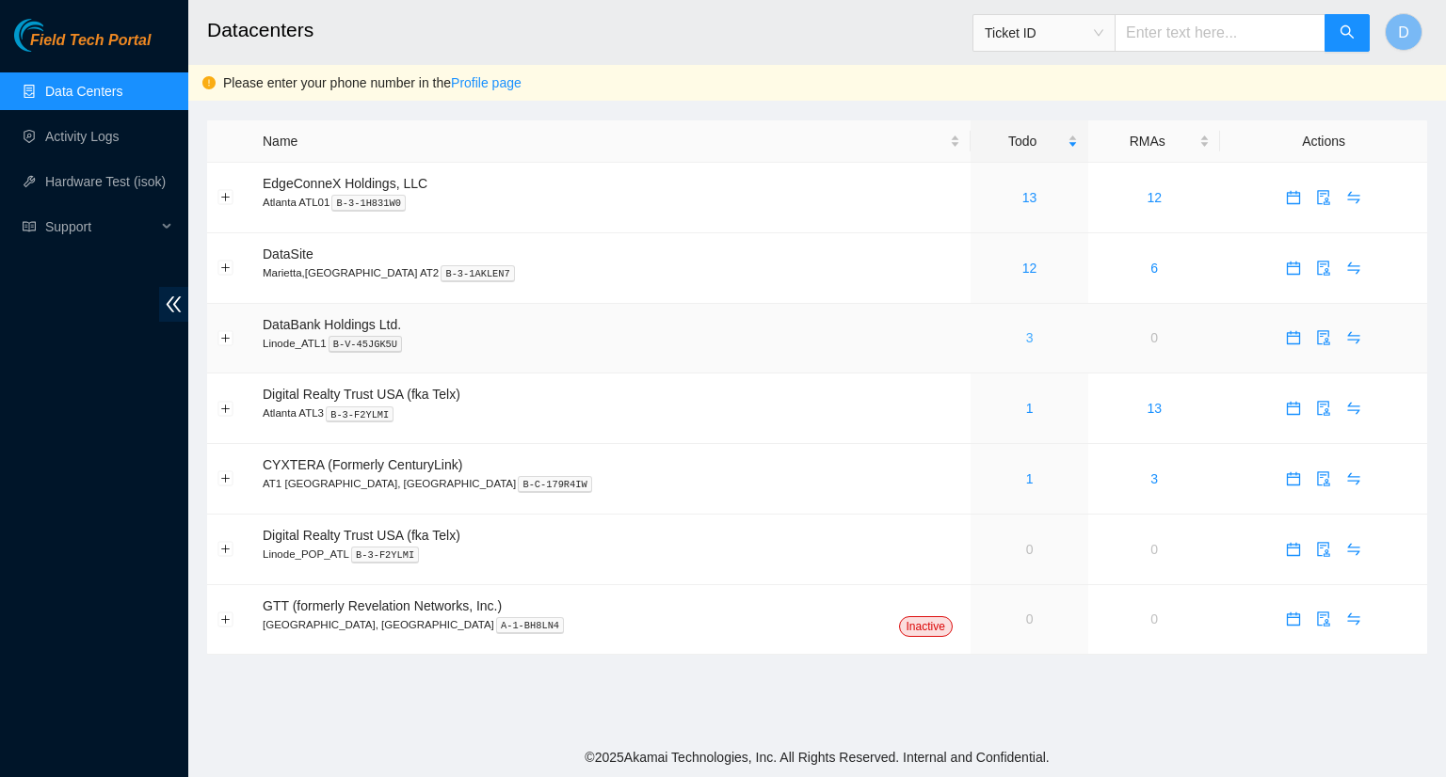
click at [1026, 336] on link "3" at bounding box center [1030, 337] width 8 height 15
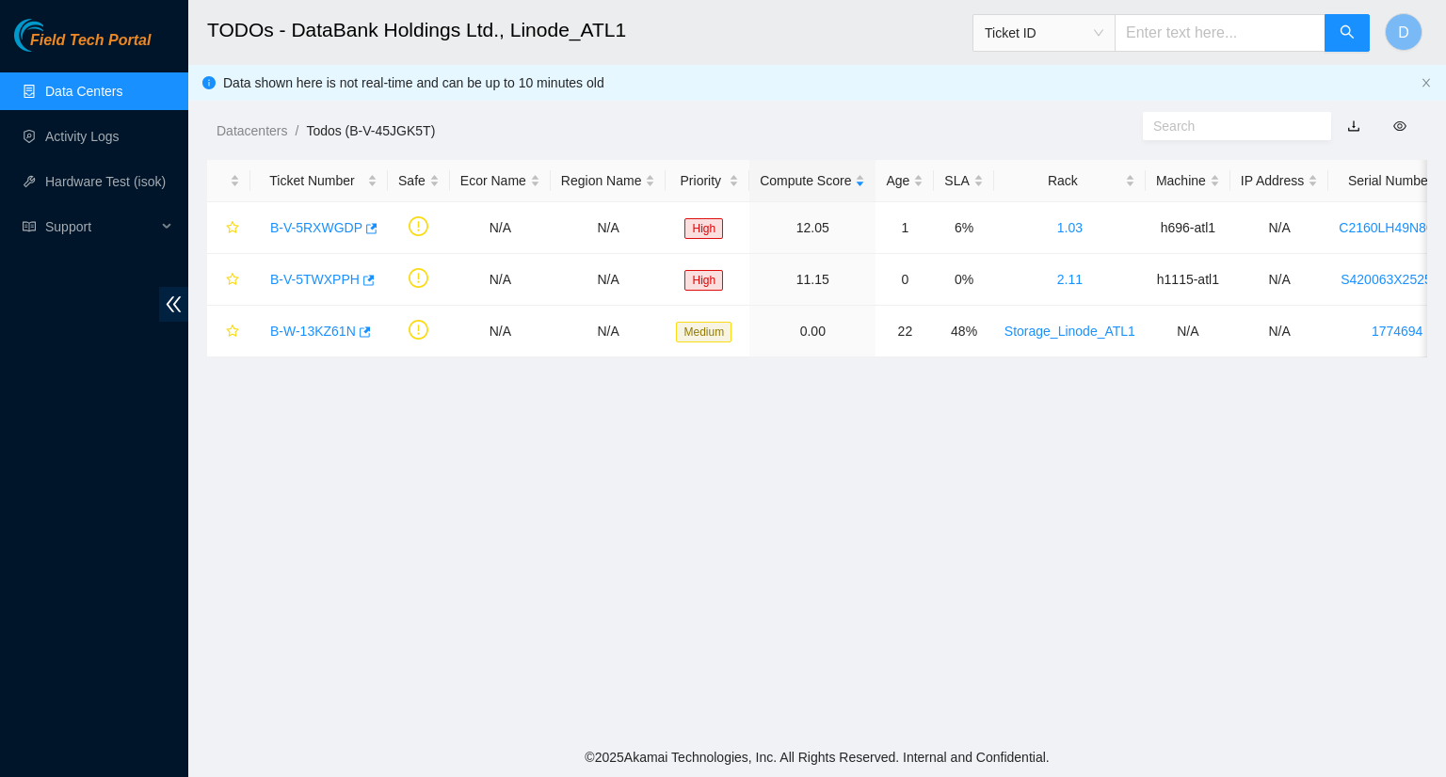
click at [58, 96] on link "Data Centers" at bounding box center [83, 91] width 77 height 15
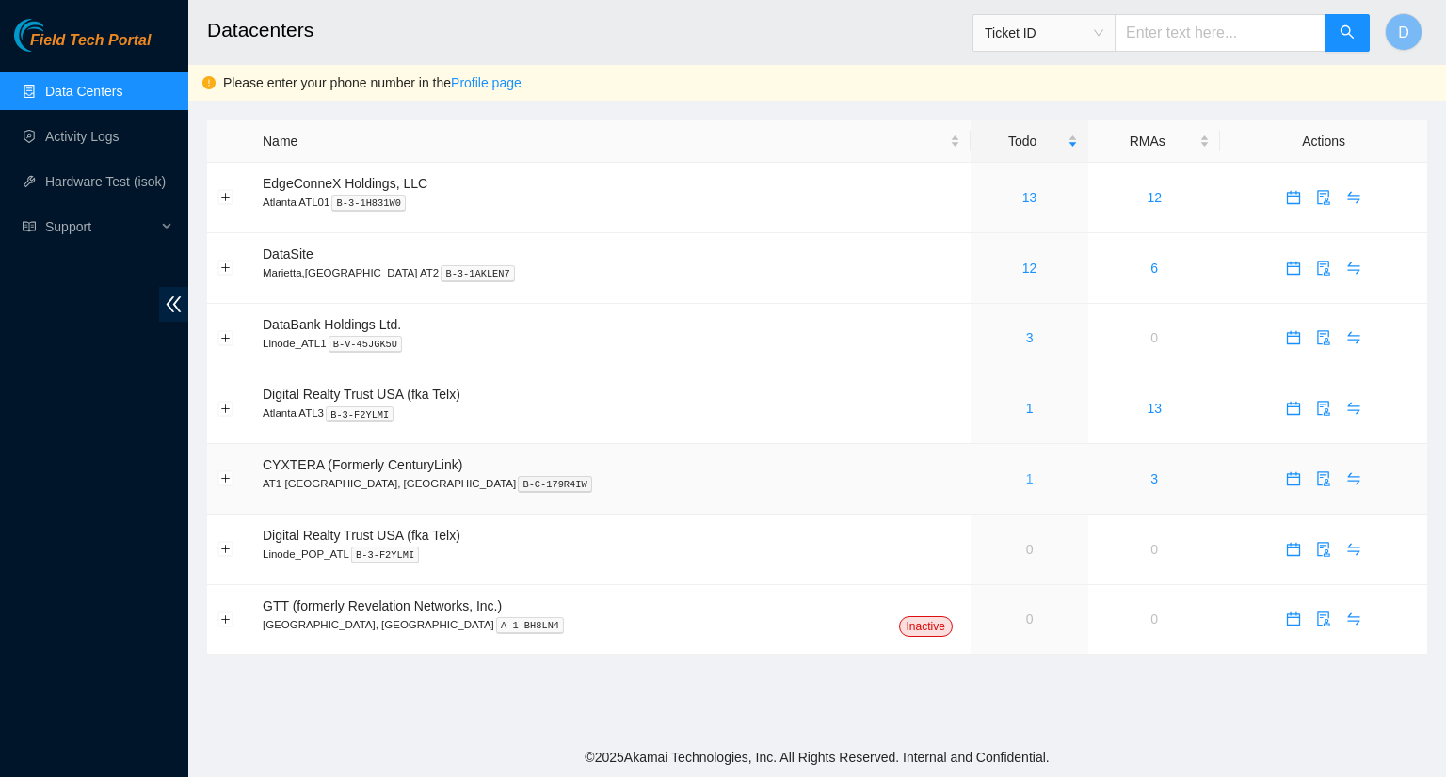
click at [1026, 479] on link "1" at bounding box center [1030, 479] width 8 height 15
click at [1026, 481] on link "1" at bounding box center [1030, 479] width 8 height 15
click at [1026, 408] on link "1" at bounding box center [1030, 408] width 8 height 15
